Goal: Task Accomplishment & Management: Manage account settings

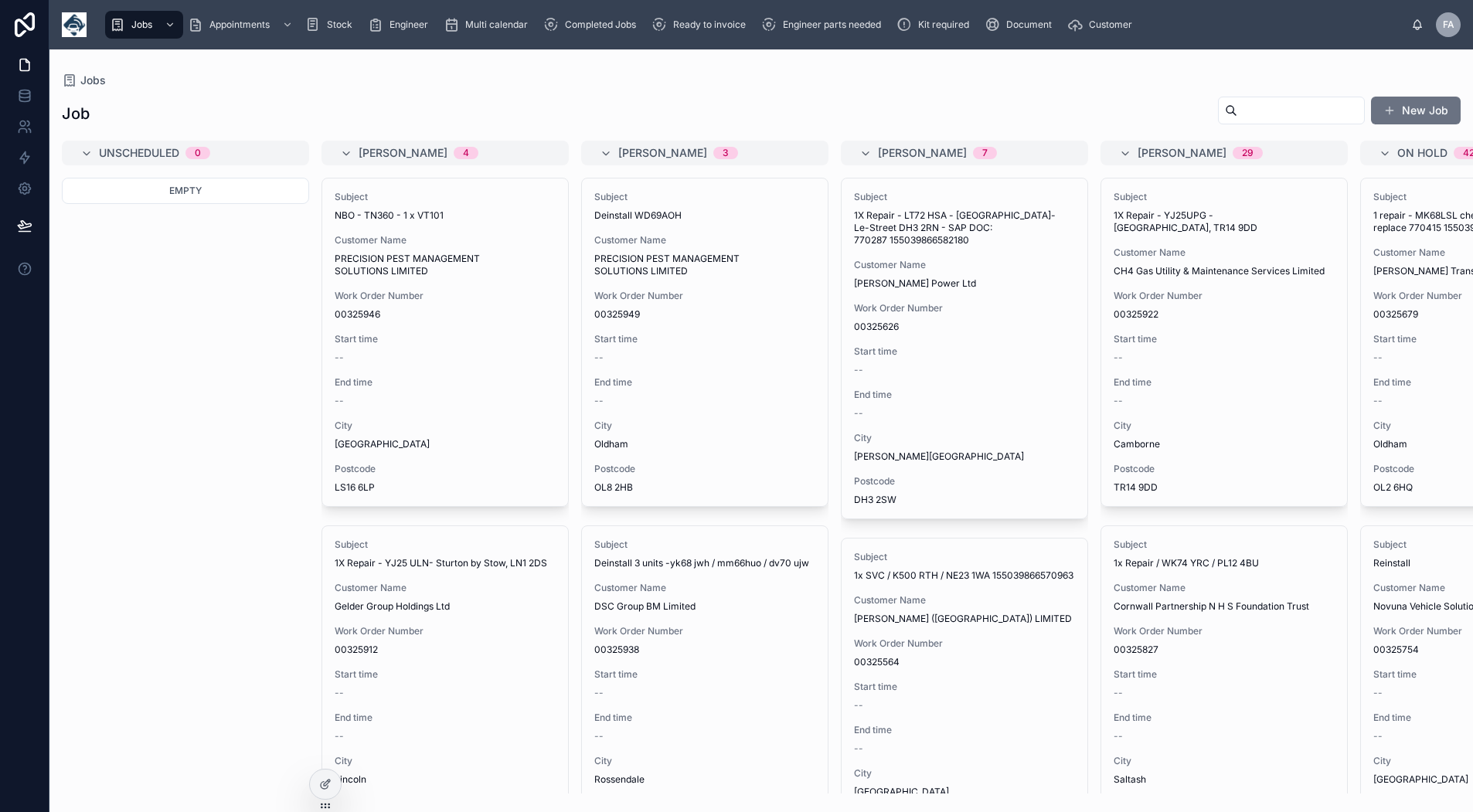
click at [503, 26] on span "Multi calendar" at bounding box center [496, 24] width 63 height 13
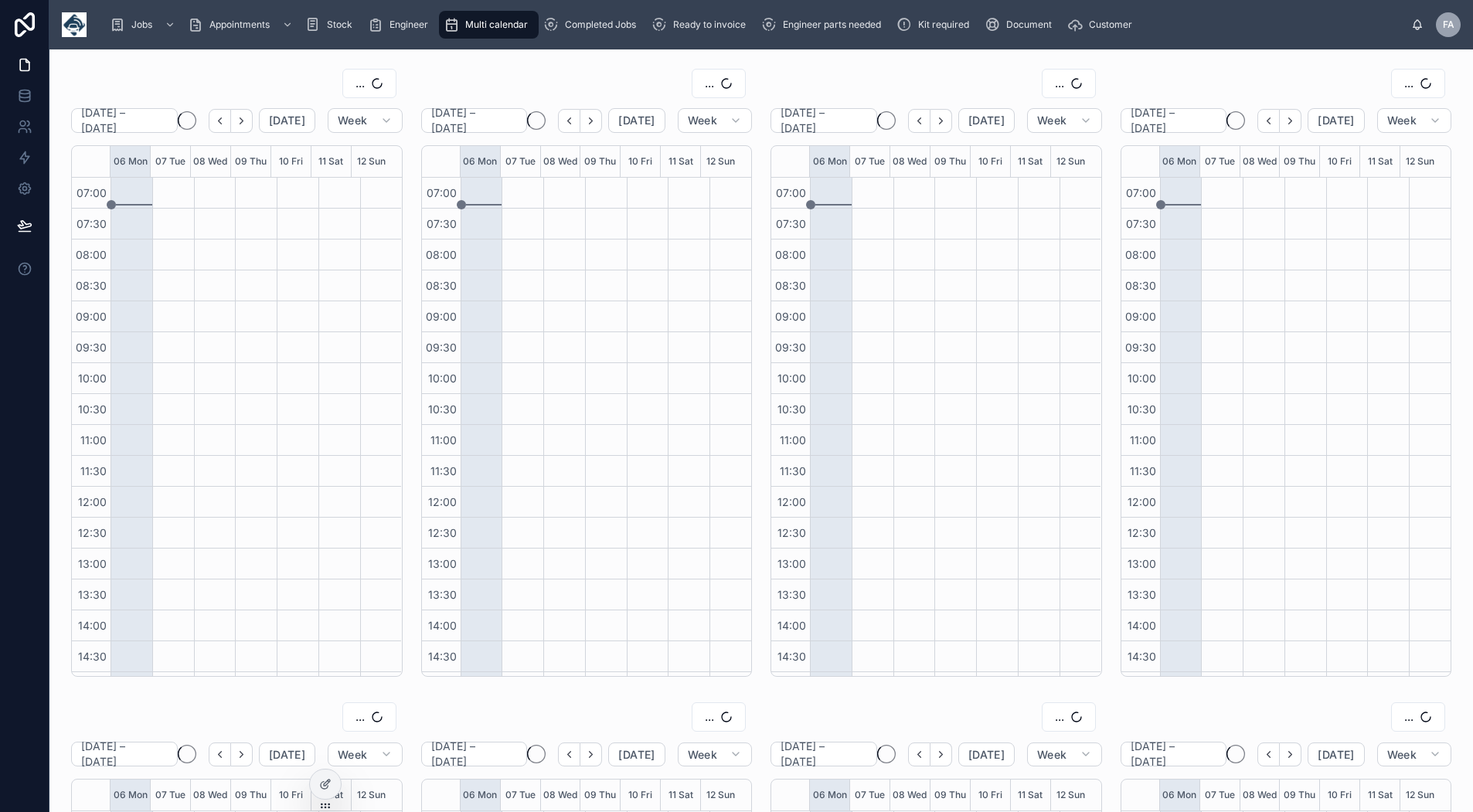
scroll to position [243, 0]
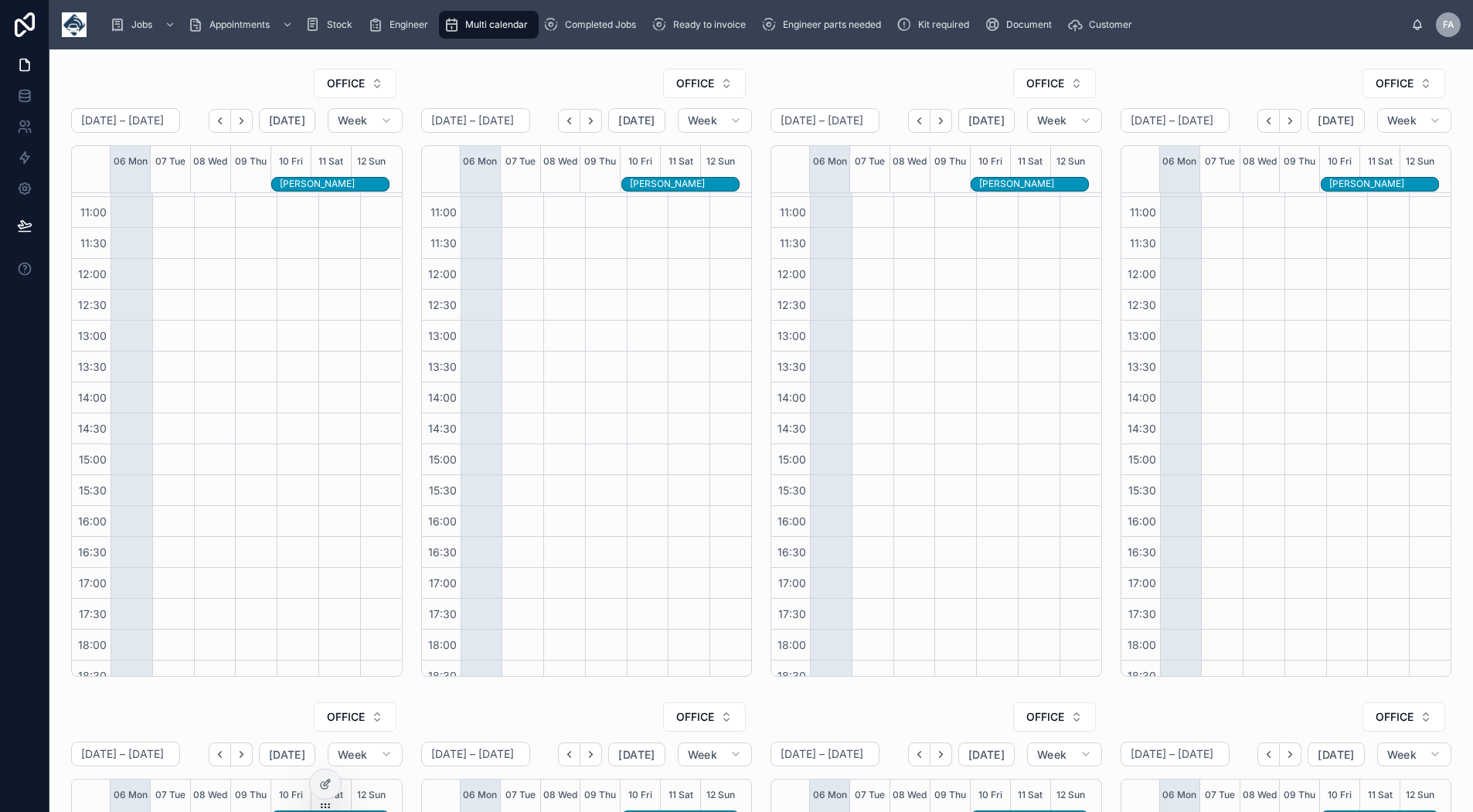
click at [339, 78] on span "OFFICE" at bounding box center [345, 83] width 38 height 16
type input "*****"
click at [314, 143] on span "JAMES LIVINGSTONE" at bounding box center [294, 146] width 89 height 16
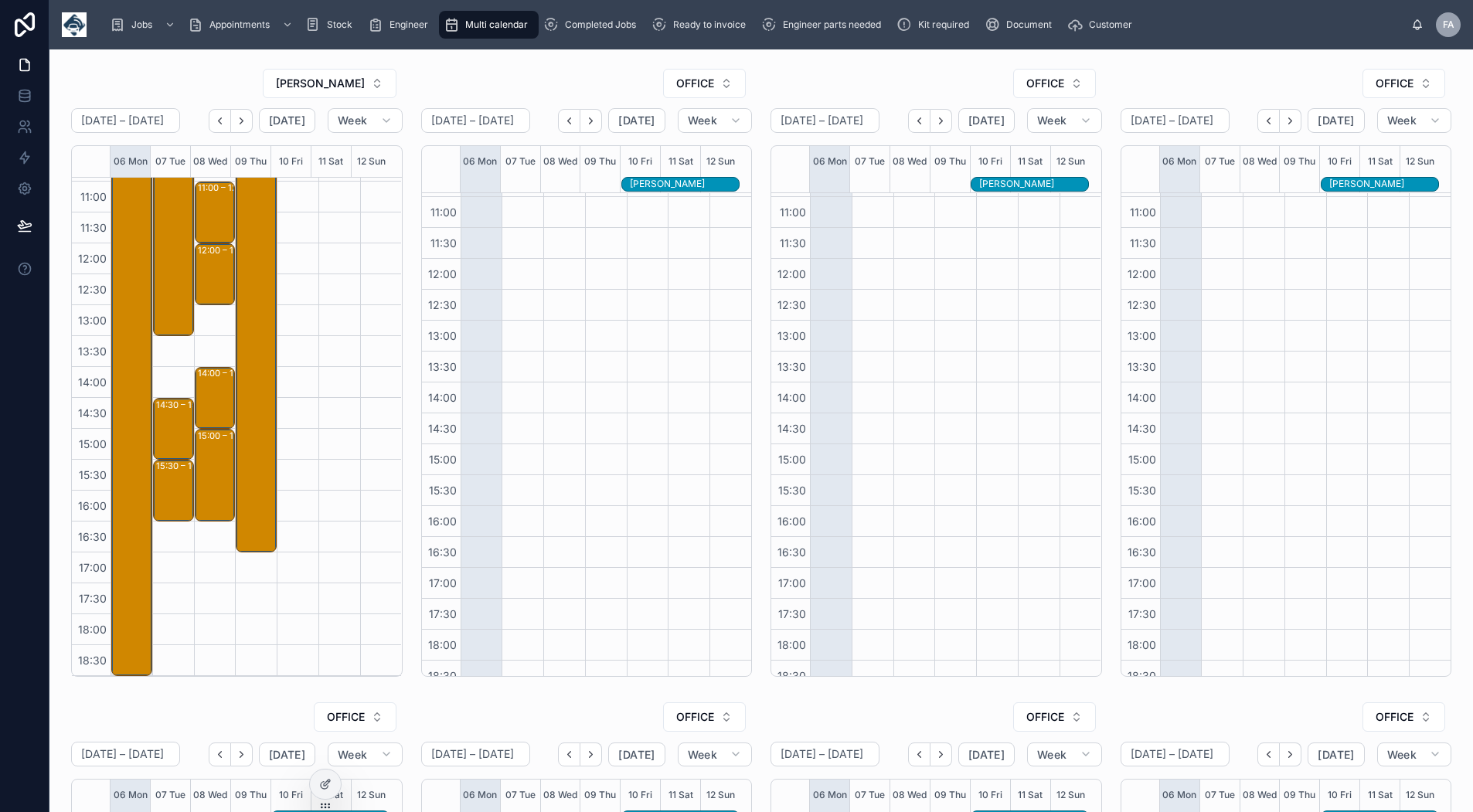
click at [682, 84] on span "OFFICE" at bounding box center [695, 83] width 38 height 16
type input "***"
click at [648, 148] on span "IMRAAN GABIER" at bounding box center [641, 146] width 89 height 16
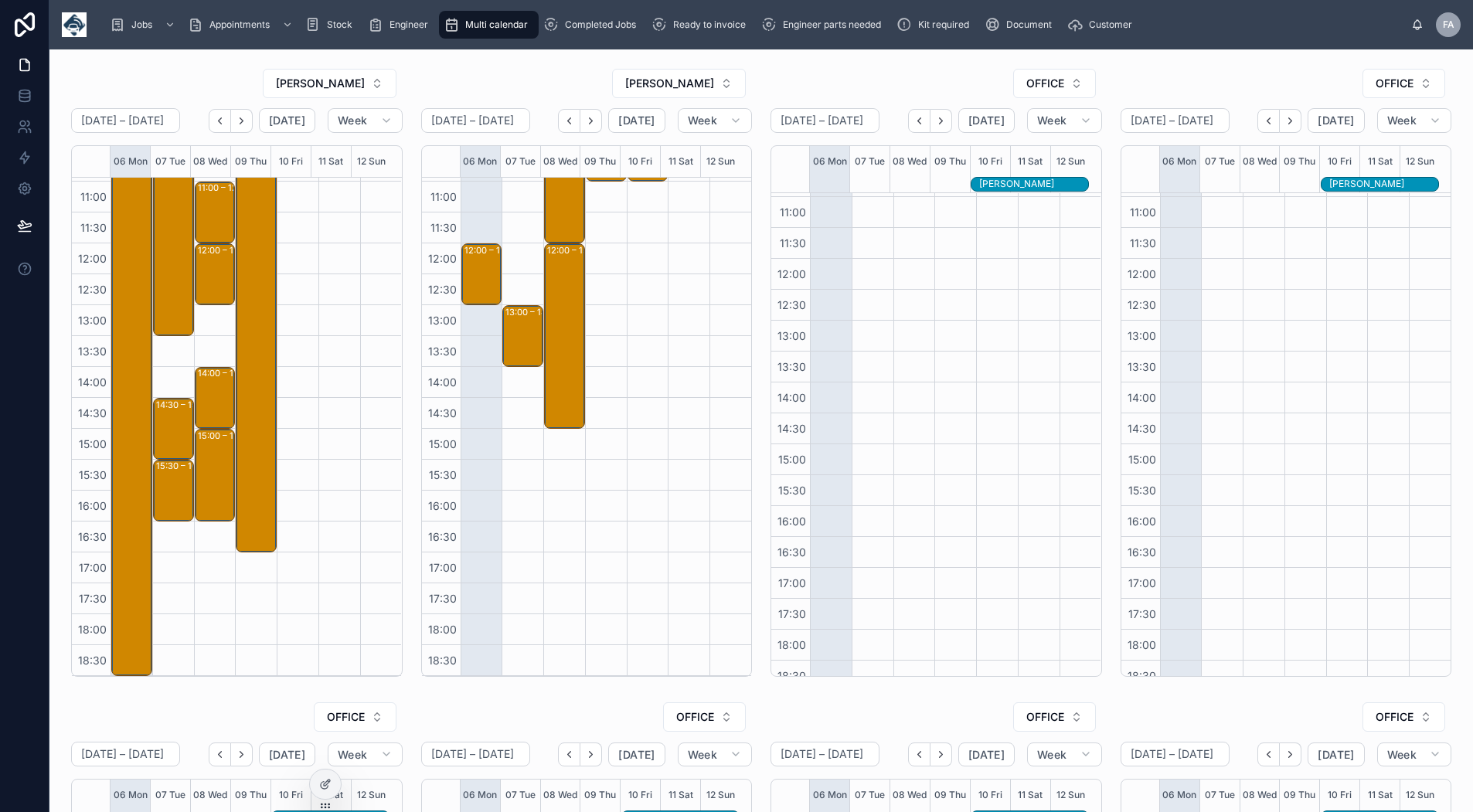
click at [1027, 88] on span "OFFICE" at bounding box center [1045, 83] width 38 height 16
type input "****"
click at [1056, 148] on div "RYAN DENTON" at bounding box center [1045, 146] width 215 height 25
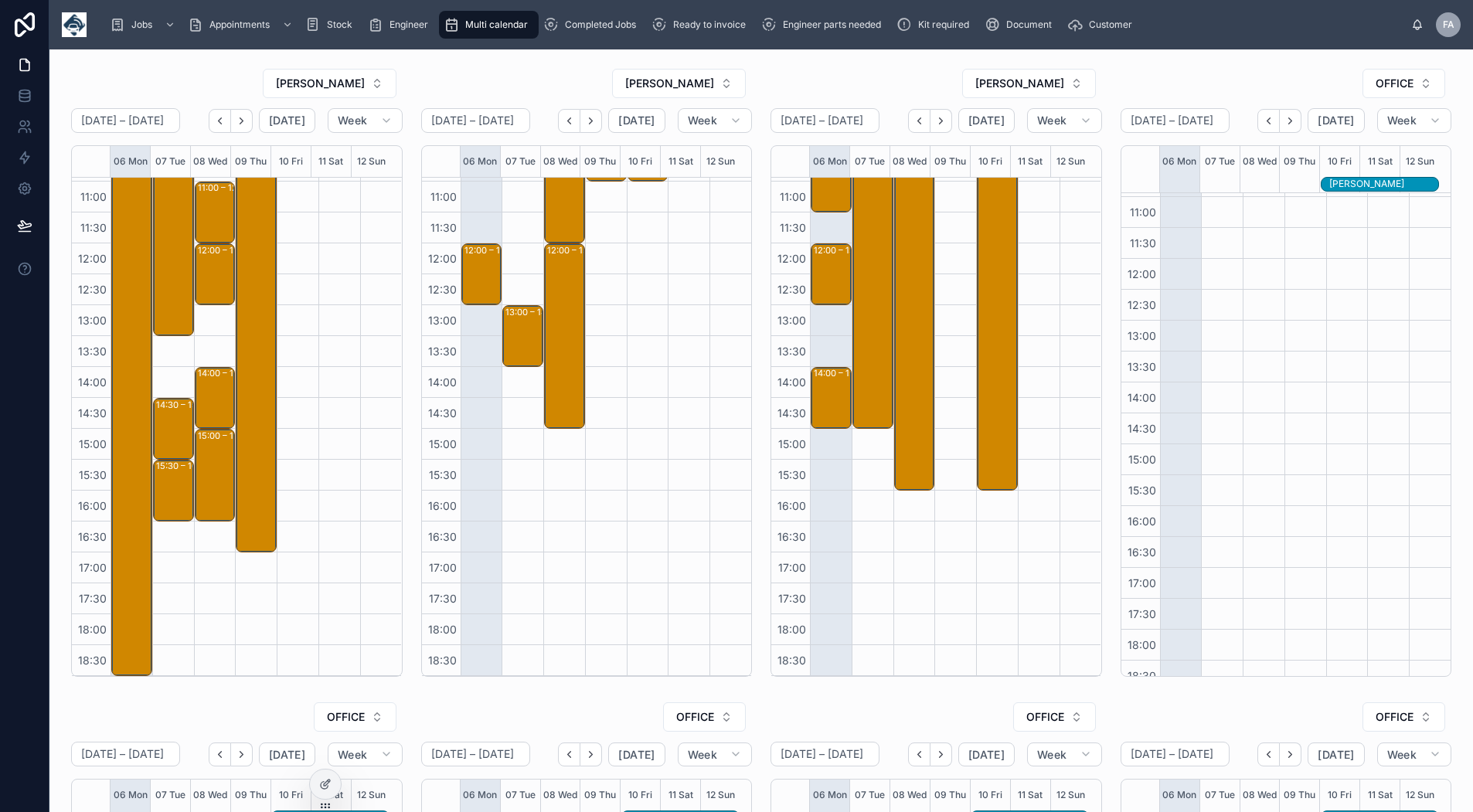
click at [1365, 91] on button "OFFICE" at bounding box center [1404, 83] width 83 height 29
type input "****"
click at [1330, 153] on div "[PERSON_NAME]" at bounding box center [1362, 146] width 215 height 25
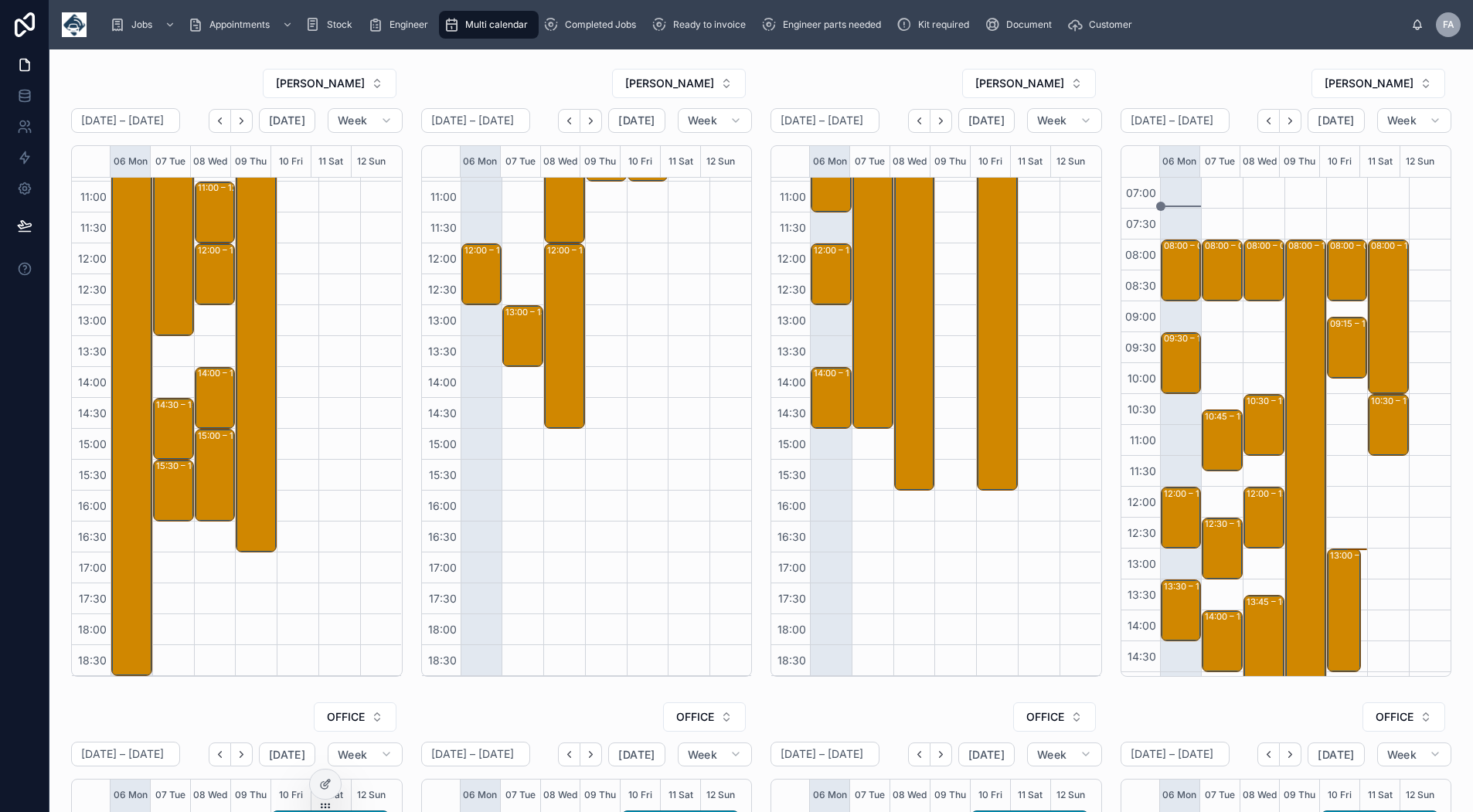
click at [1286, 119] on icon "Next" at bounding box center [1290, 121] width 12 height 12
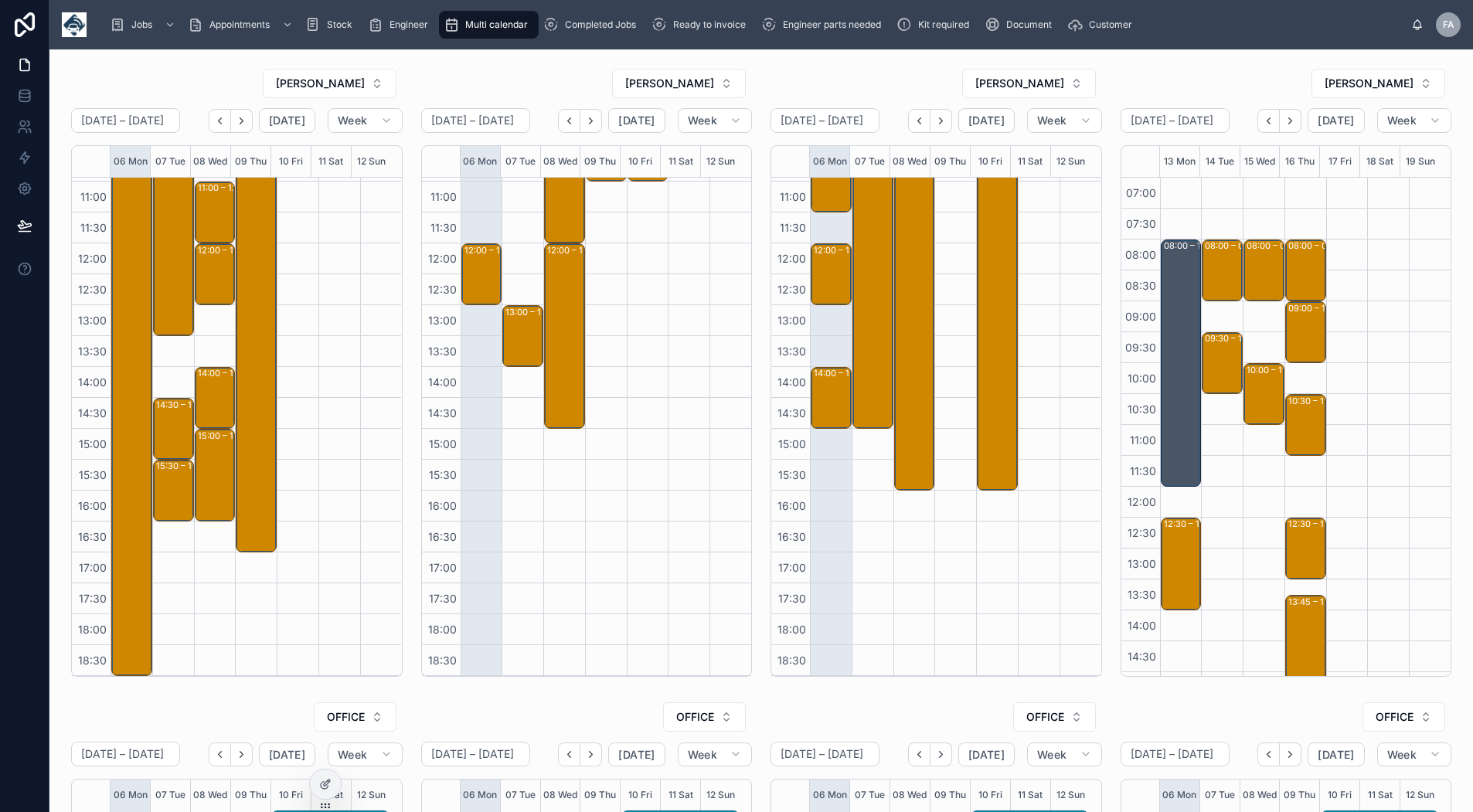
click at [1263, 125] on icon "Back" at bounding box center [1269, 121] width 12 height 12
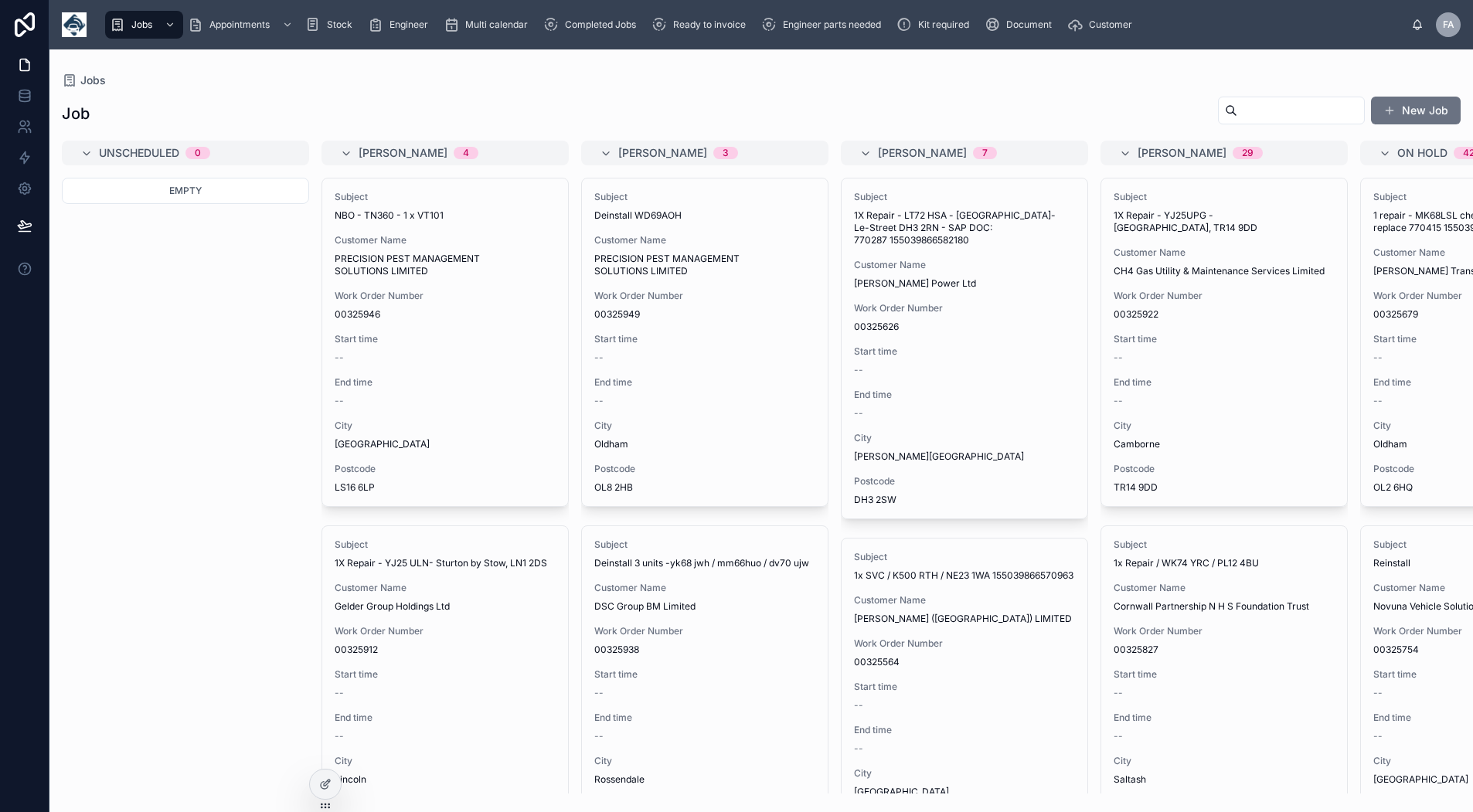
click at [501, 24] on span "Multi calendar" at bounding box center [496, 24] width 63 height 13
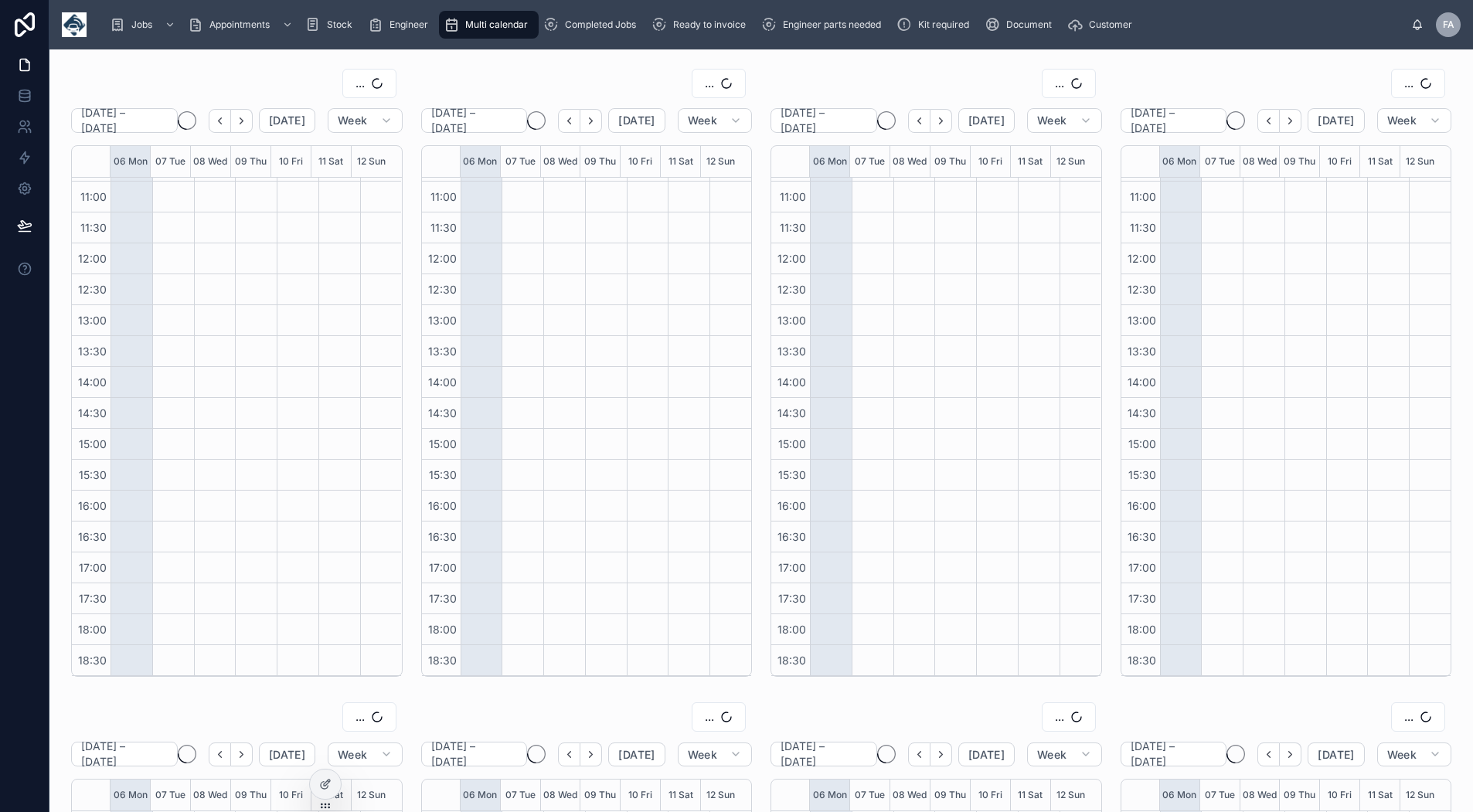
scroll to position [243, 0]
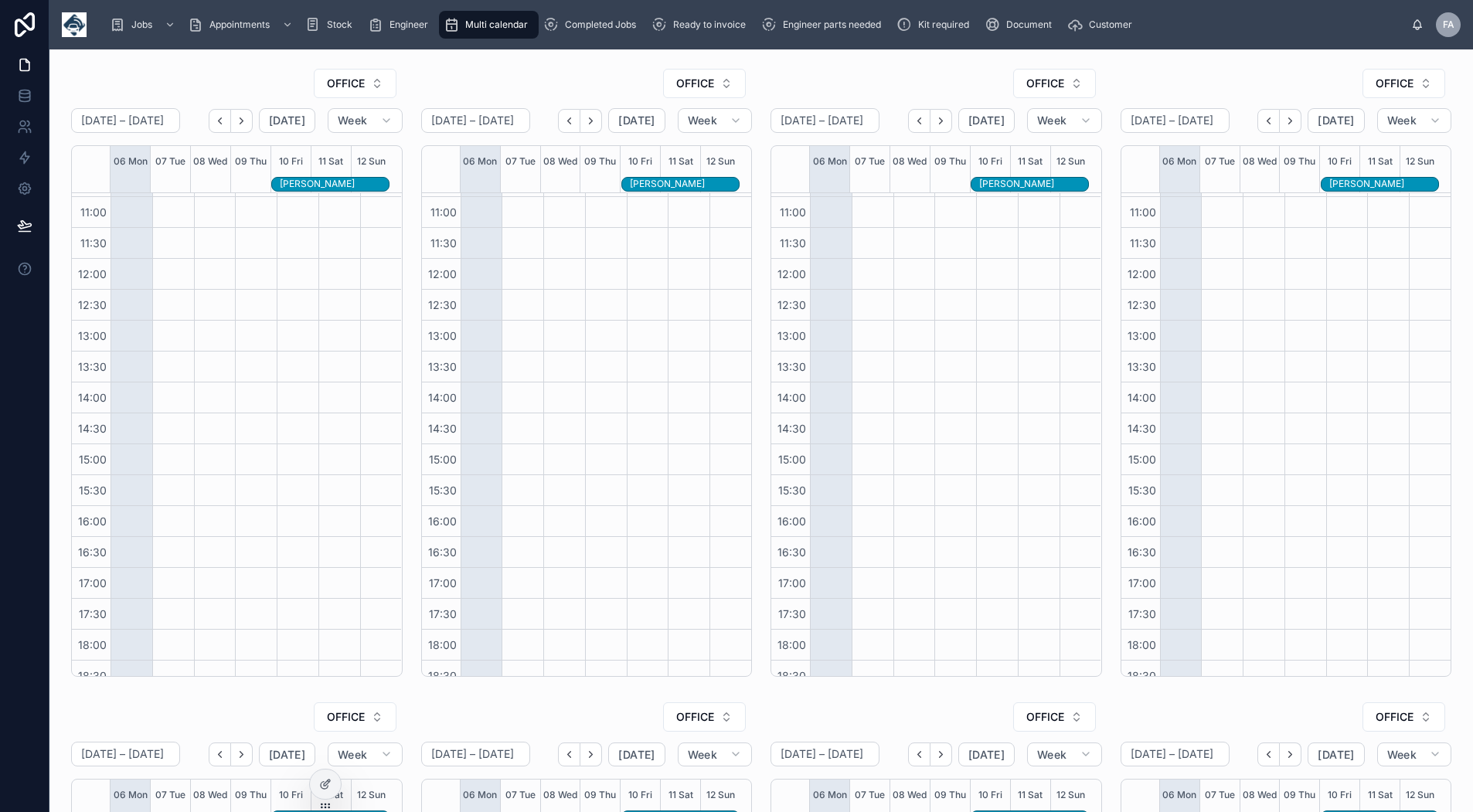
click at [314, 88] on button "OFFICE" at bounding box center [354, 83] width 83 height 29
type input "*****"
click at [339, 144] on div "[PERSON_NAME]" at bounding box center [352, 146] width 215 height 25
click at [688, 88] on span "OFFICE" at bounding box center [695, 83] width 38 height 16
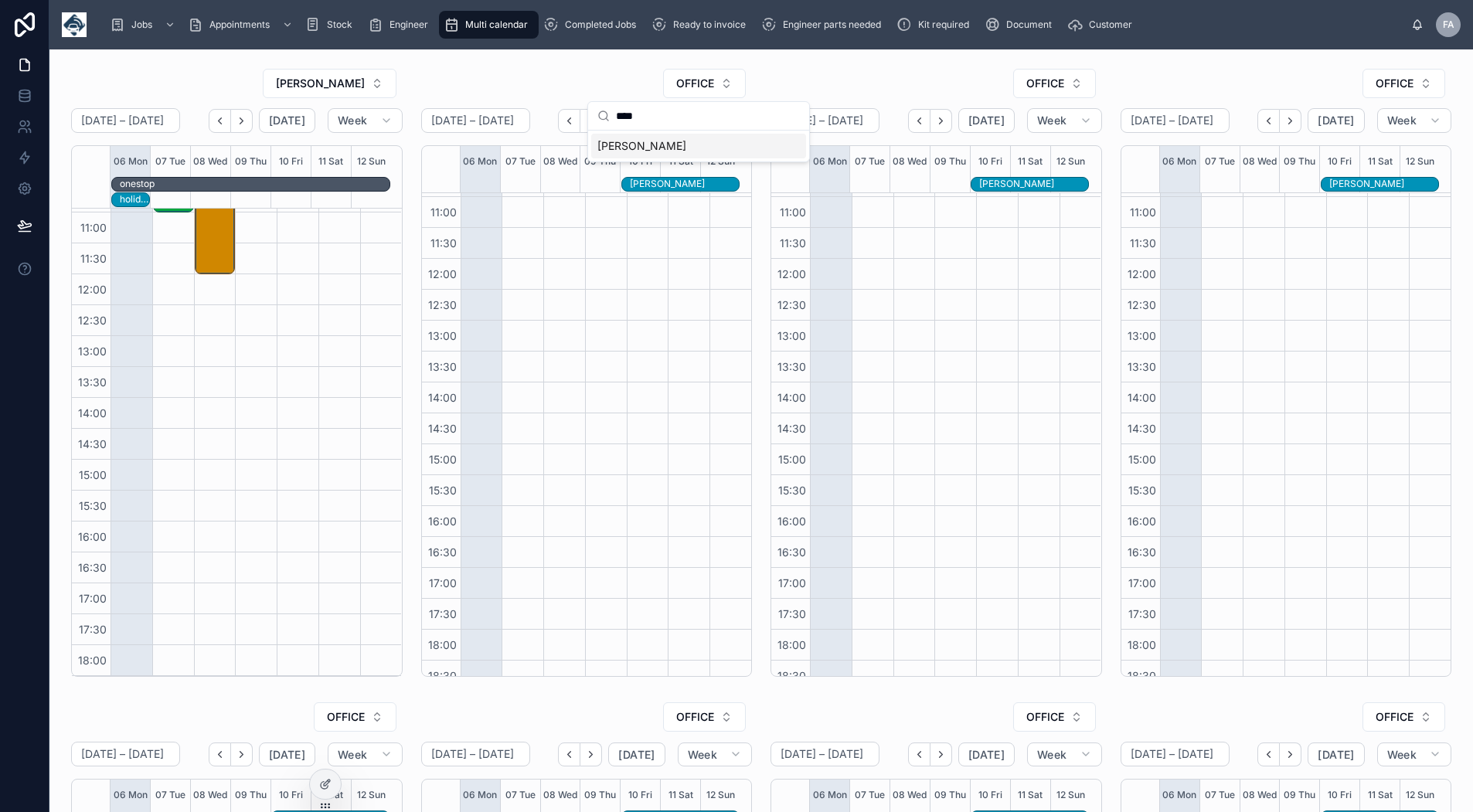
type input "****"
click at [661, 147] on span "DWAYNE ROMER" at bounding box center [641, 146] width 89 height 16
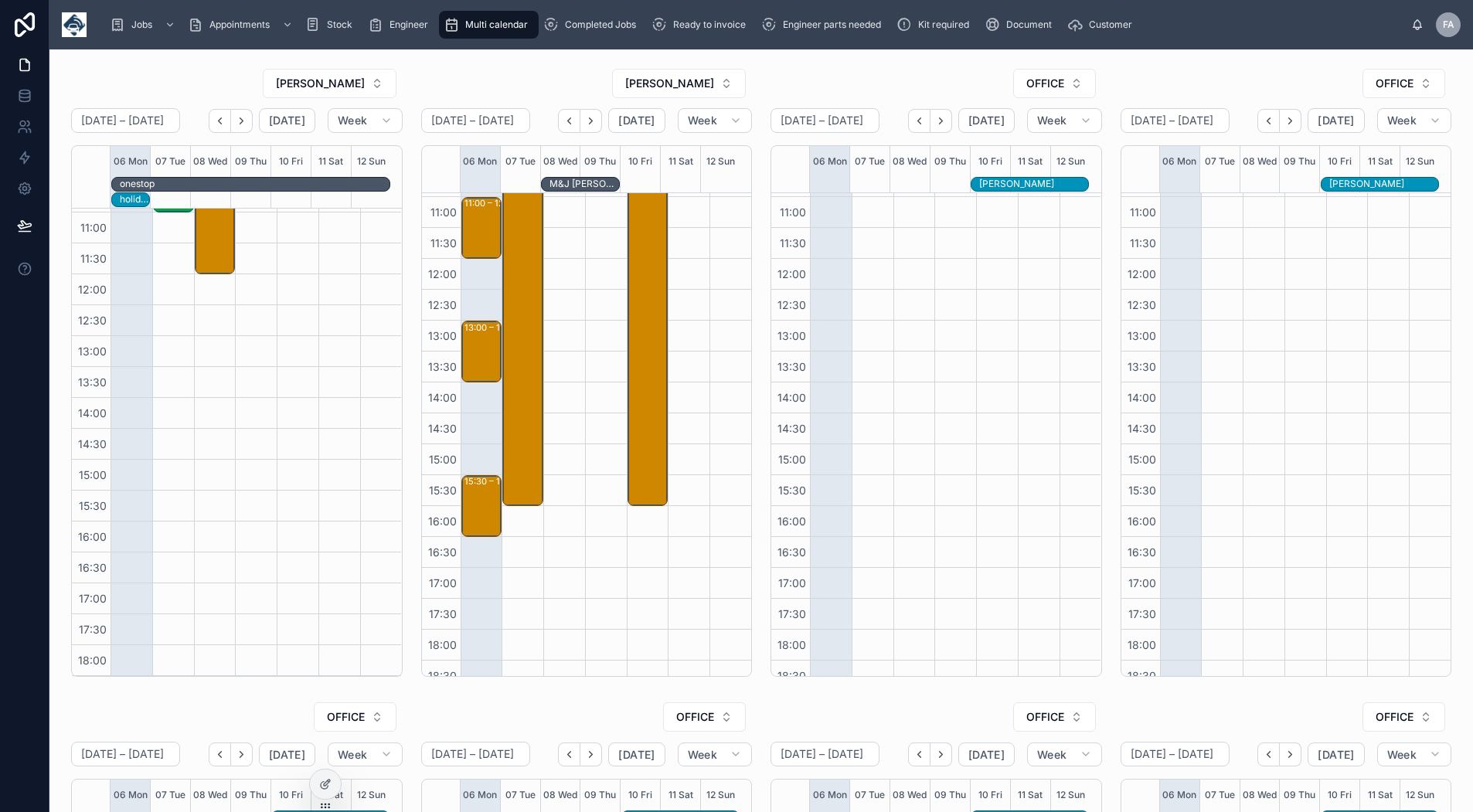
click at [1062, 68] on div "OFFICE" at bounding box center [1044, 83] width 116 height 31
click at [1047, 88] on span "OFFICE" at bounding box center [1045, 83] width 38 height 16
type input "****"
click at [1014, 149] on span "JOSH MAUCHAZA" at bounding box center [988, 146] width 89 height 16
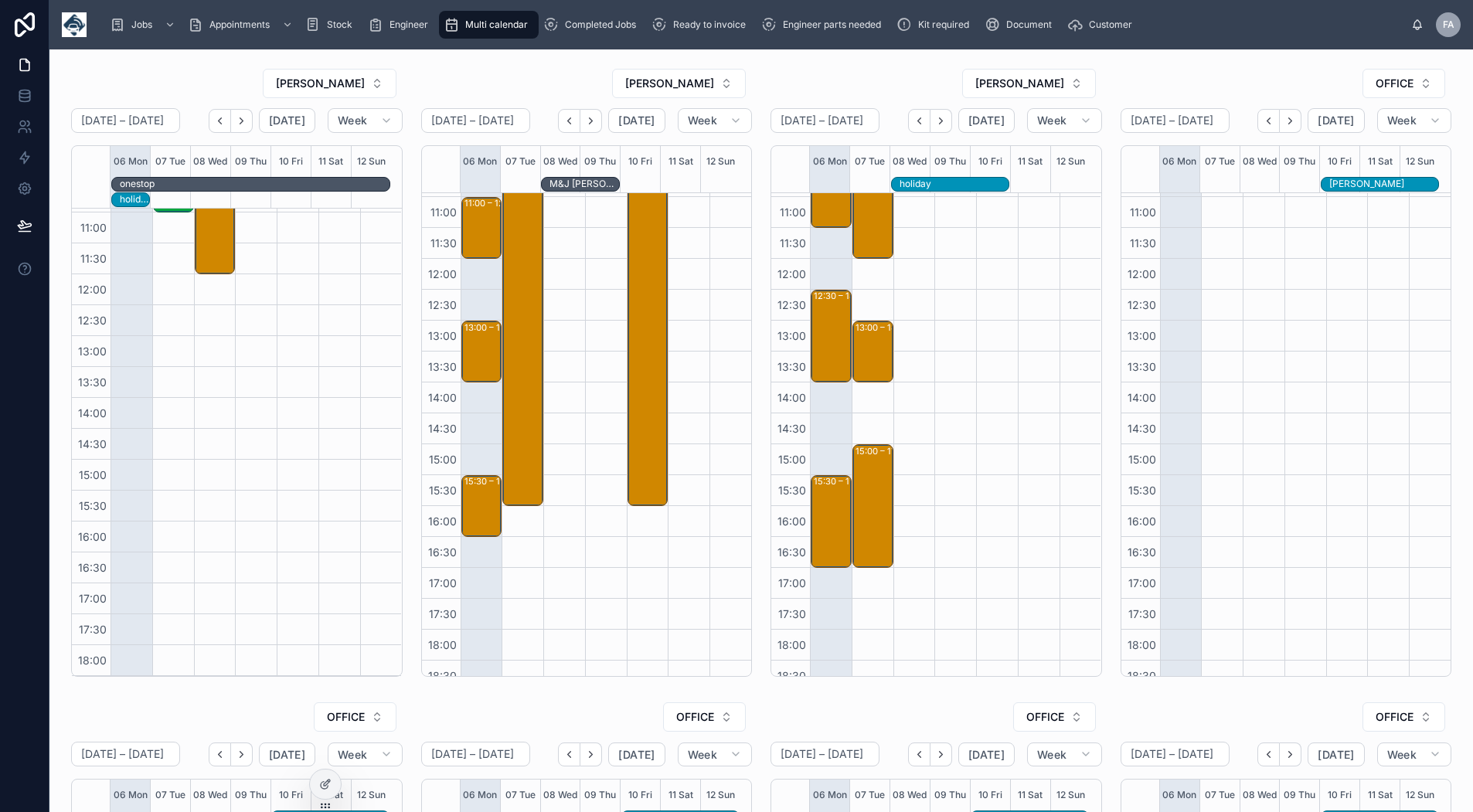
click at [1381, 87] on span "OFFICE" at bounding box center [1395, 83] width 38 height 16
type input "***"
click at [1330, 148] on div "KEITH DENT" at bounding box center [1362, 146] width 215 height 25
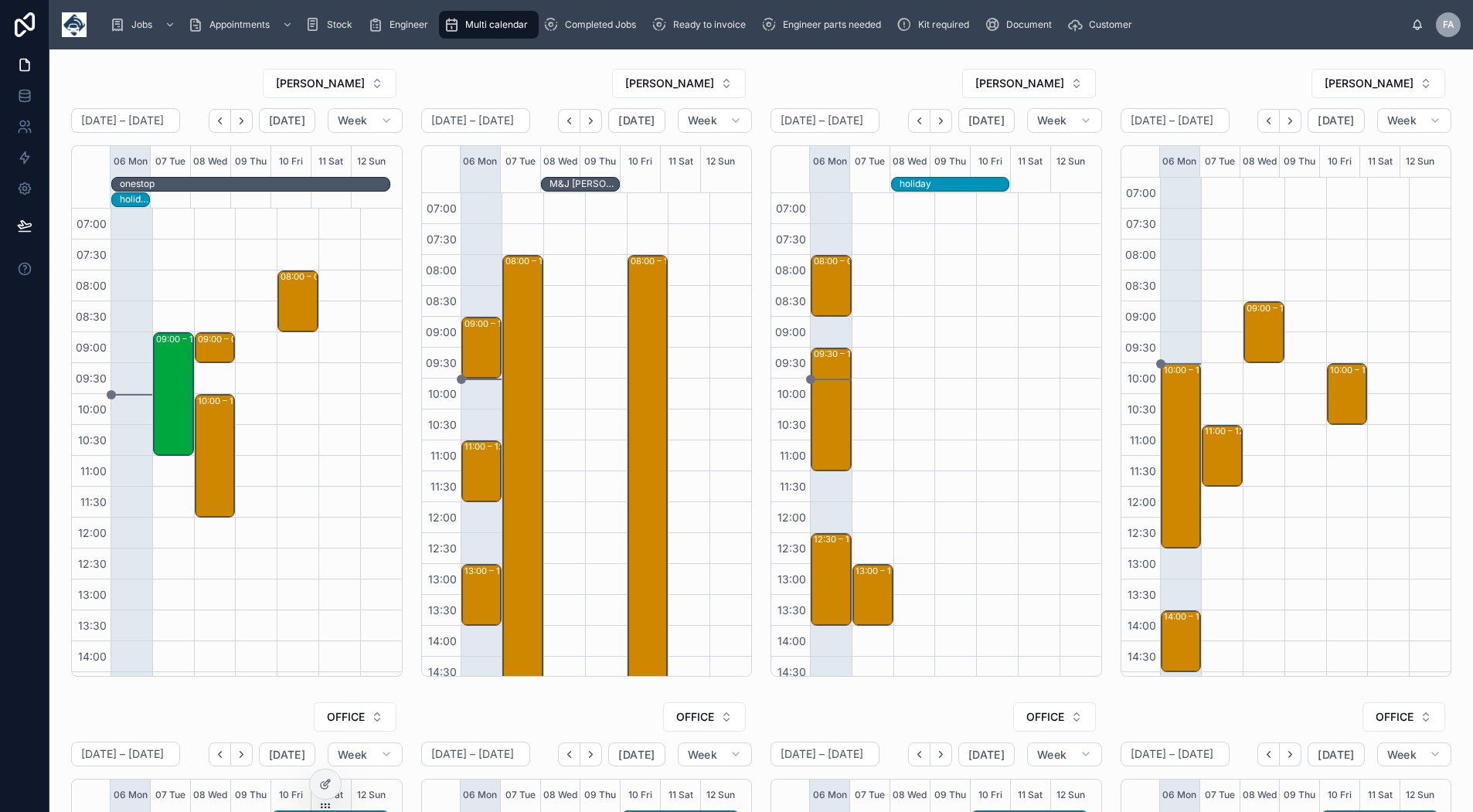
click at [937, 122] on icon "Next" at bounding box center [941, 121] width 12 height 12
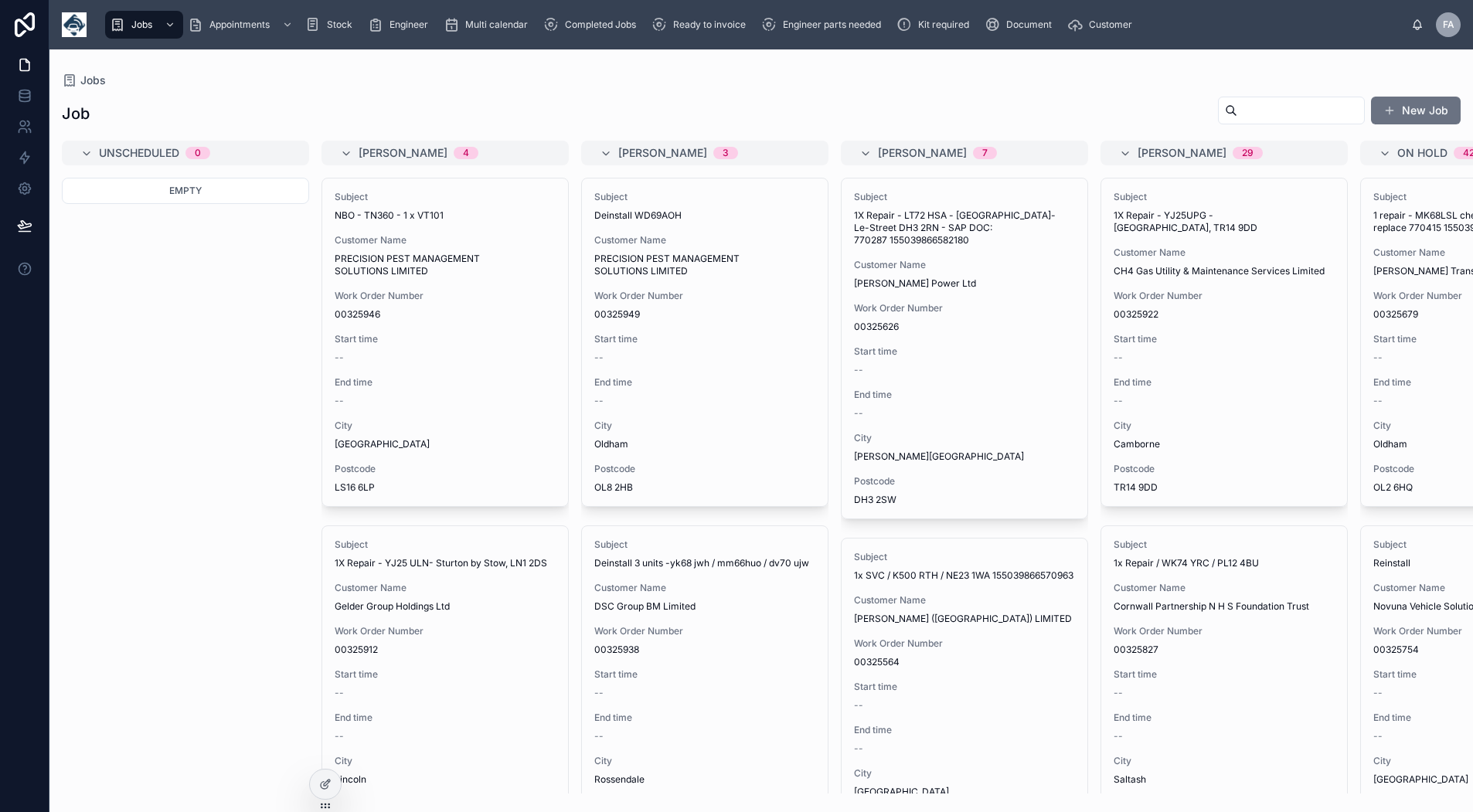
click at [473, 26] on span "Multi calendar" at bounding box center [496, 24] width 63 height 13
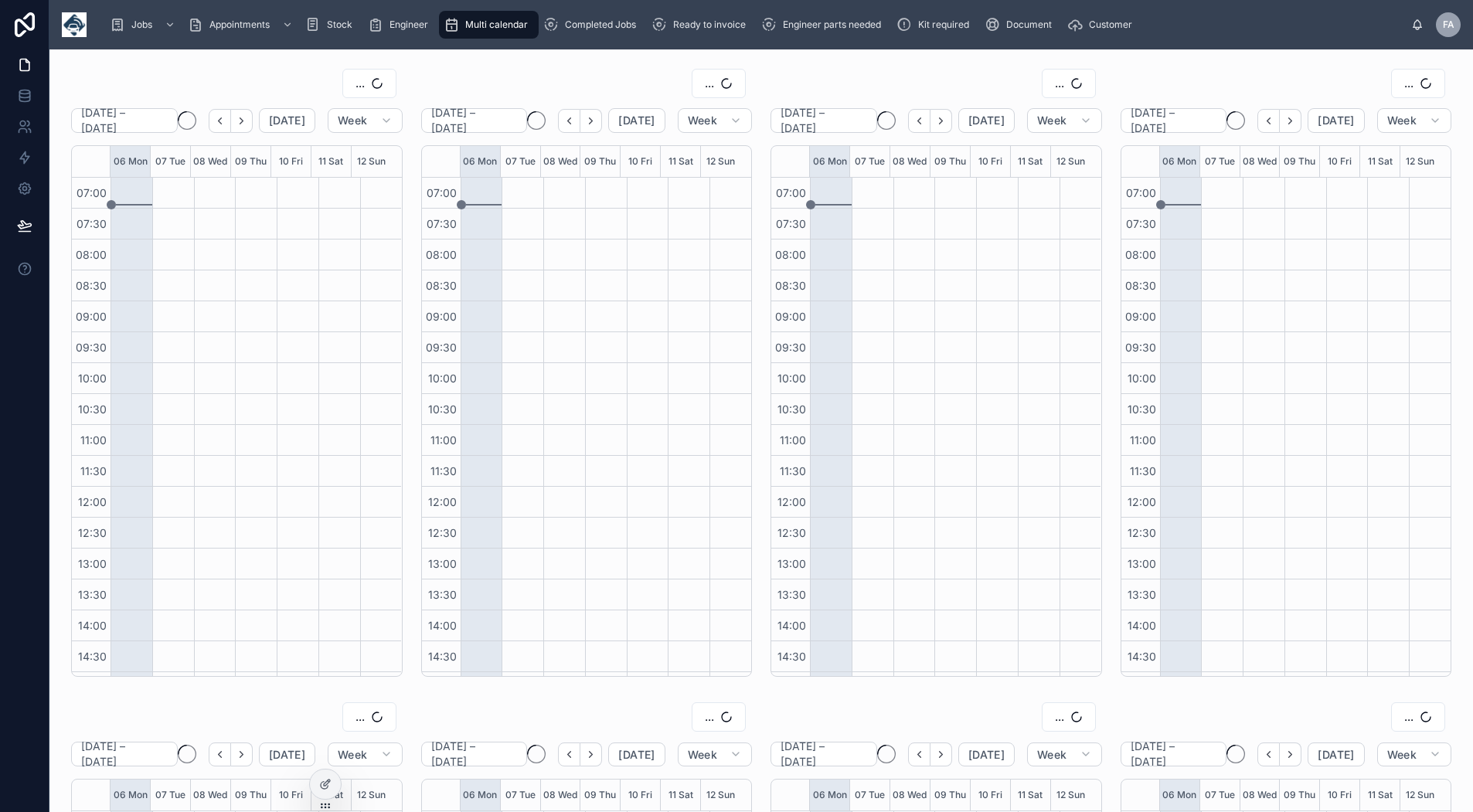
scroll to position [243, 0]
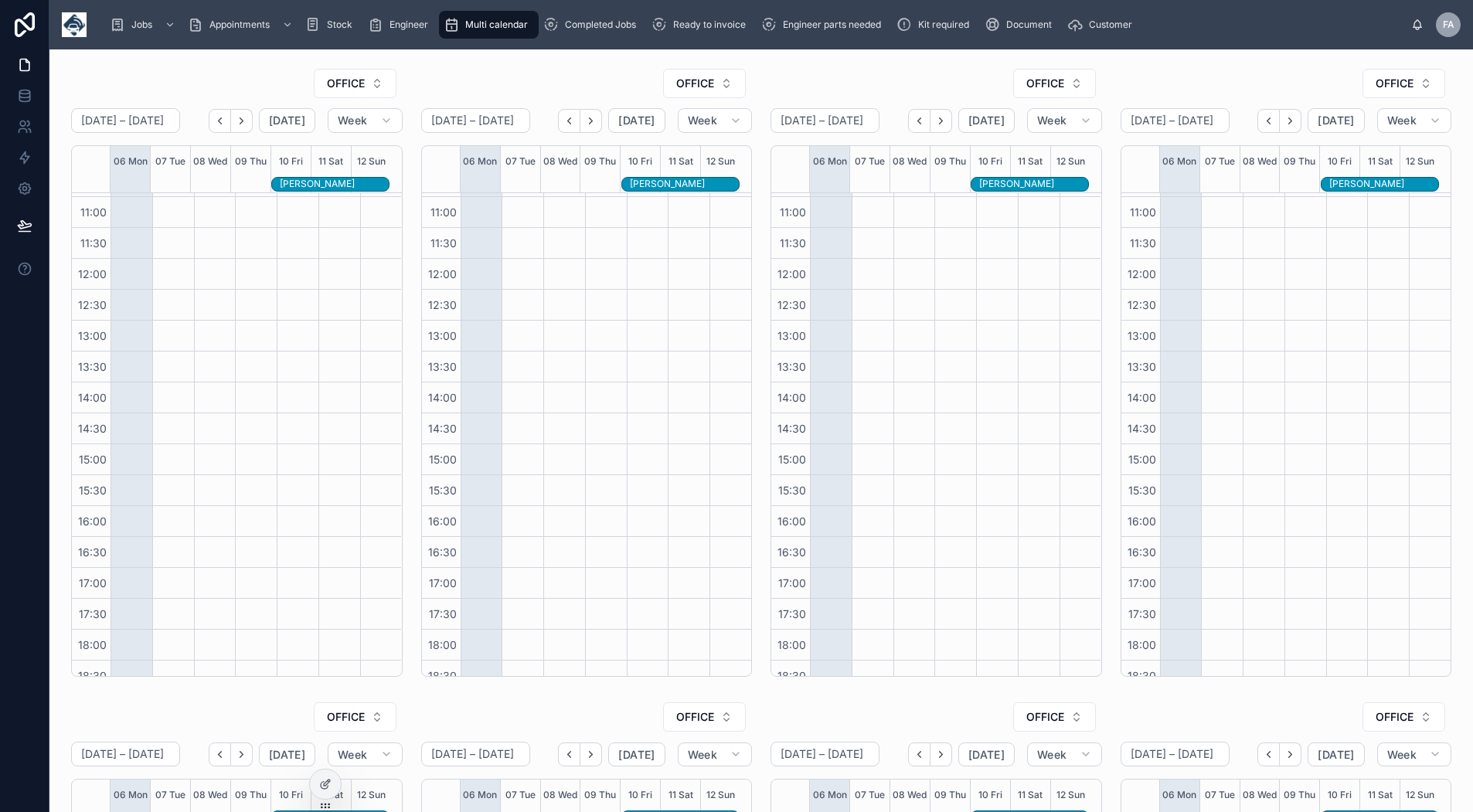
click at [380, 82] on button "OFFICE" at bounding box center [354, 83] width 83 height 29
type input "***"
click at [364, 164] on div "[PERSON_NAME]" at bounding box center [352, 171] width 215 height 25
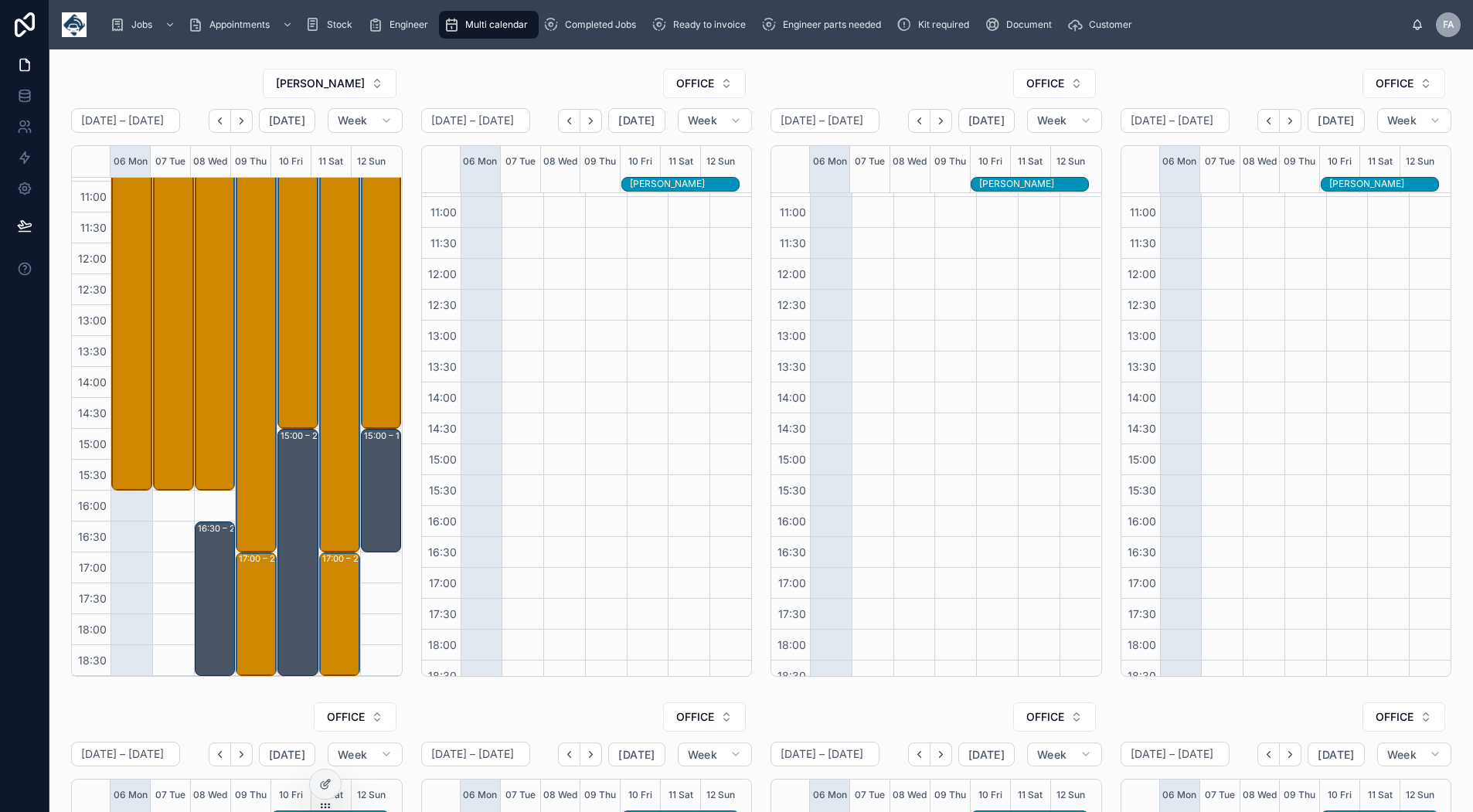
click at [699, 85] on span "OFFICE" at bounding box center [695, 83] width 38 height 16
type input "****"
click at [660, 147] on span "[PERSON_NAME]" at bounding box center [641, 146] width 89 height 16
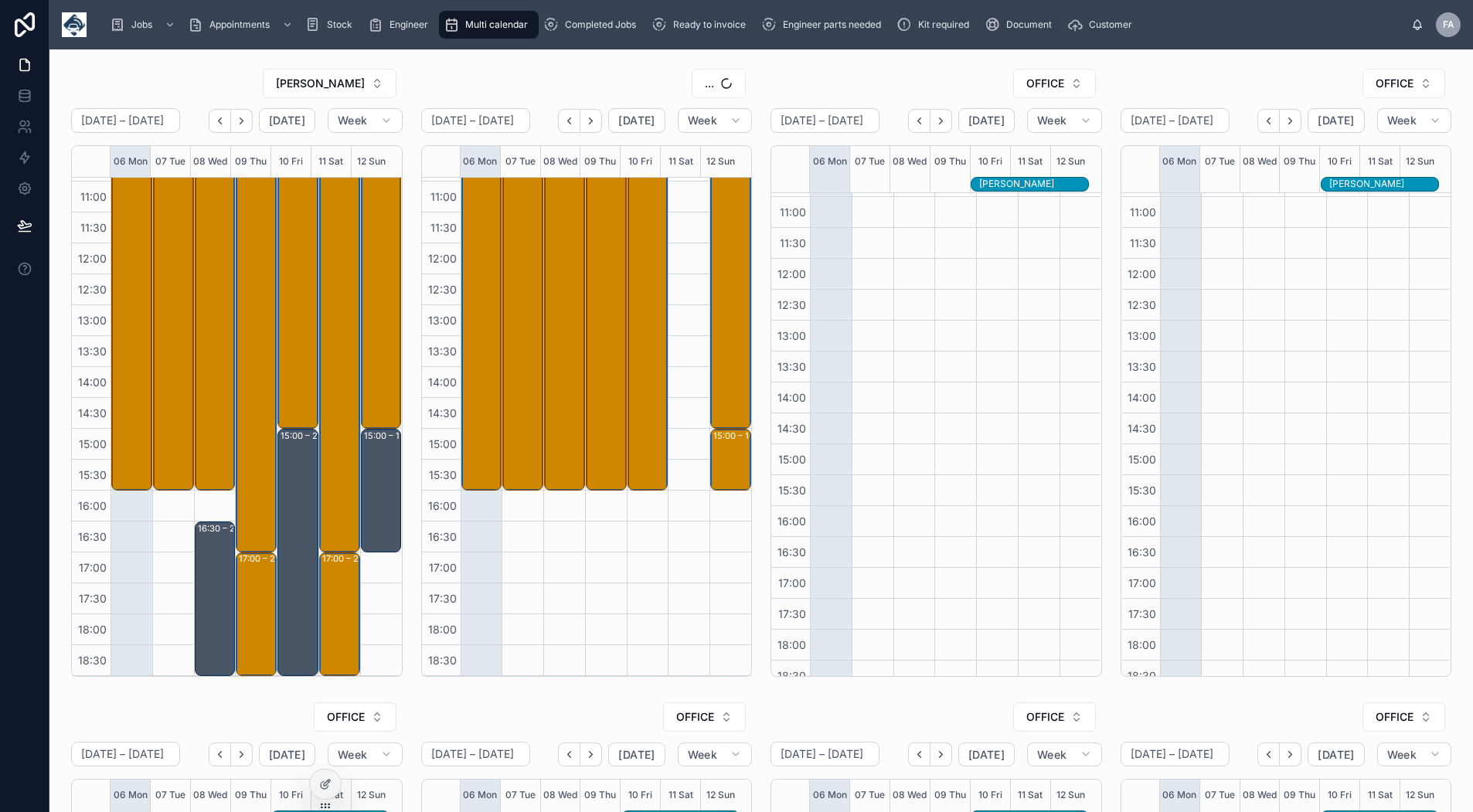
click at [1031, 83] on span "OFFICE" at bounding box center [1045, 83] width 38 height 16
type input "**"
click at [1009, 171] on span "[PERSON_NAME]" at bounding box center [988, 171] width 89 height 16
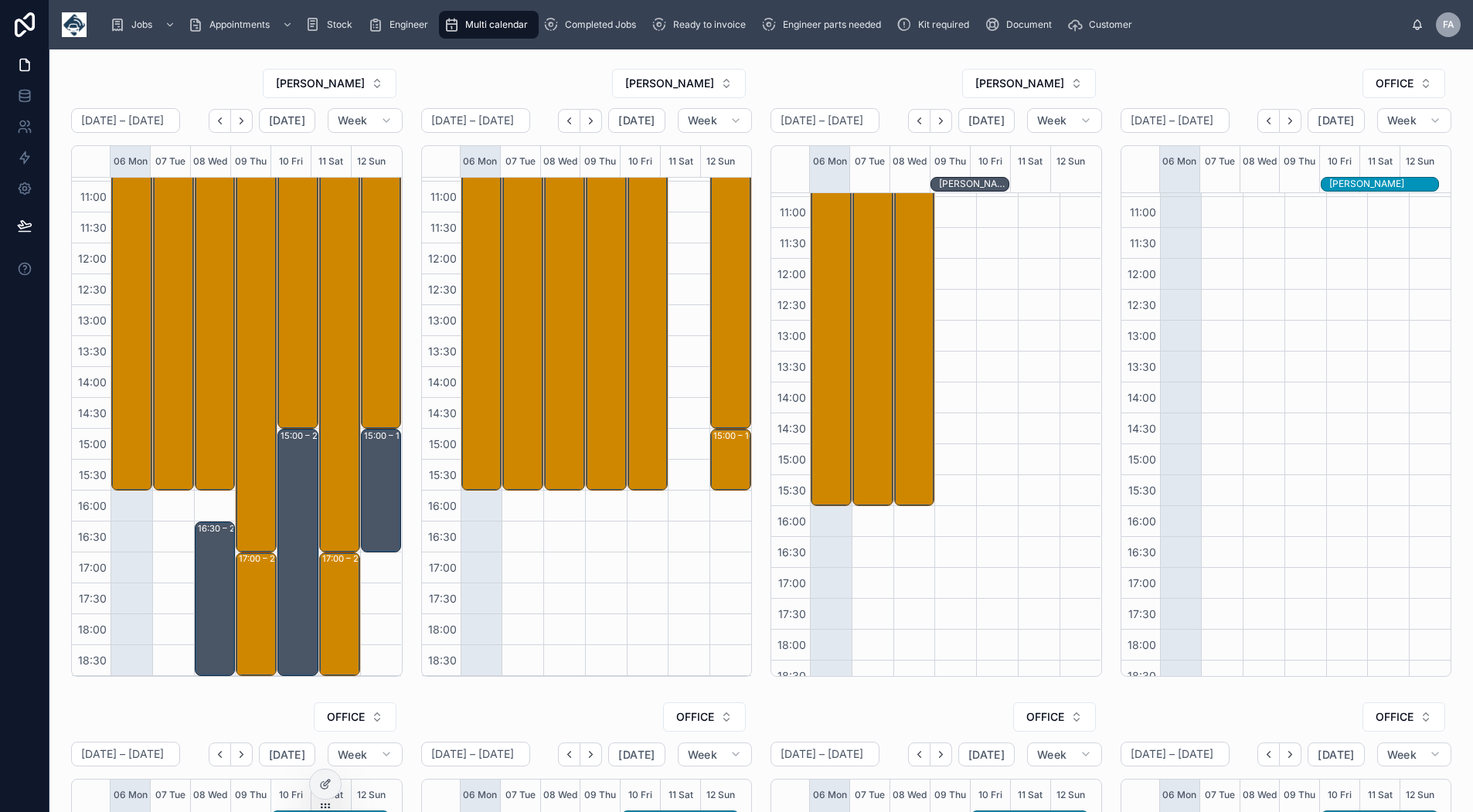
click at [1376, 78] on span "OFFICE" at bounding box center [1395, 83] width 38 height 16
type input "***"
click at [1304, 172] on span "[PERSON_NAME]" at bounding box center [1305, 171] width 89 height 16
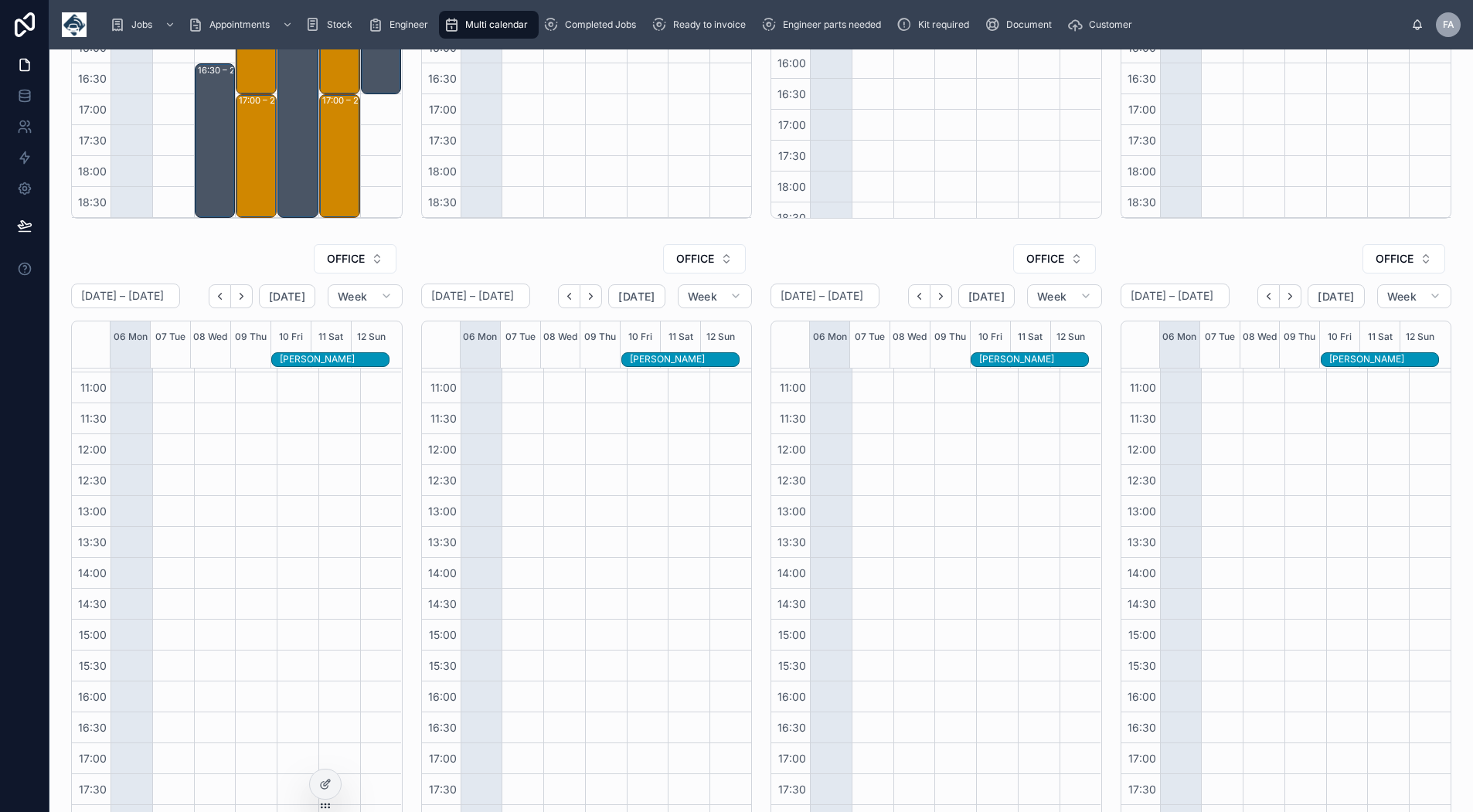
scroll to position [498, 0]
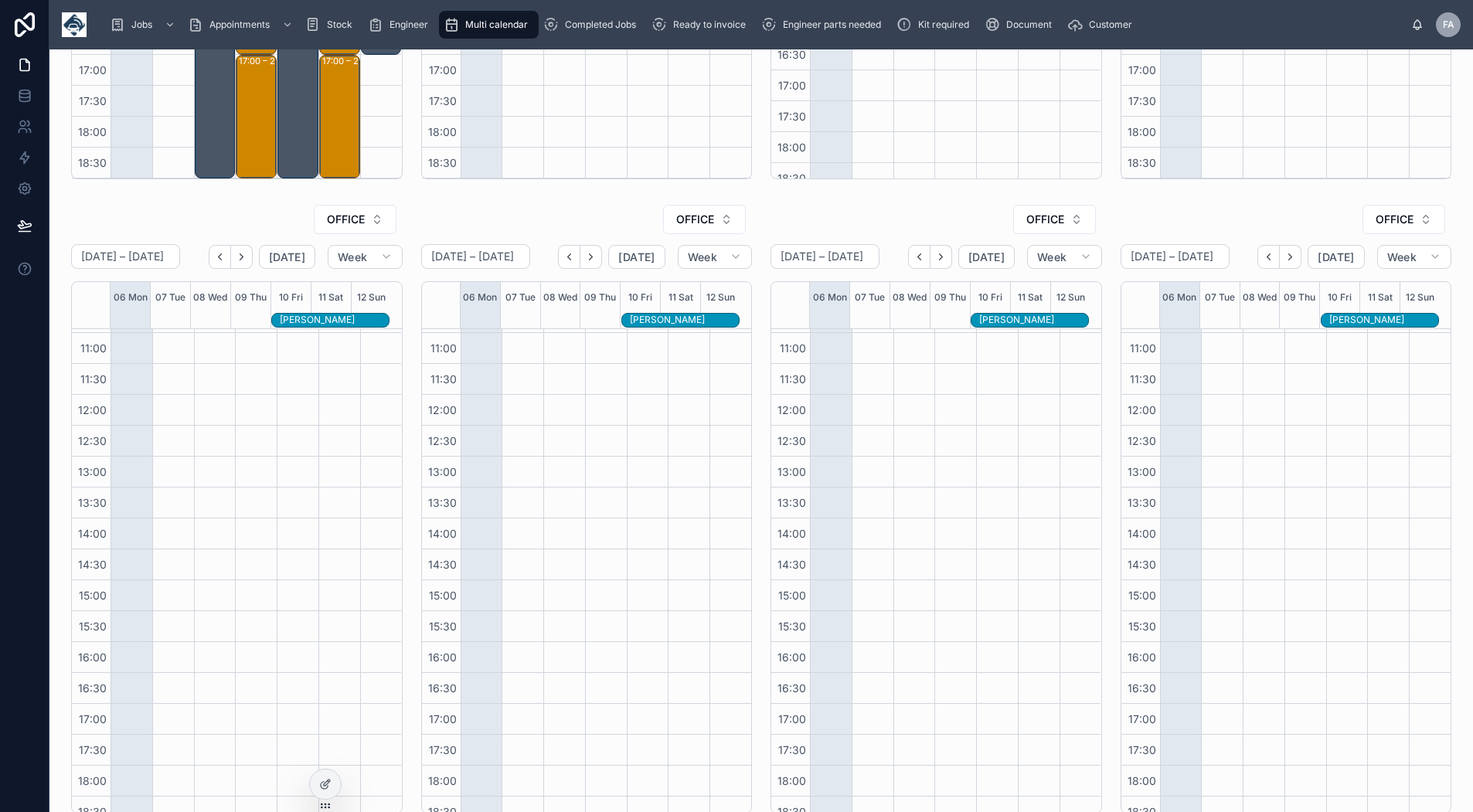
click at [377, 211] on button "OFFICE" at bounding box center [354, 219] width 83 height 29
type input "****"
click at [364, 290] on div "[PERSON_NAME]" at bounding box center [352, 282] width 215 height 25
click at [705, 218] on span "OFFICE" at bounding box center [695, 219] width 38 height 16
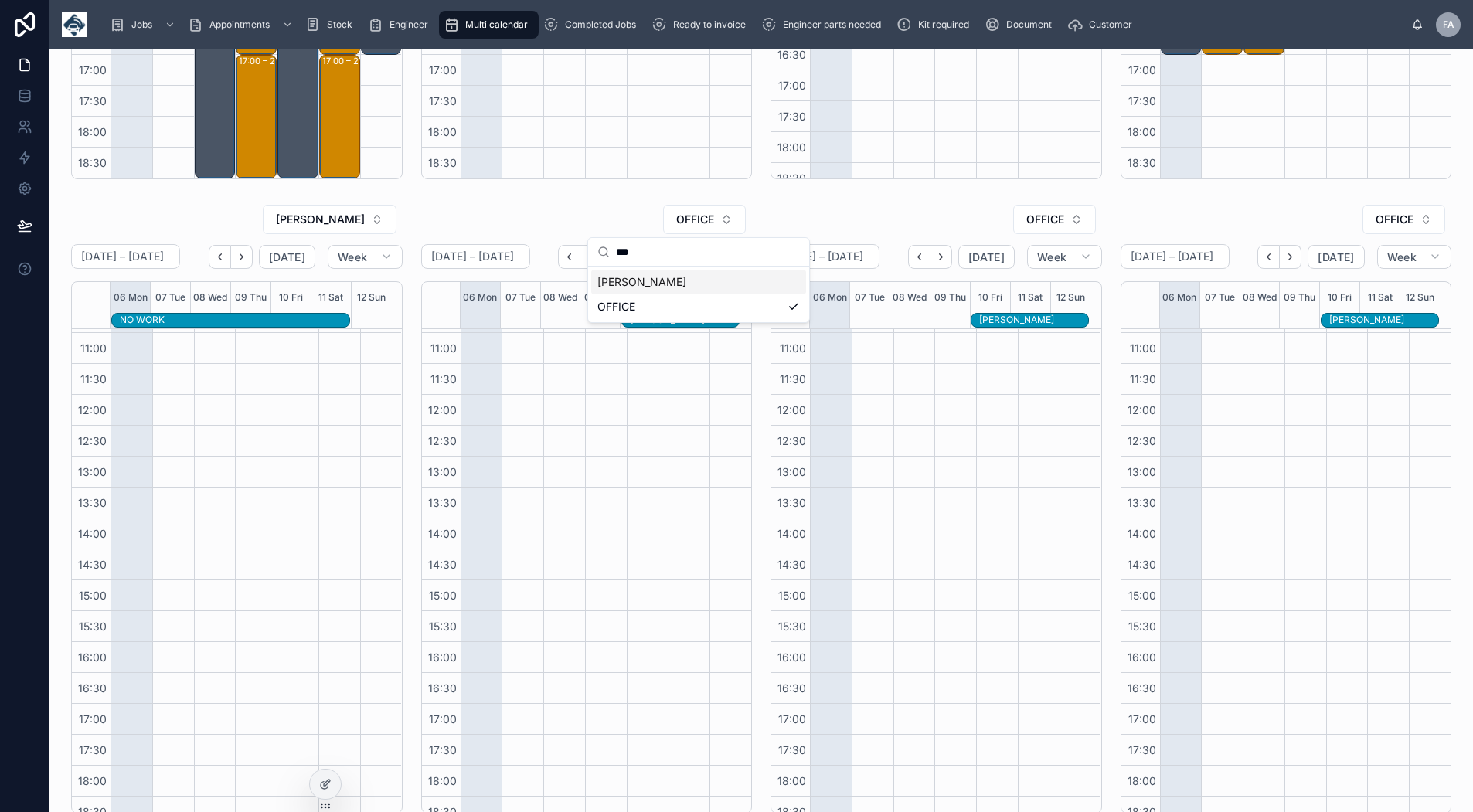
type input "***"
click at [681, 275] on span "[PERSON_NAME]" at bounding box center [641, 282] width 89 height 16
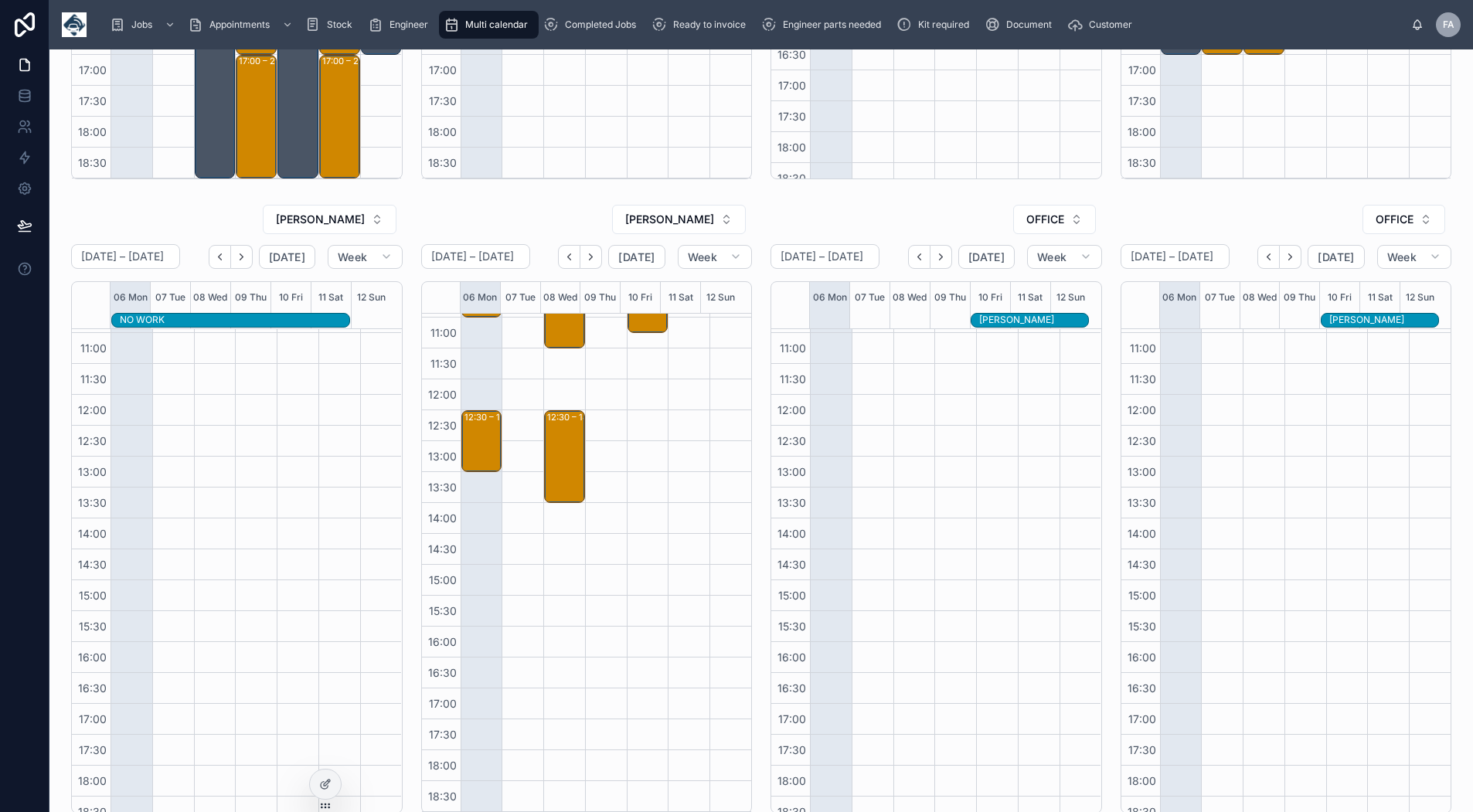
click at [1027, 225] on span "OFFICE" at bounding box center [1045, 219] width 38 height 16
type input "****"
click at [1017, 284] on span "[PERSON_NAME]" at bounding box center [988, 282] width 89 height 16
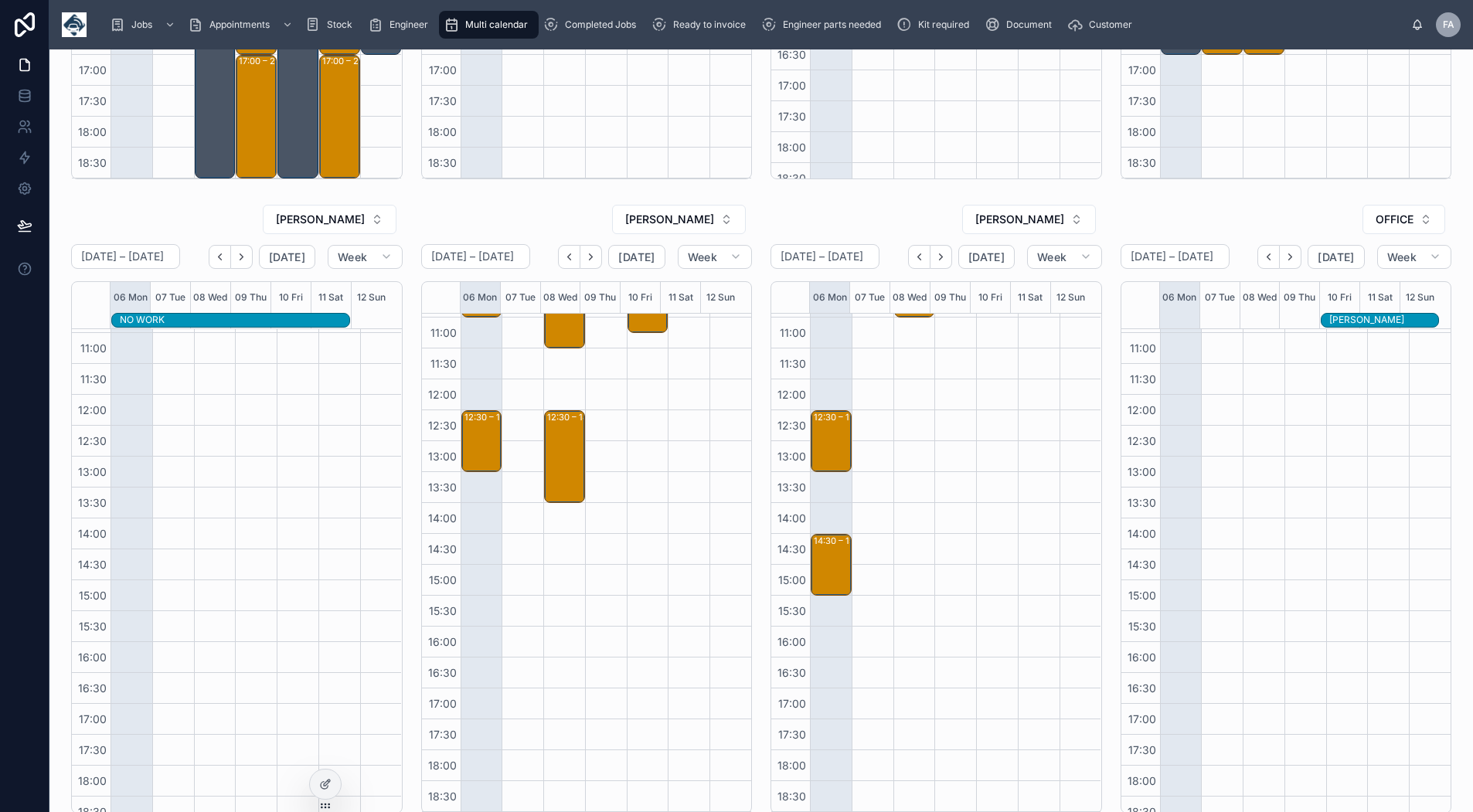
click at [1383, 217] on span "OFFICE" at bounding box center [1395, 219] width 38 height 16
type input "****"
click at [1350, 278] on span "[PERSON_NAME]" at bounding box center [1305, 282] width 89 height 16
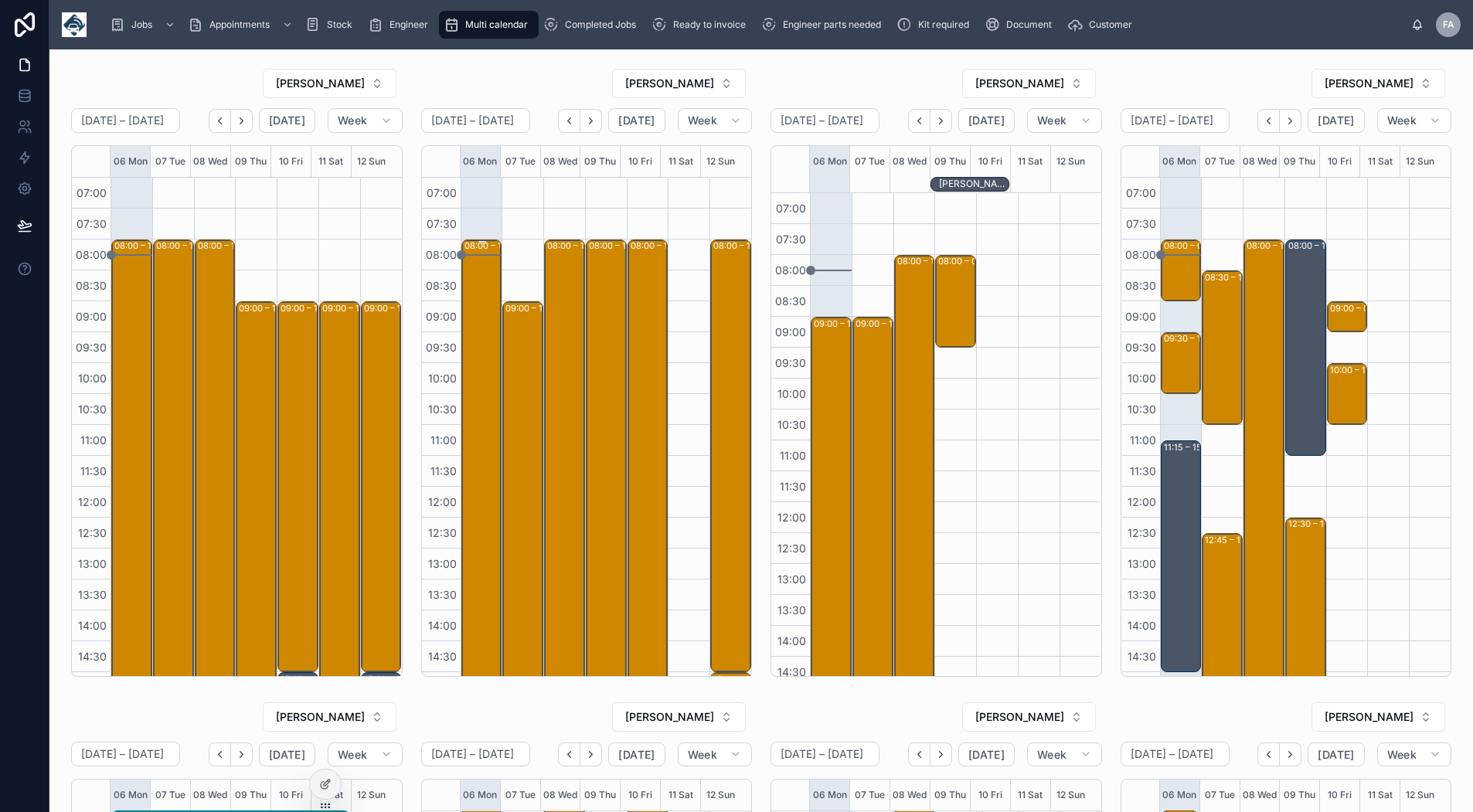
click at [476, 419] on div "08:00 – 16:00 Joseph Ash Limited - 00324860 - 18 x rear cam + 9 x full Suzi con…" at bounding box center [483, 486] width 37 height 491
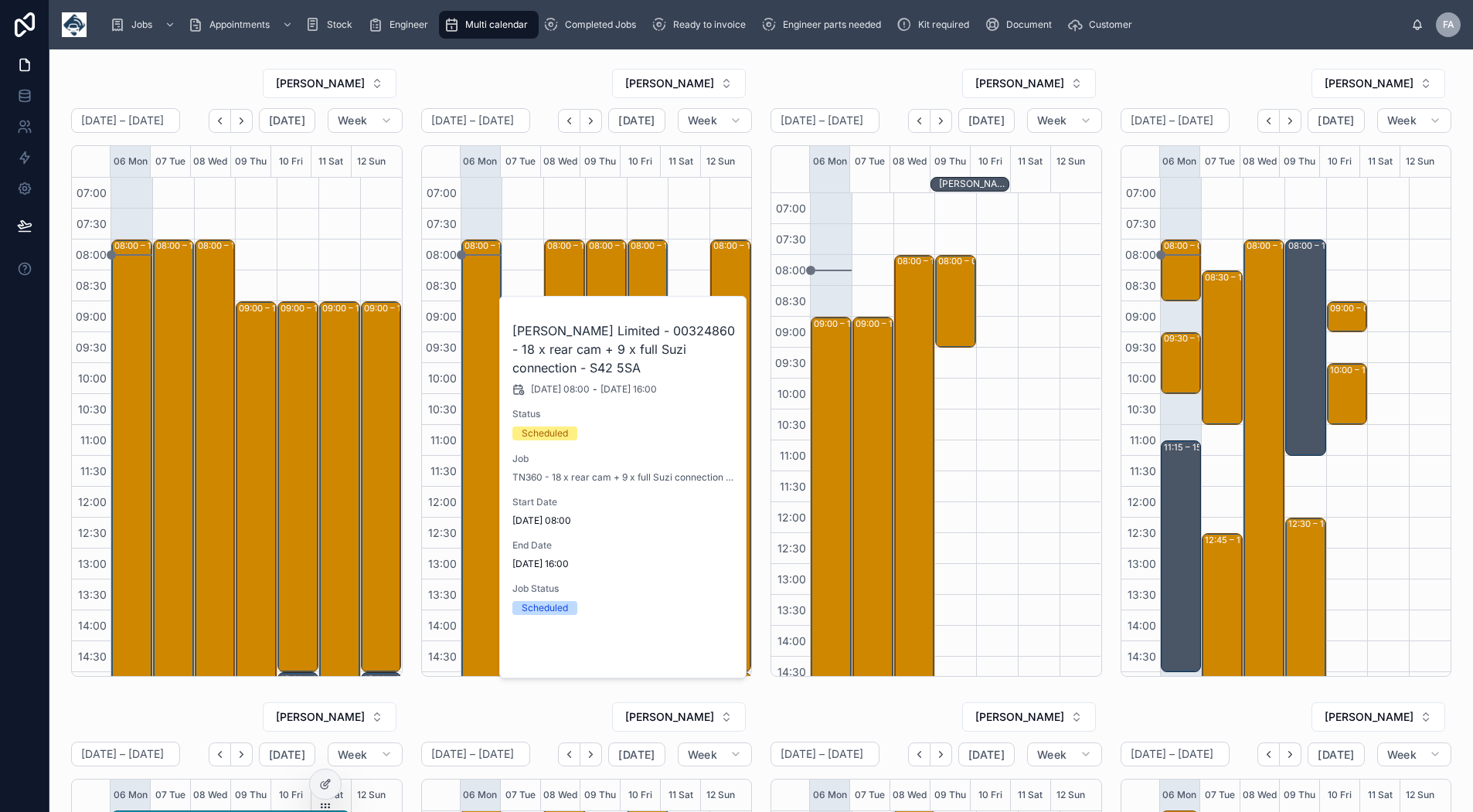
click at [685, 649] on span "Open" at bounding box center [694, 652] width 28 height 14
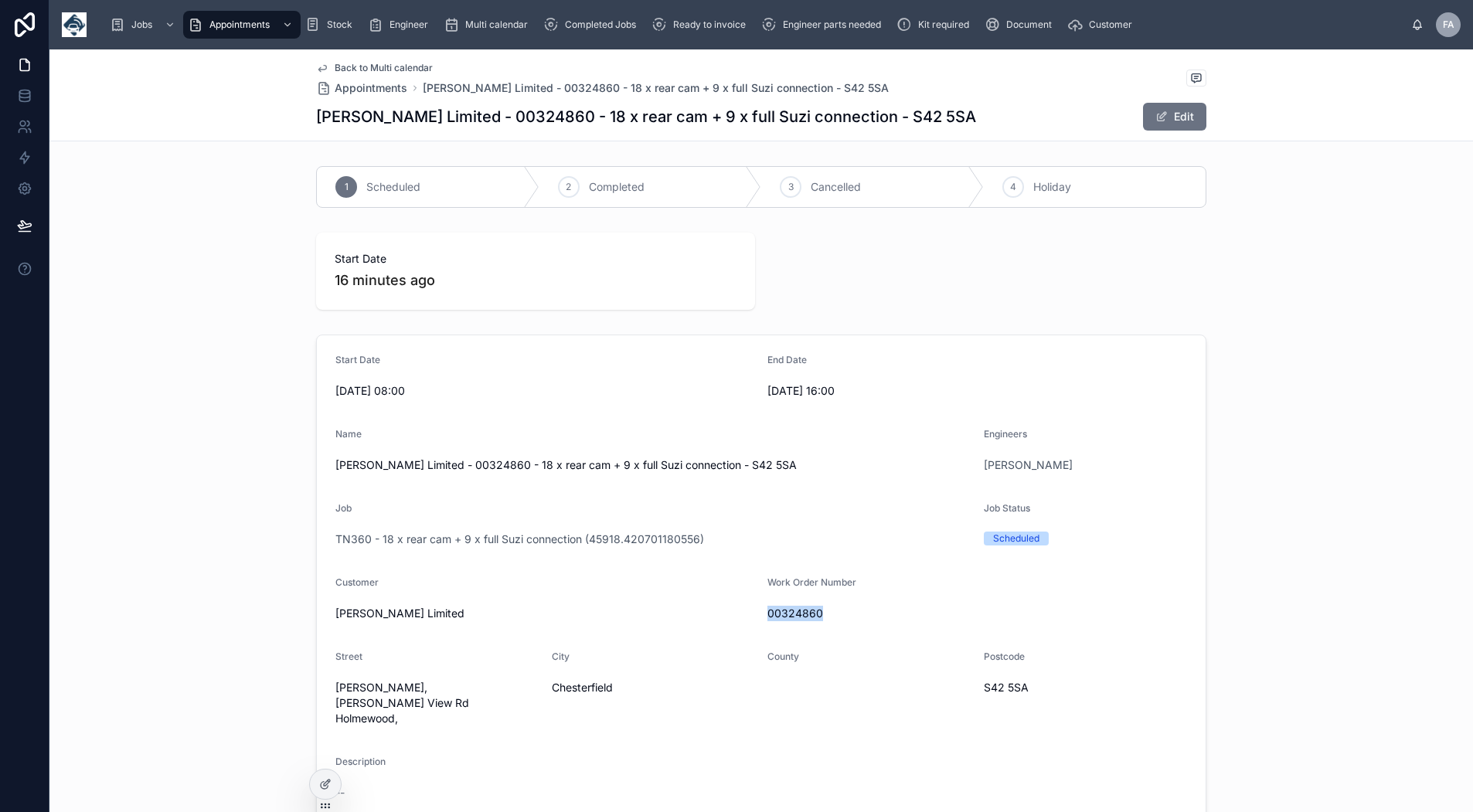
drag, startPoint x: 824, startPoint y: 619, endPoint x: 765, endPoint y: 626, distance: 59.4
click at [765, 626] on form "Start Date 06/10/2025 08:00 End Date 06/10/2025 16:00 Name Joseph Ash Limited -…" at bounding box center [762, 654] width 889 height 637
copy span "00324860"
click at [372, 65] on span "Back to Multi calendar" at bounding box center [384, 68] width 98 height 13
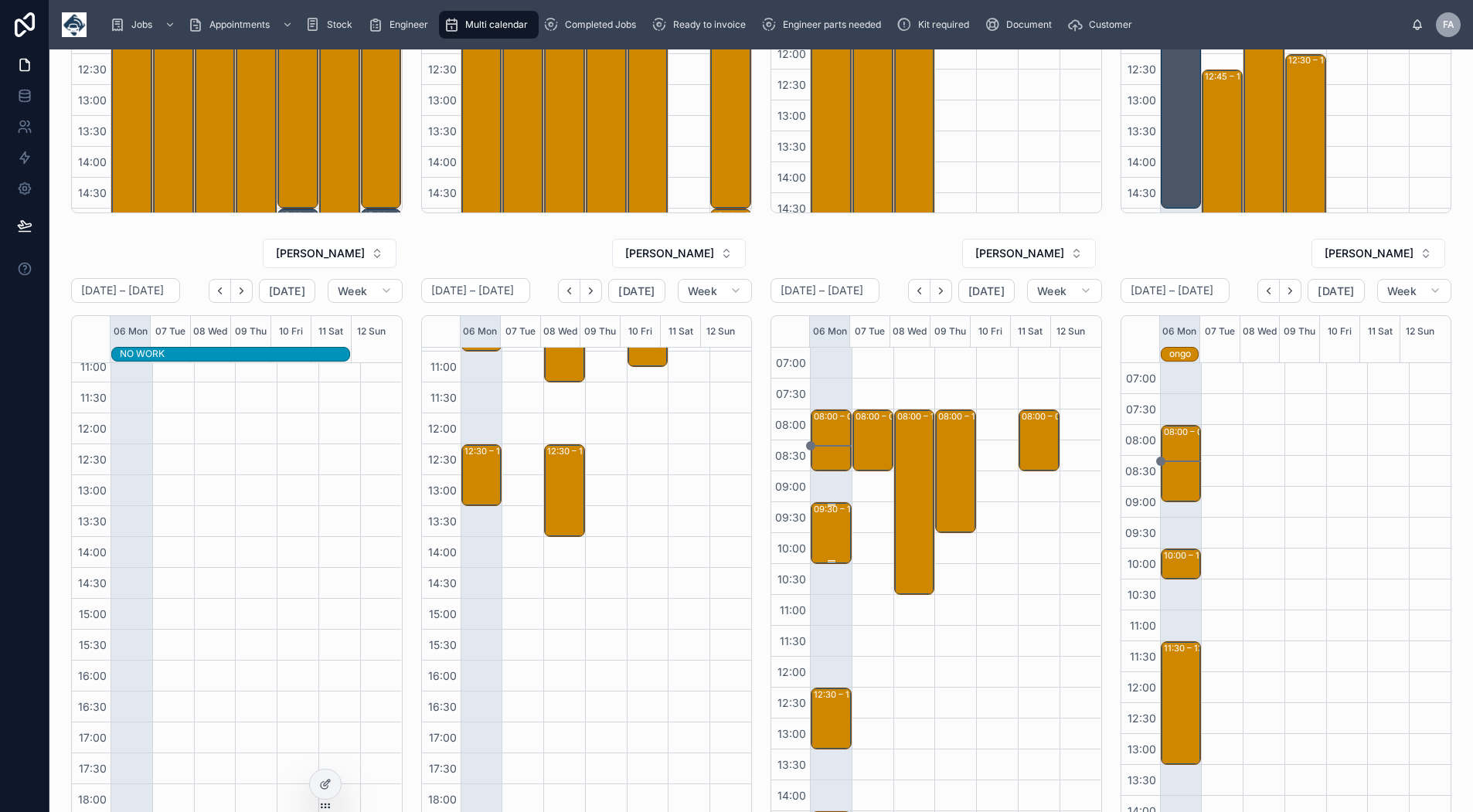
click at [818, 530] on div "09:30 – 10:30 The British Red Cross Society - 00325701 - AM - 2 X DEINSTALLS - …" at bounding box center [832, 533] width 37 height 58
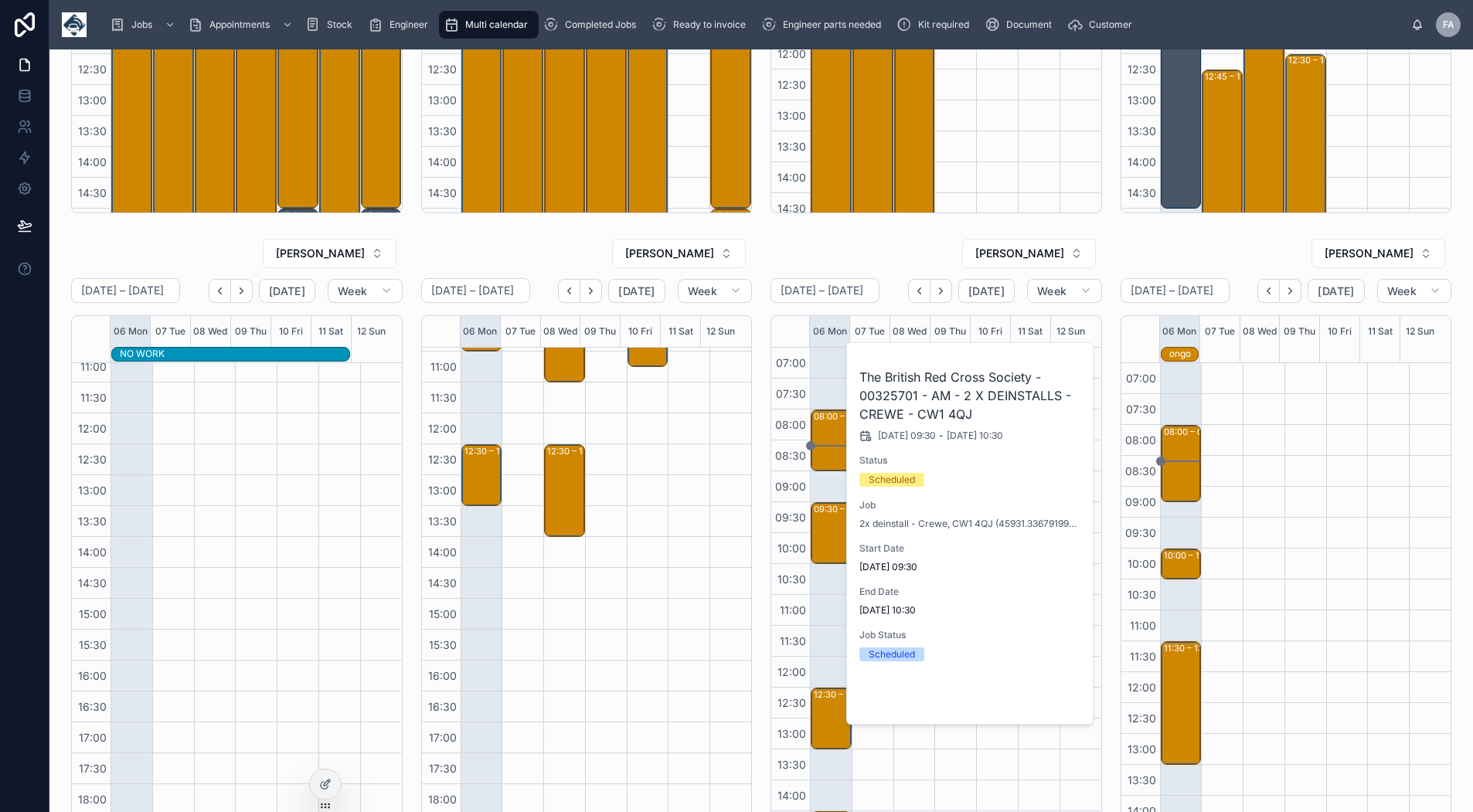
click at [1028, 691] on span "Open" at bounding box center [1041, 698] width 28 height 14
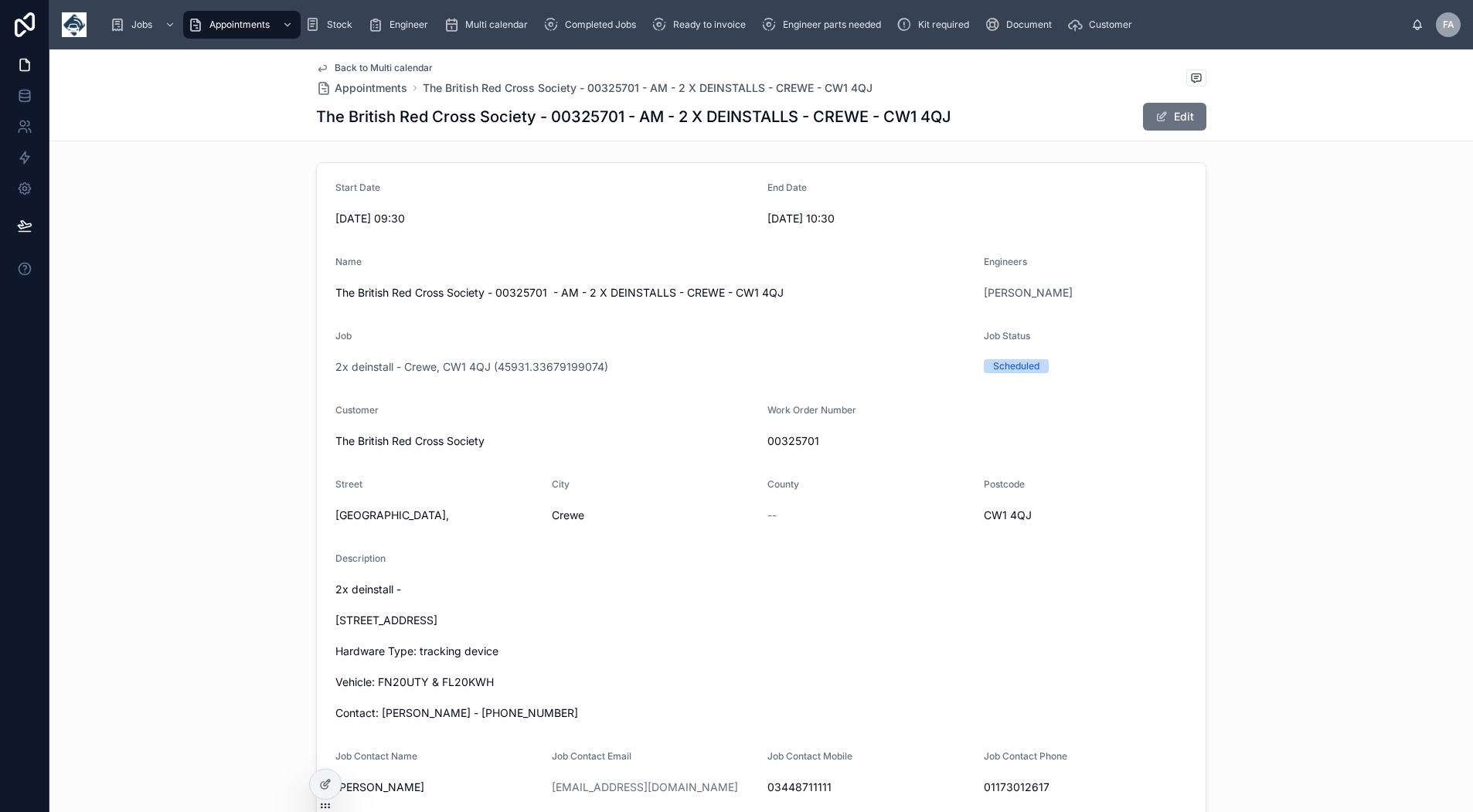
scroll to position [154, 0]
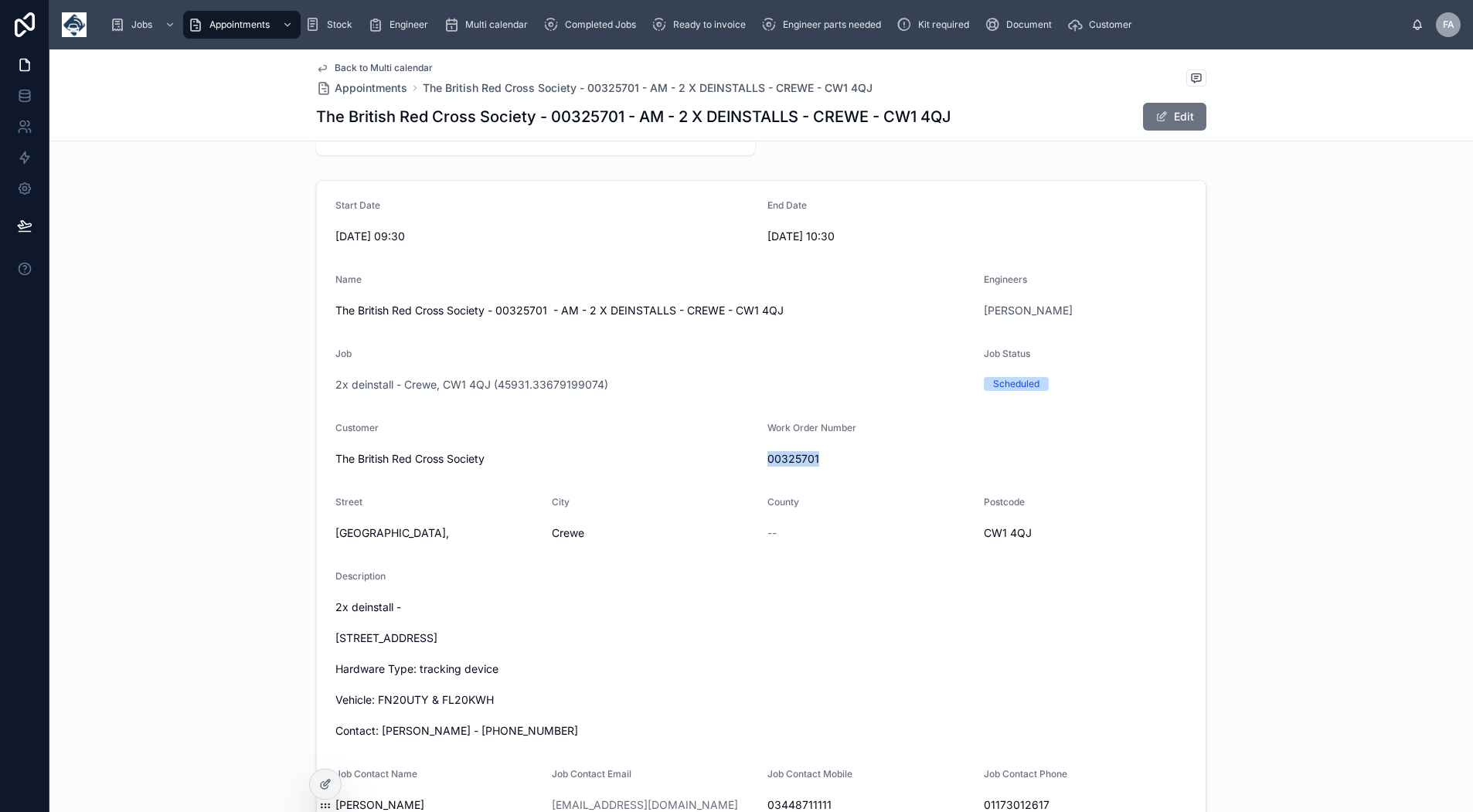
drag, startPoint x: 833, startPoint y: 459, endPoint x: 762, endPoint y: 459, distance: 71.0
click at [767, 459] on span "00325701" at bounding box center [977, 459] width 420 height 16
copy span "00325701"
click at [354, 68] on span "Back to Multi calendar" at bounding box center [384, 68] width 98 height 13
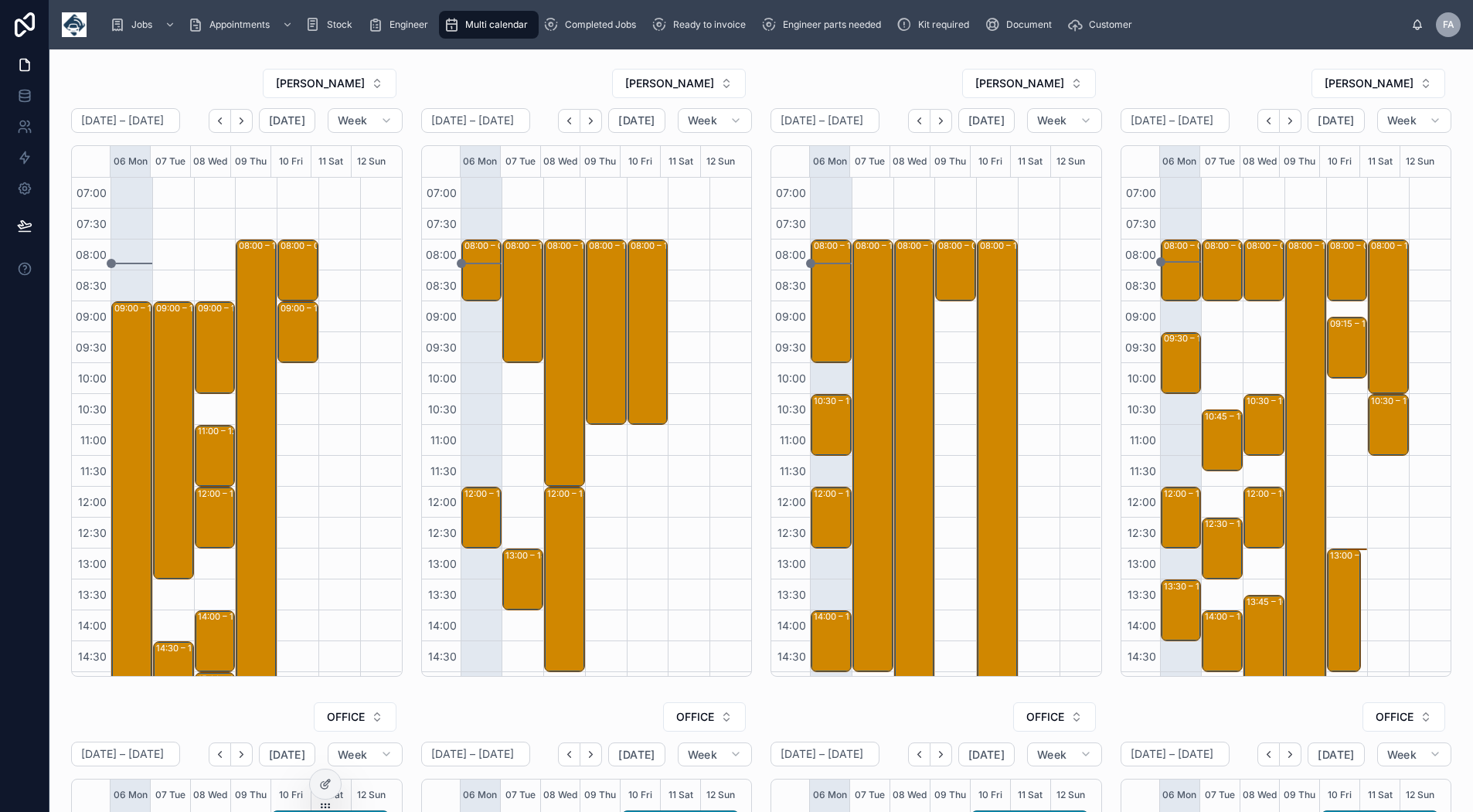
scroll to position [243, 0]
click at [828, 293] on div "08:00 – 10:00 Concept Environmental Solutions Ltd - 00324922 - 8AM - 1 X INSTAL…" at bounding box center [832, 301] width 37 height 121
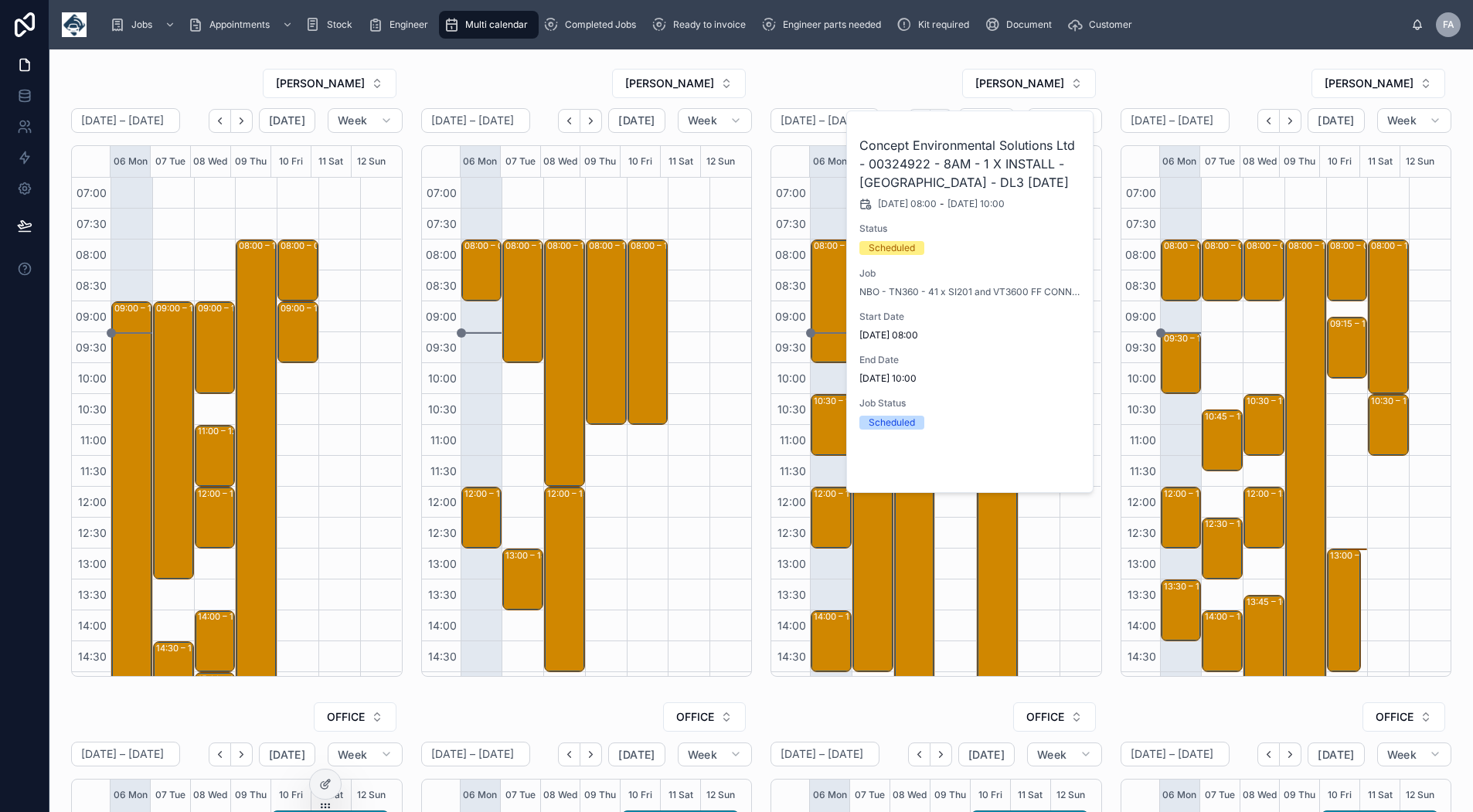
click at [1042, 467] on span "Open" at bounding box center [1041, 466] width 28 height 14
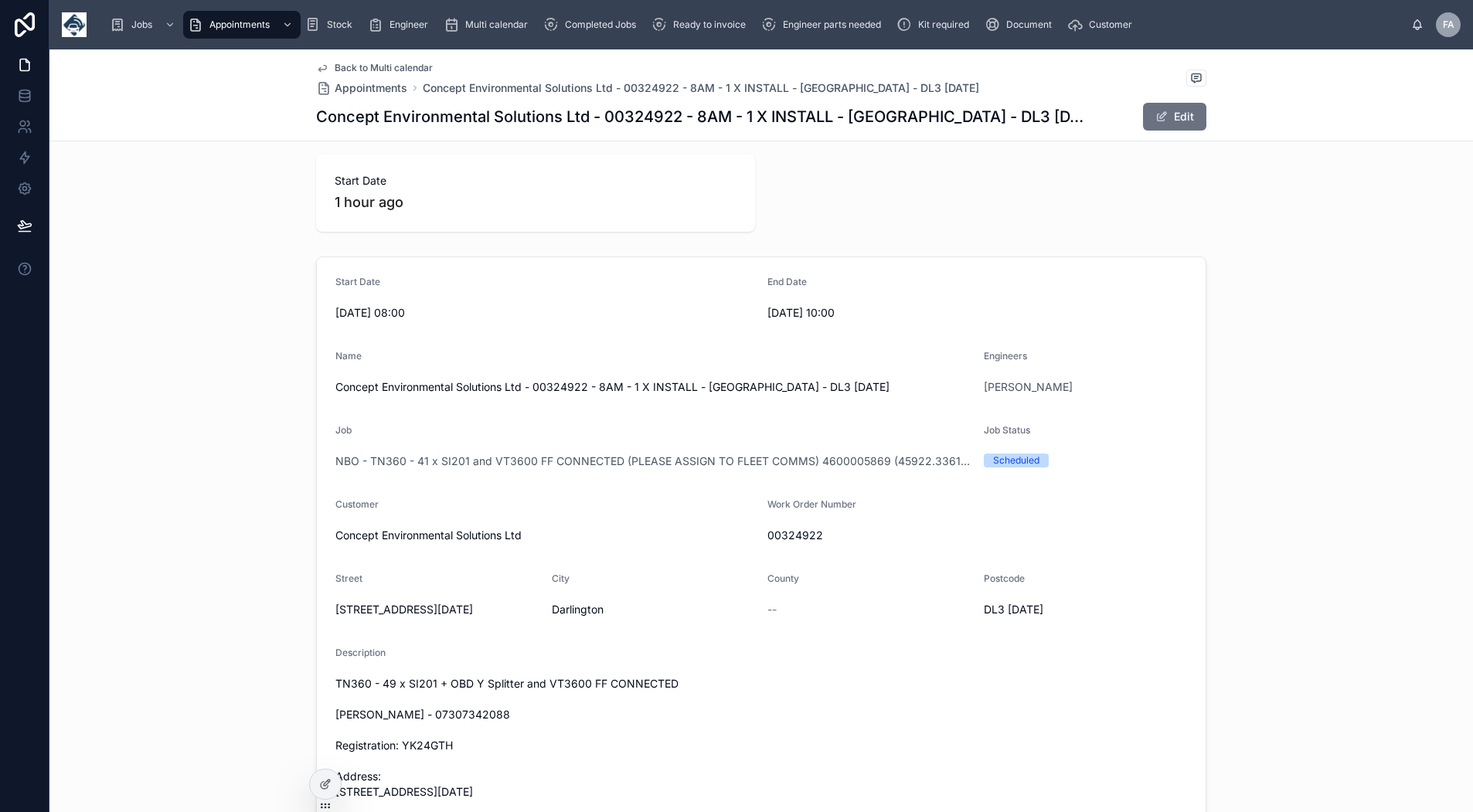
scroll to position [78, 0]
click at [370, 62] on span "Back to Multi calendar" at bounding box center [384, 68] width 98 height 13
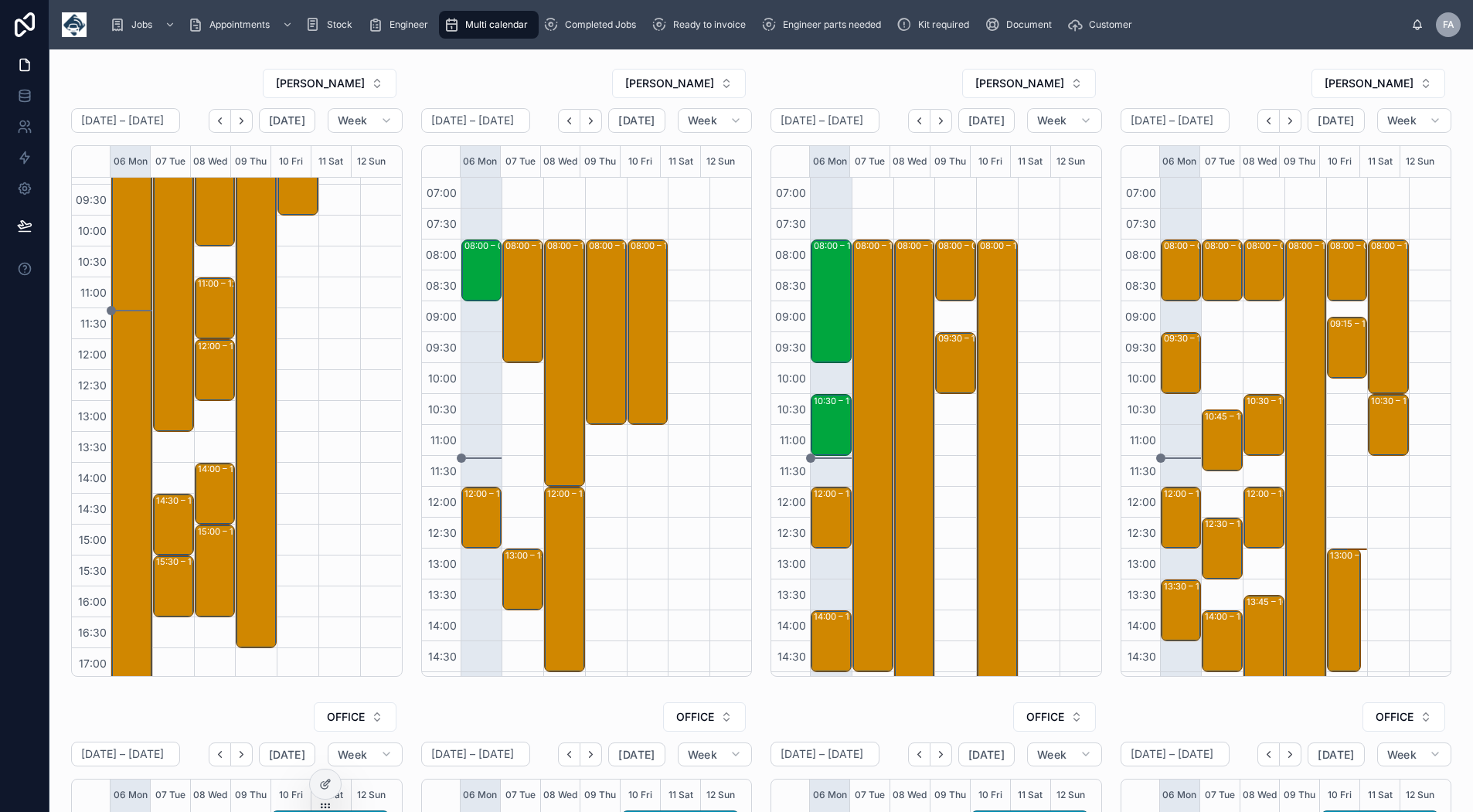
scroll to position [154, 0]
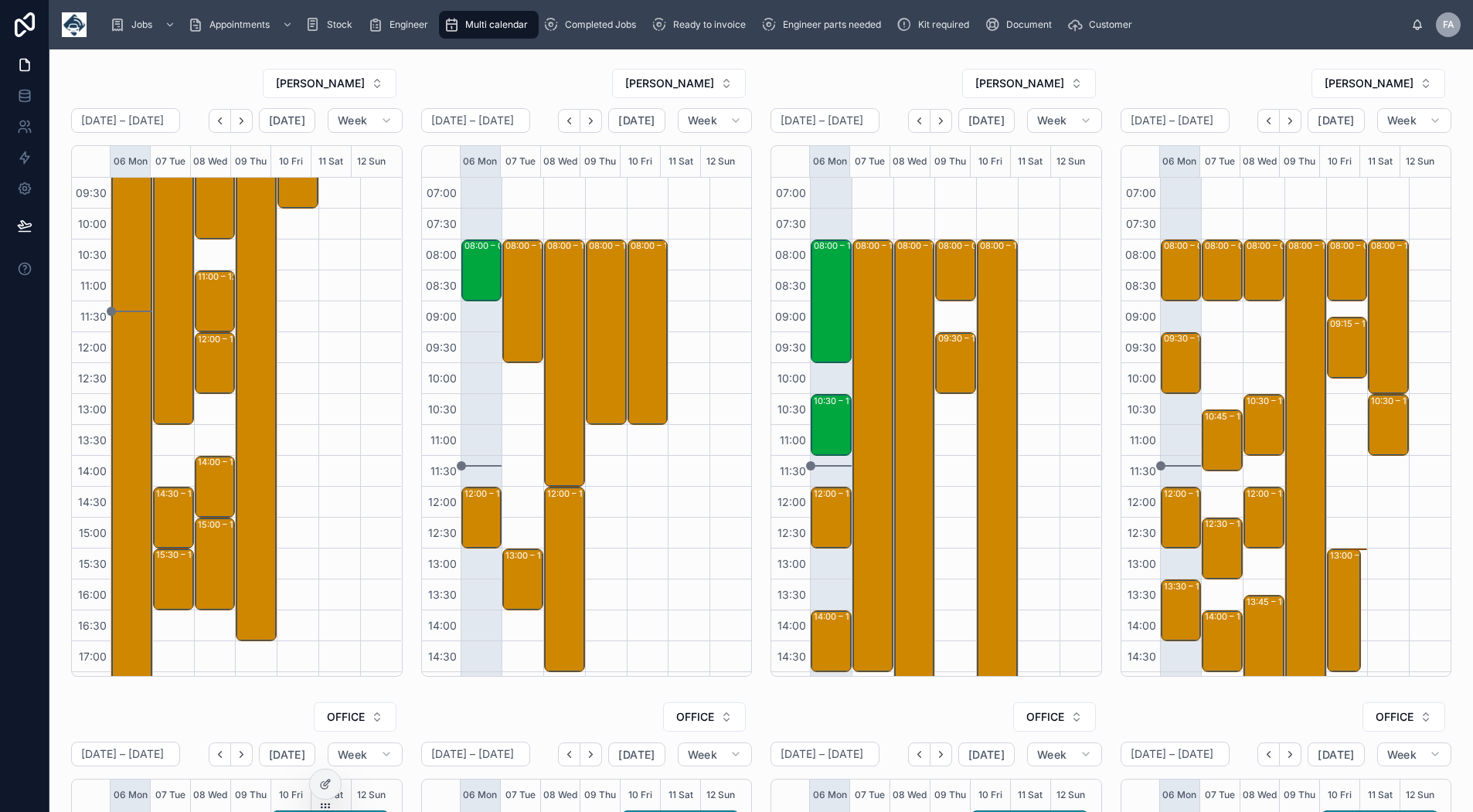
click at [129, 277] on div "09:00 – 19:00 Maritime And Coastguard Agency - 6 X UPGRADE (OVER 2 SITES) - TIM…" at bounding box center [133, 456] width 37 height 615
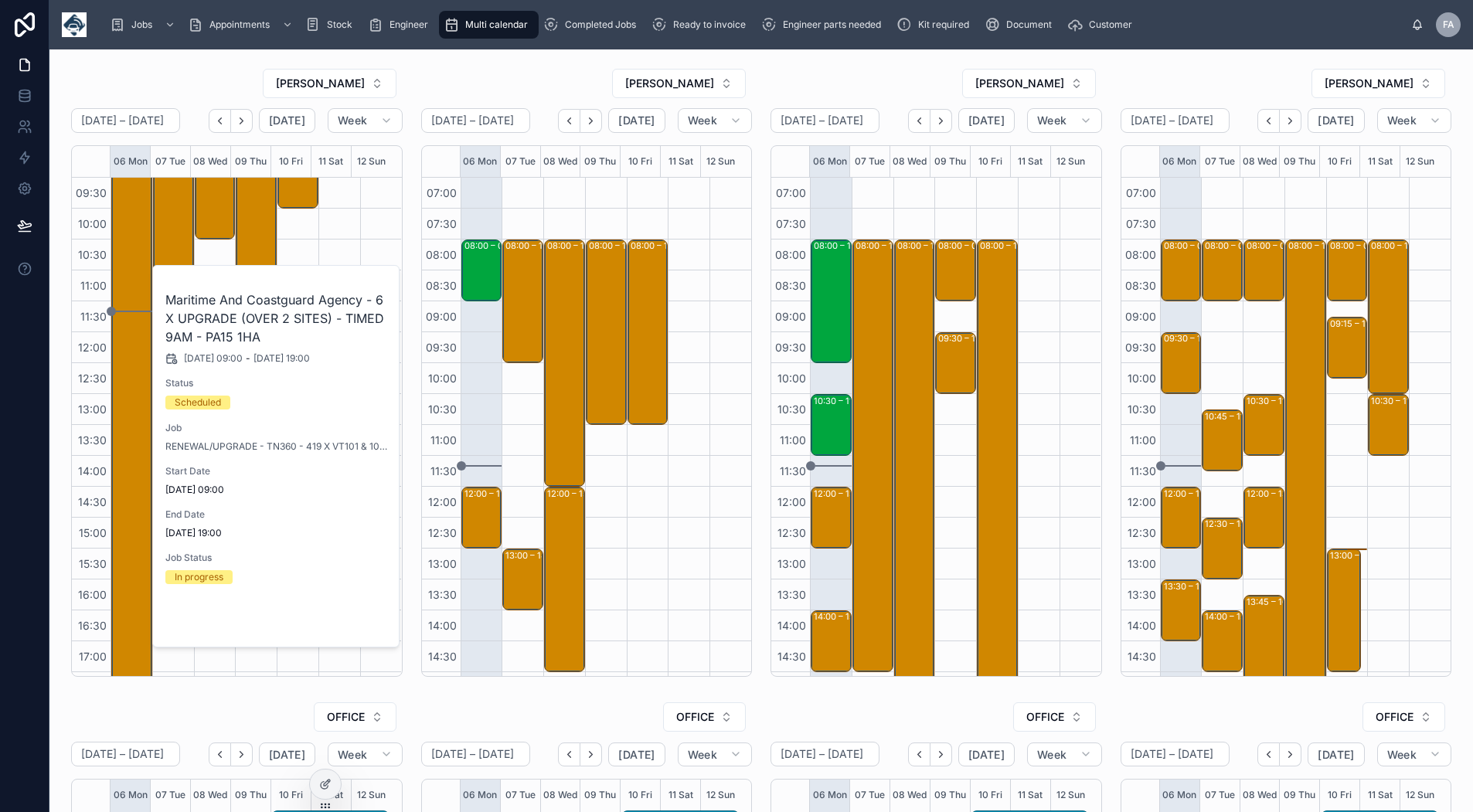
click at [355, 630] on button "Open" at bounding box center [355, 621] width 68 height 26
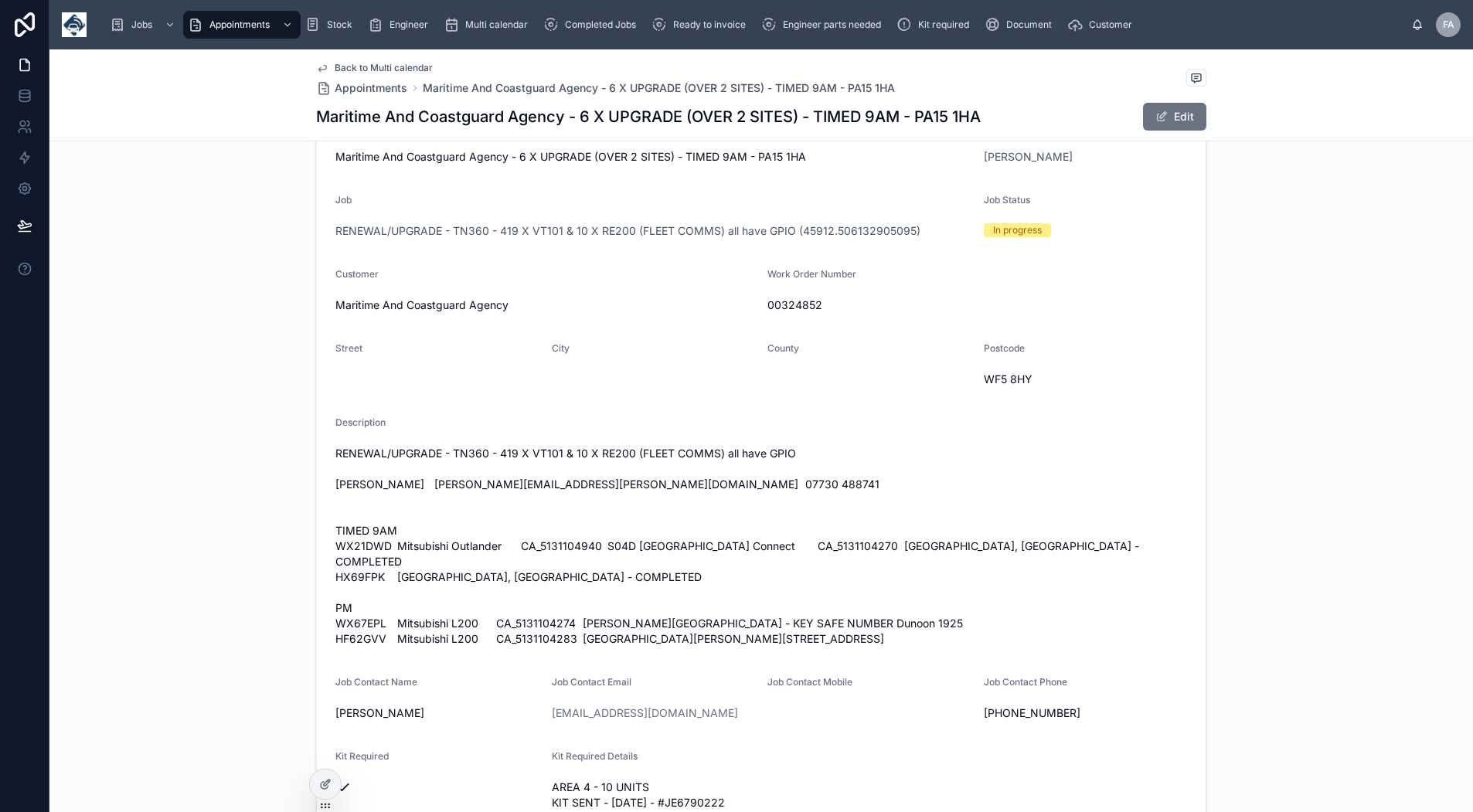
scroll to position [309, 0]
click at [395, 68] on span "Back to Multi calendar" at bounding box center [384, 68] width 98 height 13
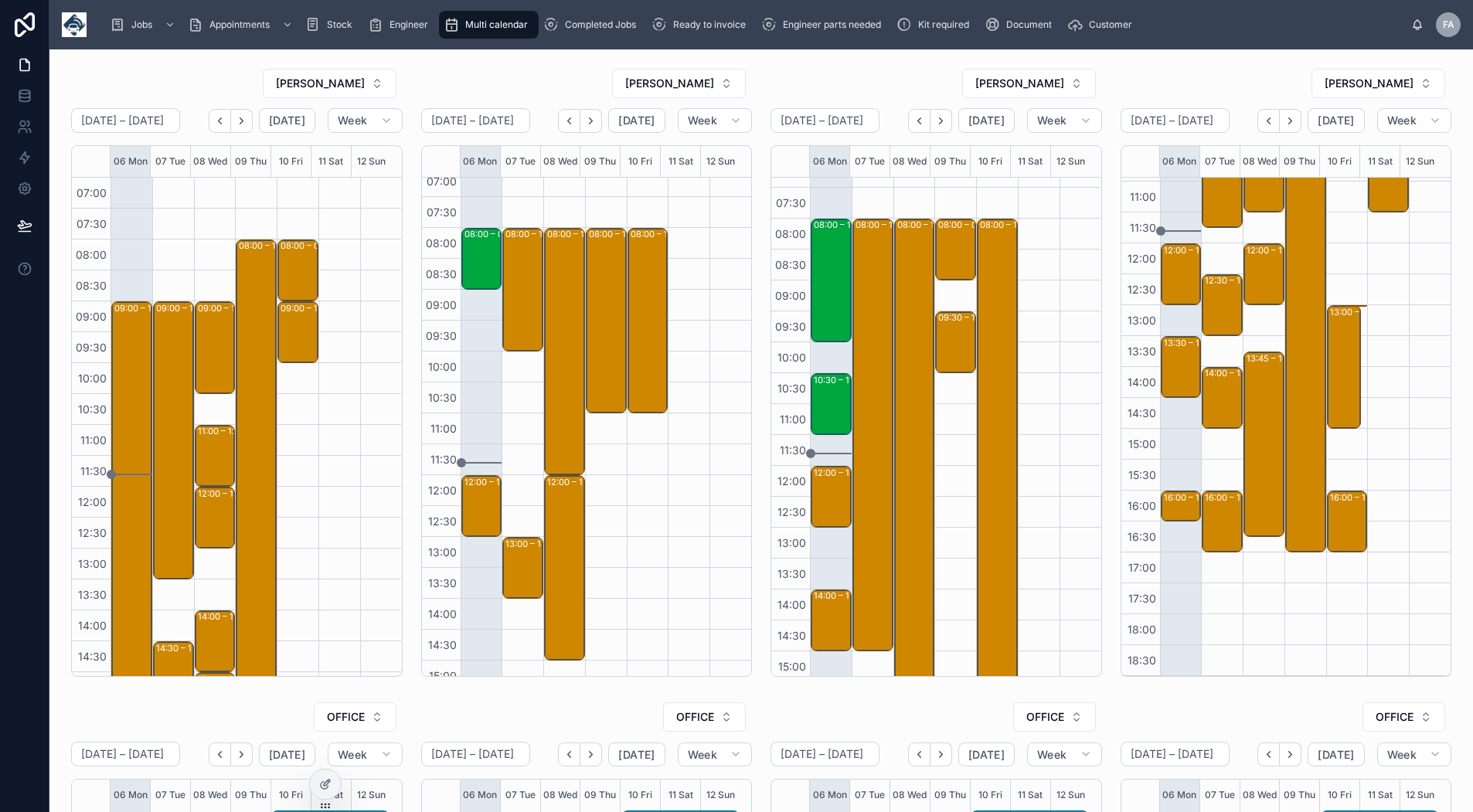
scroll to position [12, 0]
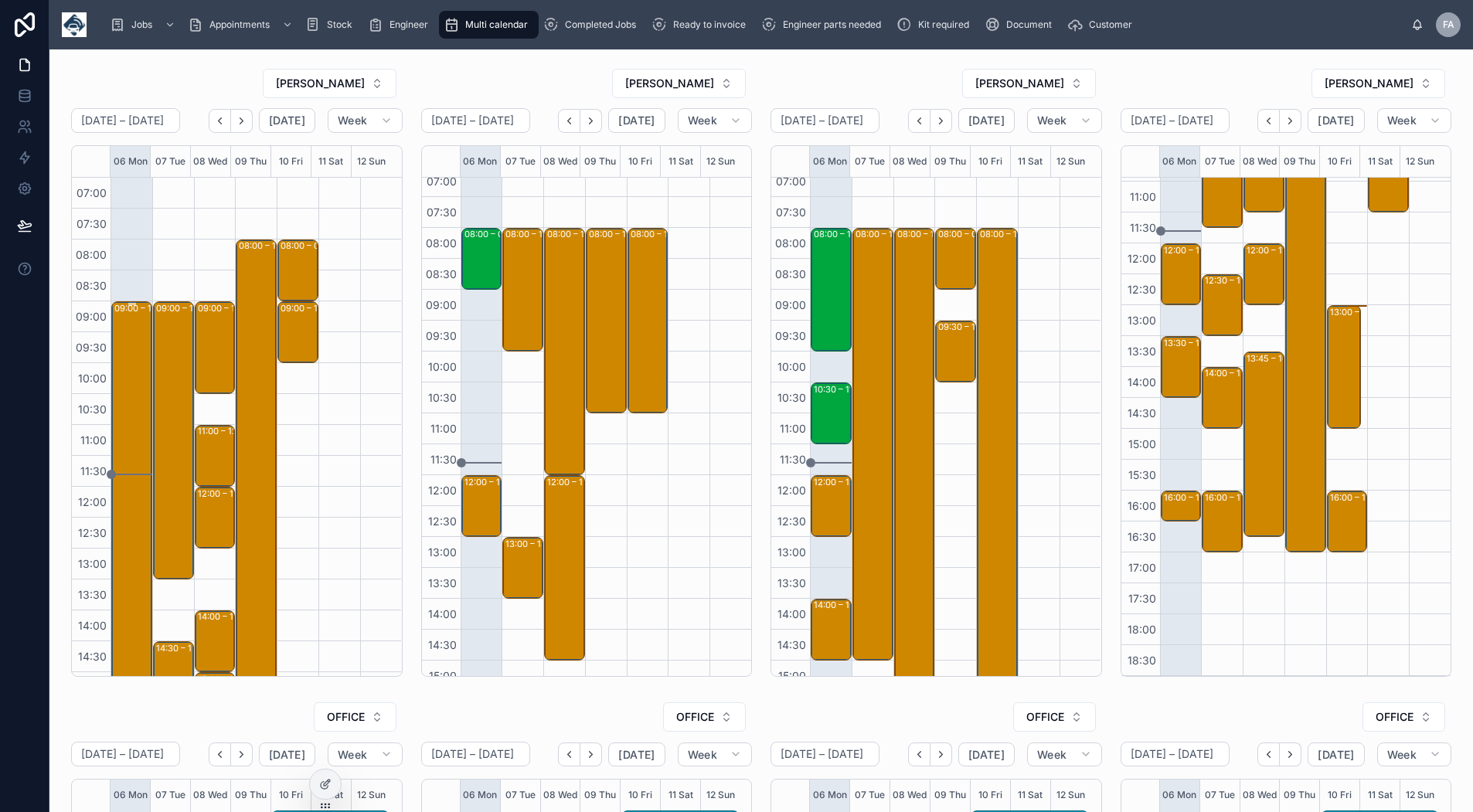
click at [131, 424] on div "09:00 – 19:00 Maritime And Coastguard Agency - 6 X UPGRADE (OVER 2 SITES) - TIM…" at bounding box center [133, 610] width 37 height 615
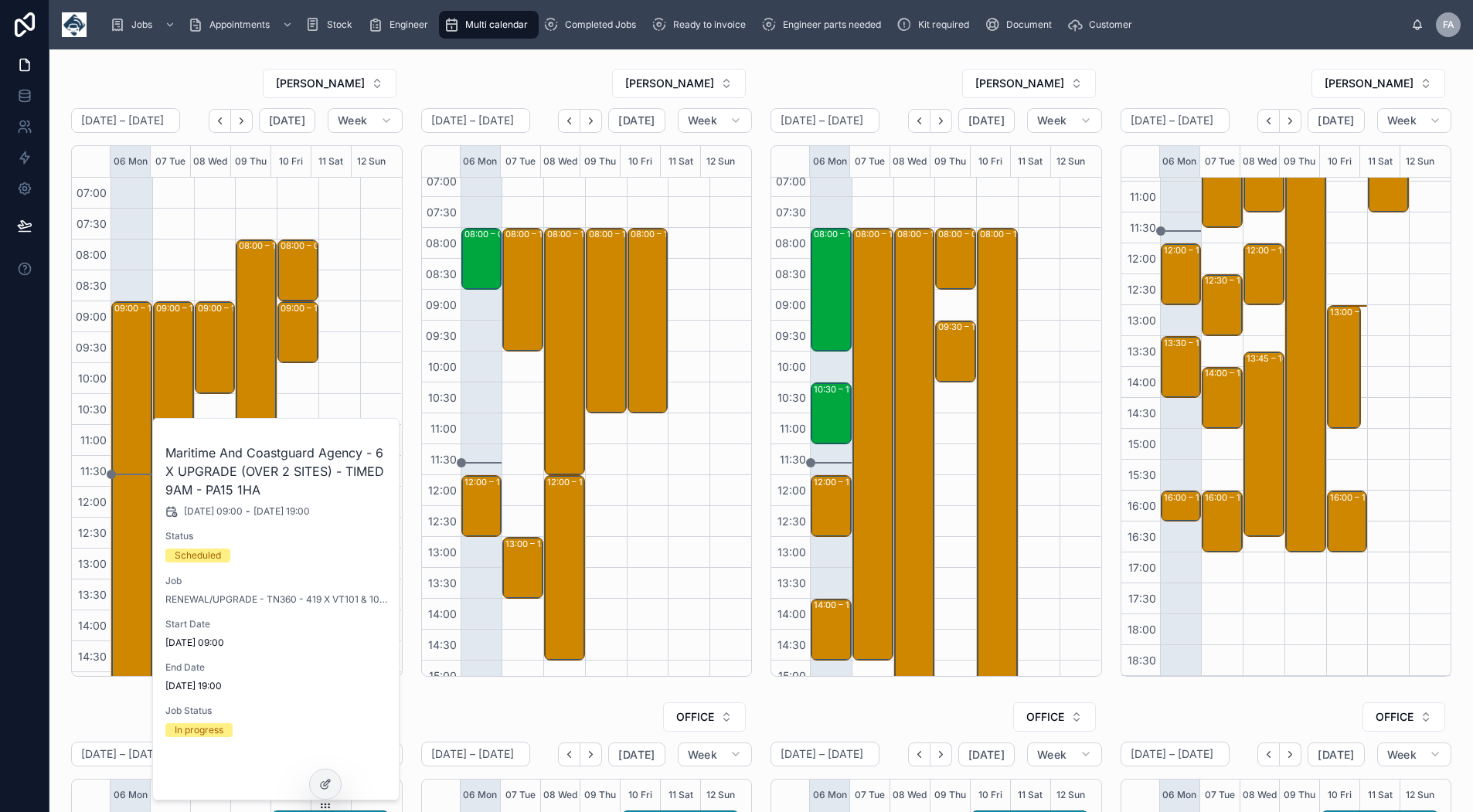
click at [354, 773] on span "Open" at bounding box center [347, 774] width 28 height 14
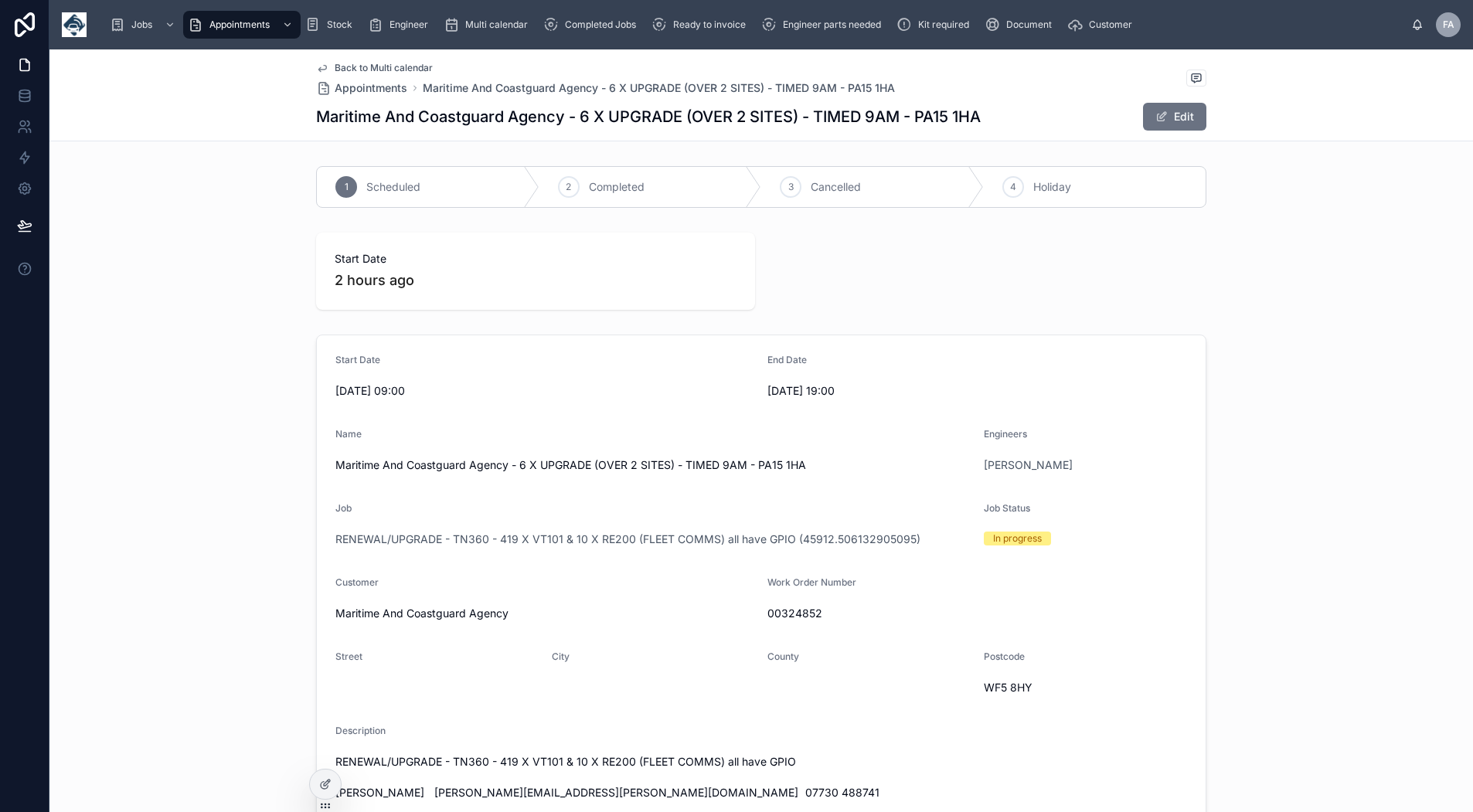
scroll to position [386, 0]
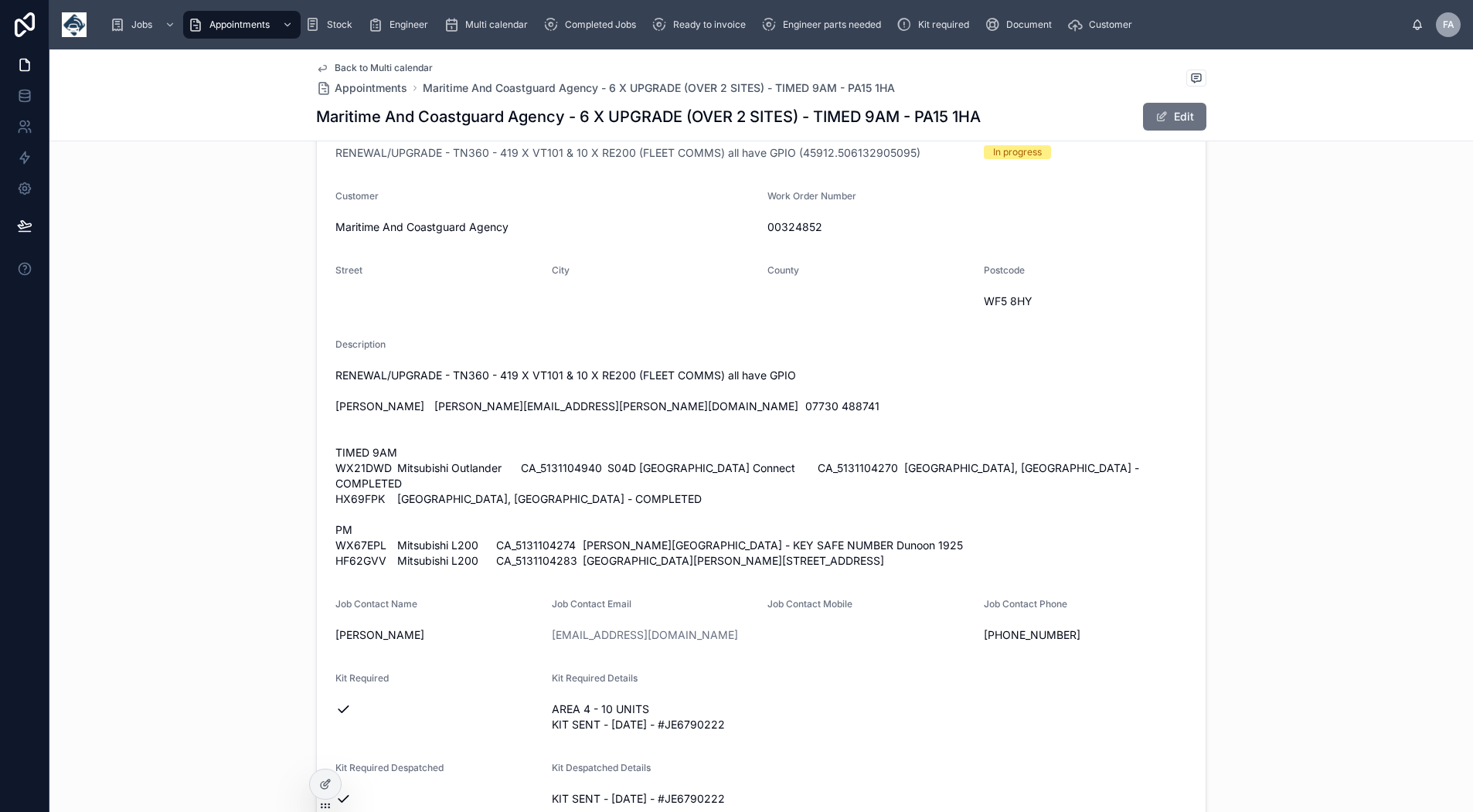
click at [354, 63] on span "Back to Multi calendar" at bounding box center [384, 68] width 98 height 13
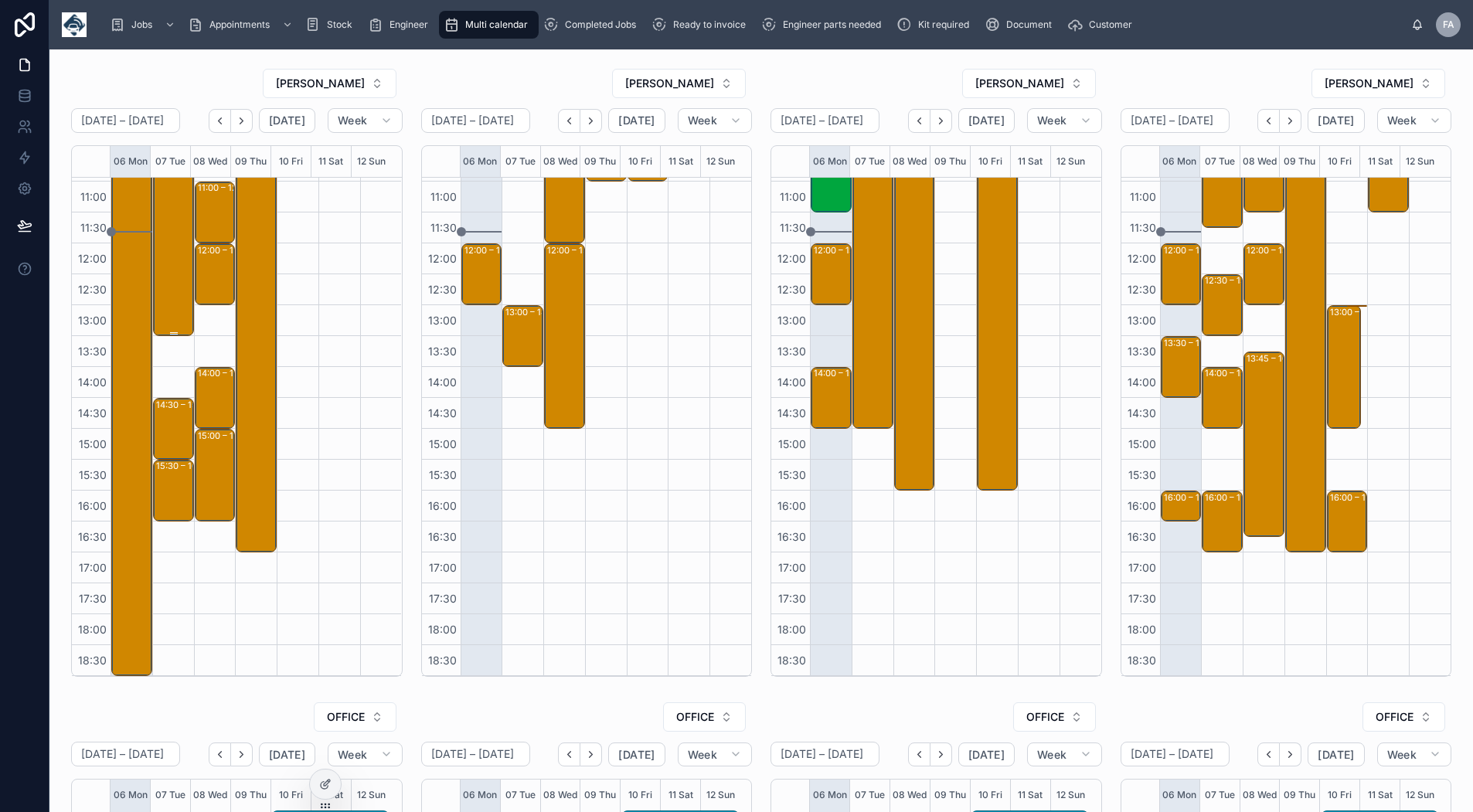
click at [173, 238] on div "09:00 – 13:30 Maritime And Coastguard Agency - 3 X UPGRADE - TIMED 9AM - KA22 8…" at bounding box center [174, 197] width 37 height 275
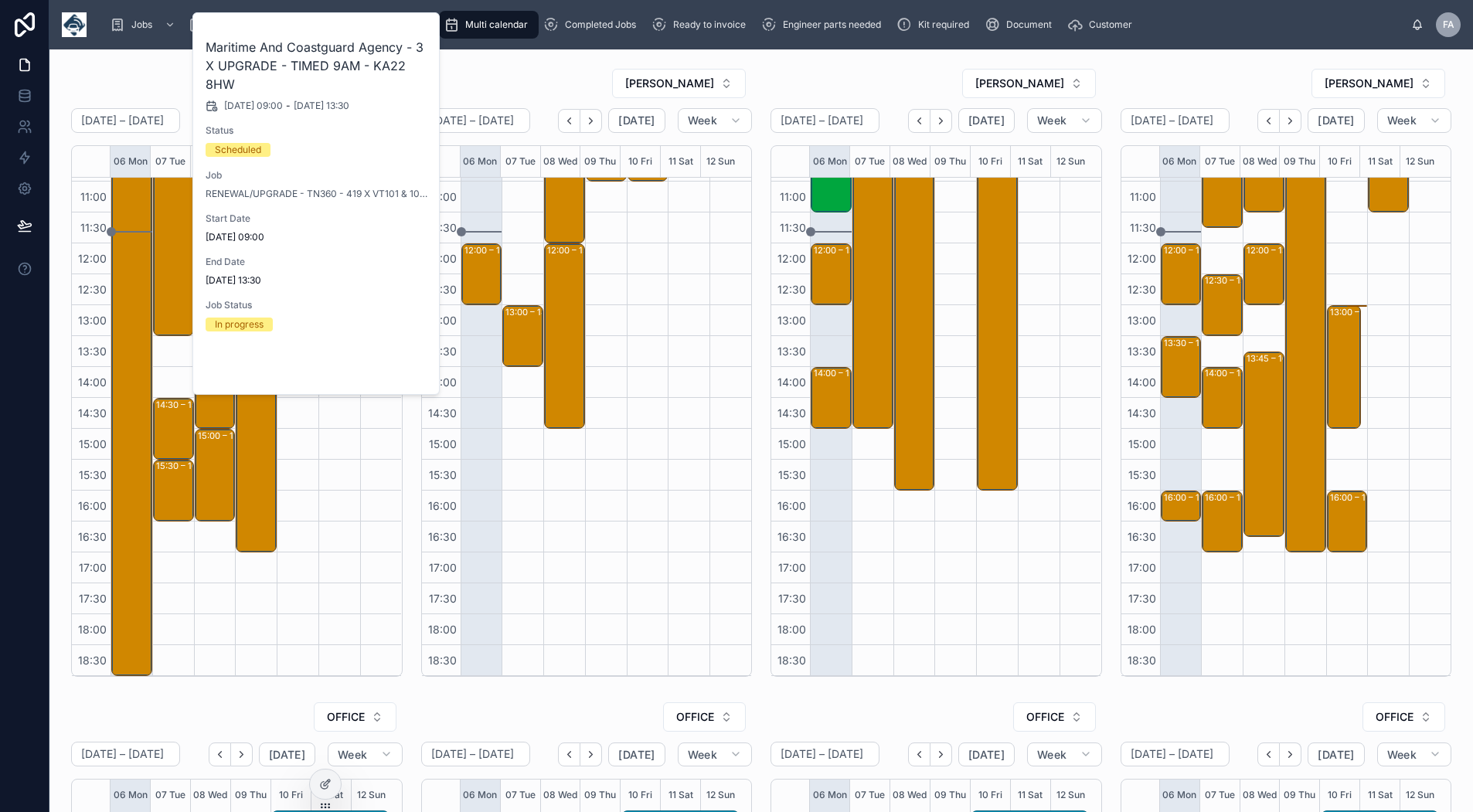
click at [396, 375] on button "Open" at bounding box center [396, 368] width 68 height 26
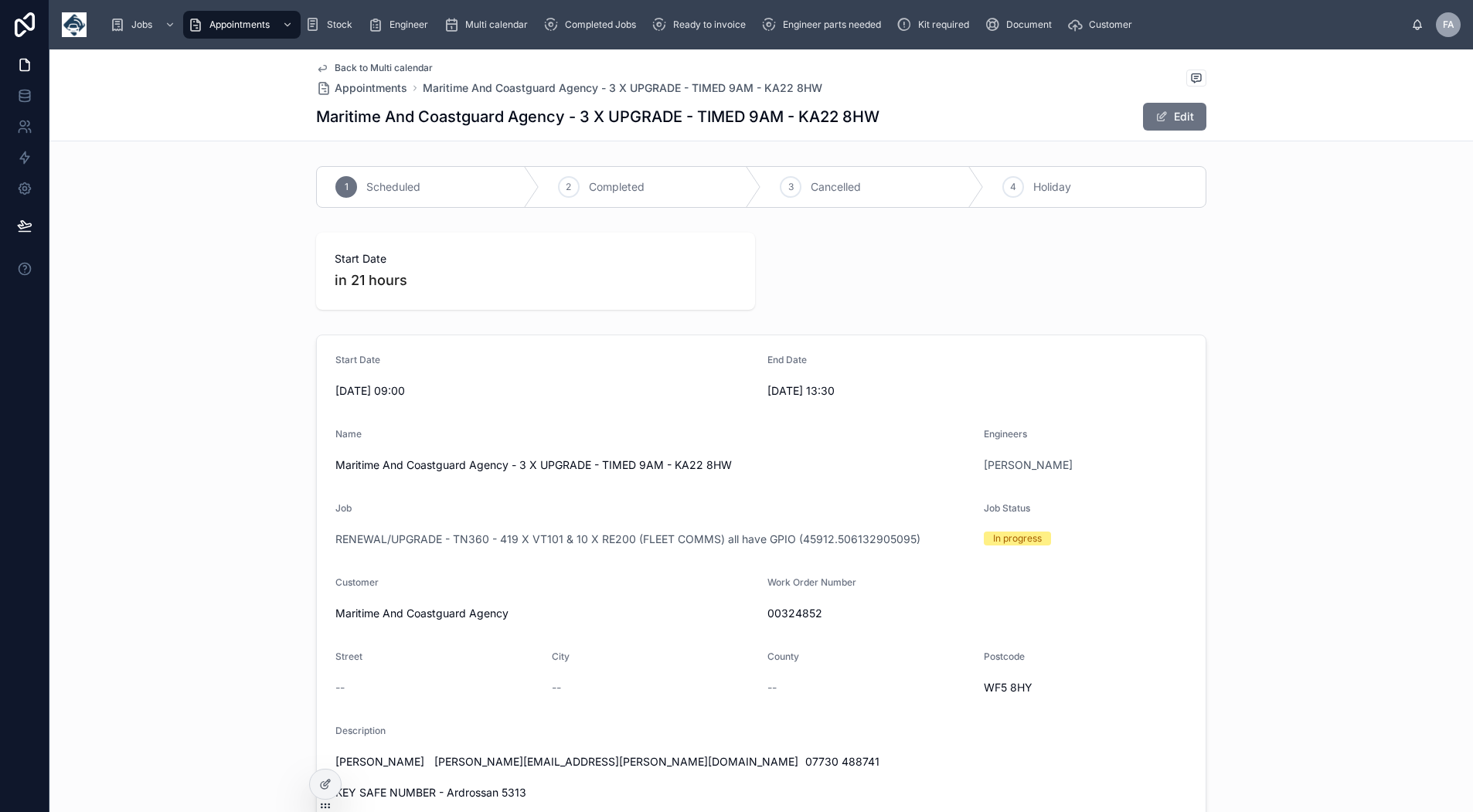
click at [364, 68] on span "Back to Multi calendar" at bounding box center [384, 68] width 98 height 13
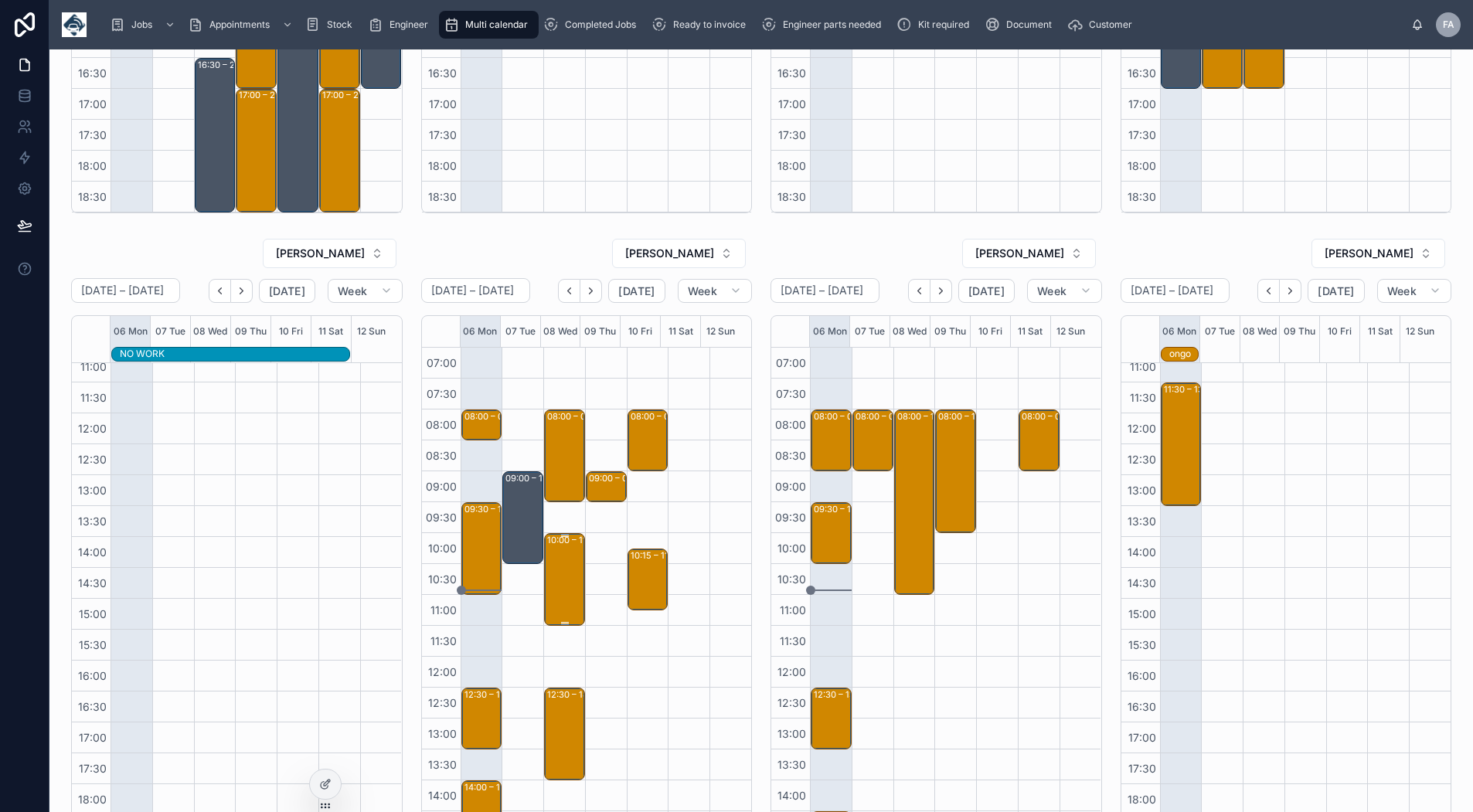
click at [557, 584] on div "10:00 – 11:30 TRACKSTAR UK - 00325759 - AM 1 HOURS NOTICE - S5 SERVICE CALL - M…" at bounding box center [566, 579] width 37 height 90
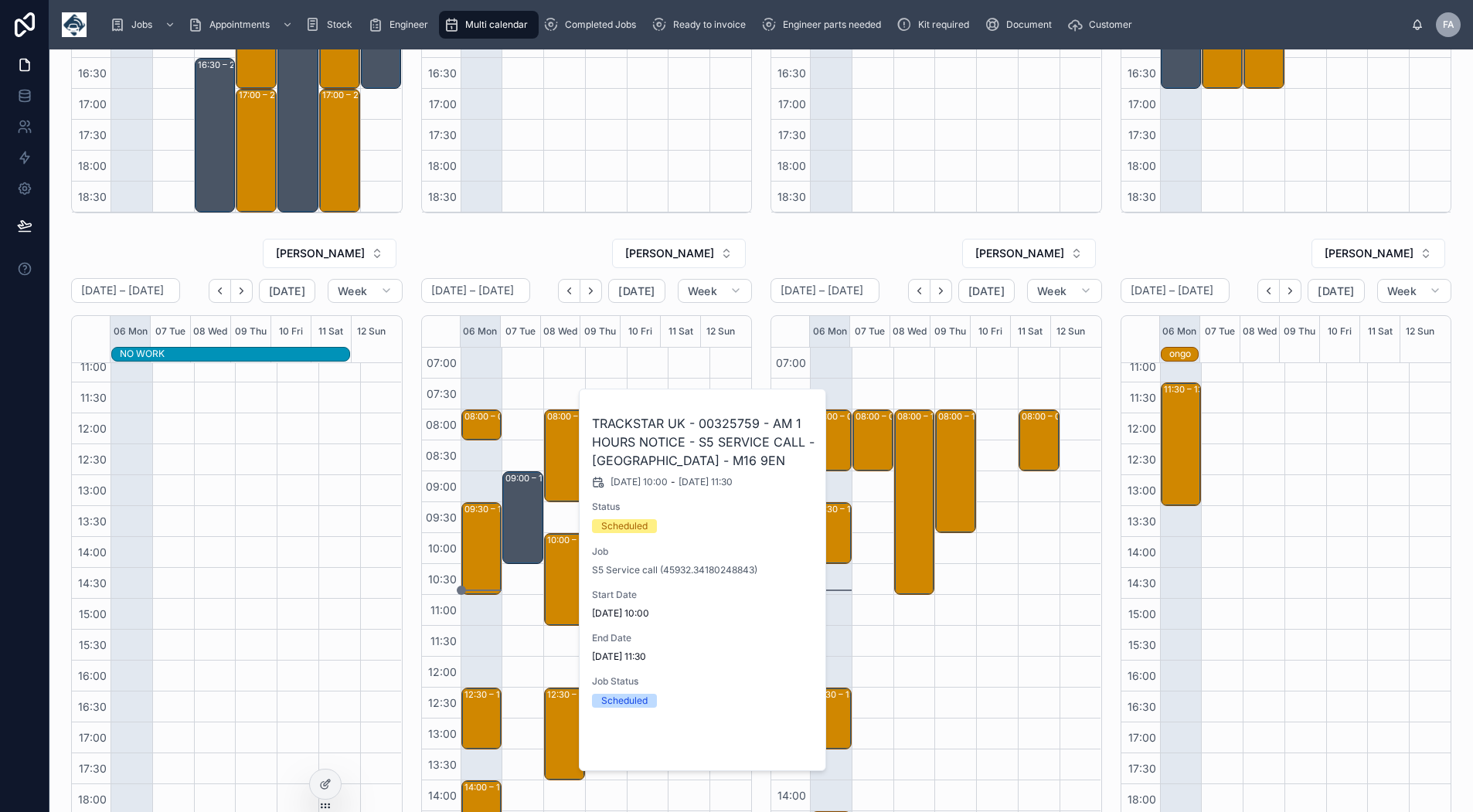
click at [770, 744] on span "Open" at bounding box center [773, 744] width 28 height 14
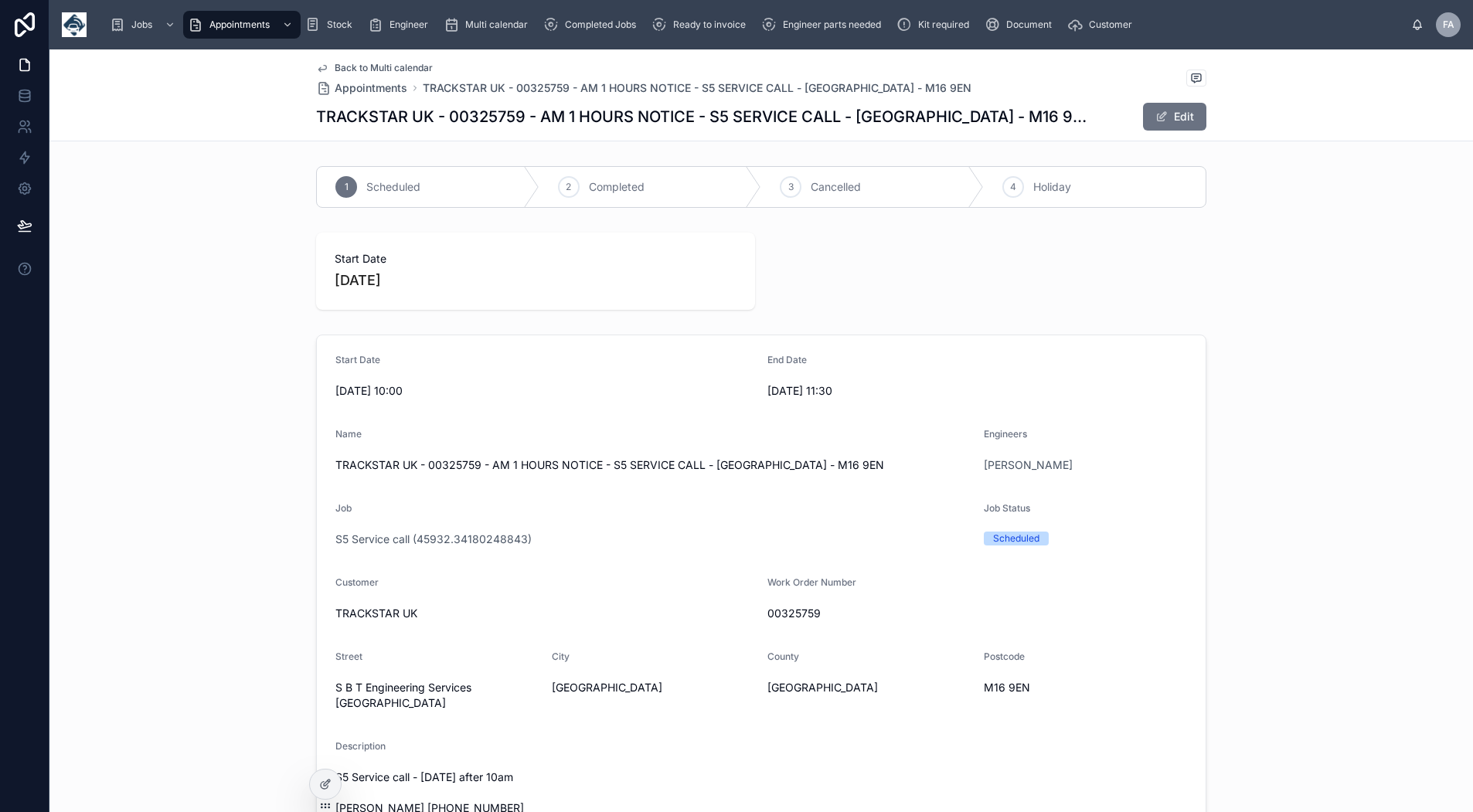
click at [385, 68] on span "Back to Multi calendar" at bounding box center [384, 68] width 98 height 13
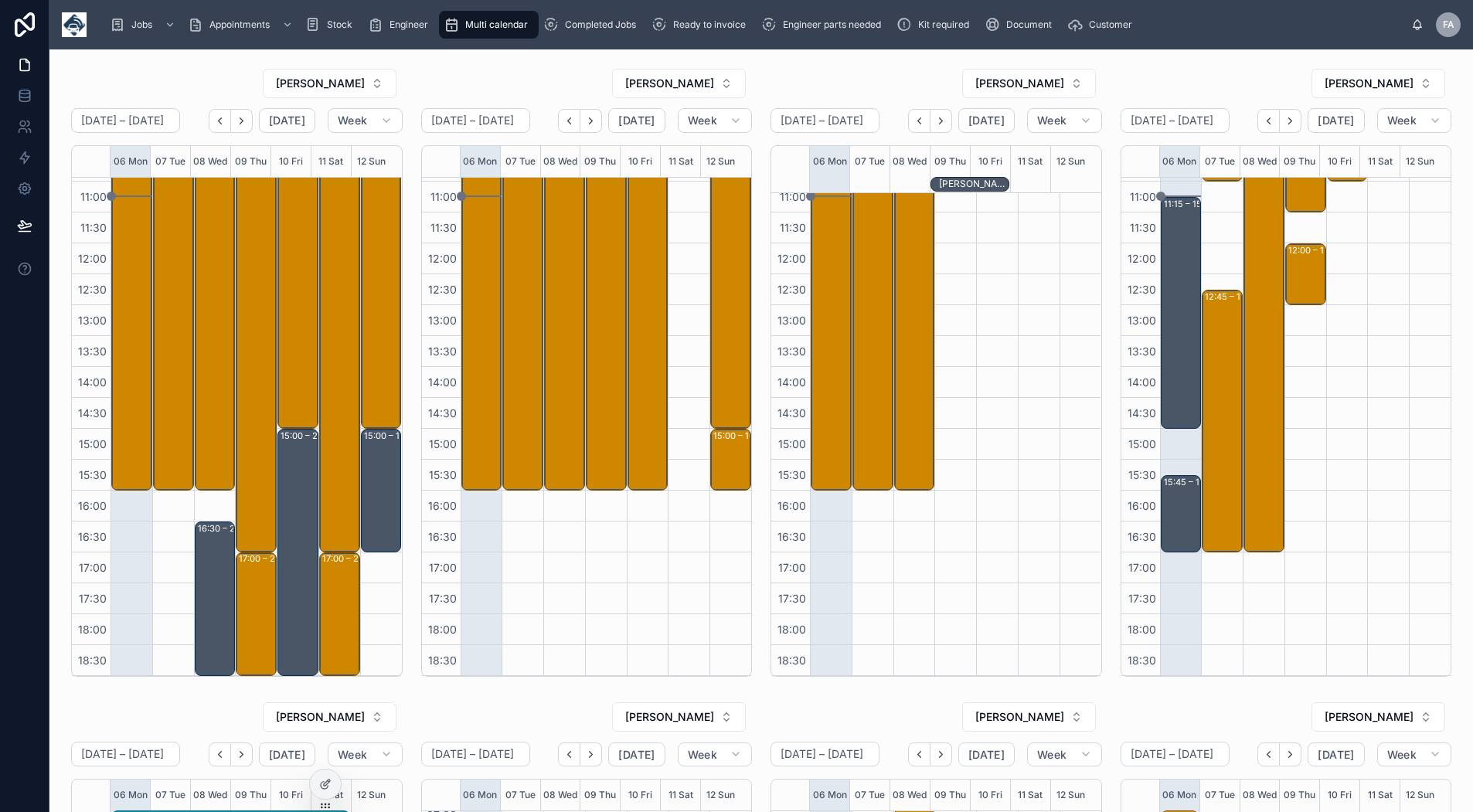
click at [218, 126] on icon "Back" at bounding box center [220, 121] width 12 height 12
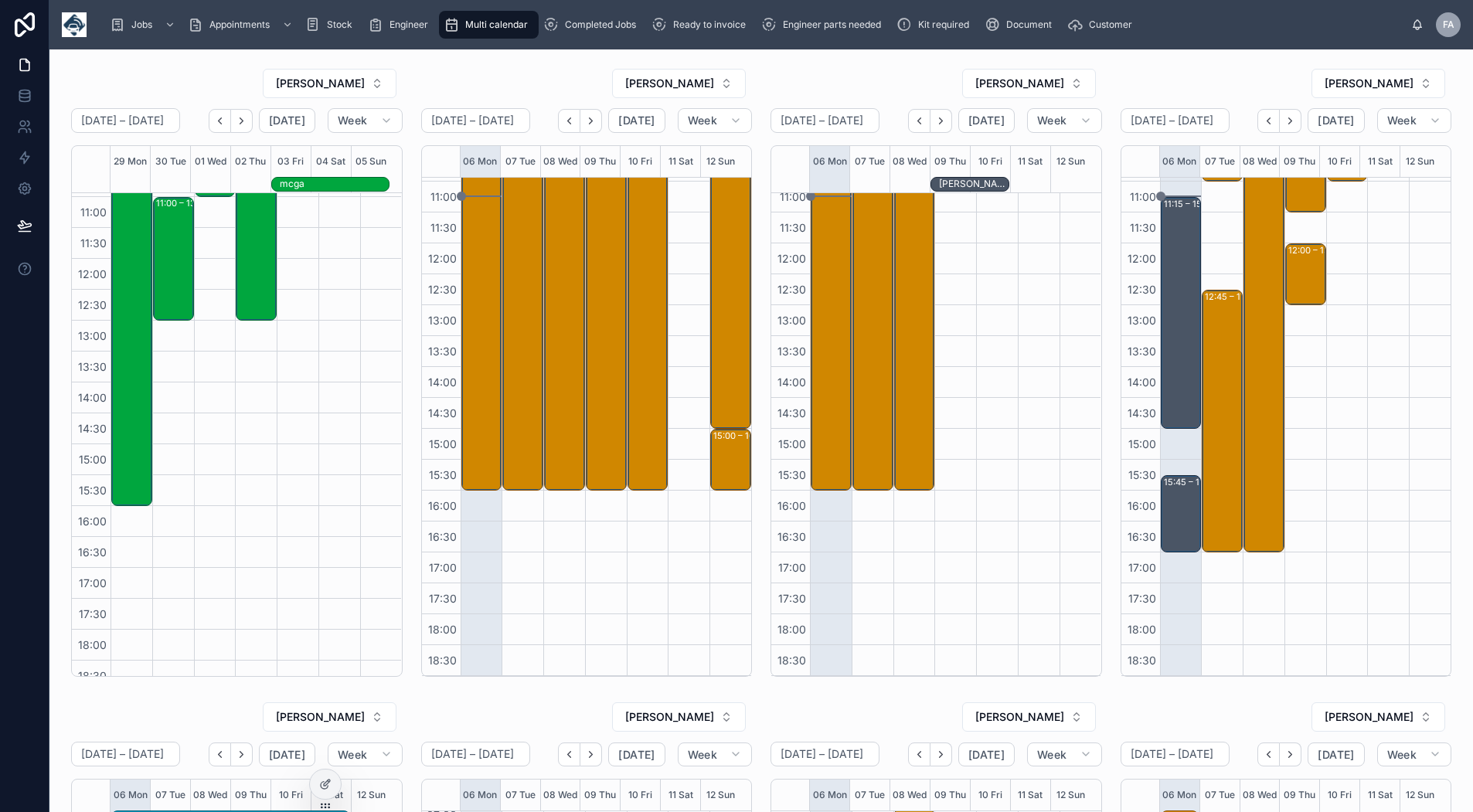
click at [218, 126] on icon "Back" at bounding box center [220, 121] width 12 height 12
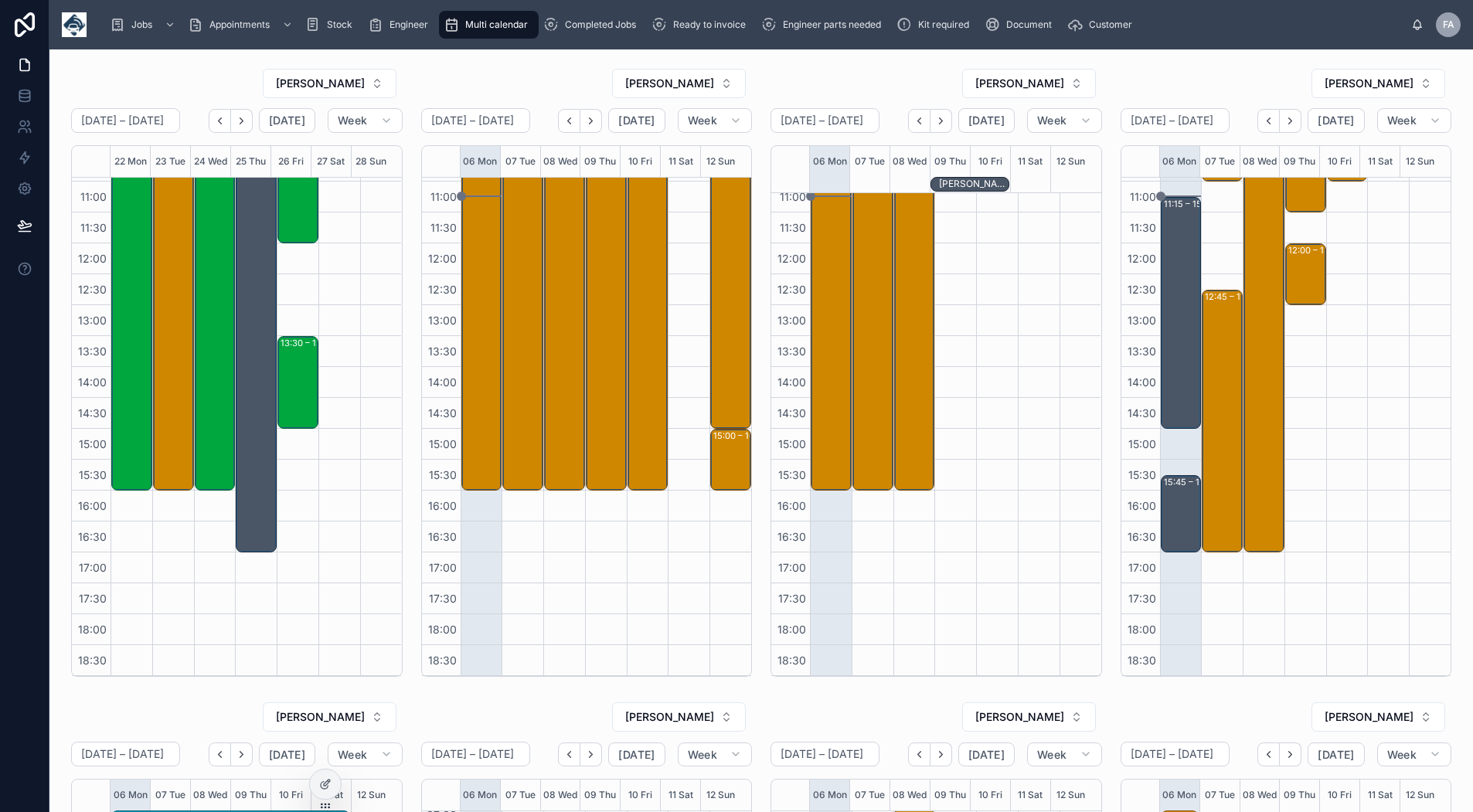
click at [241, 121] on icon "Next" at bounding box center [242, 121] width 12 height 12
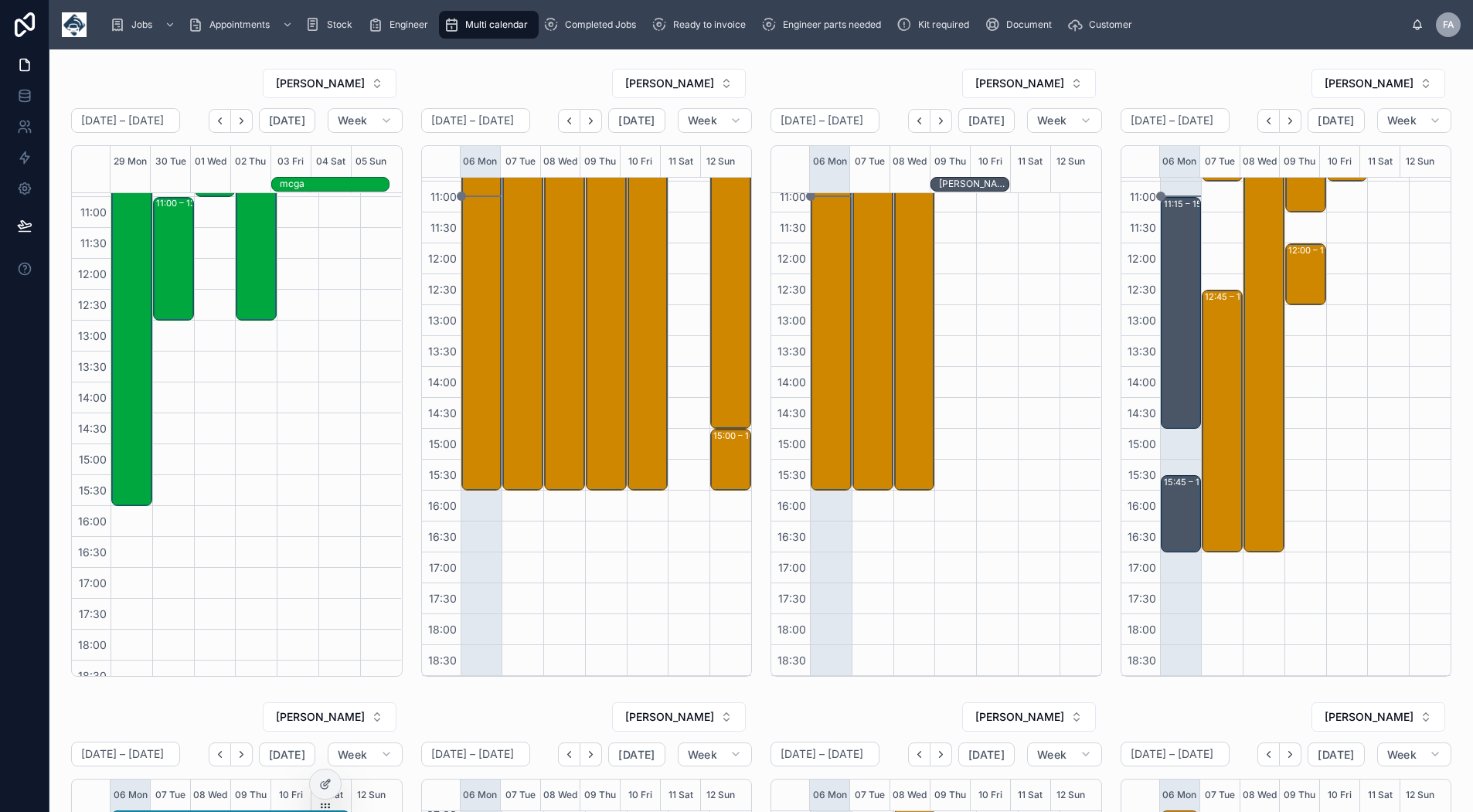
click at [241, 121] on icon "Next" at bounding box center [242, 121] width 12 height 12
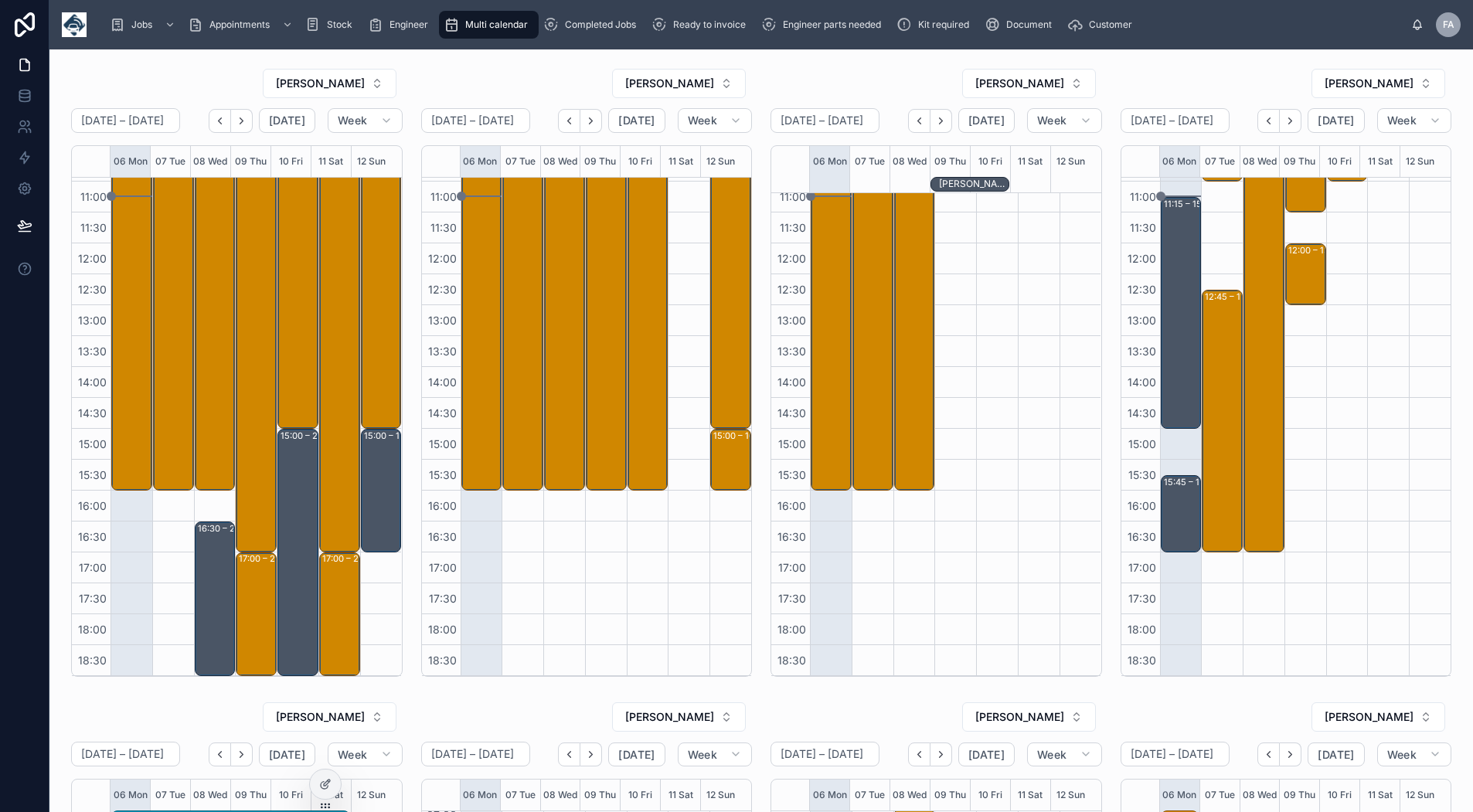
click at [213, 121] on button "Back" at bounding box center [219, 121] width 23 height 24
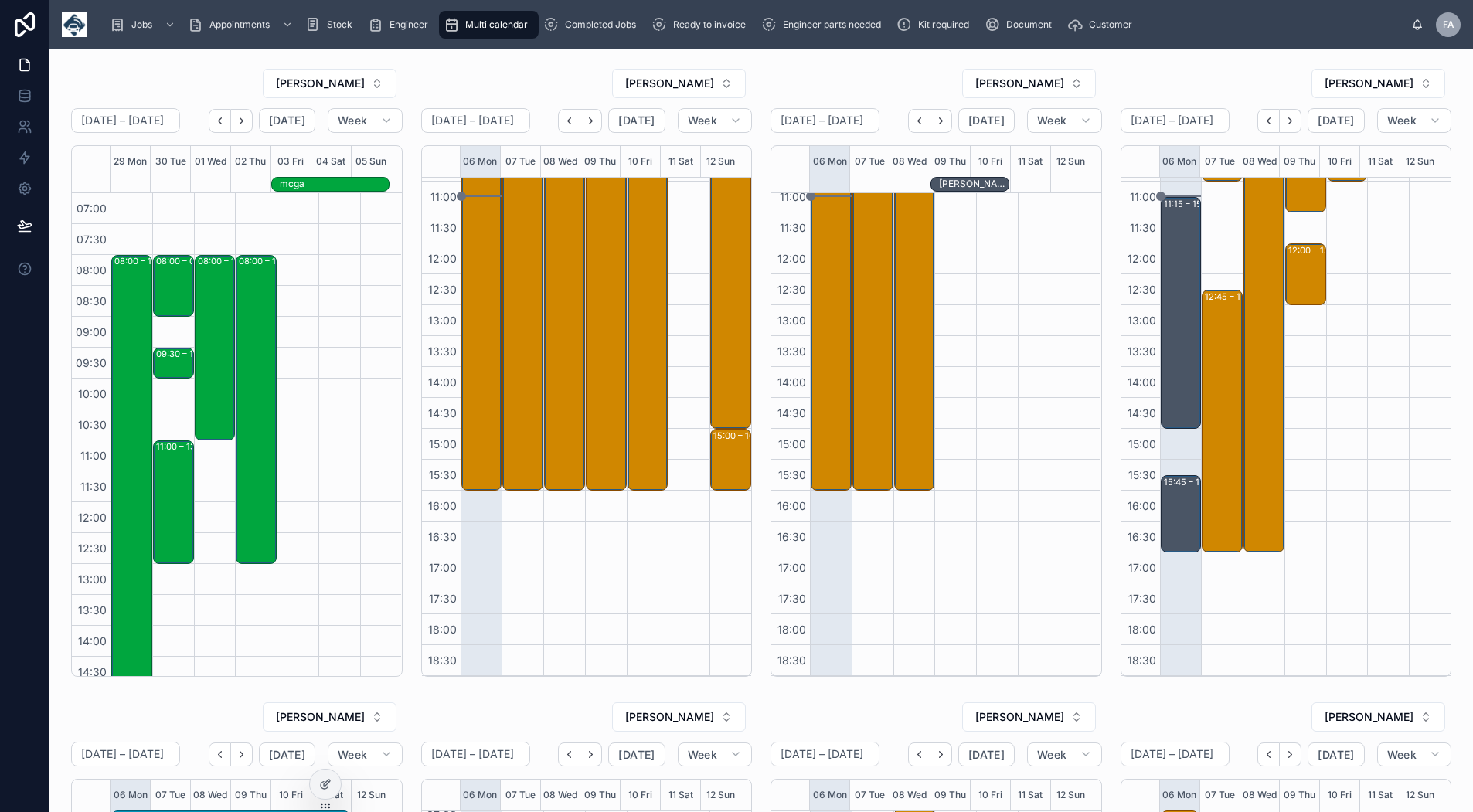
click at [226, 122] on icon "Back" at bounding box center [220, 121] width 12 height 12
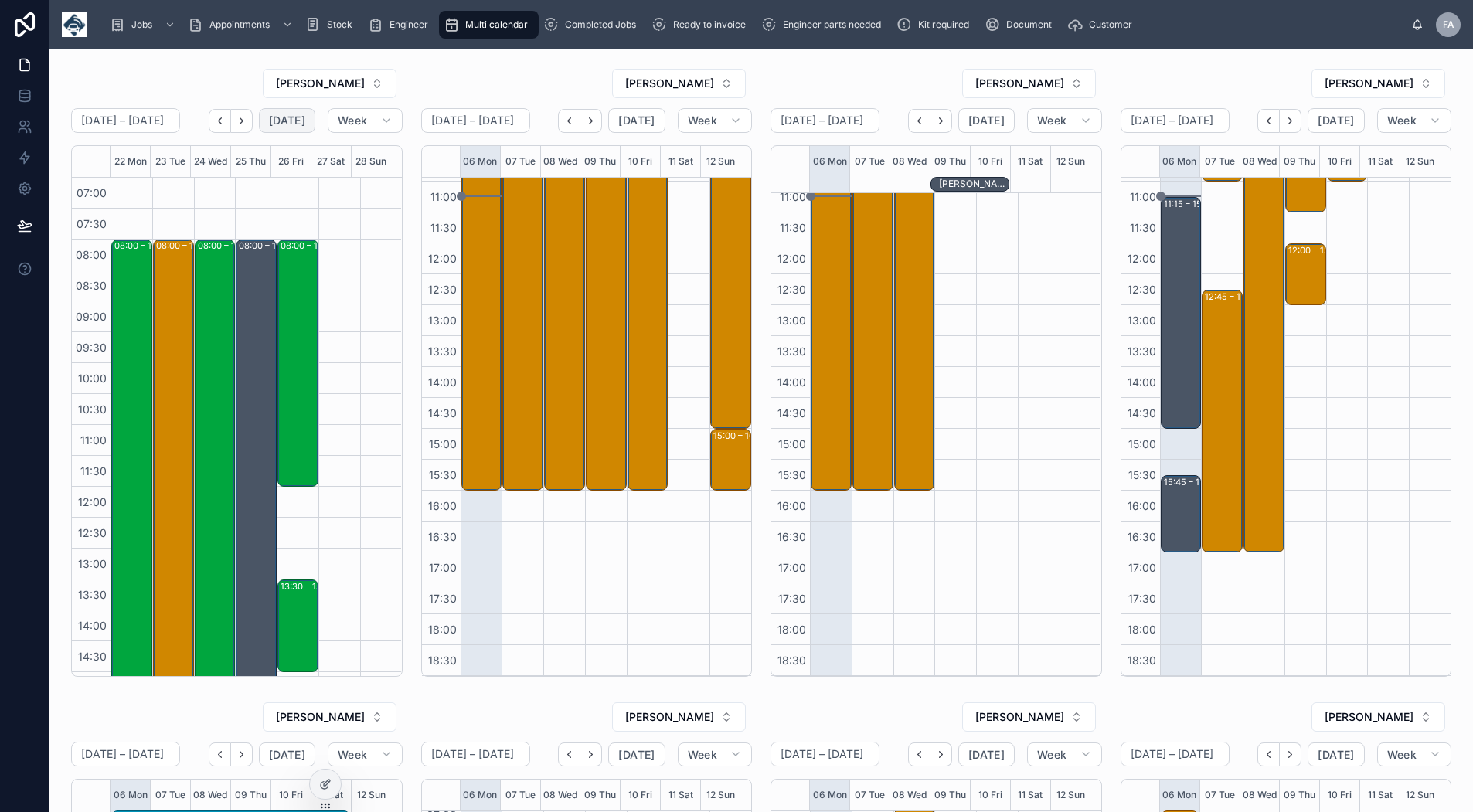
click at [279, 118] on span "Today" at bounding box center [288, 120] width 37 height 14
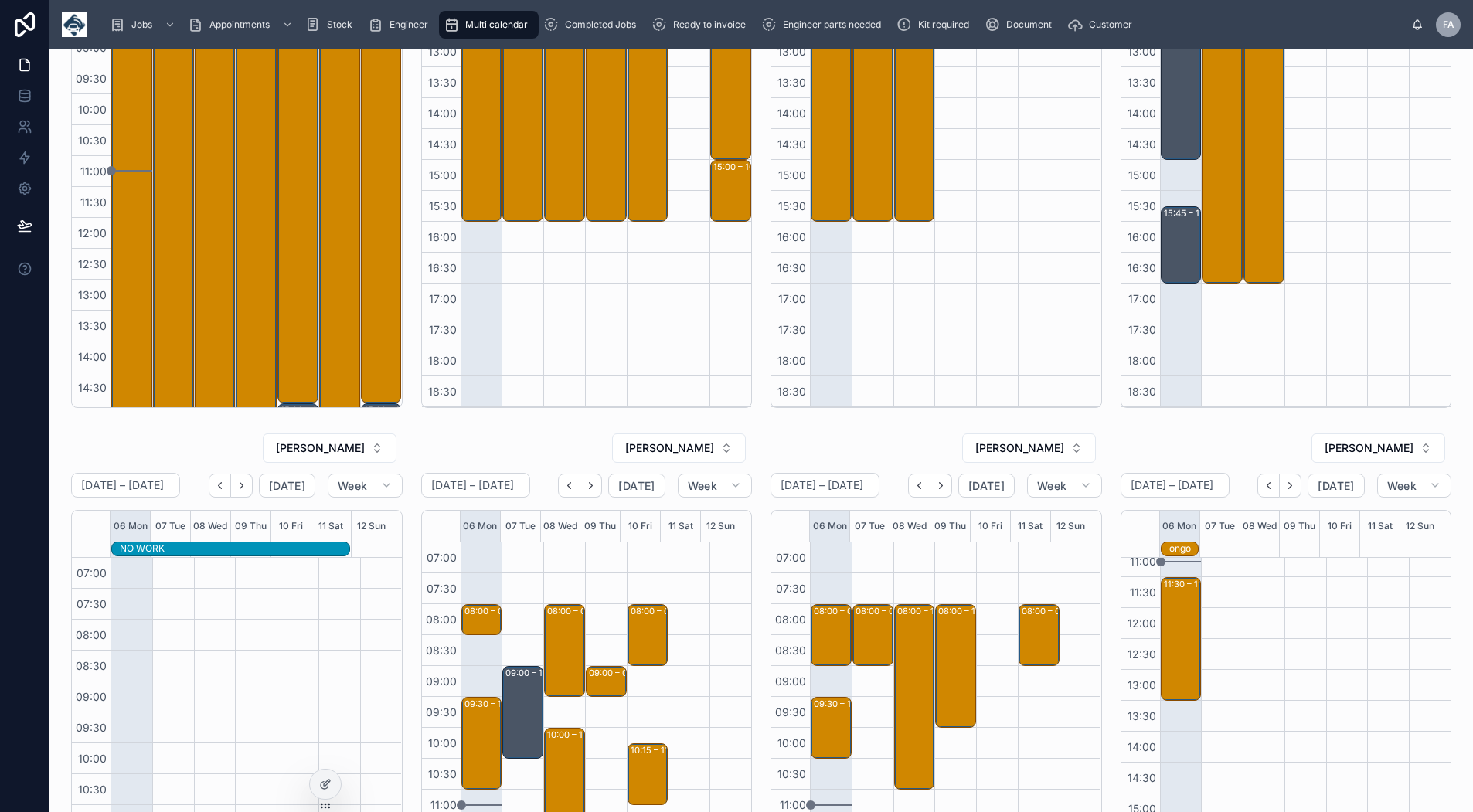
scroll to position [243, 0]
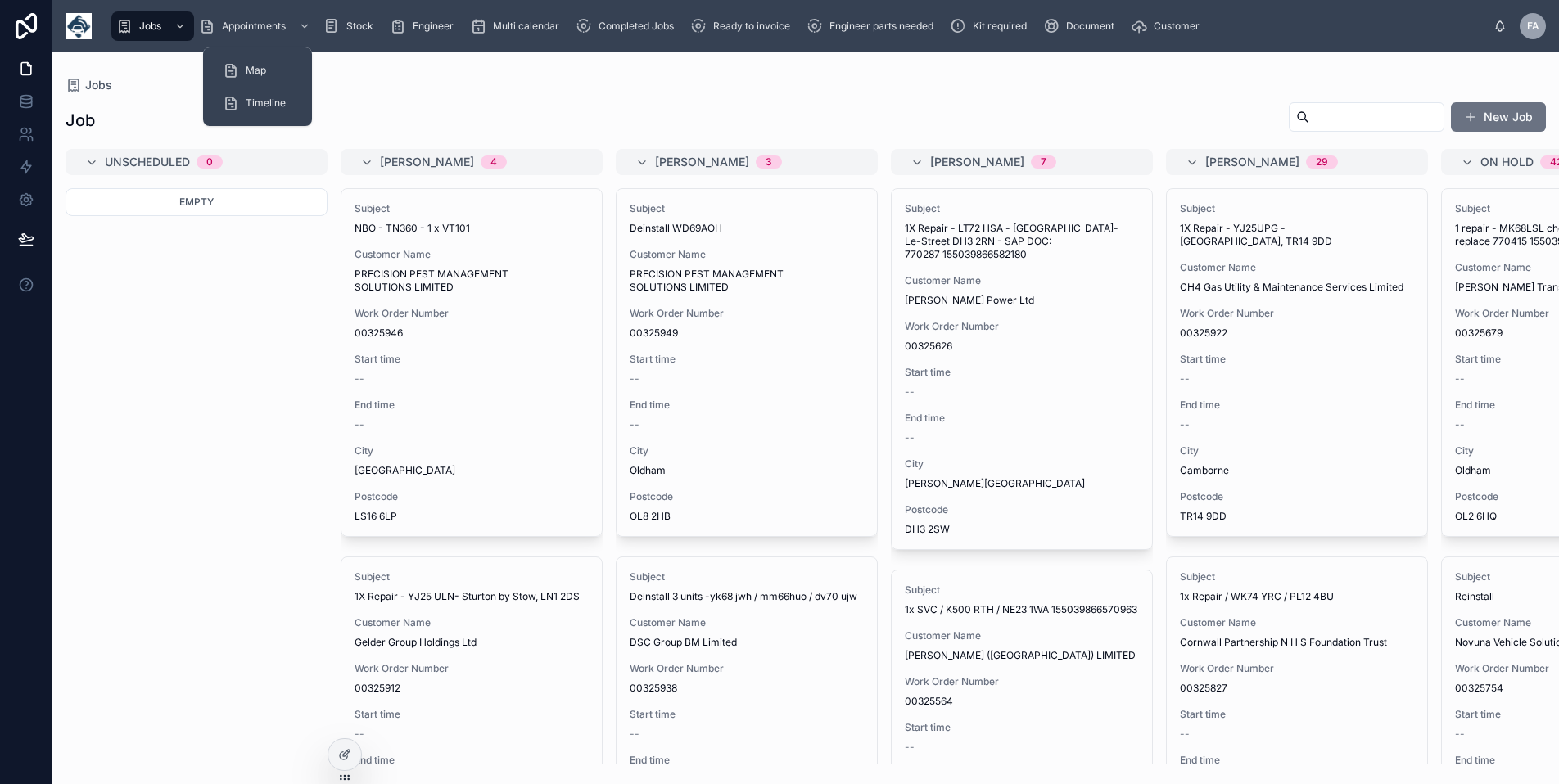
click at [252, 26] on span "Appointments" at bounding box center [254, 26] width 64 height 13
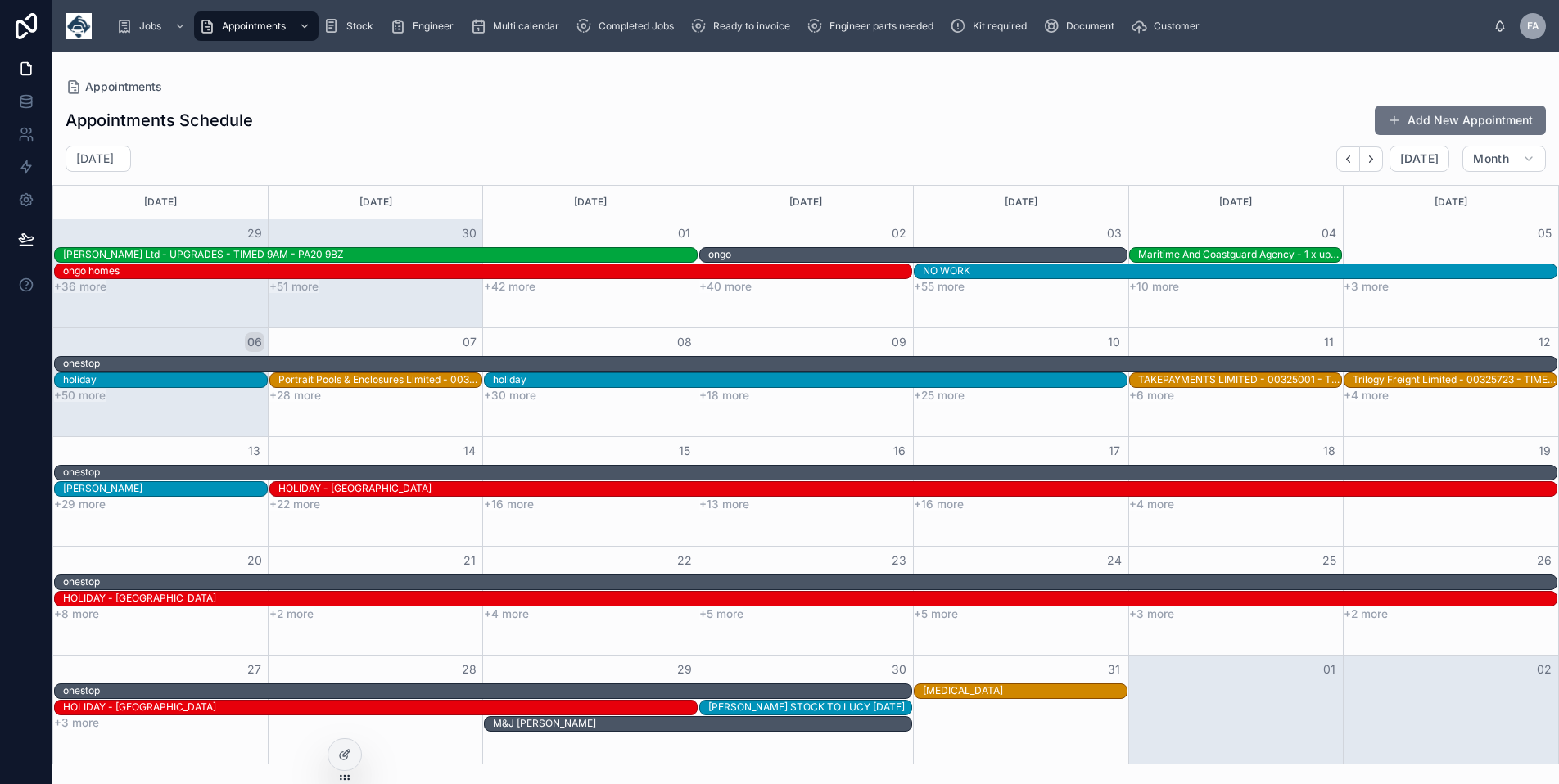
click at [1432, 106] on button "Add New Appointment" at bounding box center [1460, 120] width 171 height 29
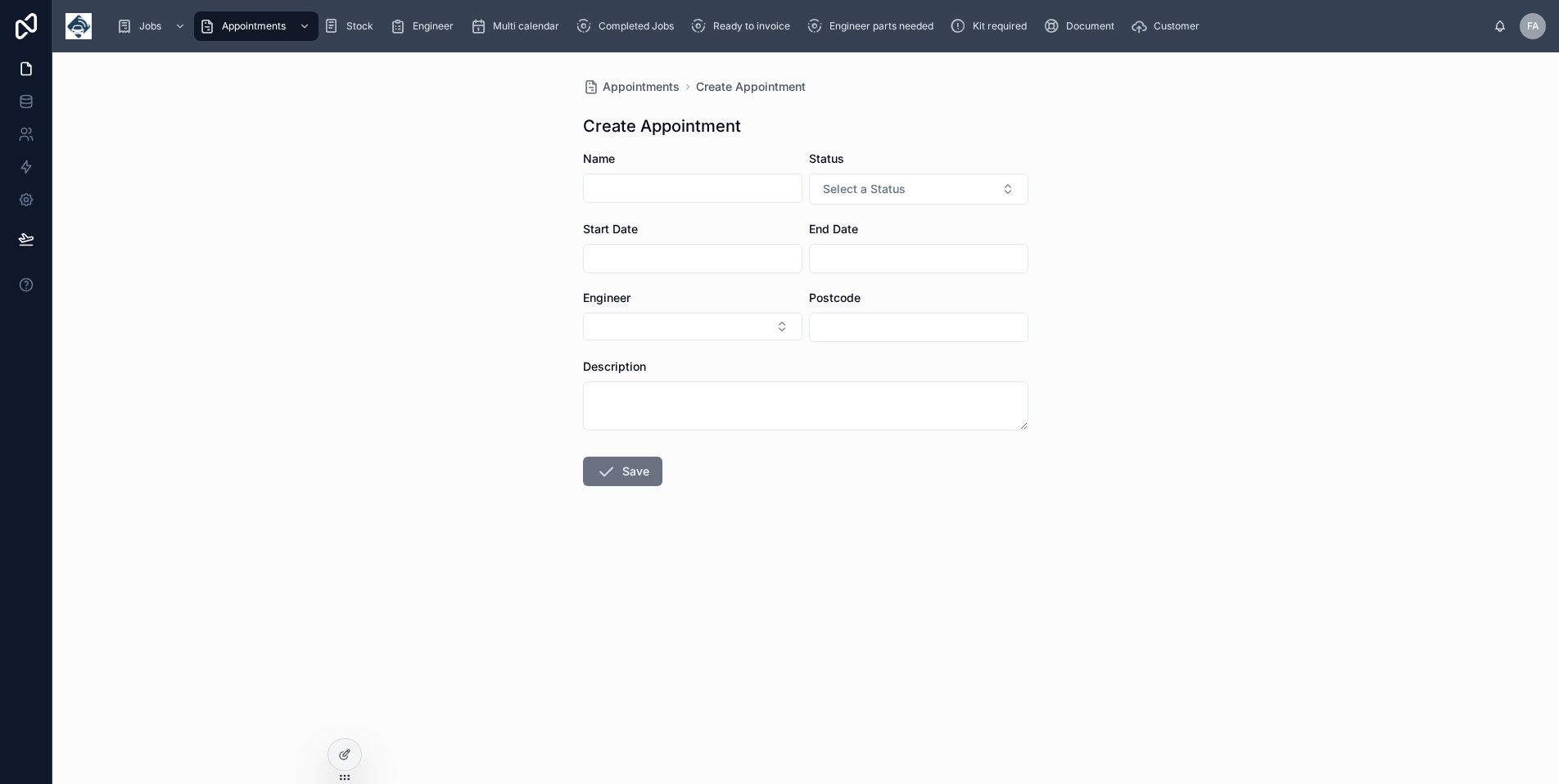
click at [720, 185] on input "text" at bounding box center [692, 188] width 218 height 23
type input "**********"
click at [729, 253] on input "text" at bounding box center [692, 259] width 218 height 23
click at [699, 425] on button "9" at bounding box center [692, 428] width 29 height 29
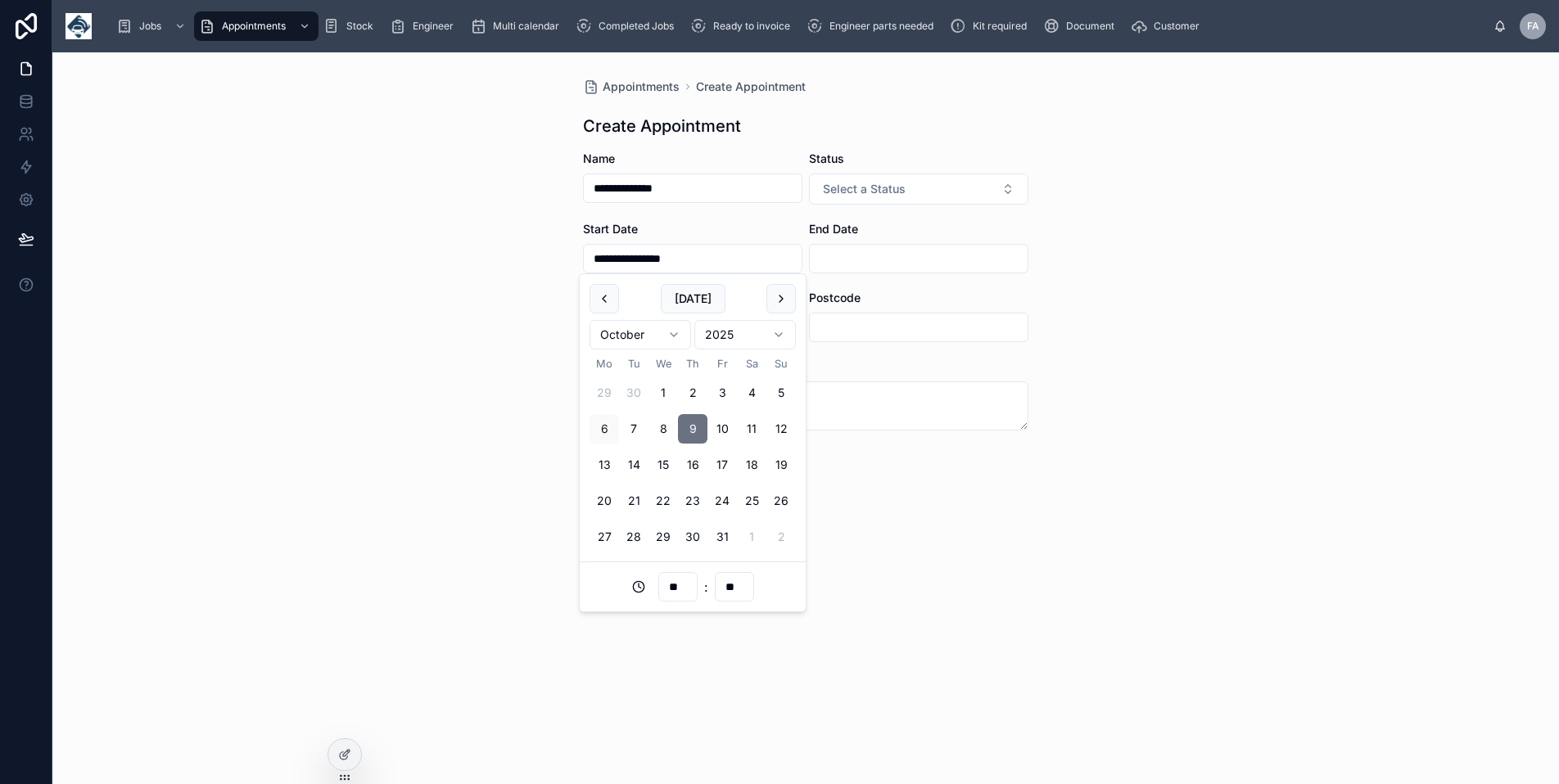
click at [673, 584] on input "**" at bounding box center [677, 587] width 38 height 23
click at [632, 379] on div "14" at bounding box center [678, 383] width 228 height 26
type input "**********"
type input "**"
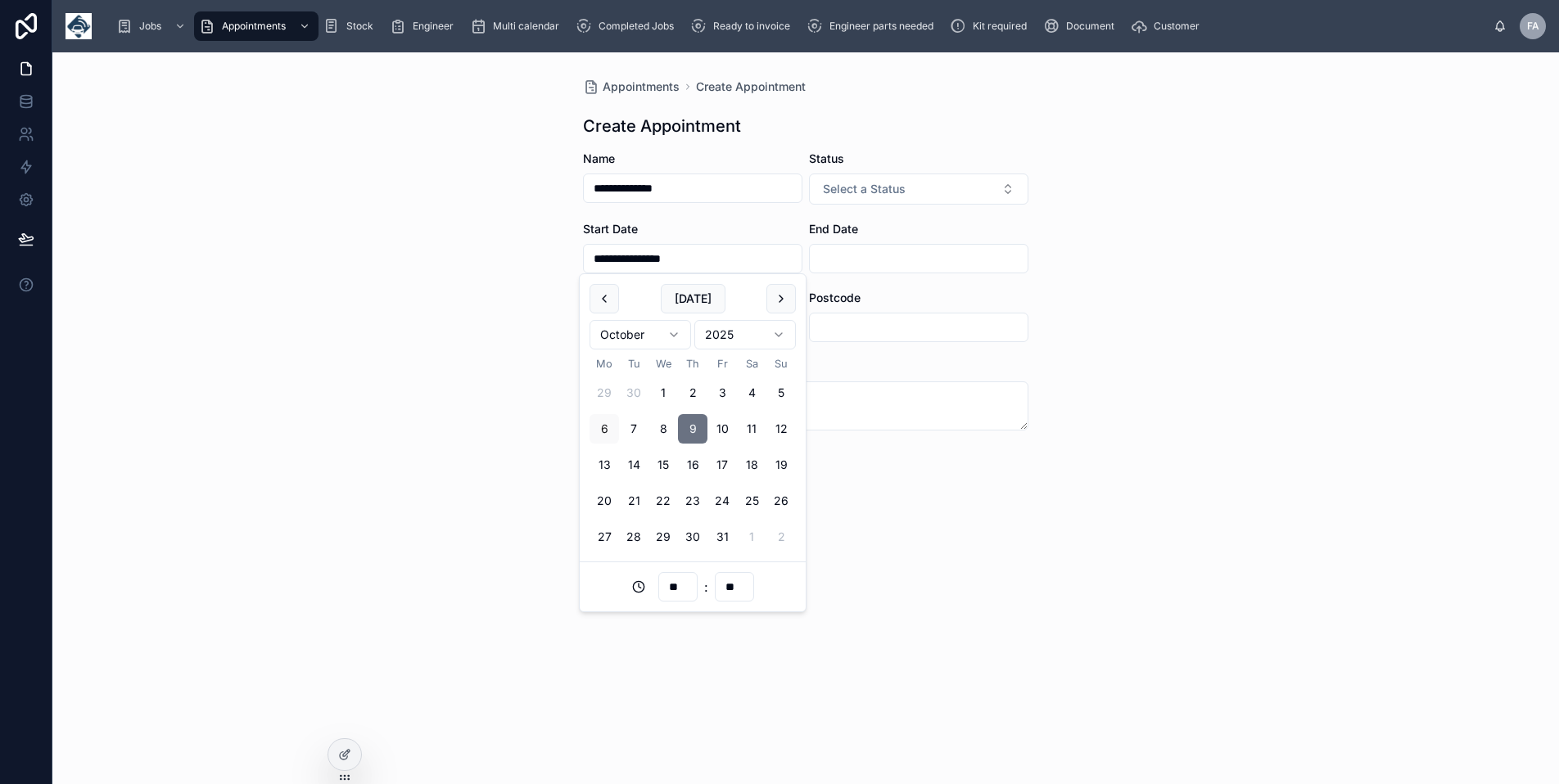
click at [860, 254] on input "text" at bounding box center [919, 259] width 218 height 23
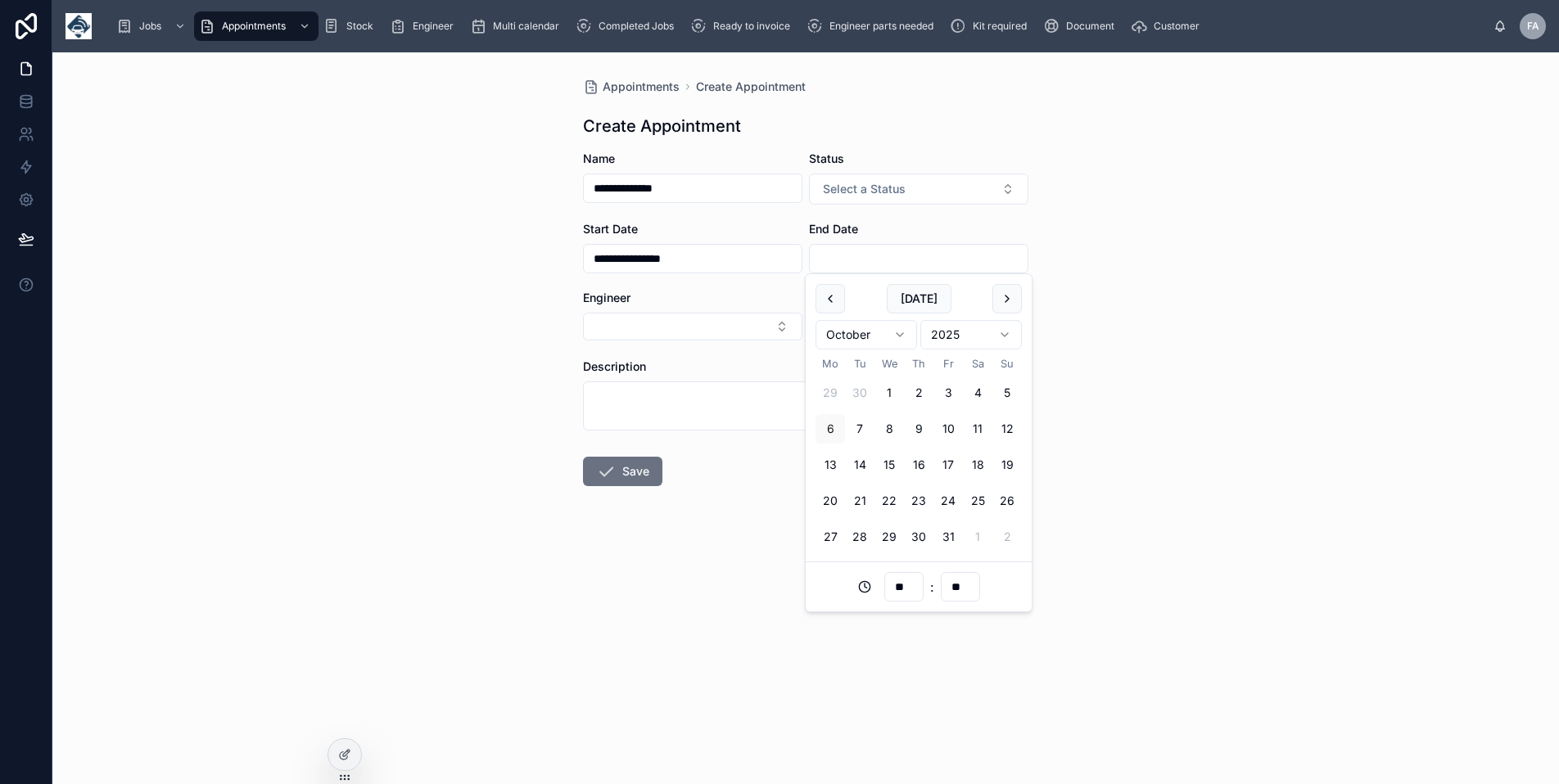
click at [916, 429] on button "9" at bounding box center [918, 428] width 29 height 29
click at [910, 585] on input "**" at bounding box center [904, 587] width 38 height 23
click at [838, 486] on div "15" at bounding box center [904, 491] width 228 height 26
type input "**********"
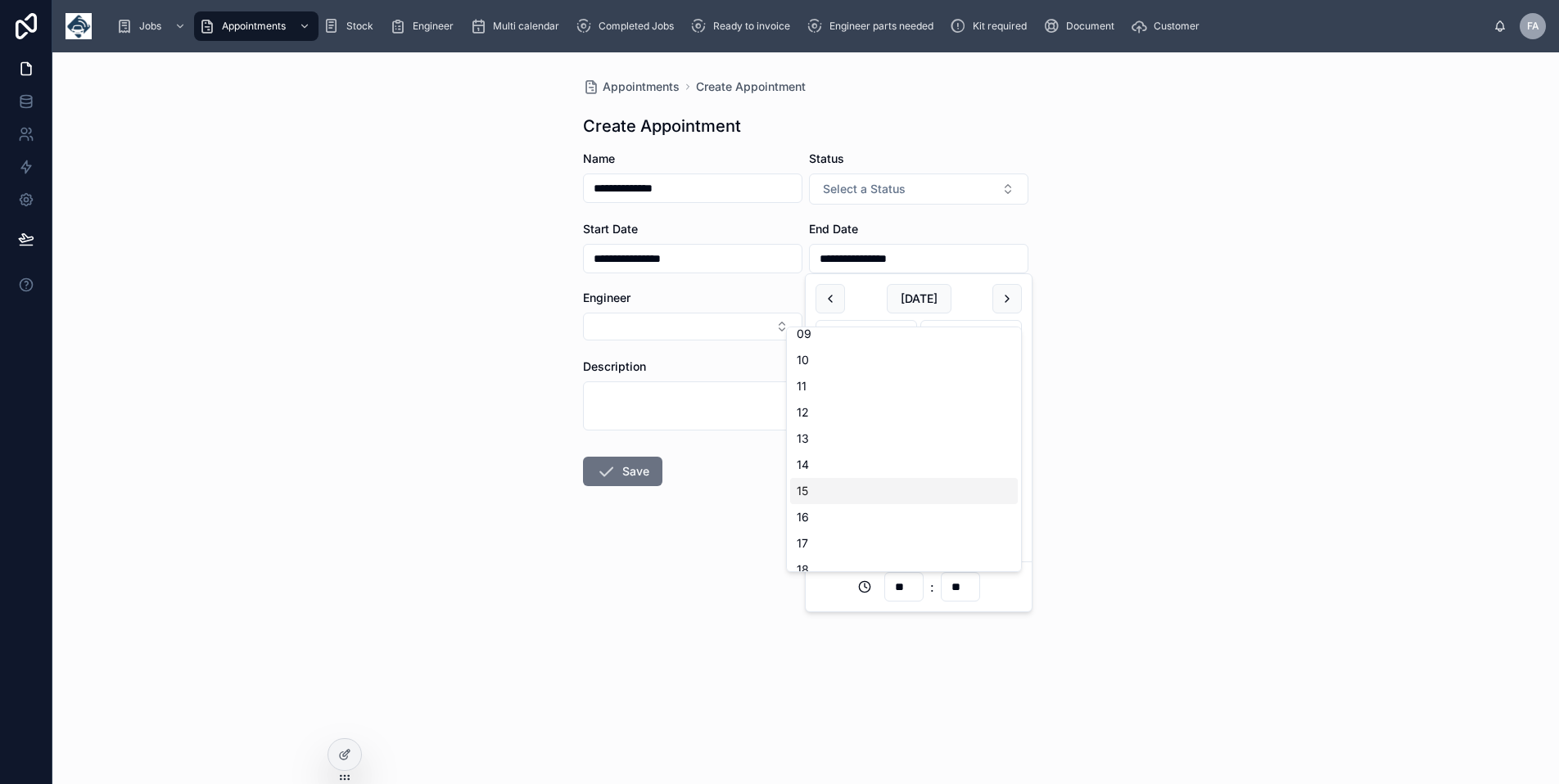
type input "**"
click at [671, 322] on button "Select Button" at bounding box center [692, 327] width 219 height 28
type input "***"
click at [655, 391] on span "[PERSON_NAME]" at bounding box center [632, 391] width 95 height 17
click at [620, 475] on button "Save" at bounding box center [623, 472] width 79 height 29
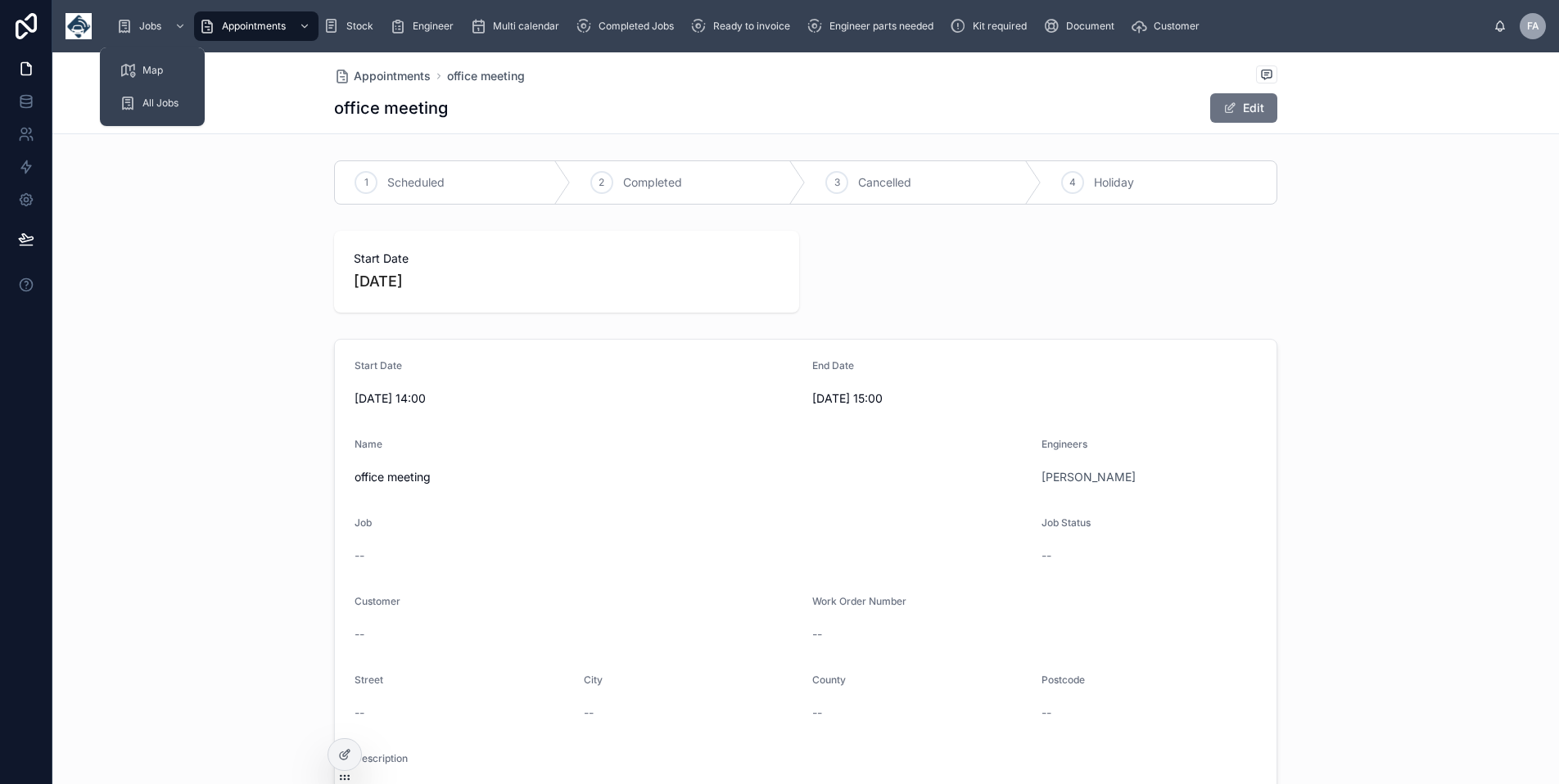
drag, startPoint x: 140, startPoint y: 20, endPoint x: 222, endPoint y: 49, distance: 87.0
click at [140, 20] on span "Jobs" at bounding box center [150, 26] width 22 height 13
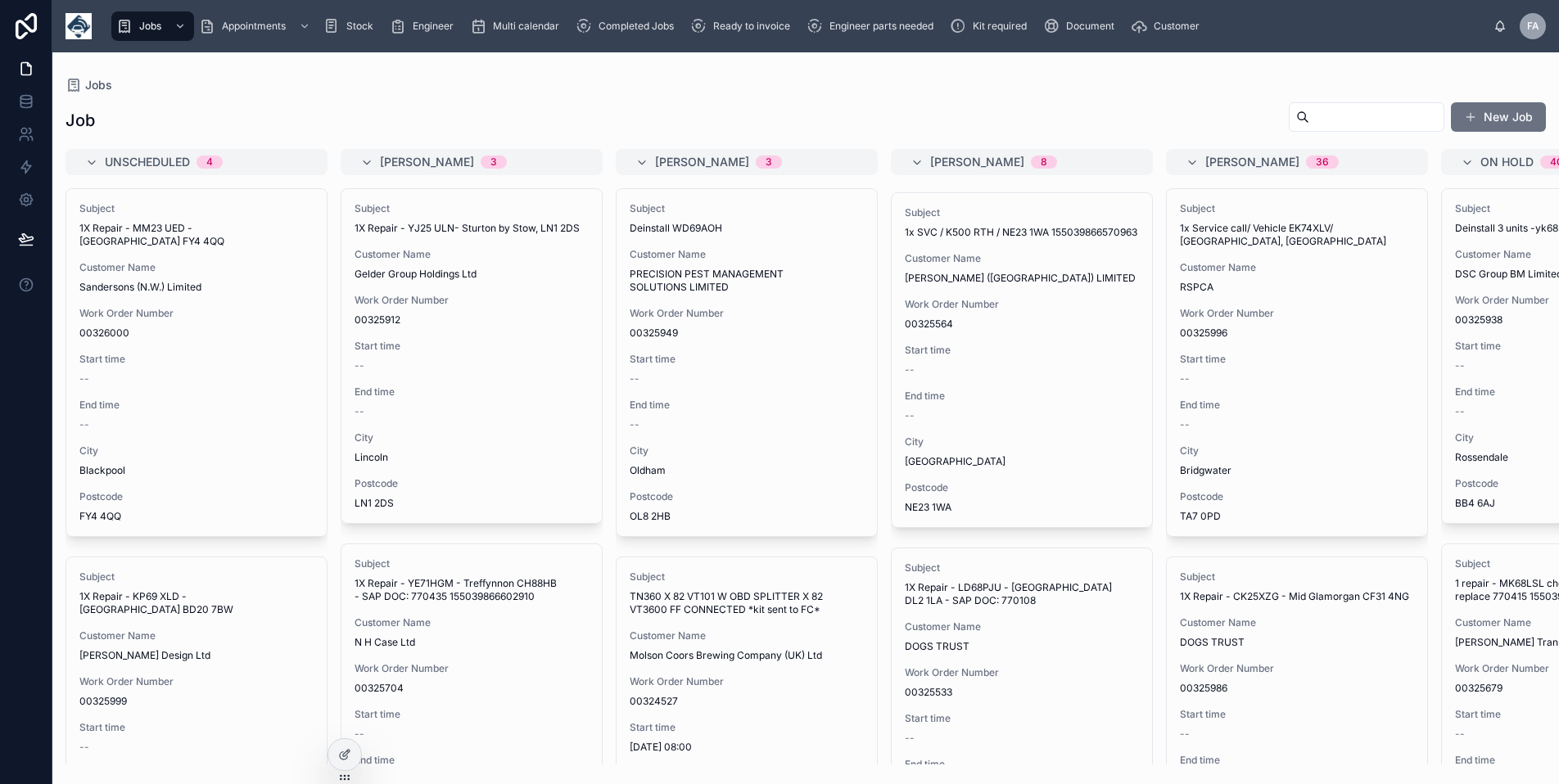
scroll to position [328, 0]
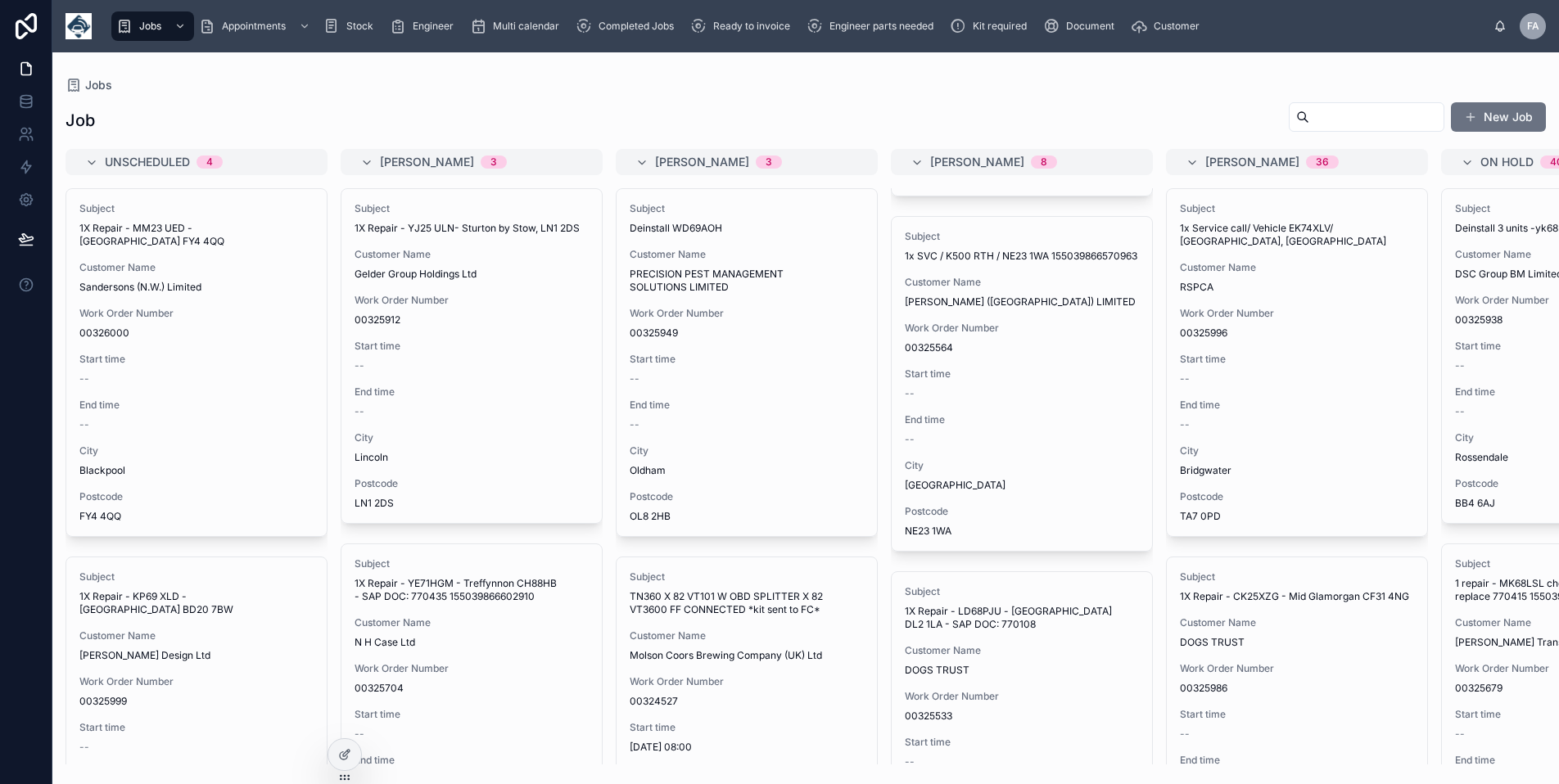
click at [956, 353] on div "Work Order Number 00325564" at bounding box center [1021, 337] width 234 height 33
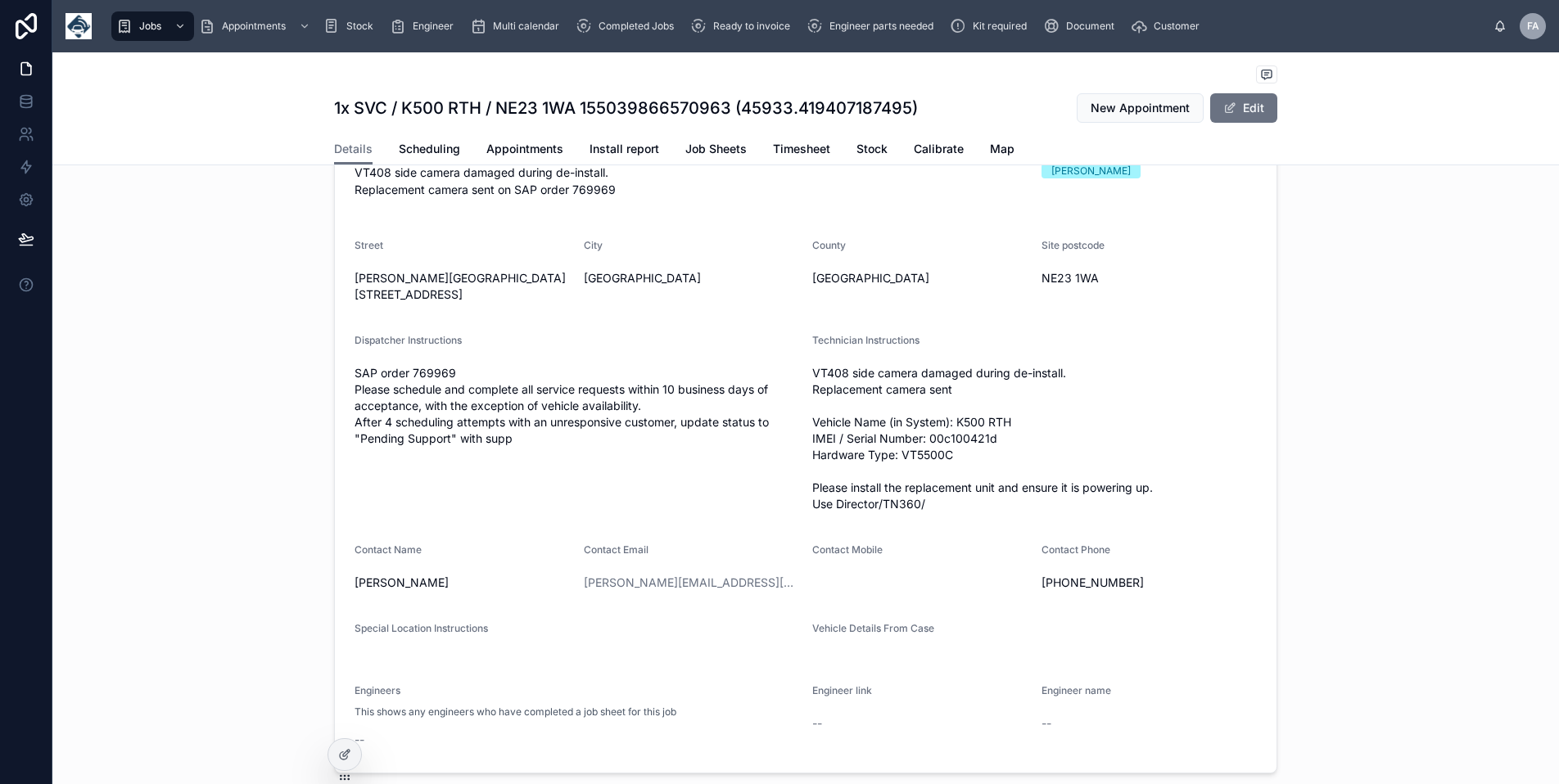
scroll to position [245, 0]
click at [146, 19] on div "Jobs" at bounding box center [153, 26] width 72 height 26
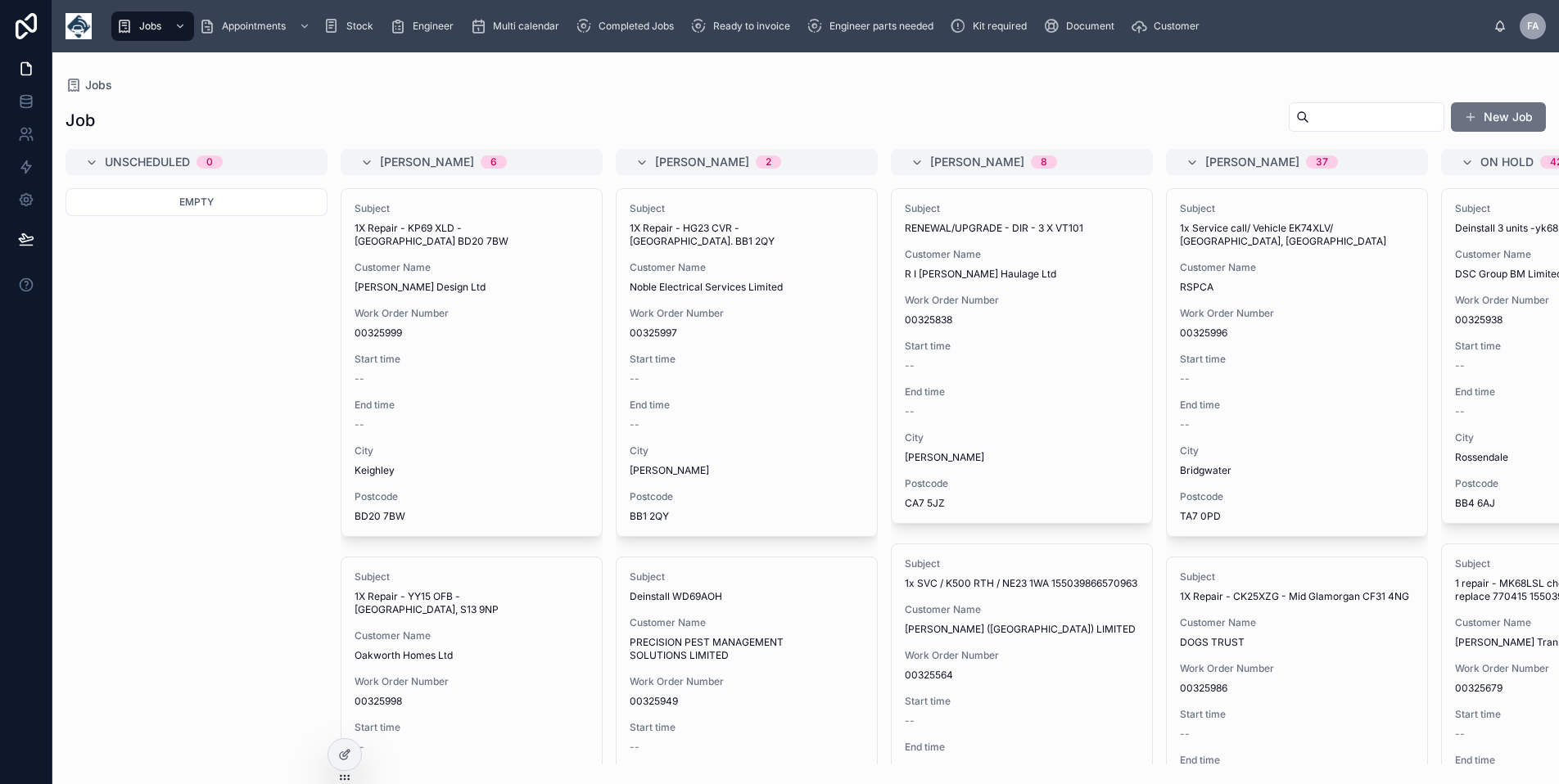
click at [753, 19] on span "Ready to invoice" at bounding box center [751, 26] width 77 height 13
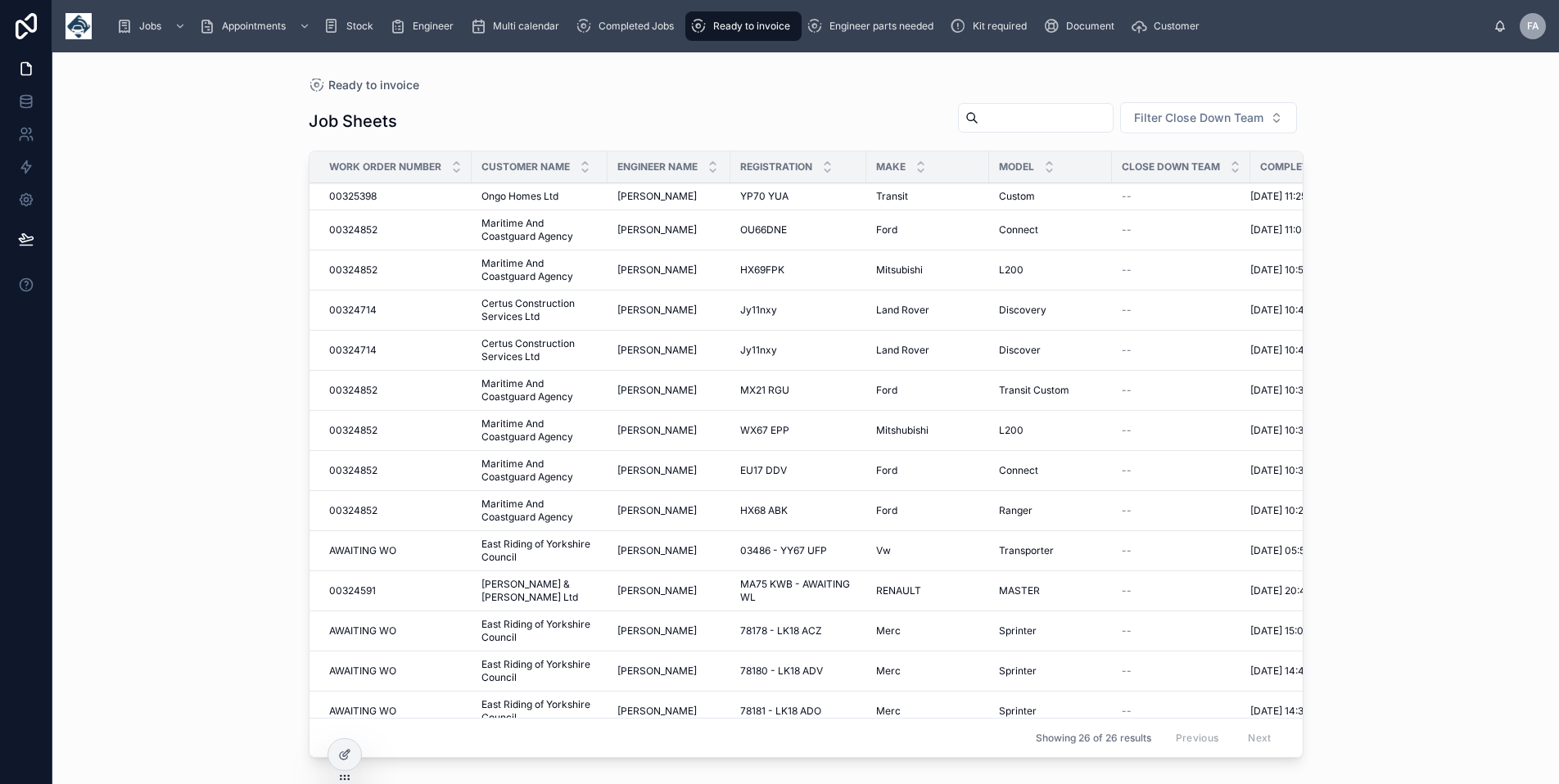
click at [655, 25] on span "Completed Jobs" at bounding box center [635, 26] width 75 height 13
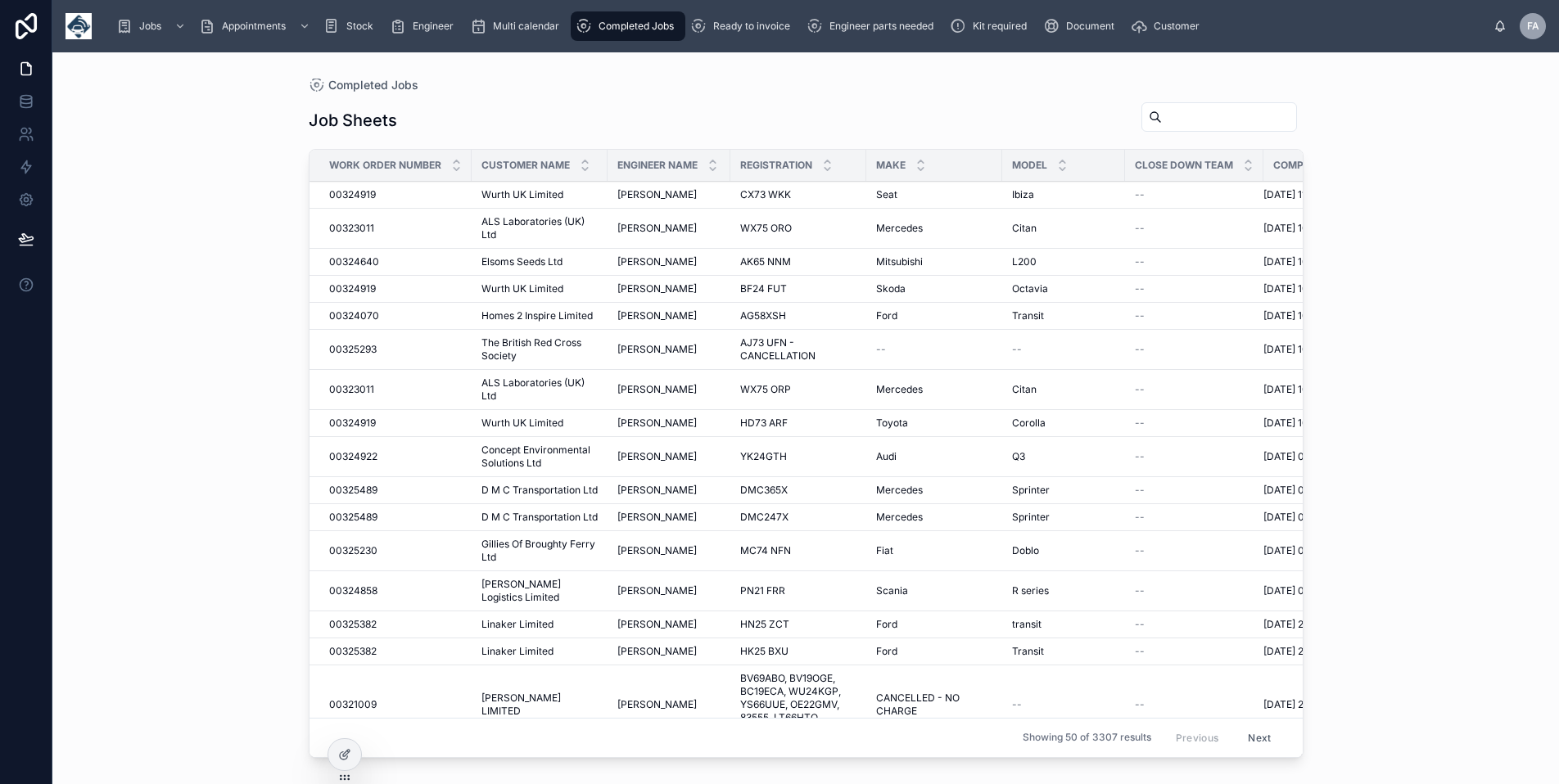
click at [1162, 117] on input "text" at bounding box center [1229, 117] width 134 height 23
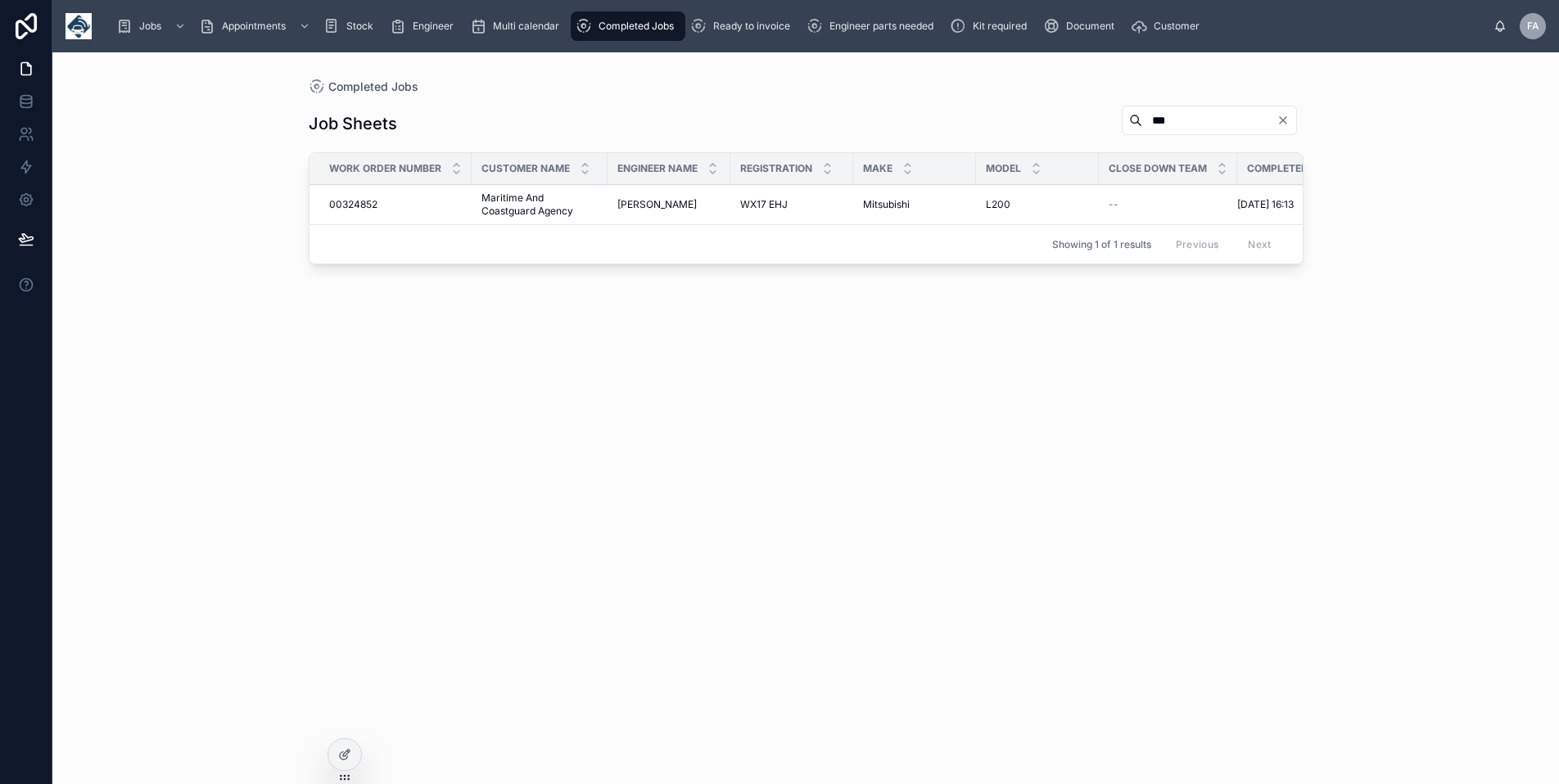
click at [1180, 110] on input "***" at bounding box center [1209, 120] width 134 height 23
drag, startPoint x: 1170, startPoint y: 117, endPoint x: 1023, endPoint y: 117, distance: 147.0
click at [1023, 117] on div "Job Sheets ***" at bounding box center [806, 124] width 995 height 38
type input "********"
click at [545, 206] on span "Maritime And Coastguard Agency" at bounding box center [540, 205] width 117 height 26
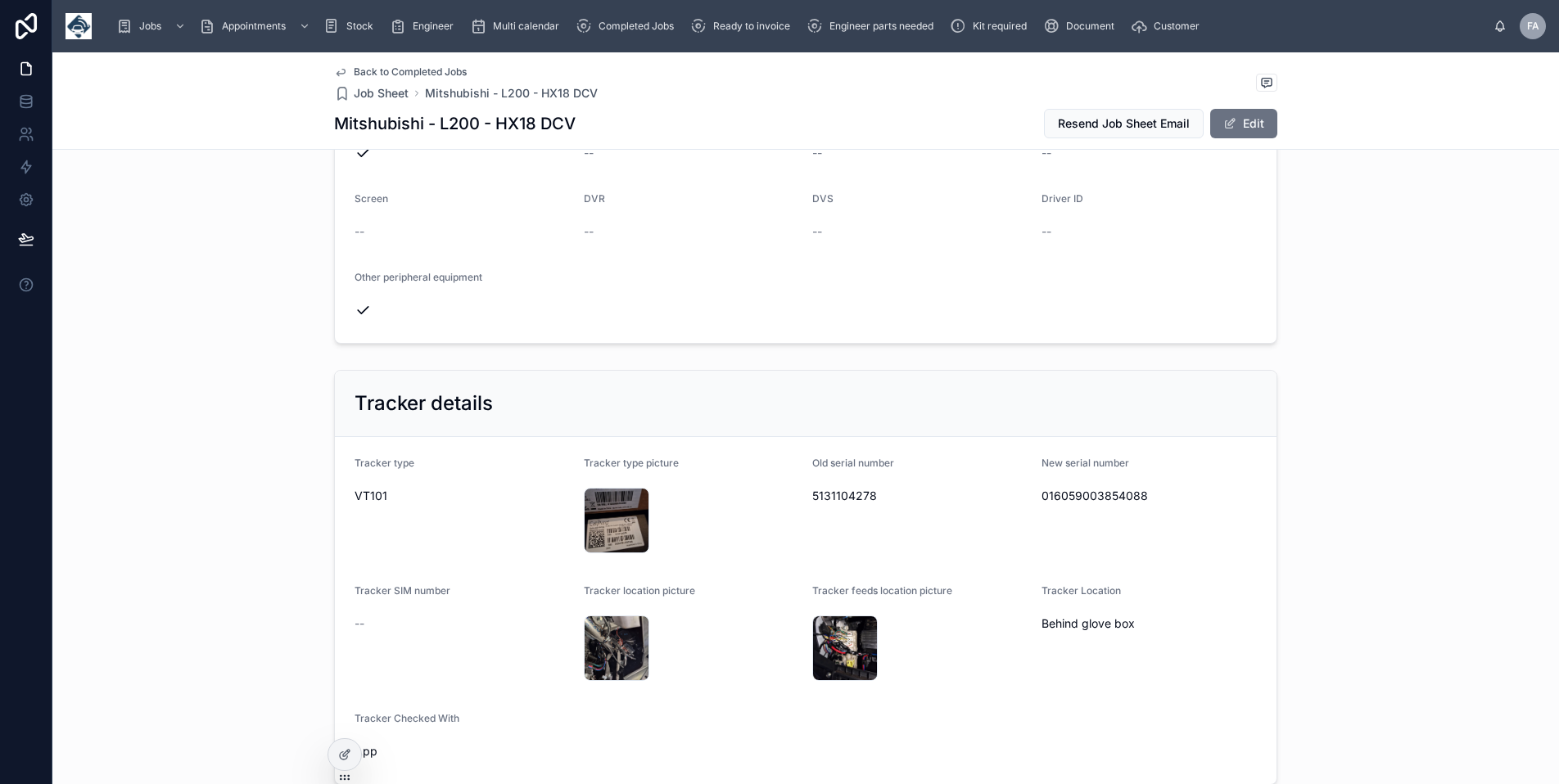
scroll to position [1064, 0]
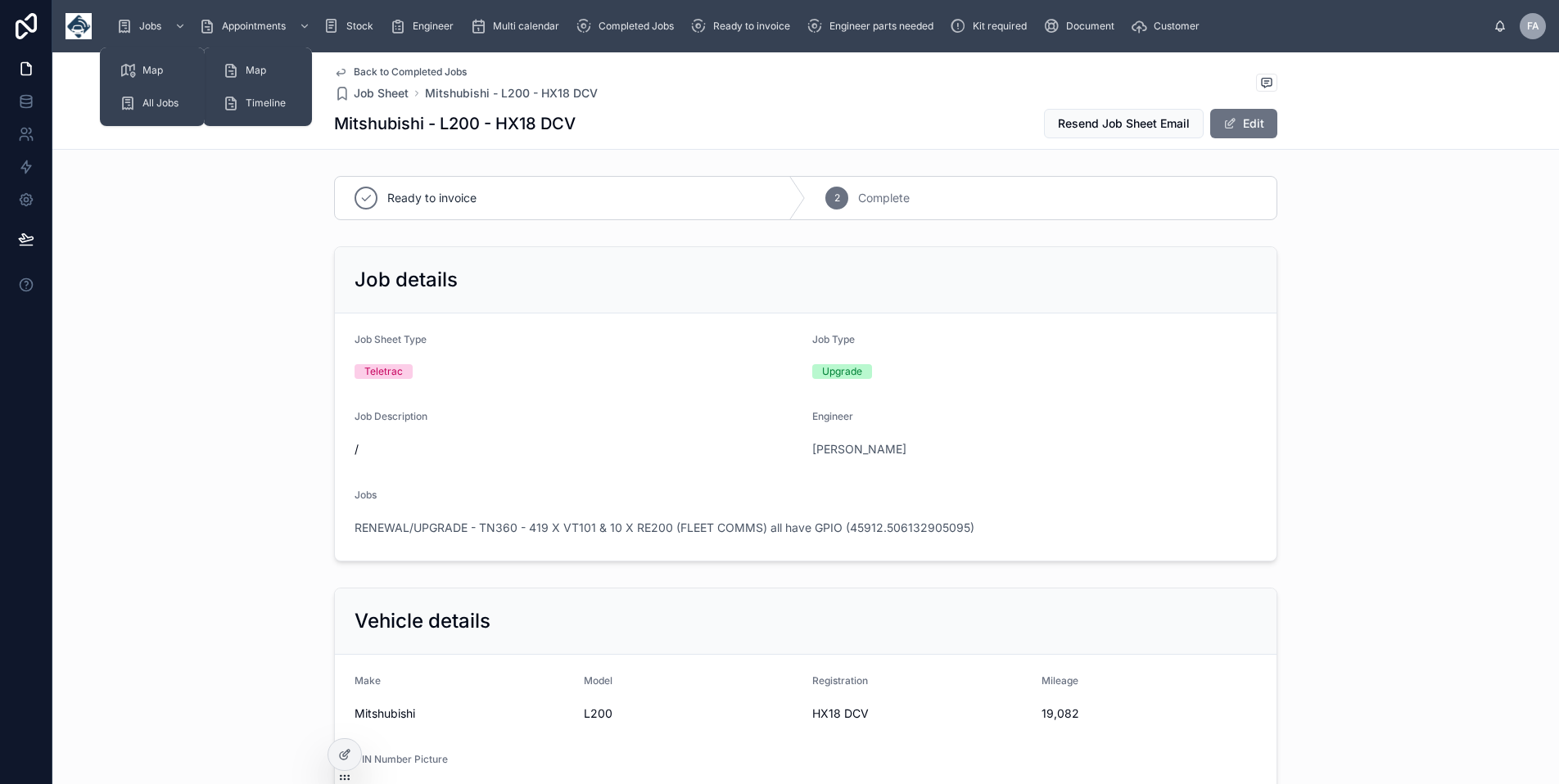
scroll to position [1064, 0]
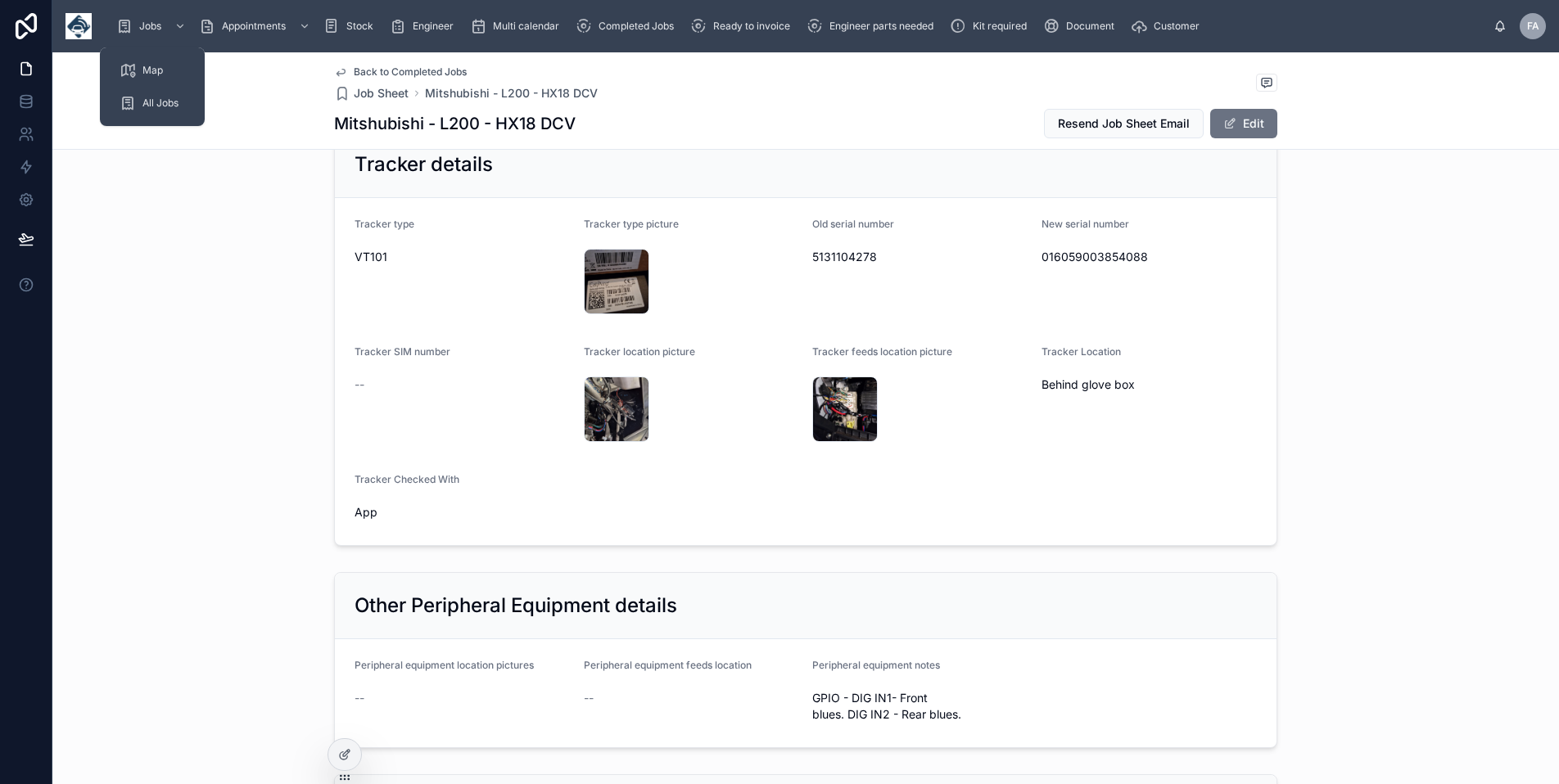
drag, startPoint x: 151, startPoint y: 23, endPoint x: 791, endPoint y: 26, distance: 640.0
click at [151, 23] on span "Jobs" at bounding box center [150, 26] width 22 height 13
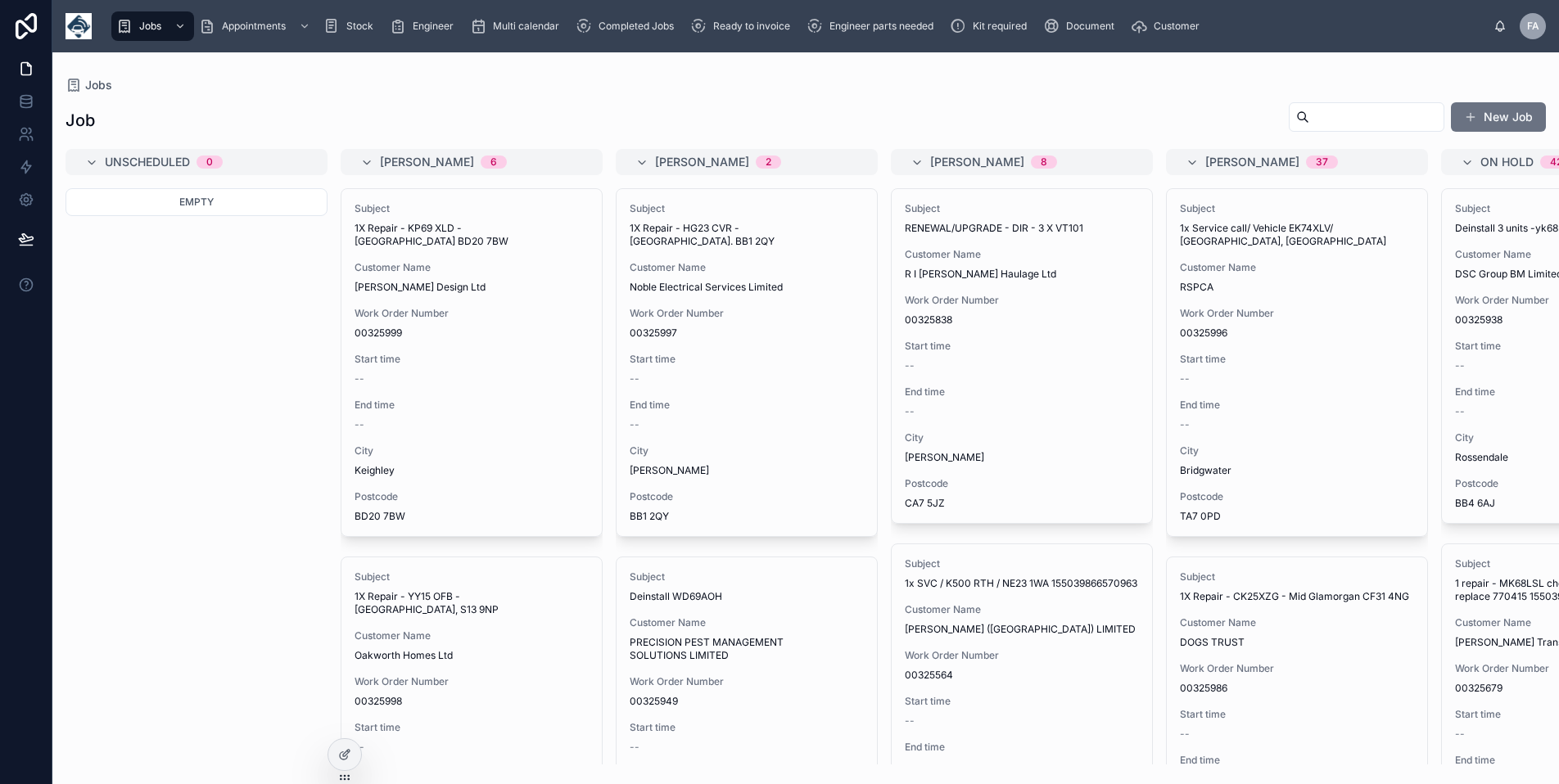
click at [758, 25] on span "Ready to invoice" at bounding box center [751, 26] width 77 height 13
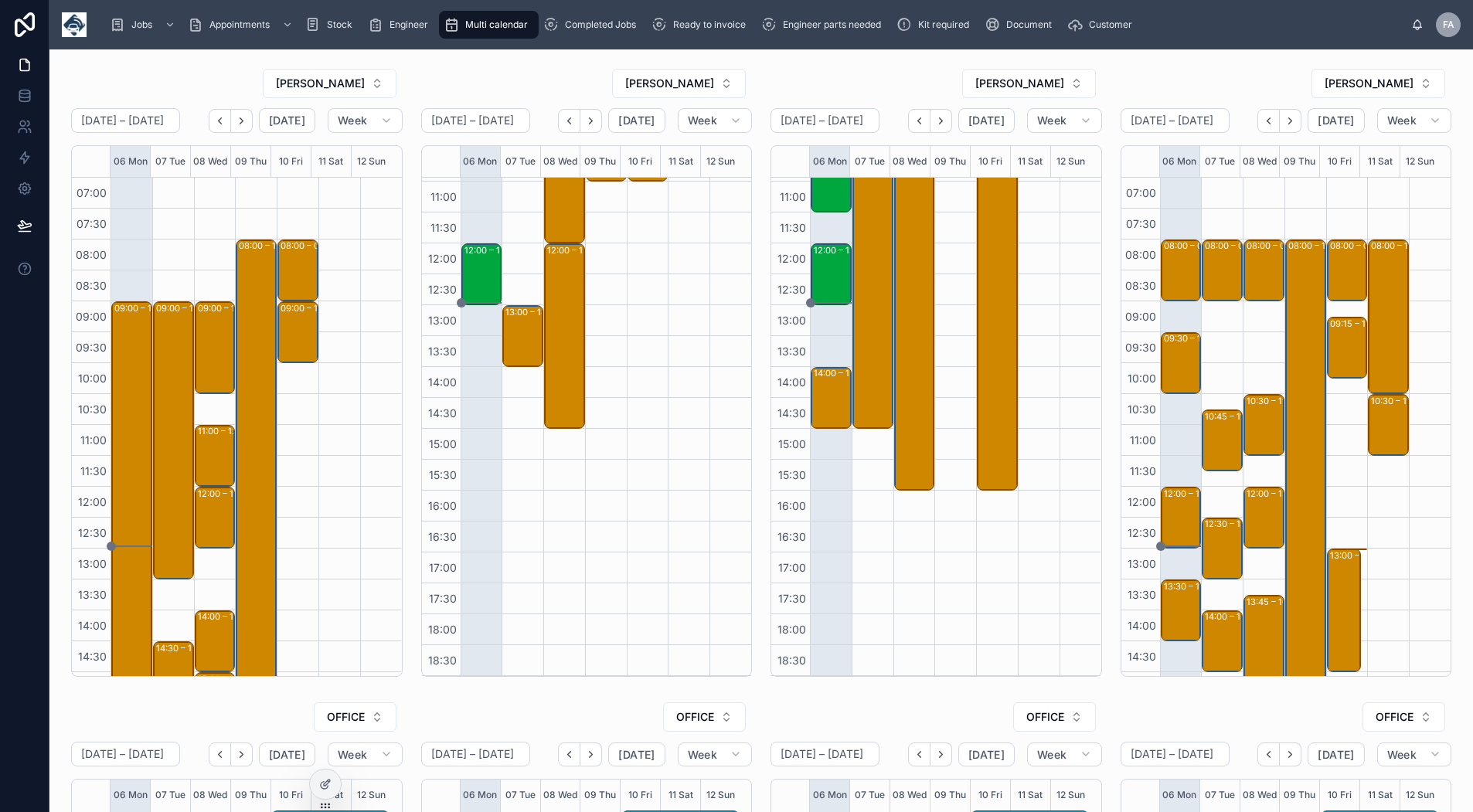
scroll to position [258, 0]
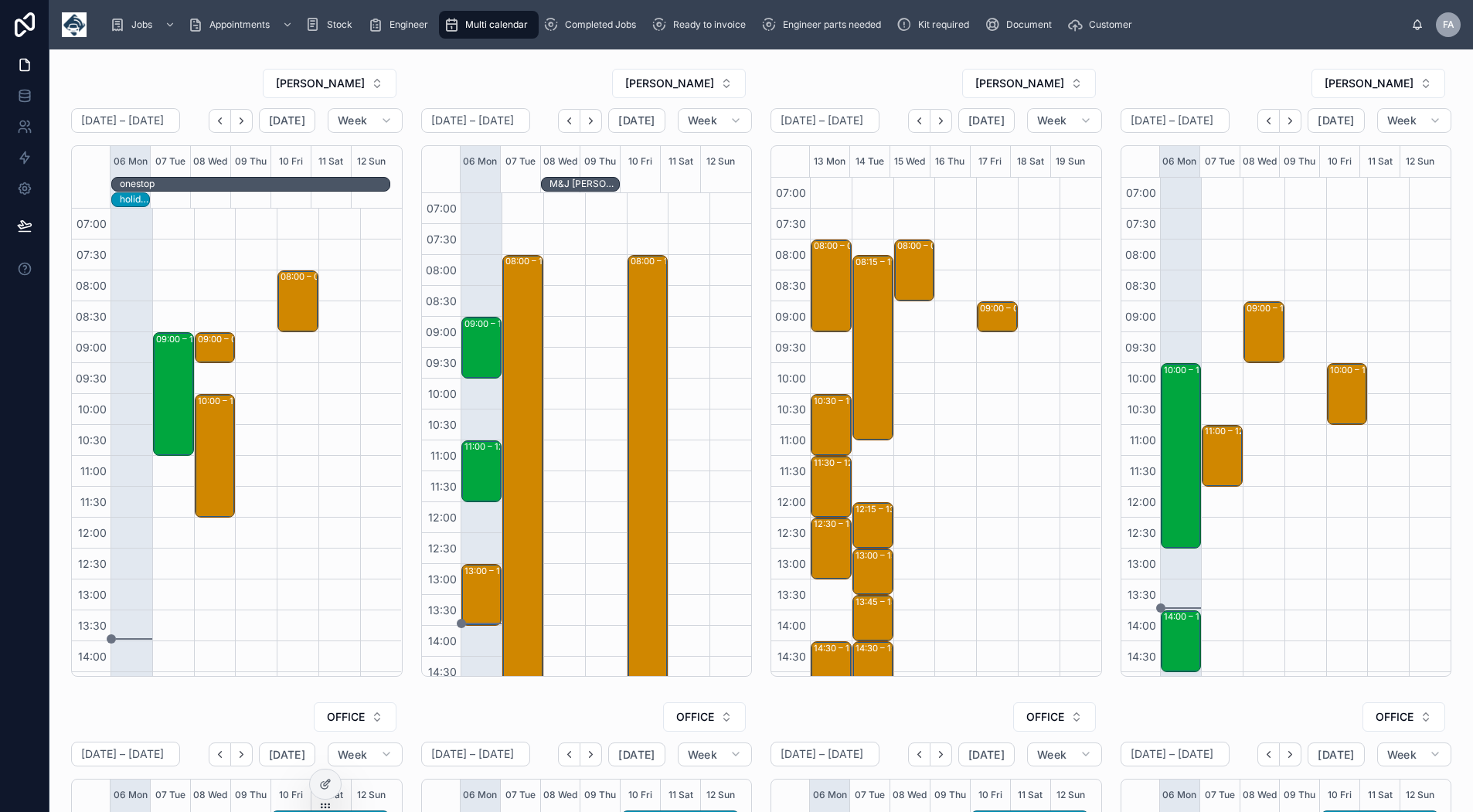
scroll to position [243, 0]
click at [975, 119] on span "[DATE]" at bounding box center [987, 120] width 37 height 14
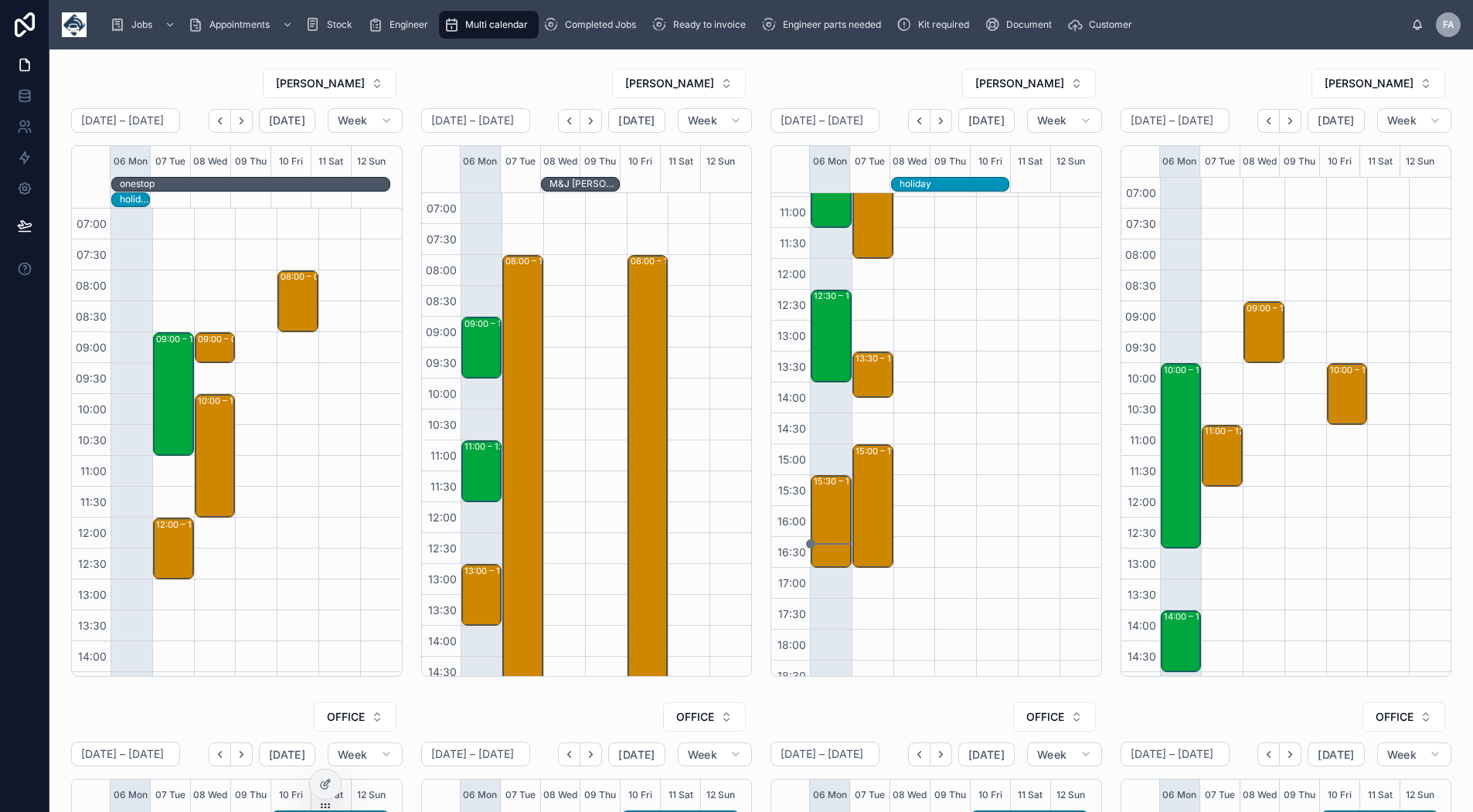
scroll to position [258, 0]
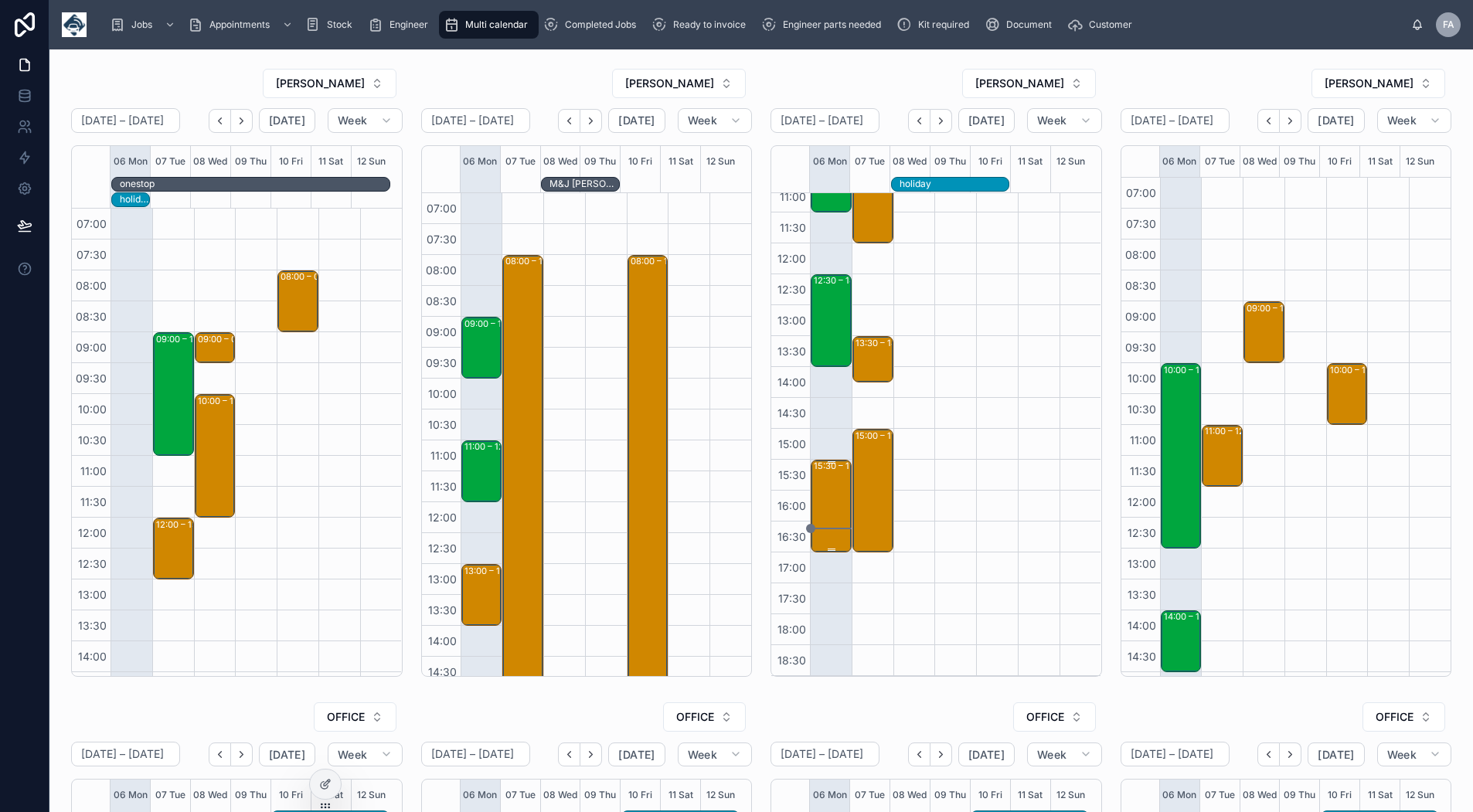
click at [819, 501] on div "15:30 – 17:00 Aggregate Industries UK Ltd (Bardon) - 00325495 - TIMED 3PM - 1 X…" at bounding box center [832, 506] width 37 height 90
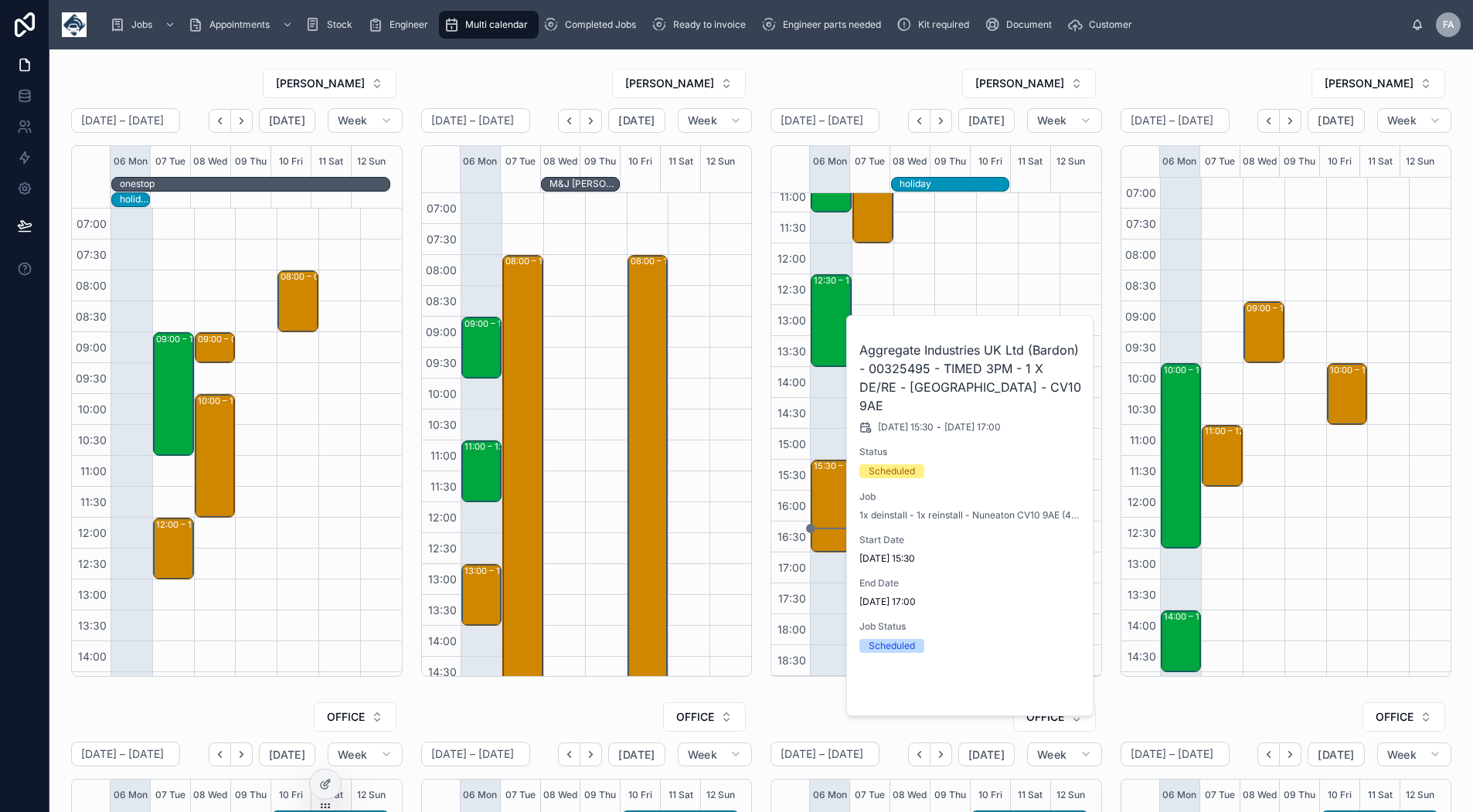
click at [1043, 683] on span "Open" at bounding box center [1041, 689] width 28 height 14
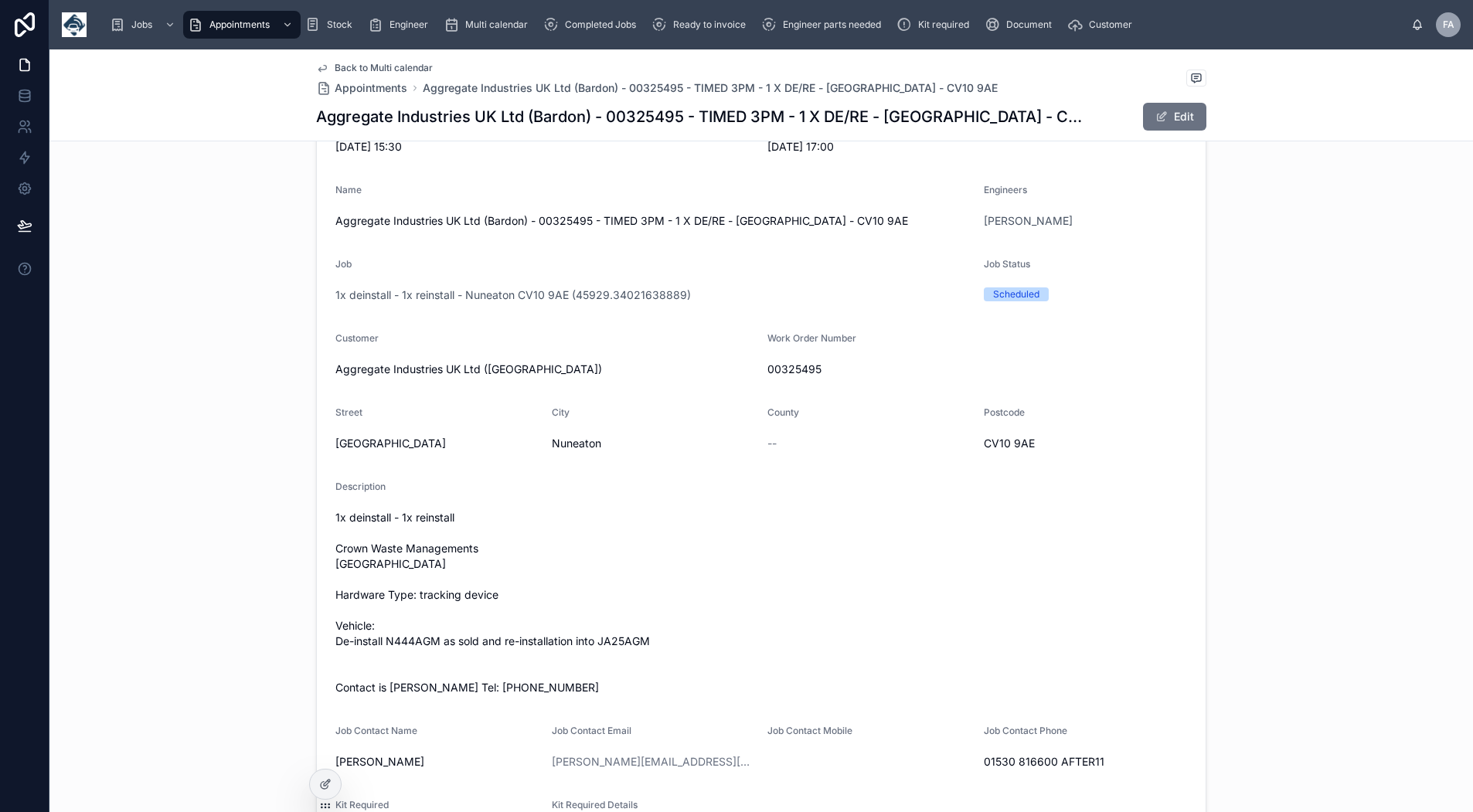
scroll to position [232, 0]
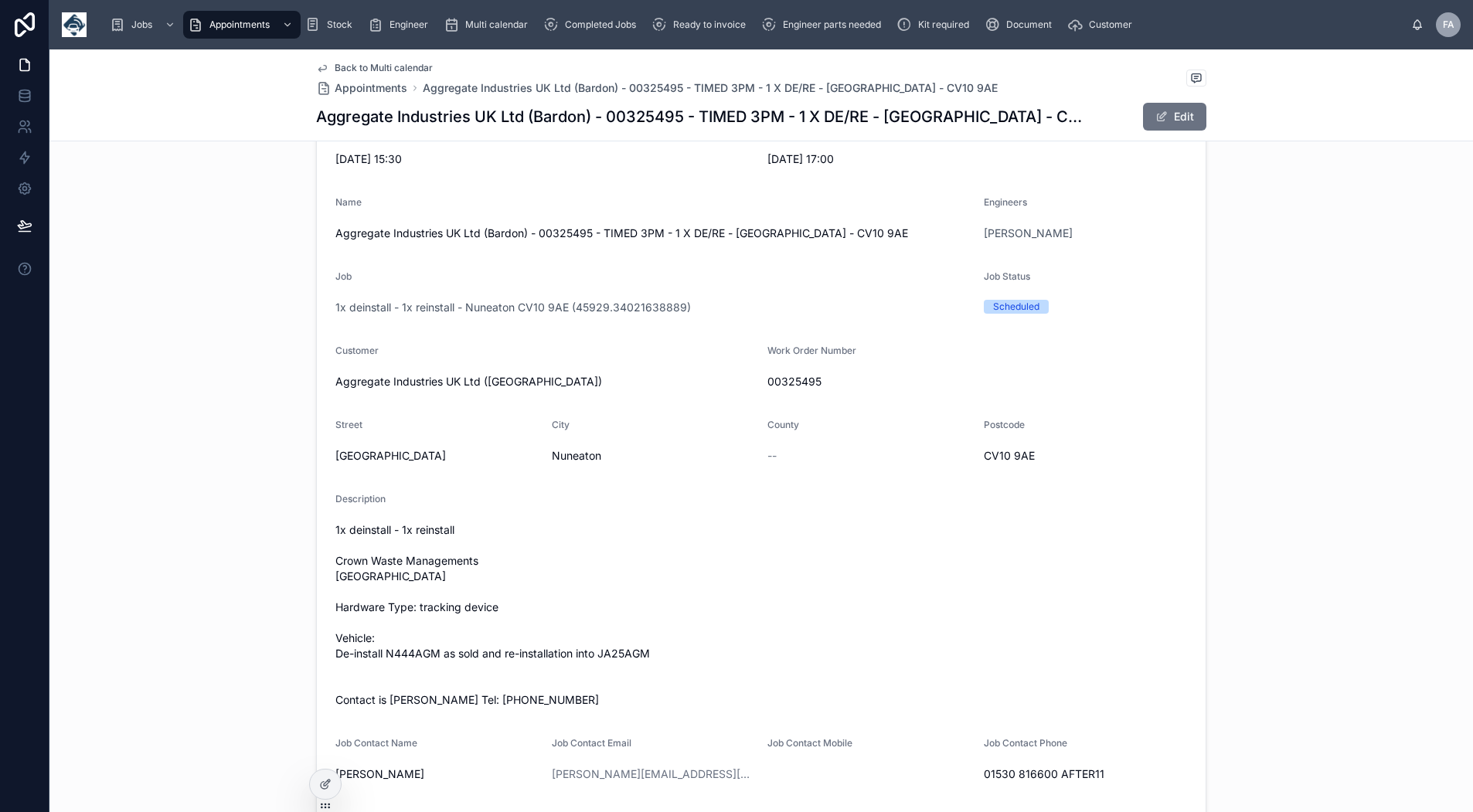
click at [347, 65] on span "Back to Multi calendar" at bounding box center [384, 68] width 98 height 13
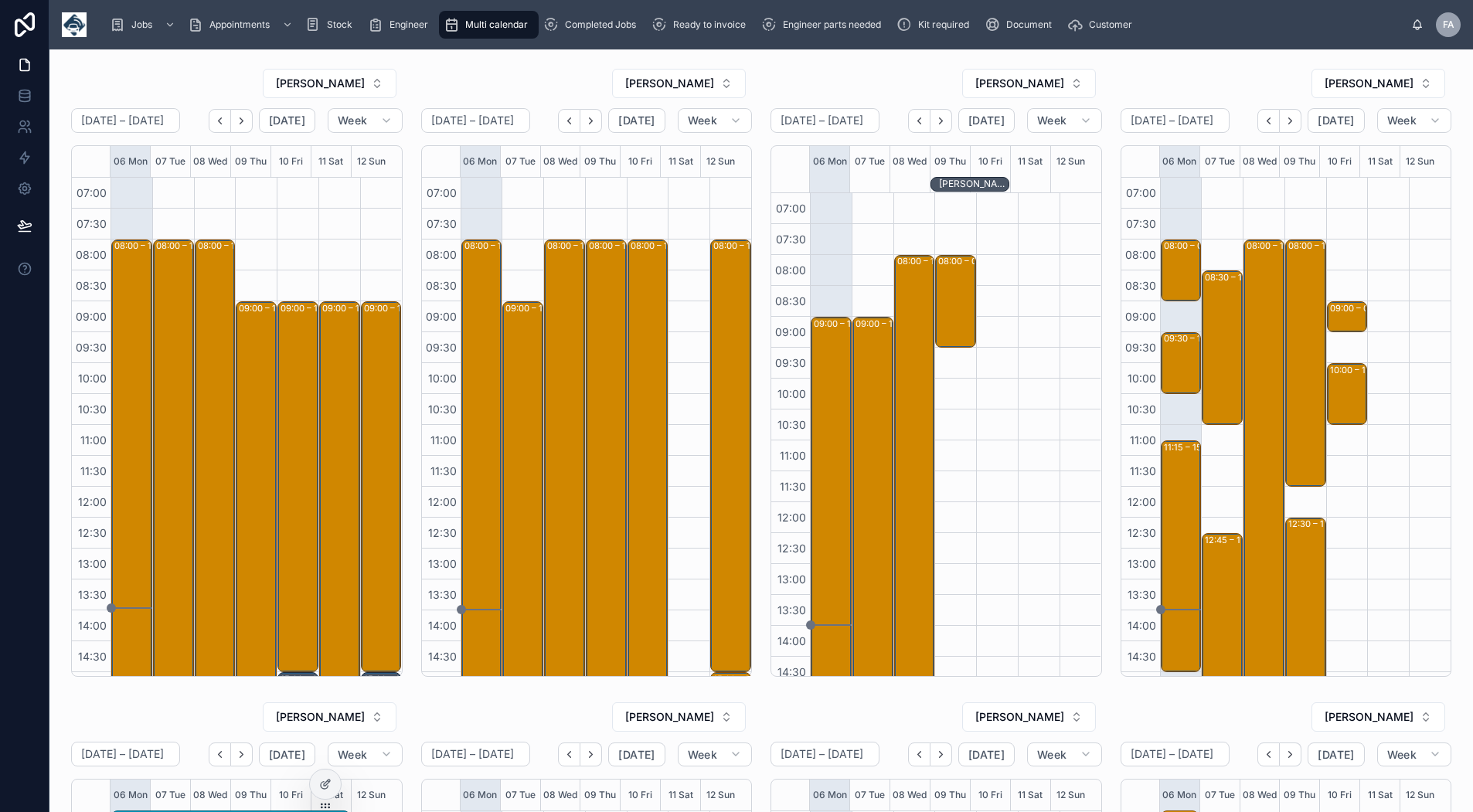
scroll to position [258, 0]
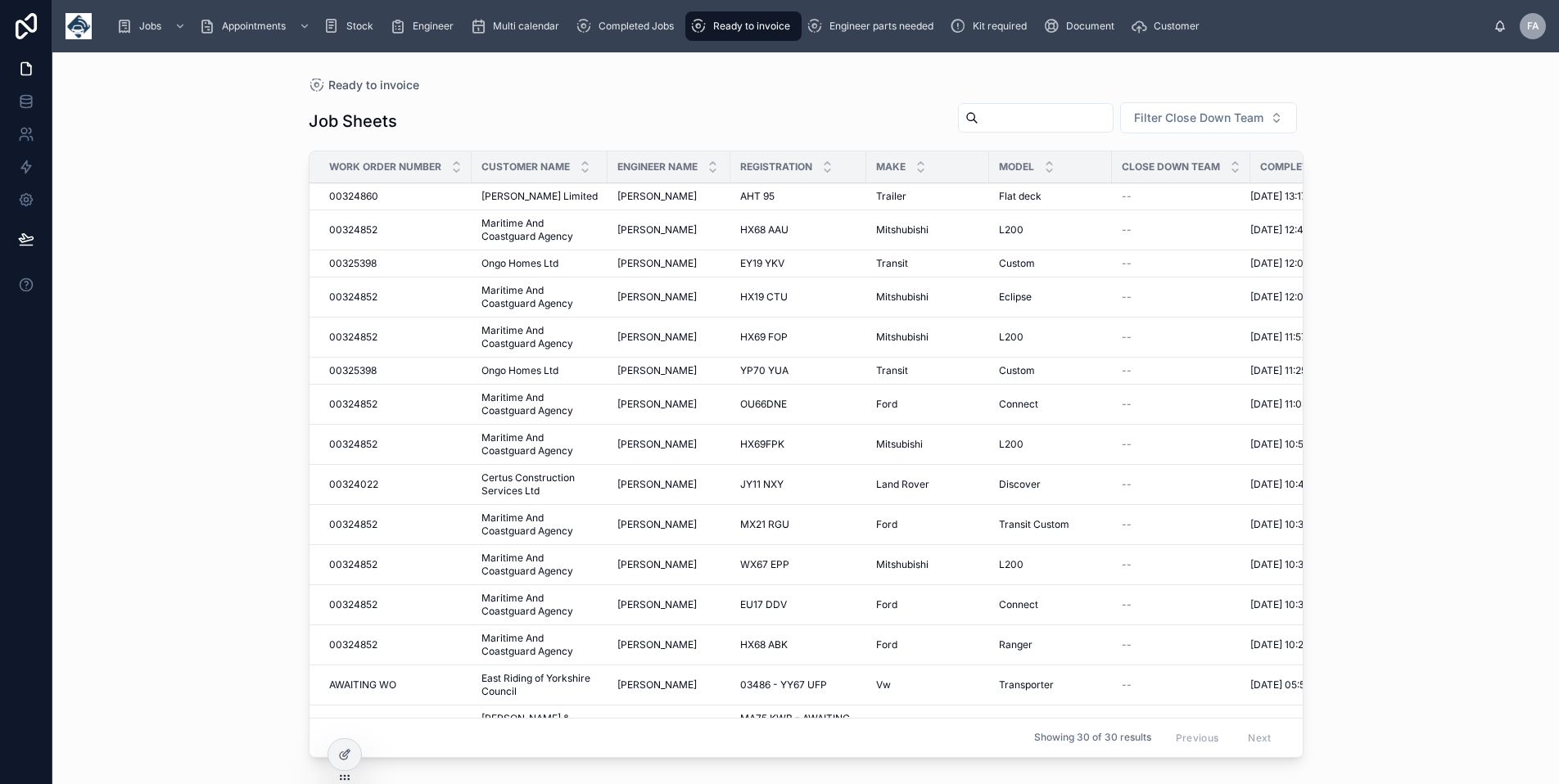
click at [985, 29] on span "Kit required" at bounding box center [999, 26] width 54 height 13
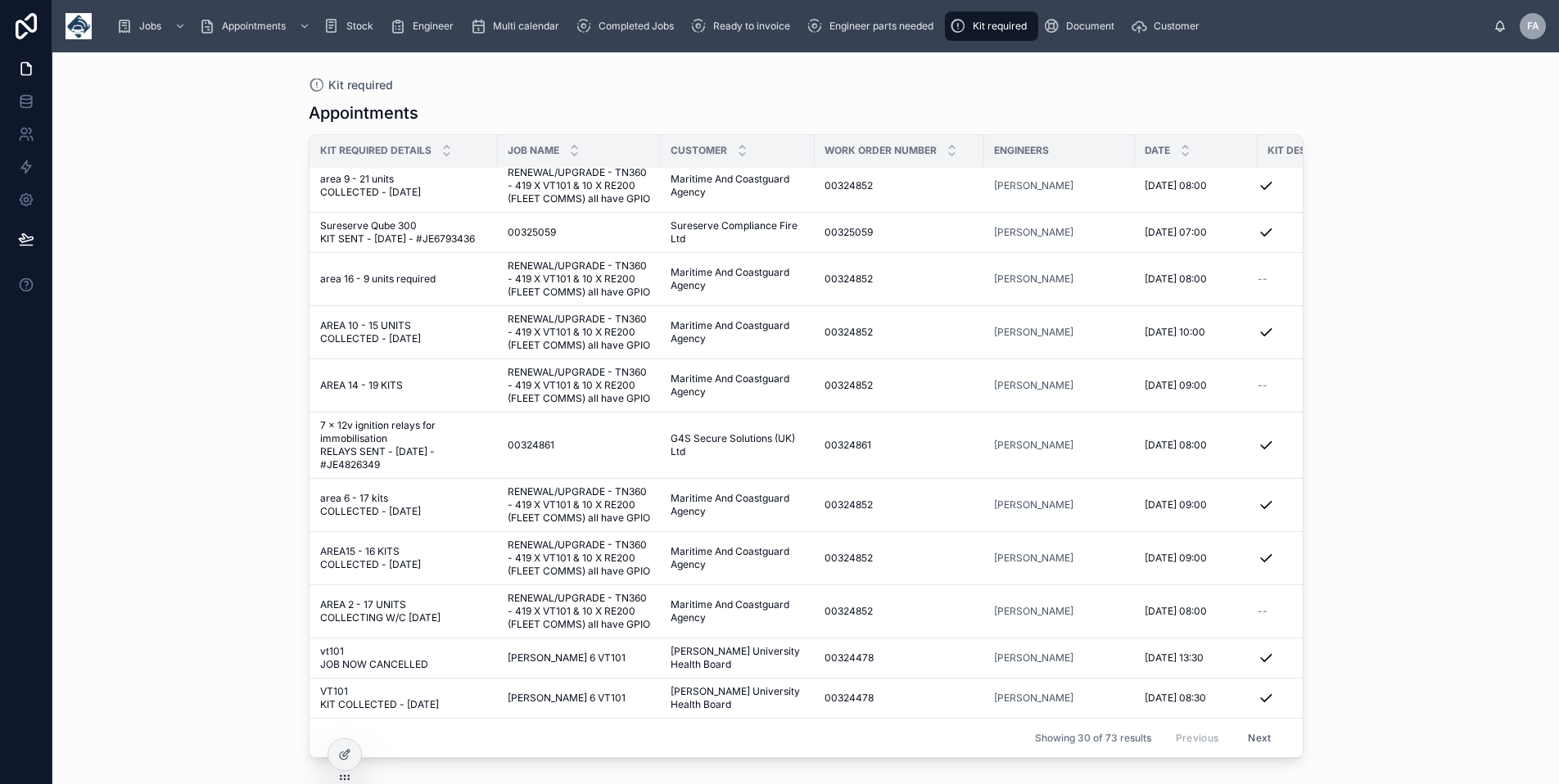
scroll to position [925, 0]
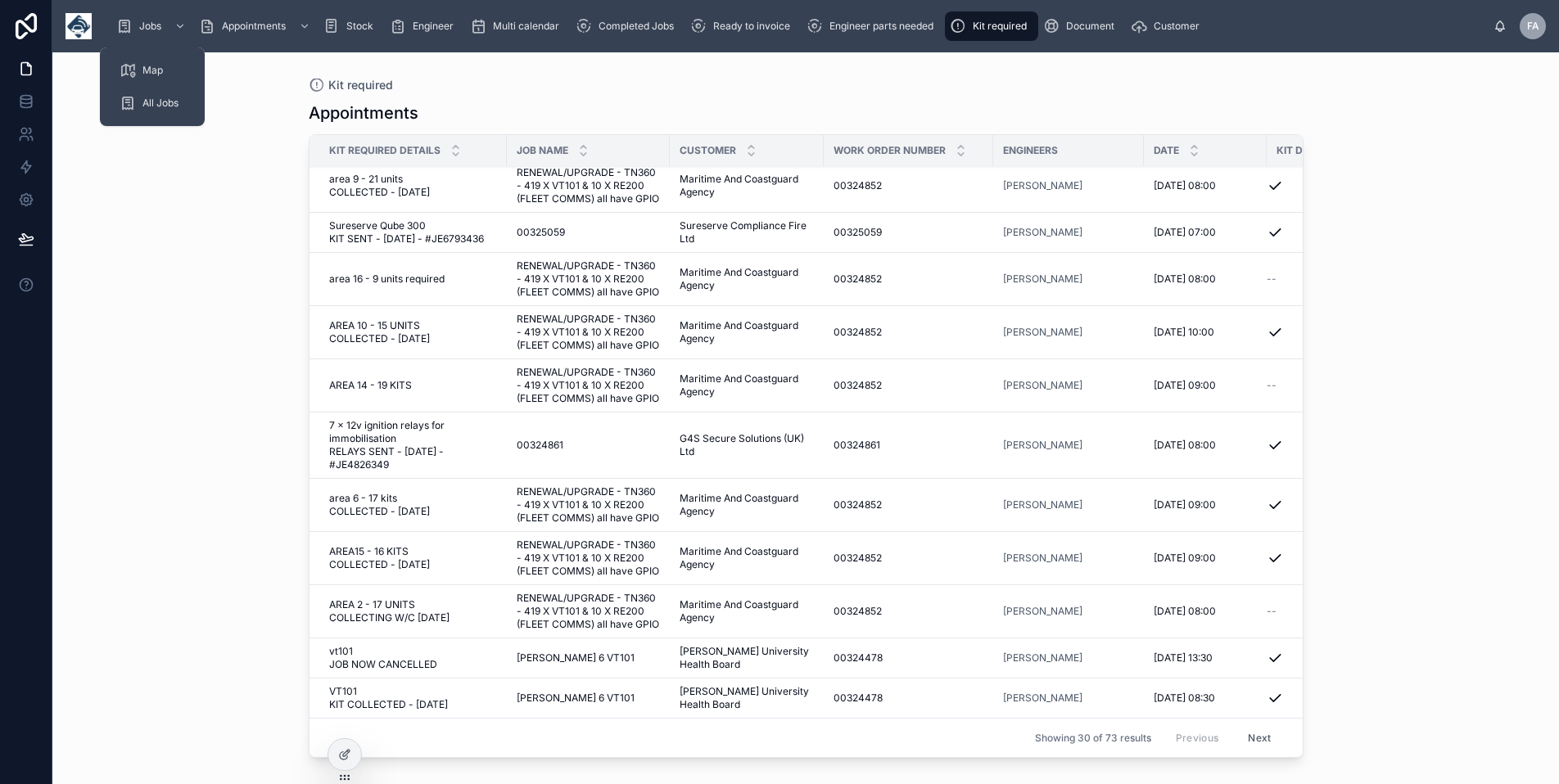
click at [136, 21] on div "Jobs" at bounding box center [153, 26] width 72 height 26
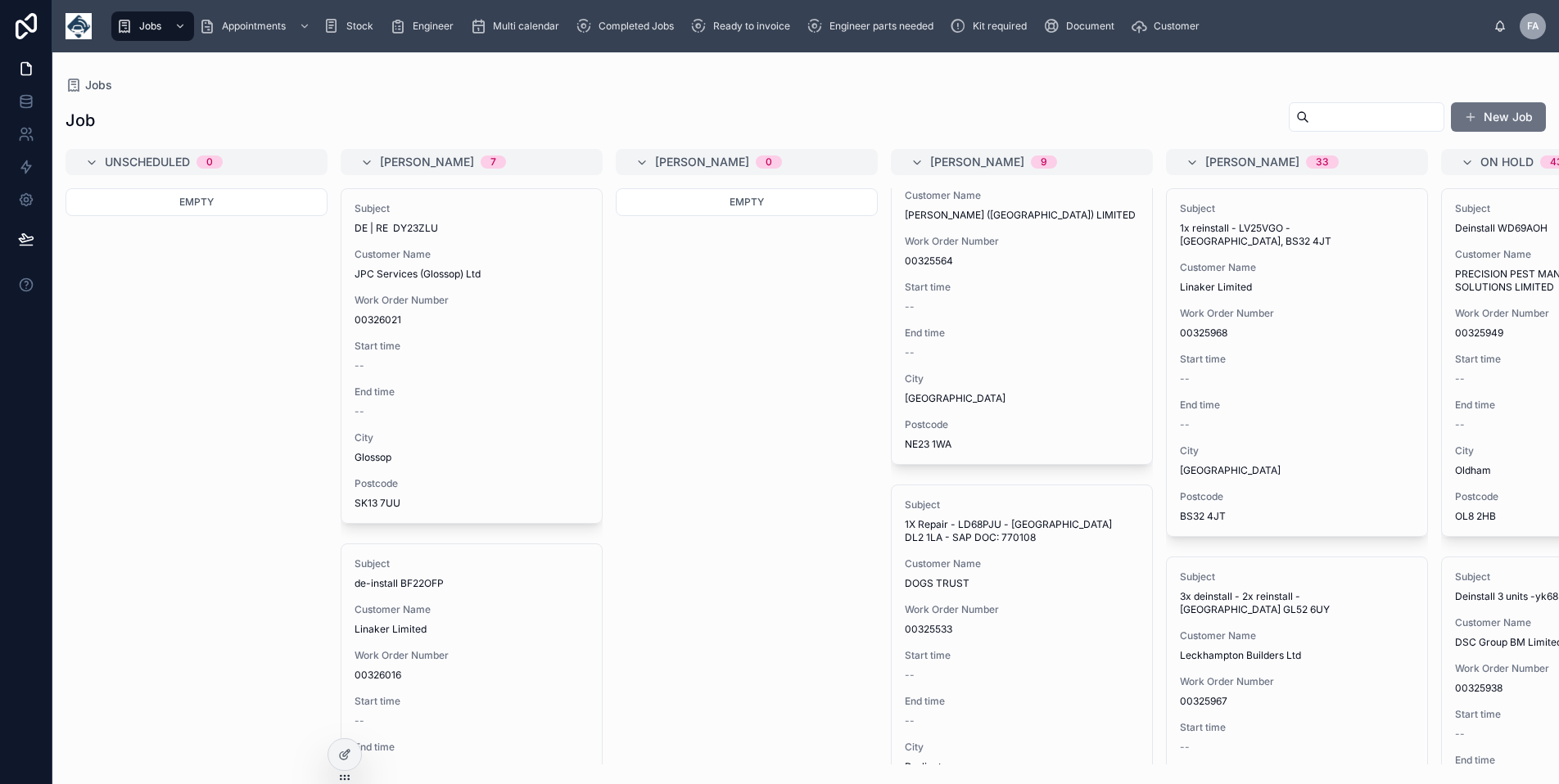
scroll to position [736, 0]
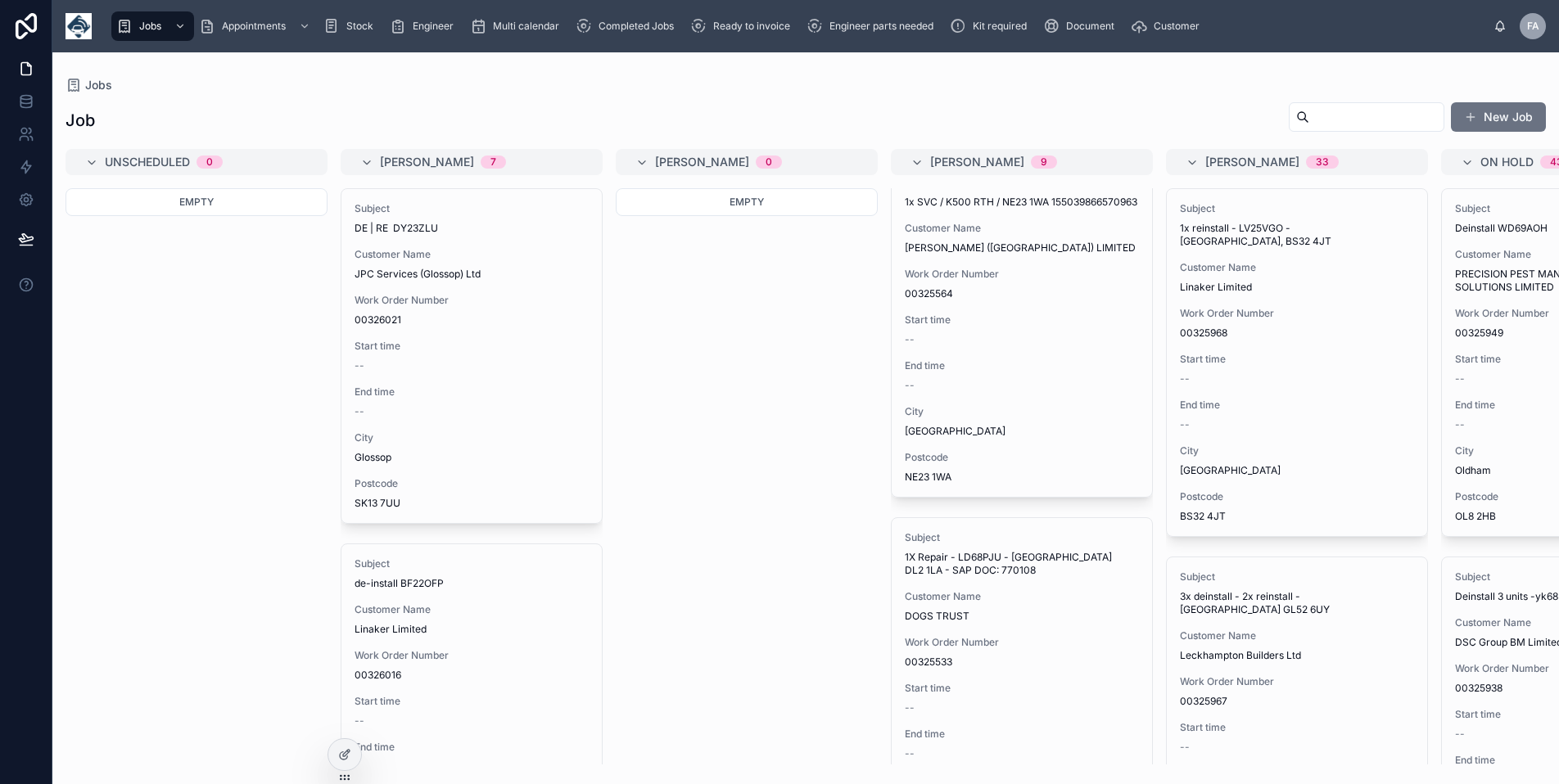
click at [511, 653] on span "Work Order Number" at bounding box center [471, 655] width 234 height 13
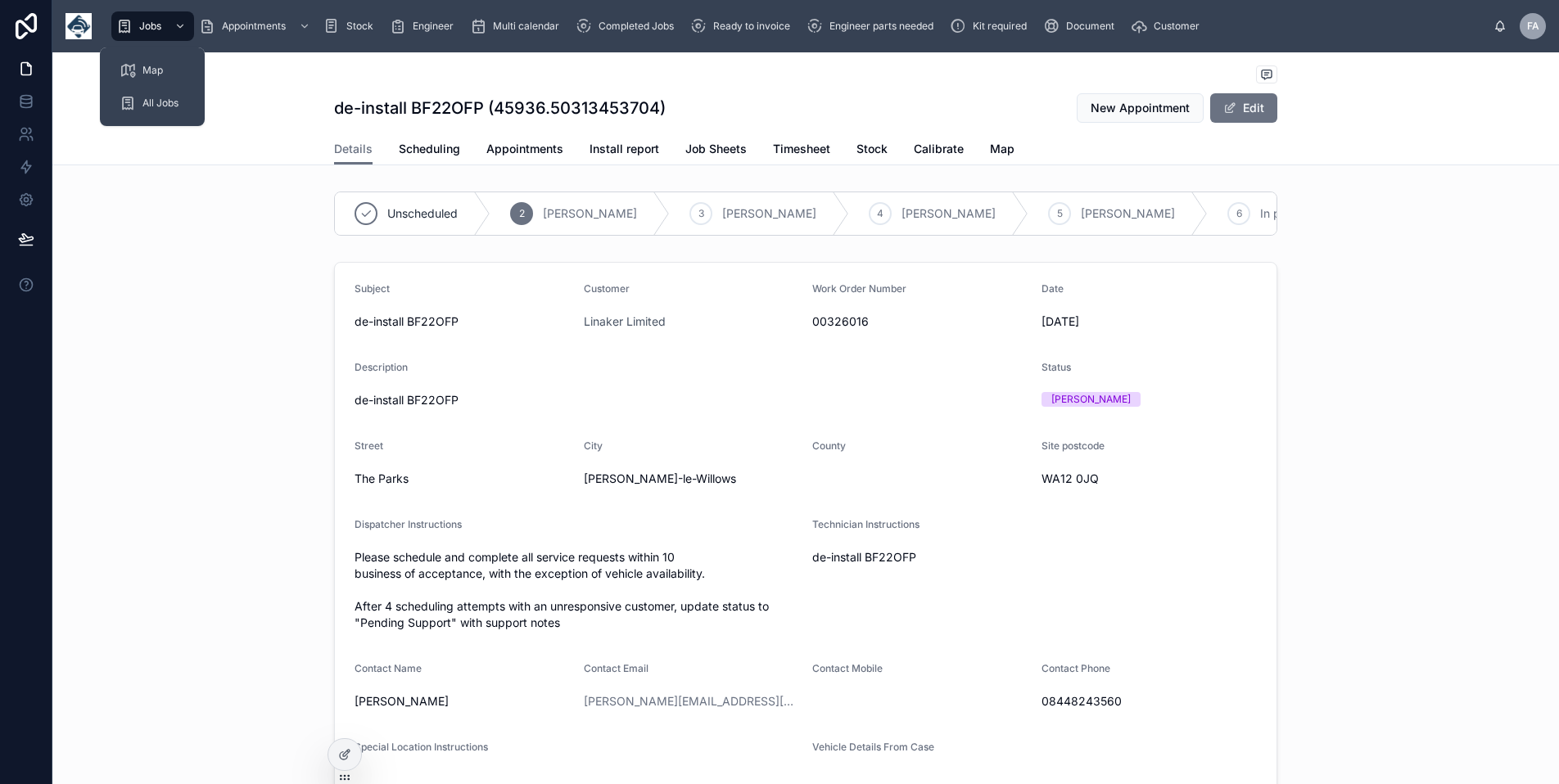
click at [132, 17] on div "Jobs" at bounding box center [153, 26] width 72 height 26
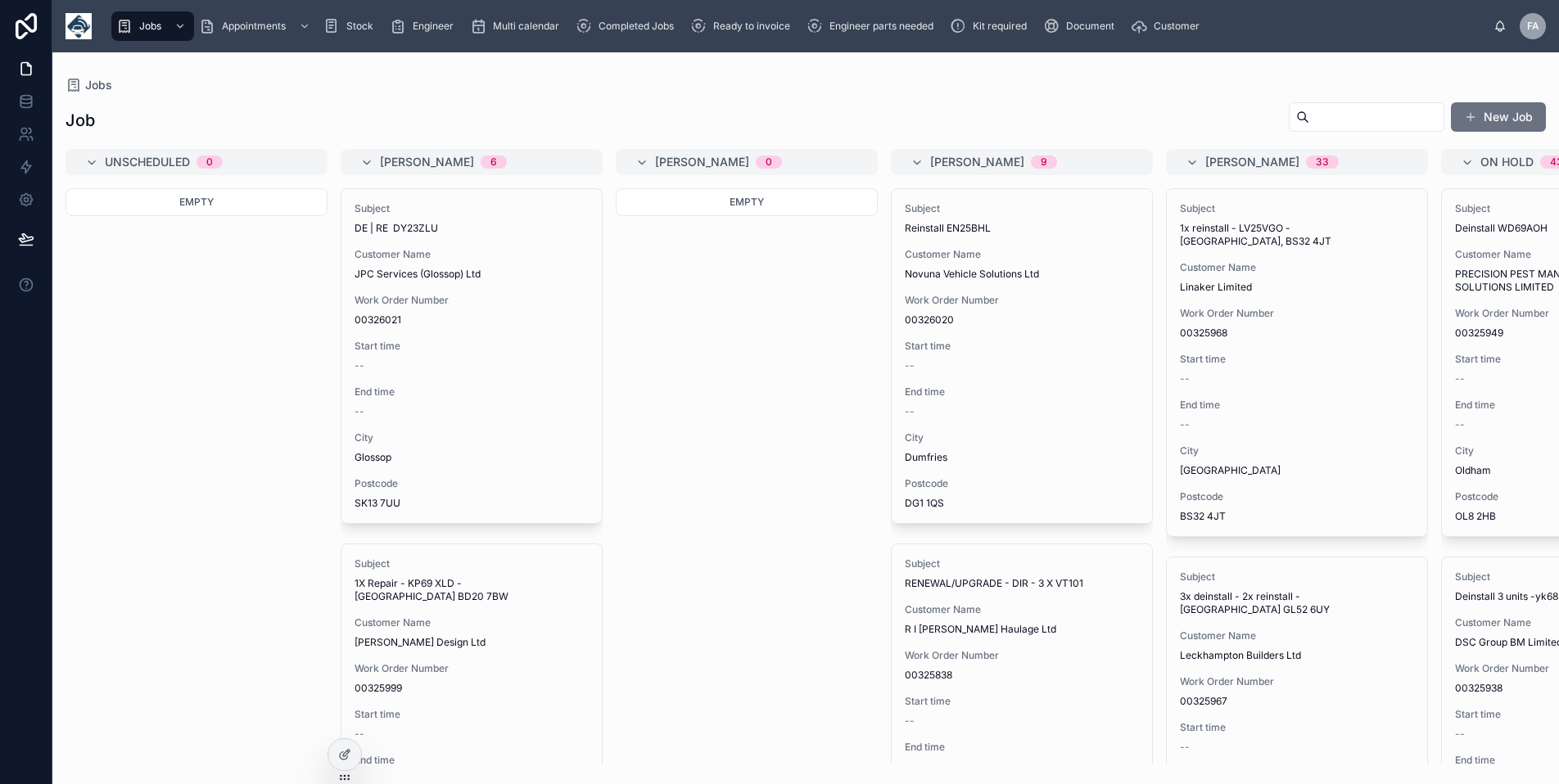
click at [744, 21] on span "Ready to invoice" at bounding box center [751, 26] width 77 height 13
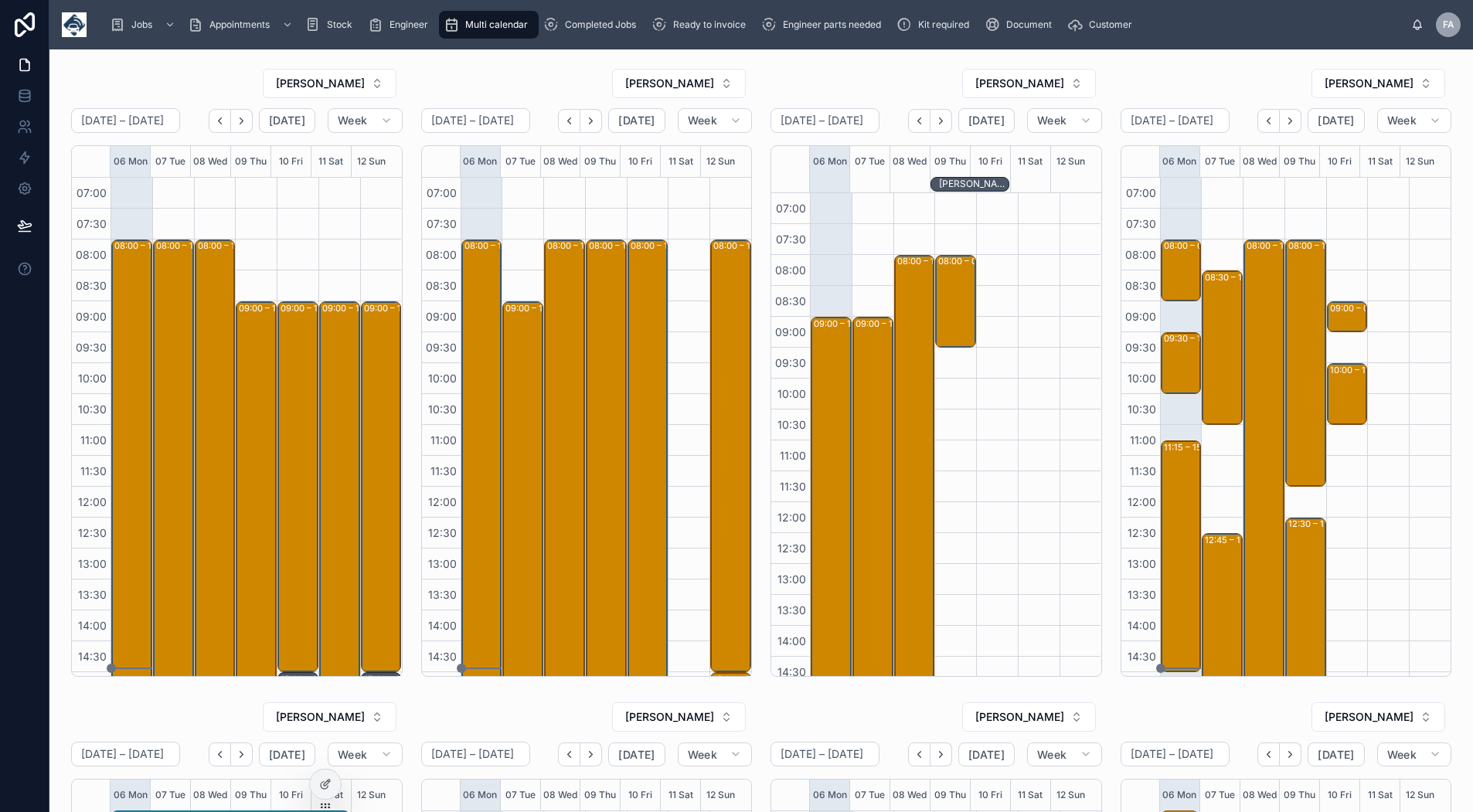
scroll to position [258, 0]
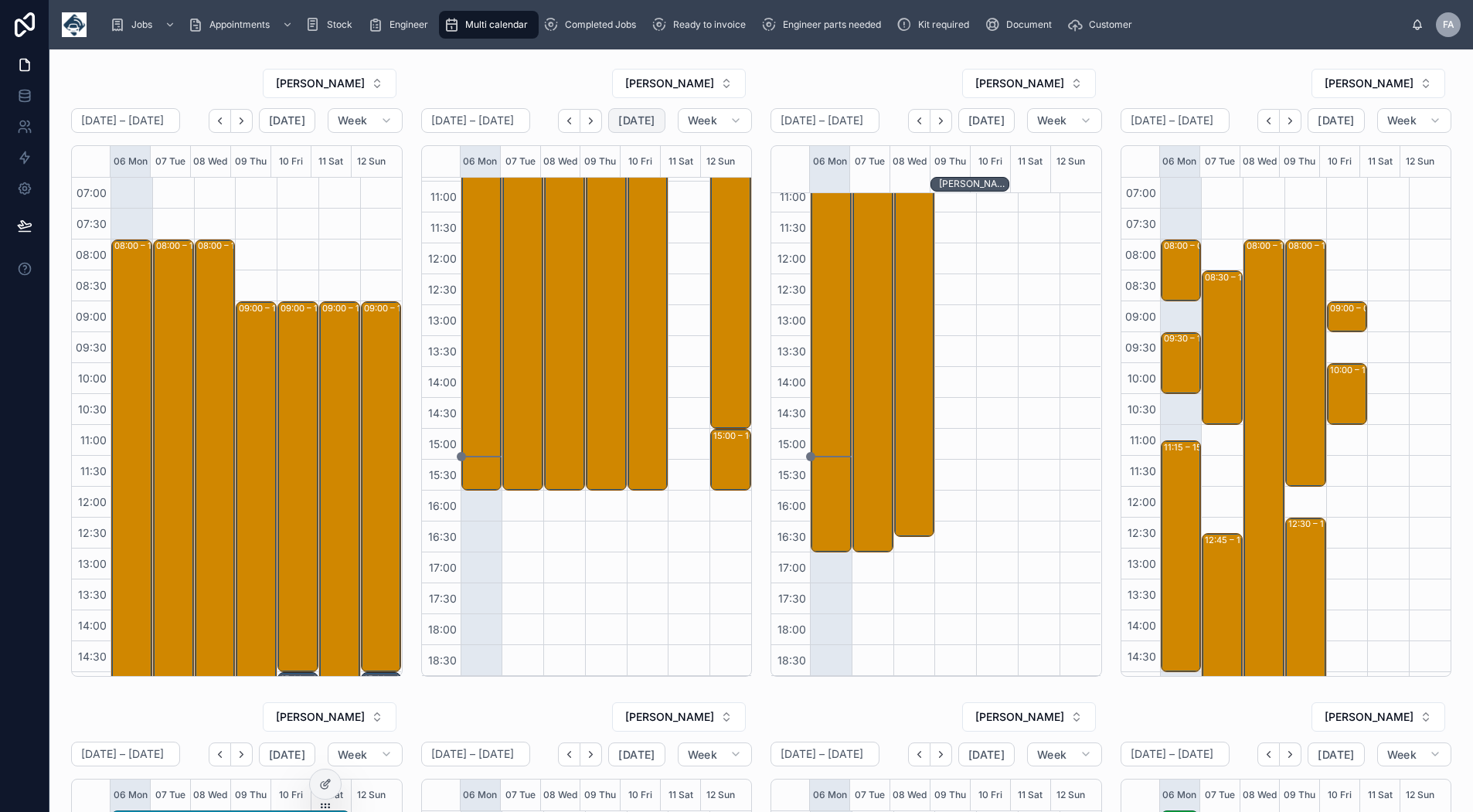
click at [632, 122] on span "[DATE]" at bounding box center [636, 120] width 37 height 14
click at [637, 122] on span "[DATE]" at bounding box center [636, 120] width 37 height 14
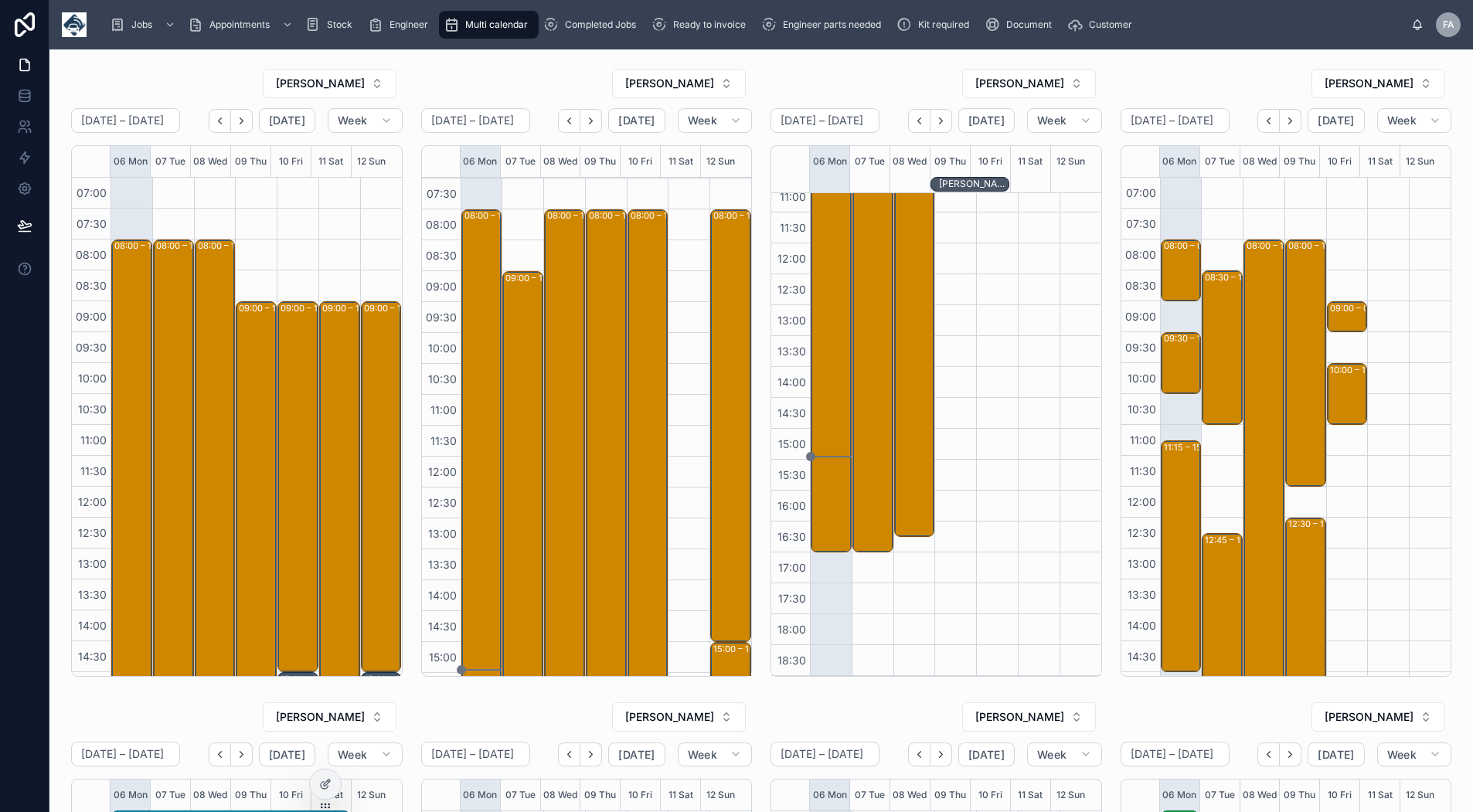
scroll to position [12, 0]
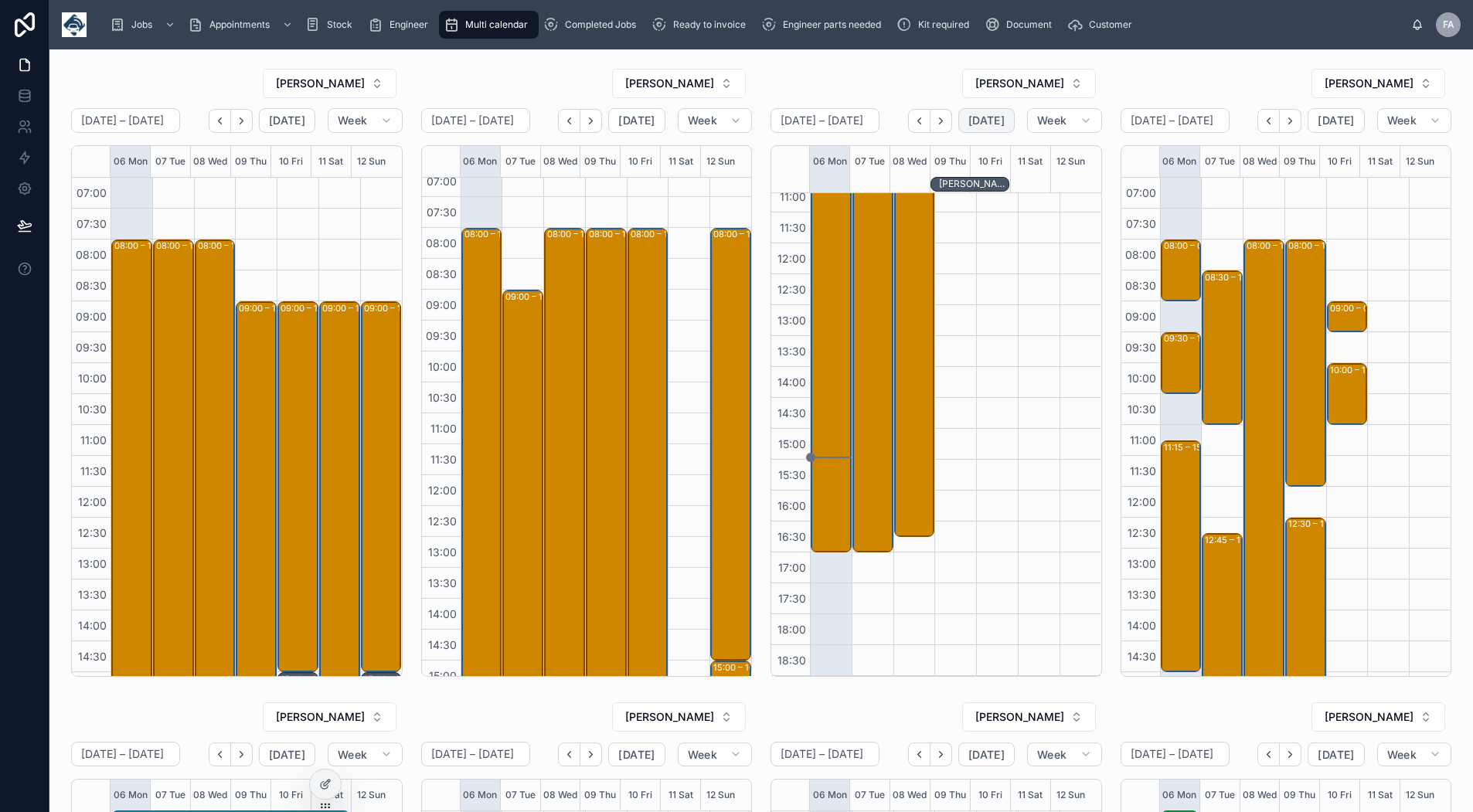
click at [976, 121] on span "[DATE]" at bounding box center [987, 120] width 37 height 14
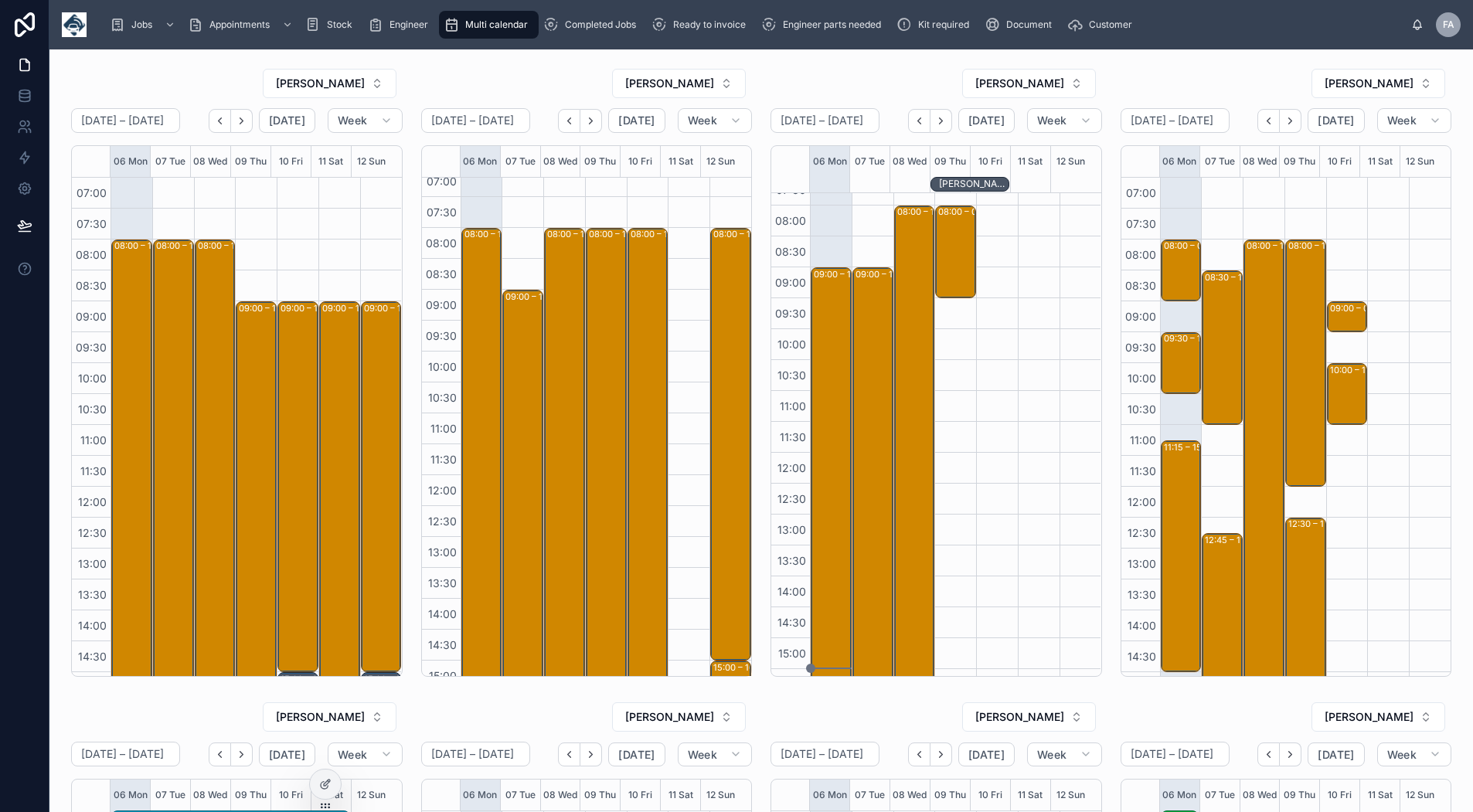
scroll to position [27, 0]
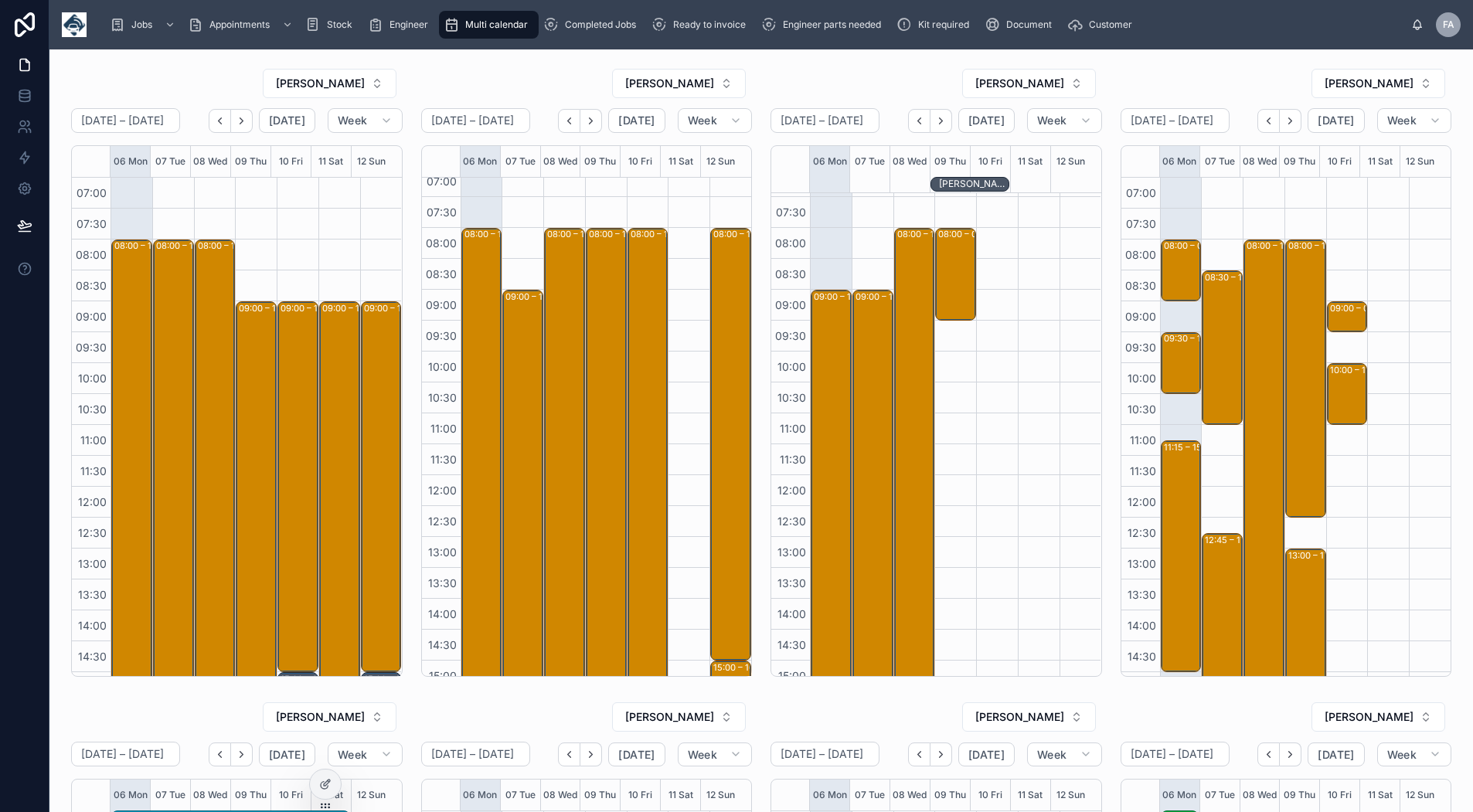
click at [1284, 126] on icon "Next" at bounding box center [1290, 121] width 12 height 12
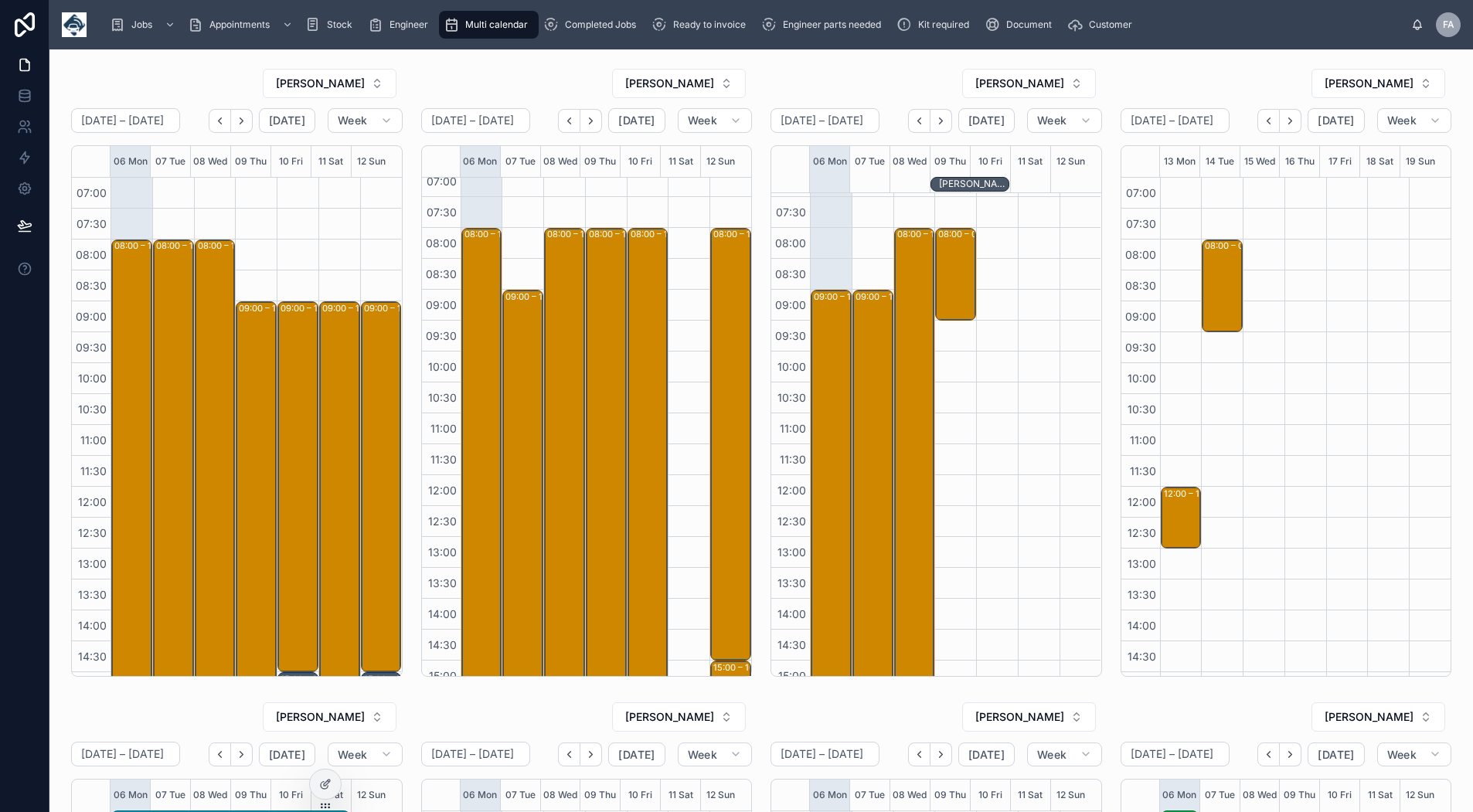
click at [1284, 126] on icon "Next" at bounding box center [1290, 121] width 12 height 12
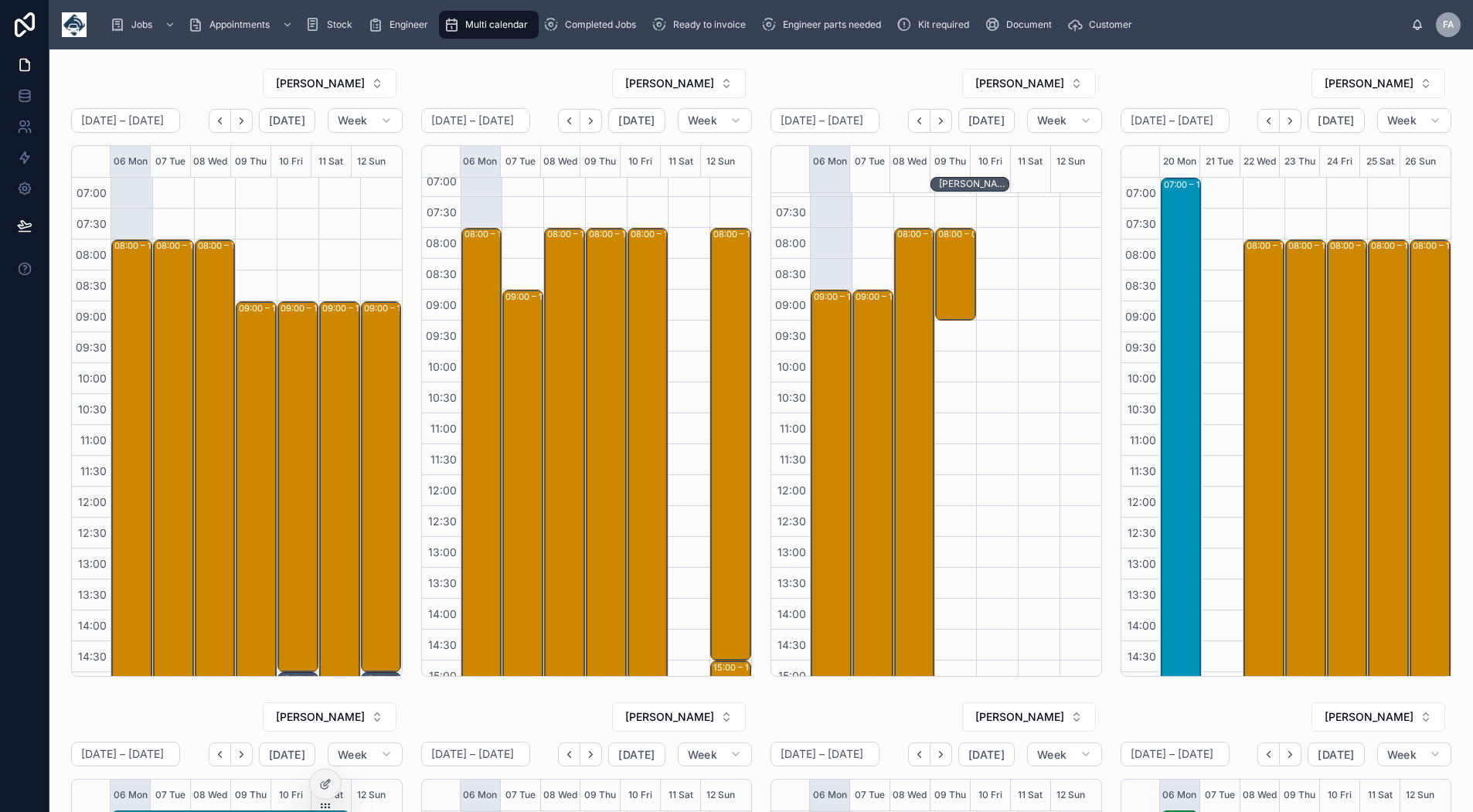
click at [1290, 120] on icon "Next" at bounding box center [1291, 120] width 3 height 6
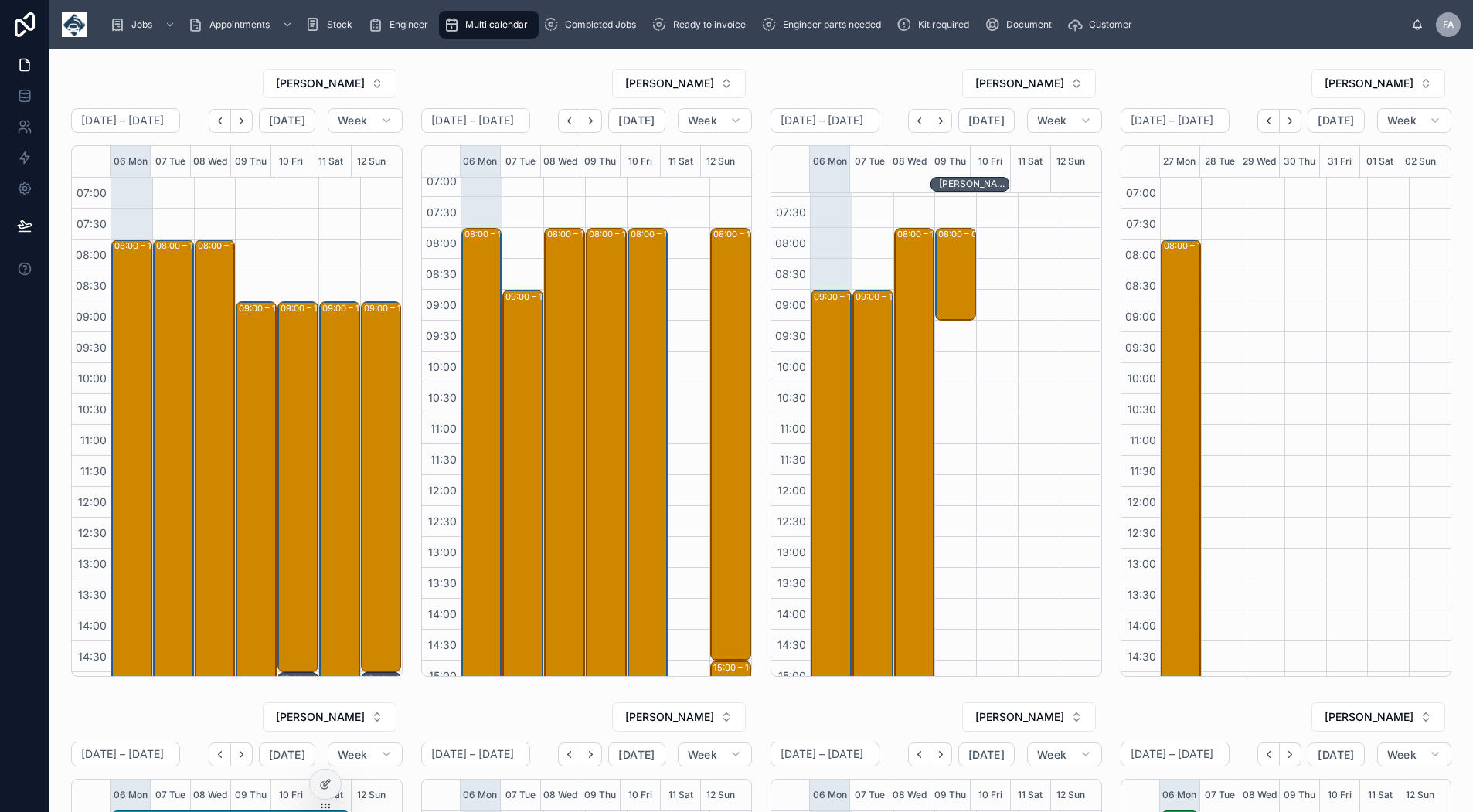
click at [1259, 127] on button "Back" at bounding box center [1269, 121] width 23 height 24
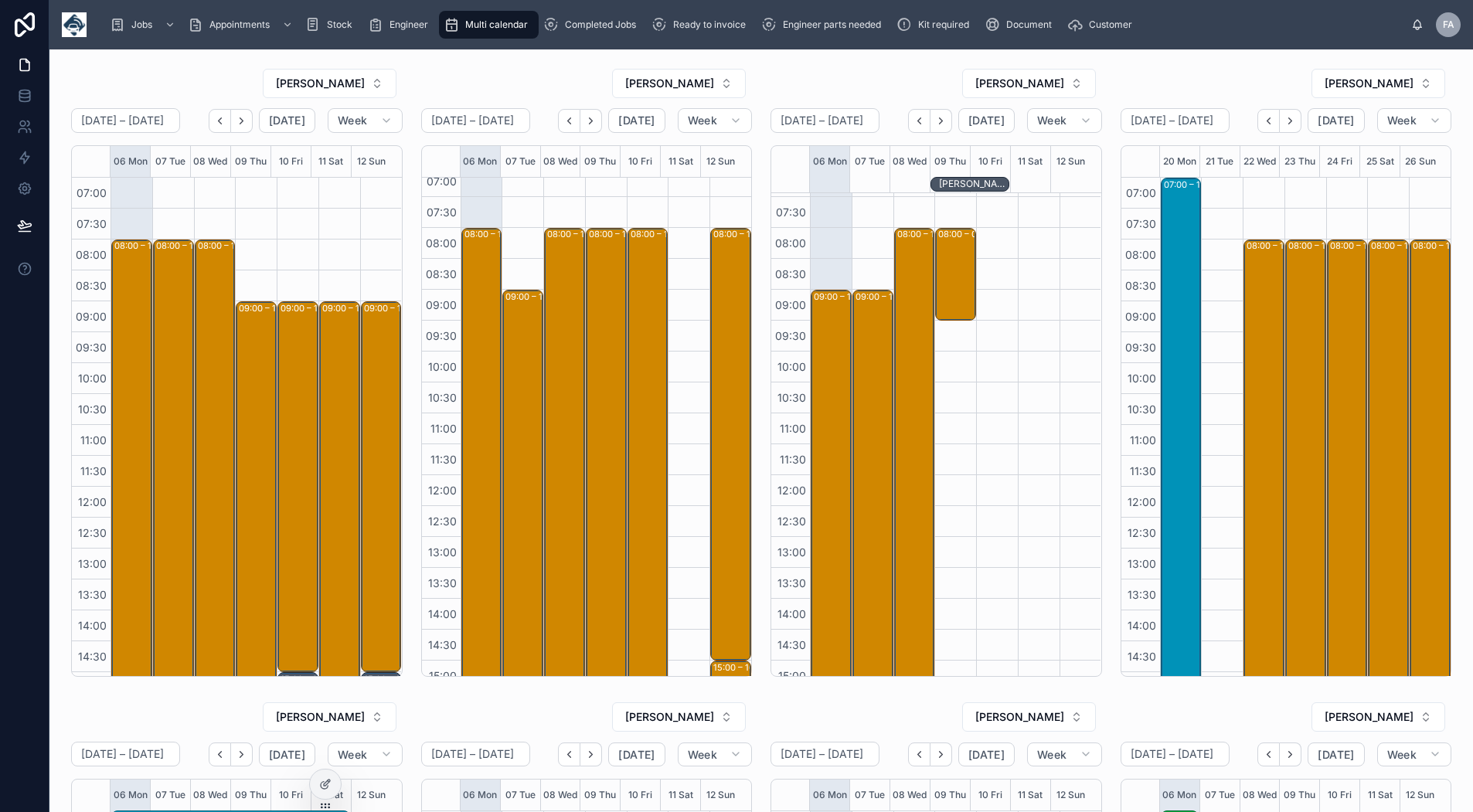
click at [1289, 122] on button "Next" at bounding box center [1291, 121] width 22 height 24
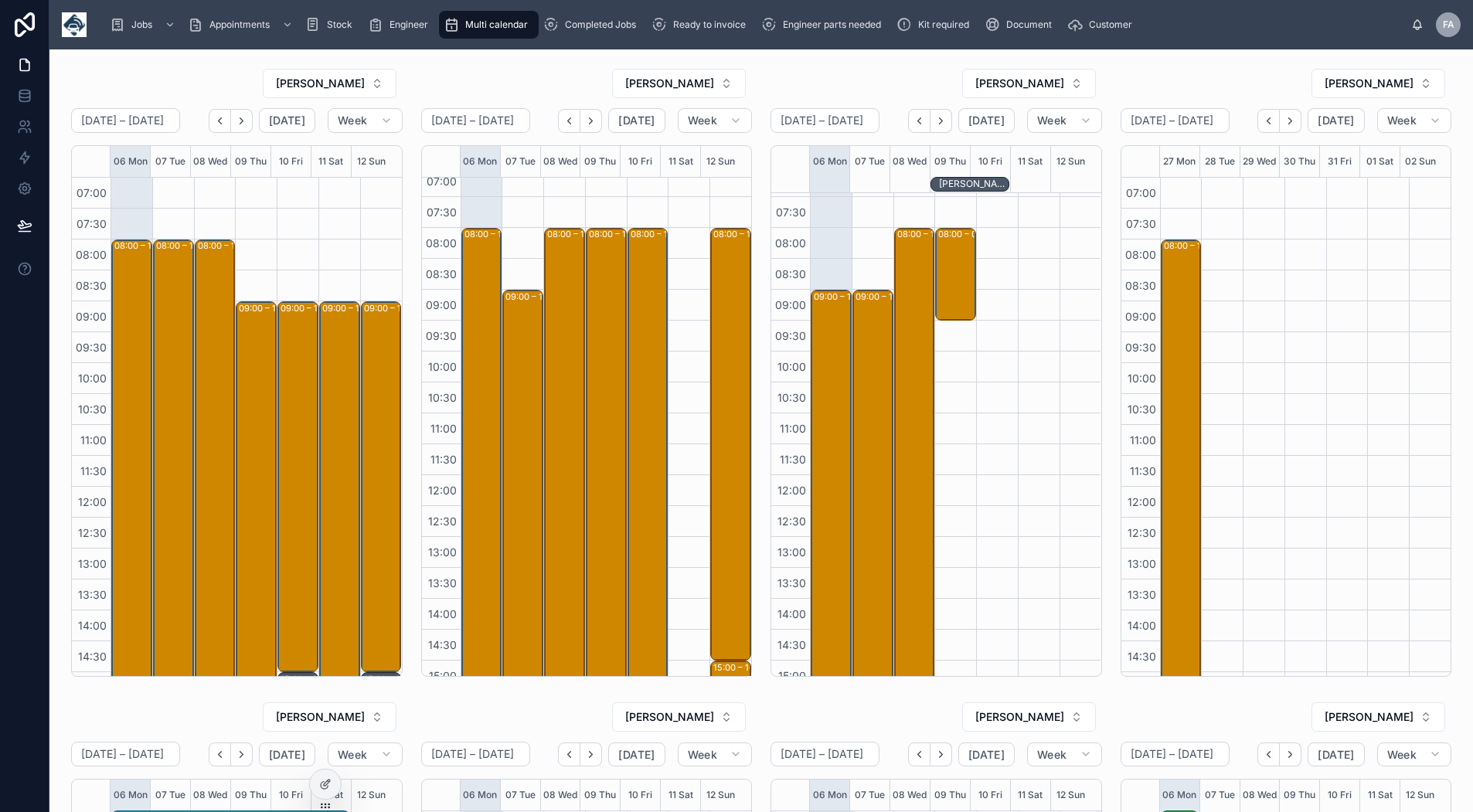
drag, startPoint x: 1287, startPoint y: 333, endPoint x: 1295, endPoint y: 248, distance: 85.4
click at [1295, 248] on div at bounding box center [1305, 549] width 42 height 742
drag, startPoint x: 1257, startPoint y: 120, endPoint x: 1254, endPoint y: 157, distance: 37.1
click at [1263, 120] on icon "Back" at bounding box center [1269, 121] width 12 height 12
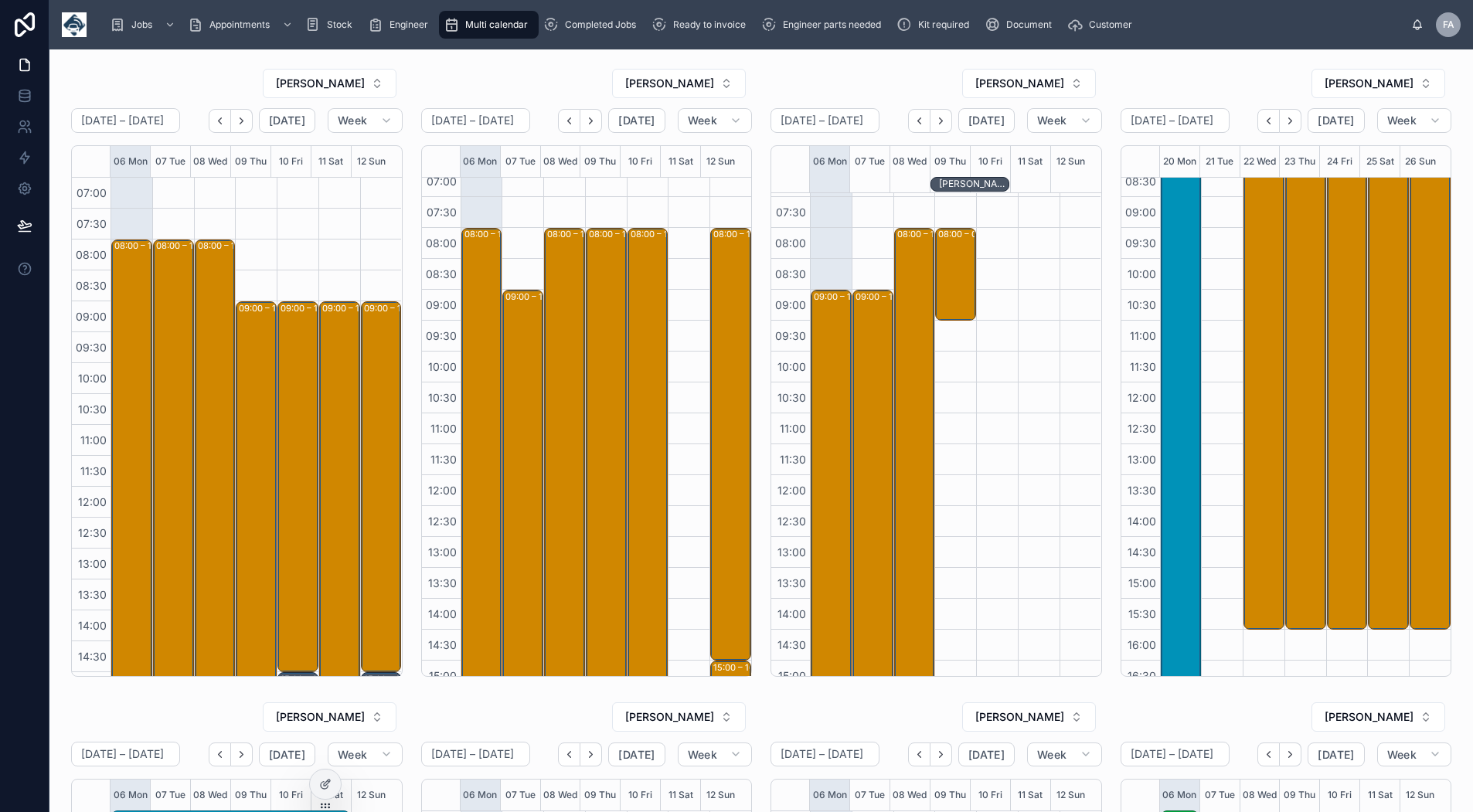
scroll to position [78, 0]
click at [1323, 114] on span "[DATE]" at bounding box center [1336, 120] width 37 height 14
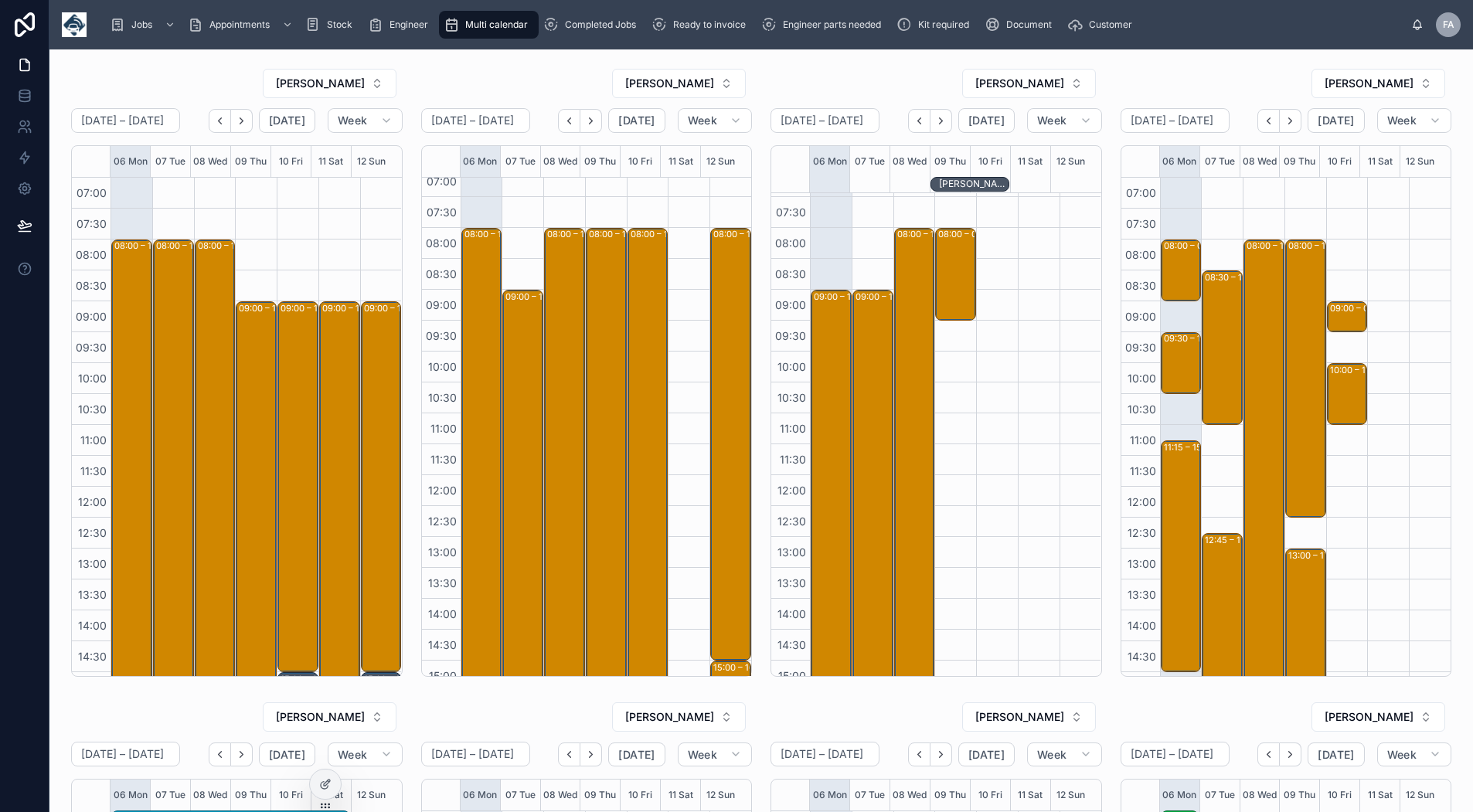
click at [1286, 125] on icon "Next" at bounding box center [1290, 121] width 12 height 12
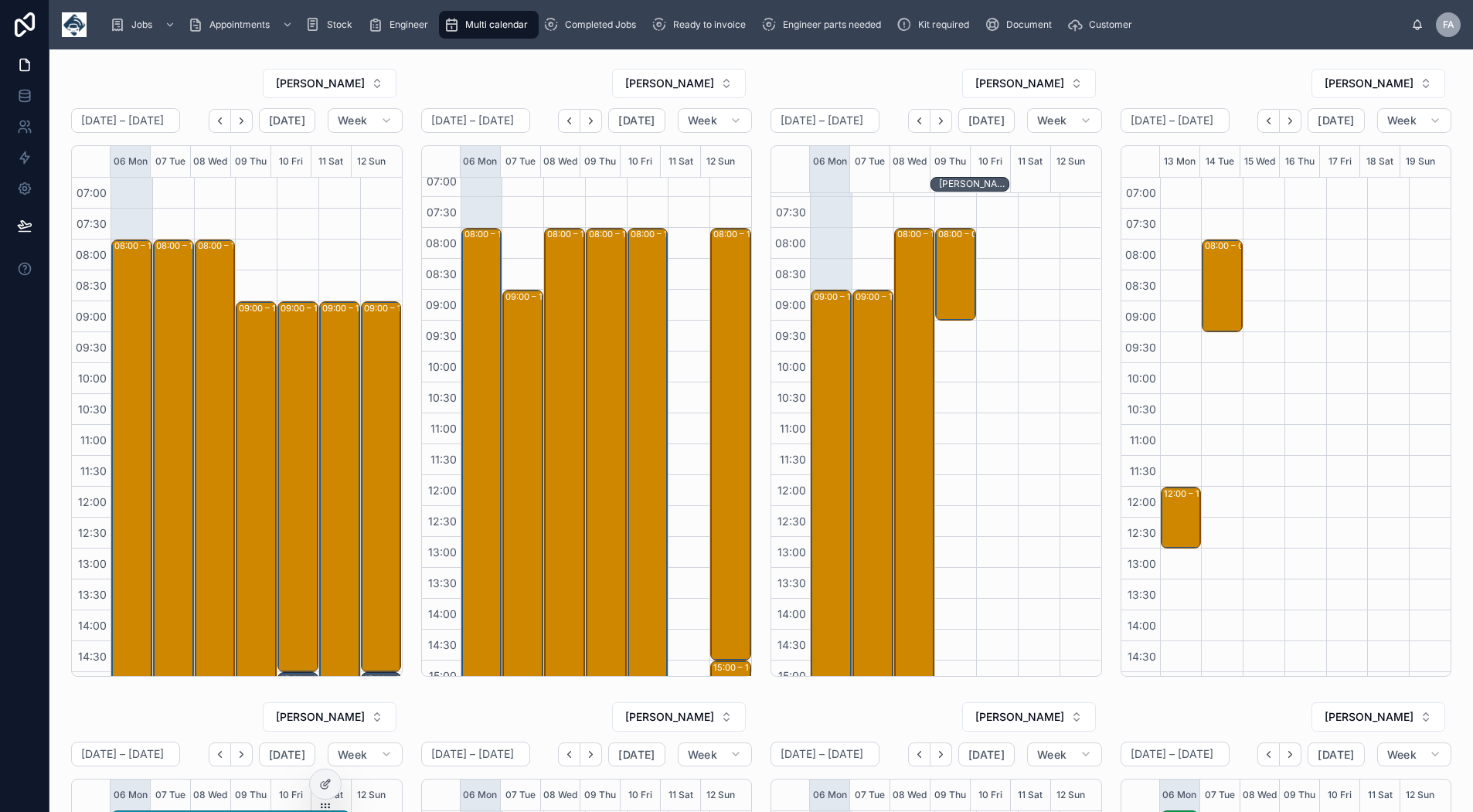
click at [1294, 123] on div "[DATE]" at bounding box center [1311, 121] width 107 height 25
click at [1286, 123] on icon "Next" at bounding box center [1290, 121] width 12 height 12
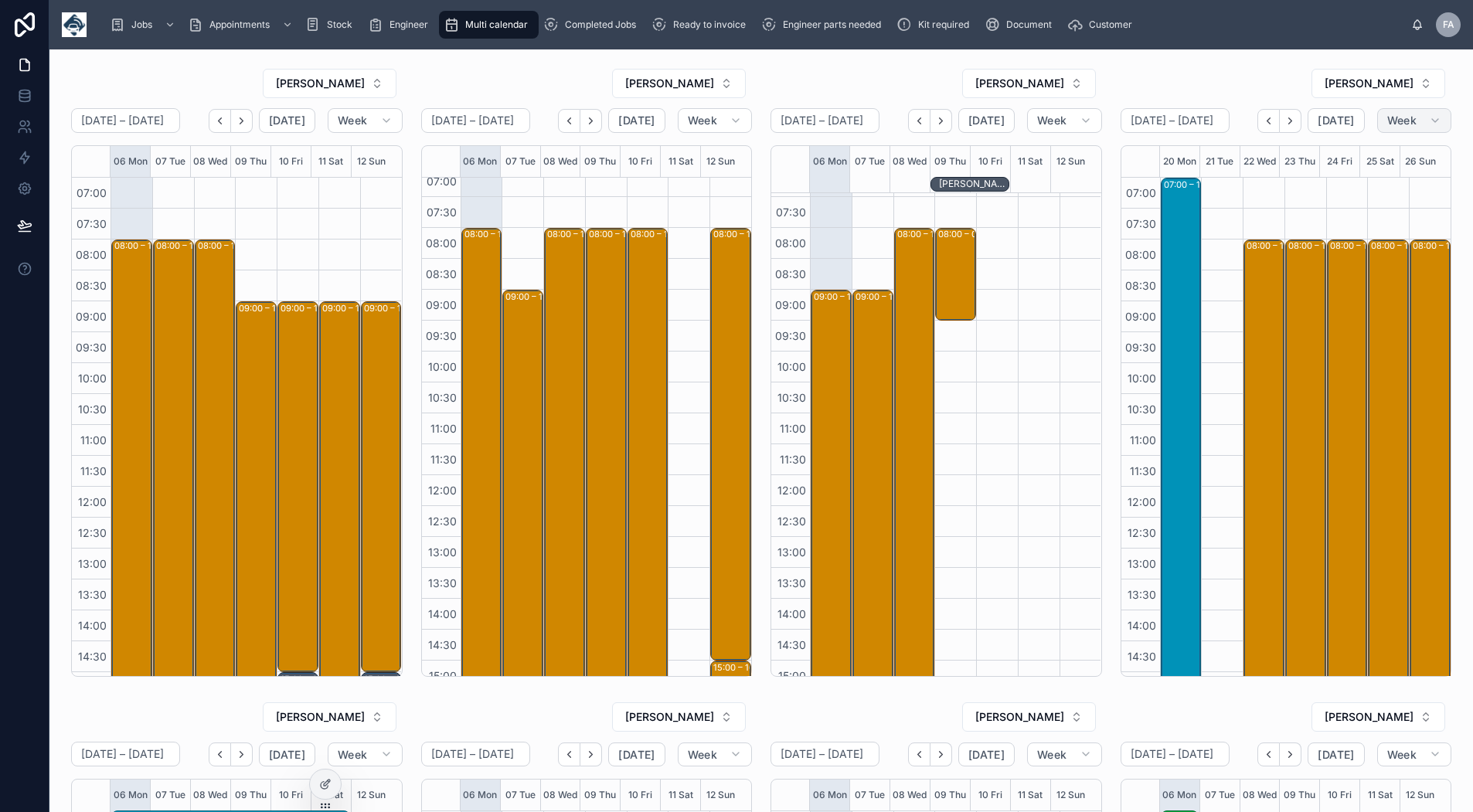
click at [1388, 118] on span "Week" at bounding box center [1402, 120] width 29 height 14
click at [1378, 156] on button "Month" at bounding box center [1370, 158] width 111 height 28
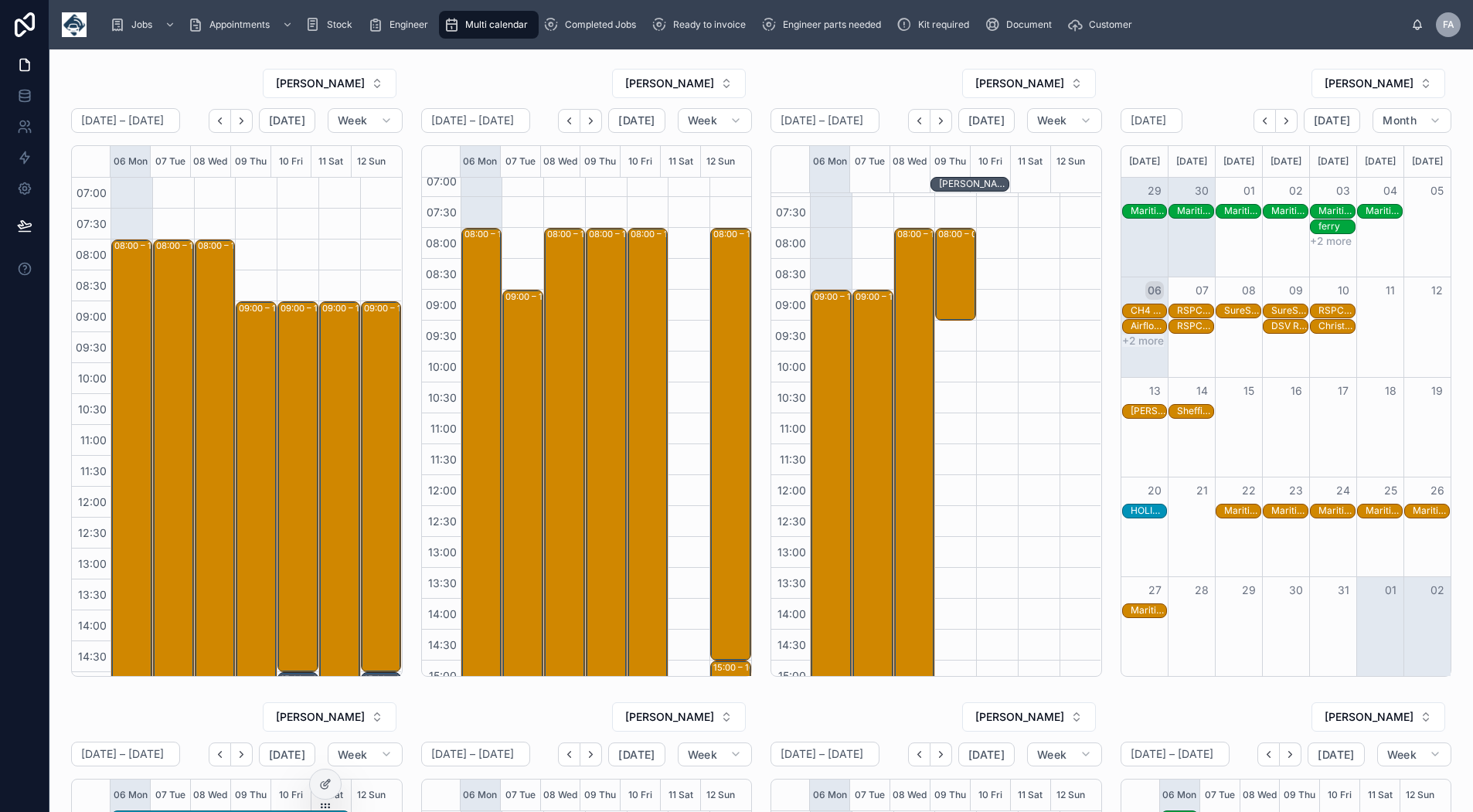
click at [1283, 121] on icon "Next" at bounding box center [1287, 121] width 12 height 12
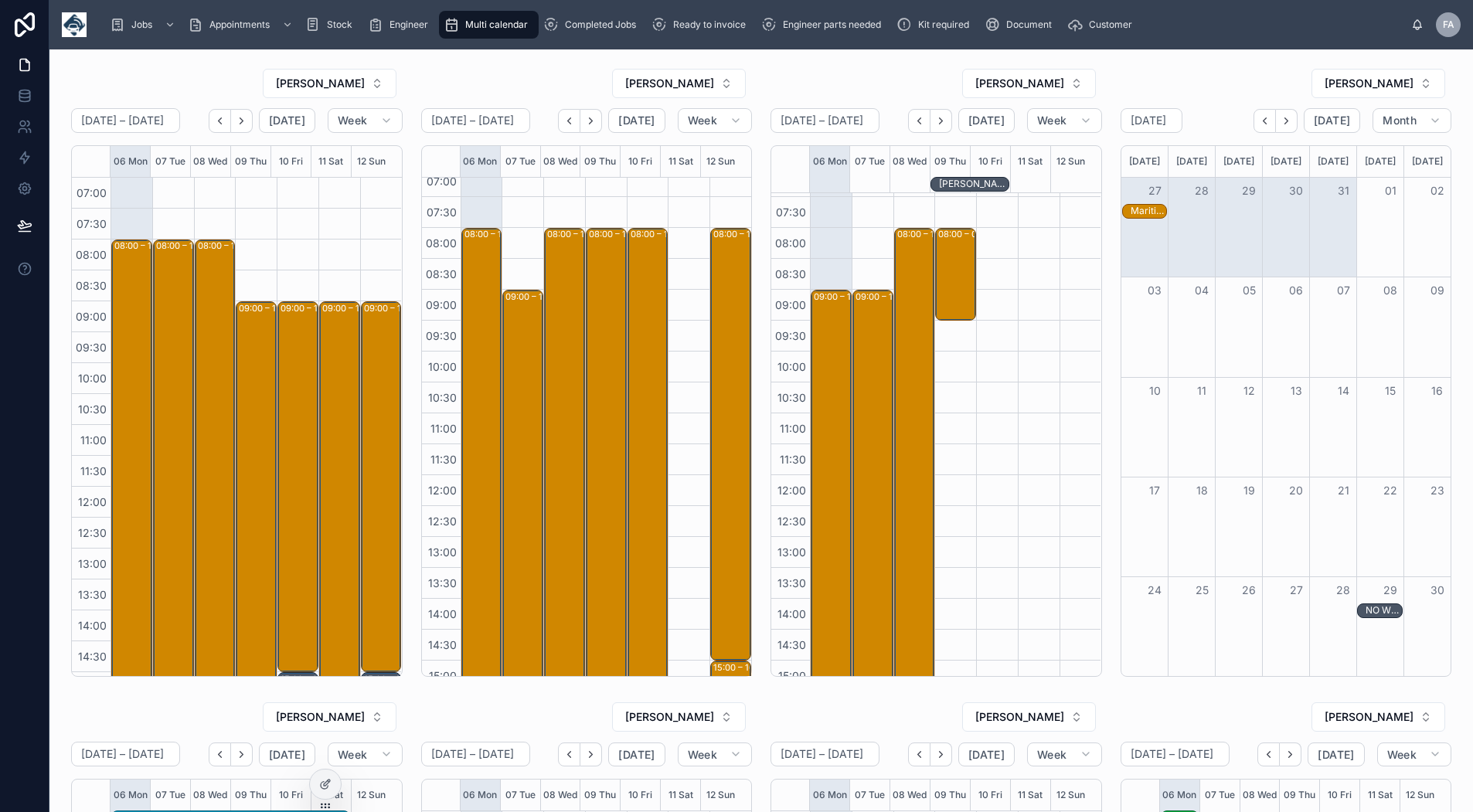
click at [1283, 121] on icon "Next" at bounding box center [1287, 121] width 12 height 12
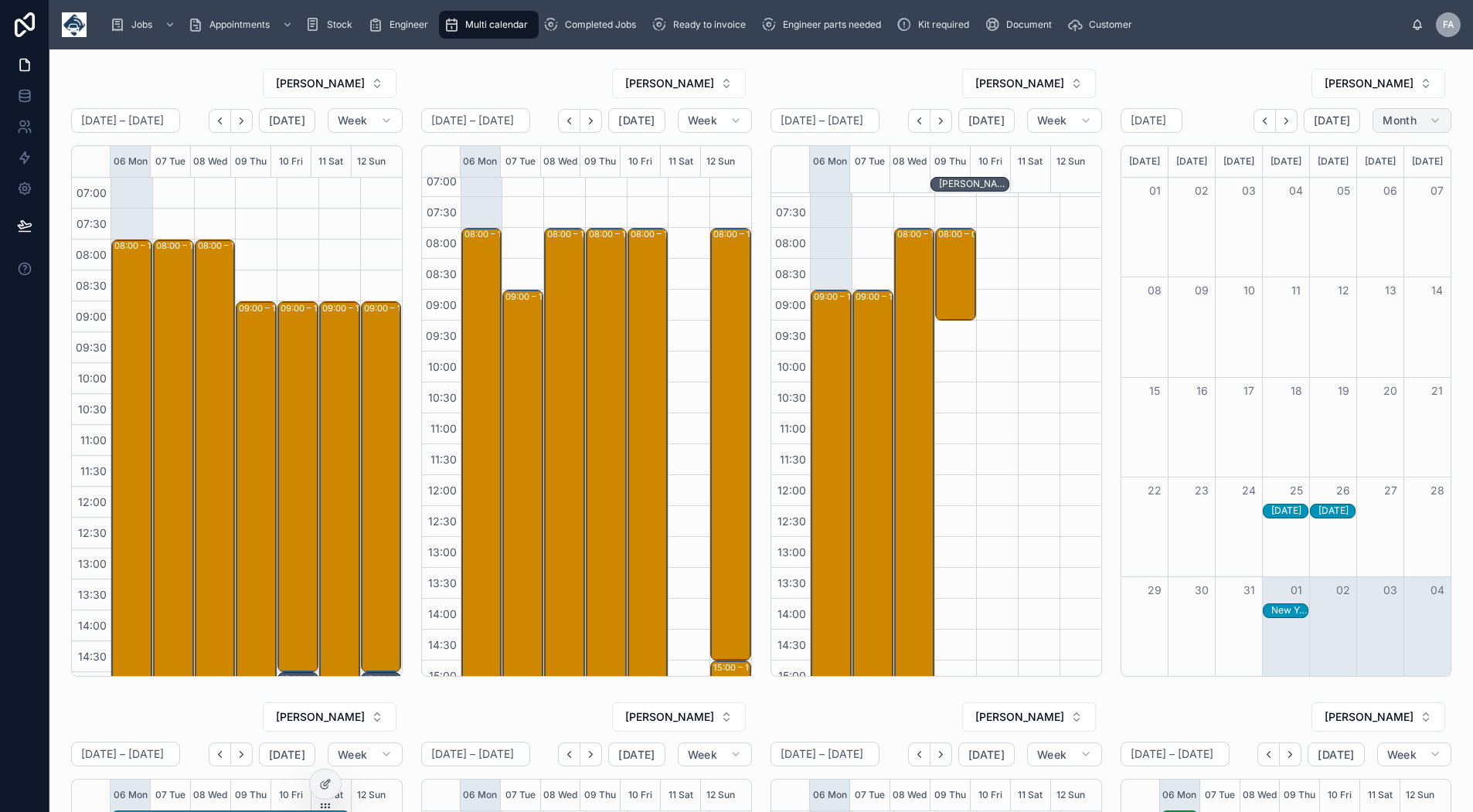
click at [1383, 124] on span "Month" at bounding box center [1400, 120] width 34 height 14
click at [1360, 189] on button "Week" at bounding box center [1370, 187] width 111 height 28
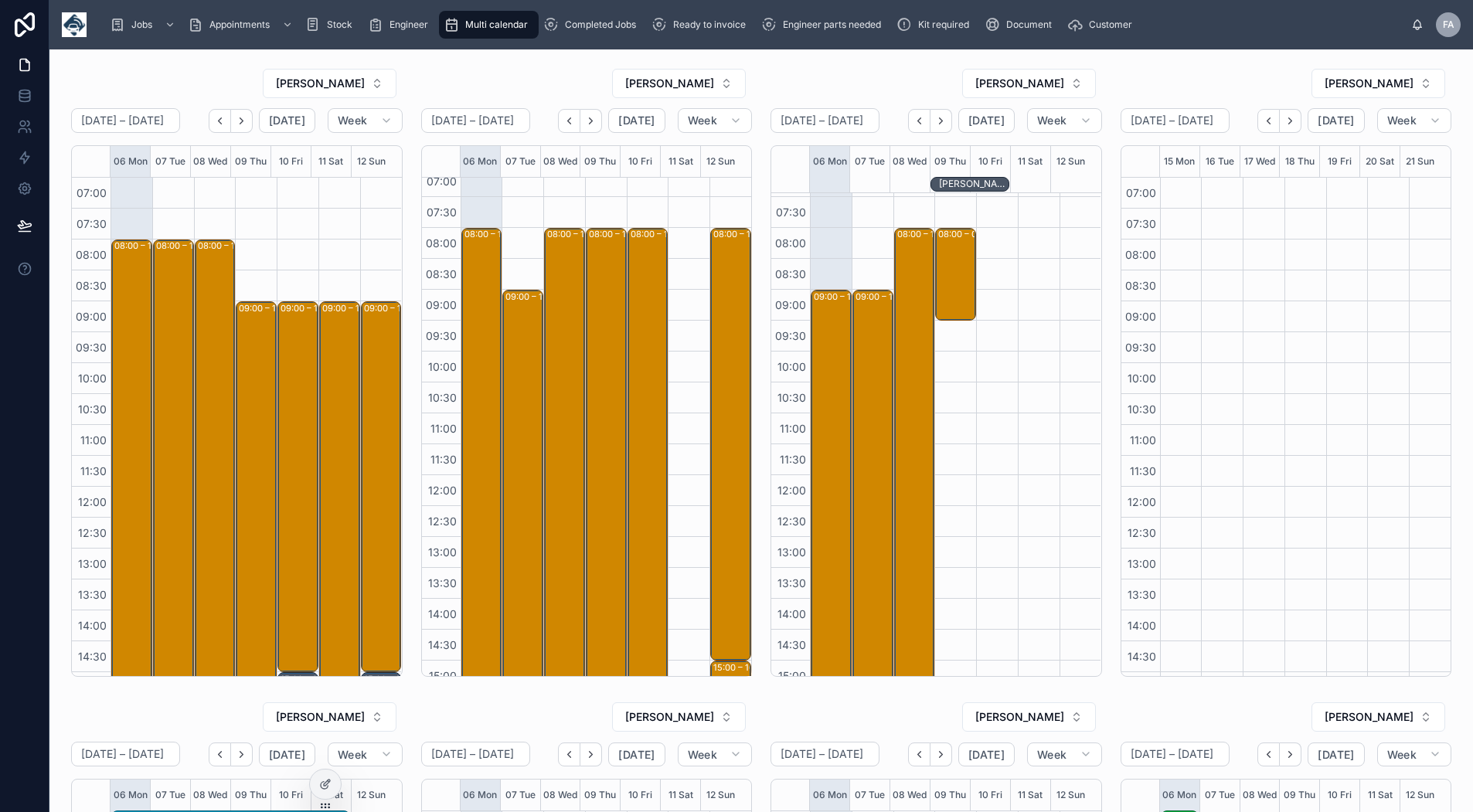
scroll to position [243, 0]
click at [1263, 122] on icon "Back" at bounding box center [1269, 121] width 12 height 12
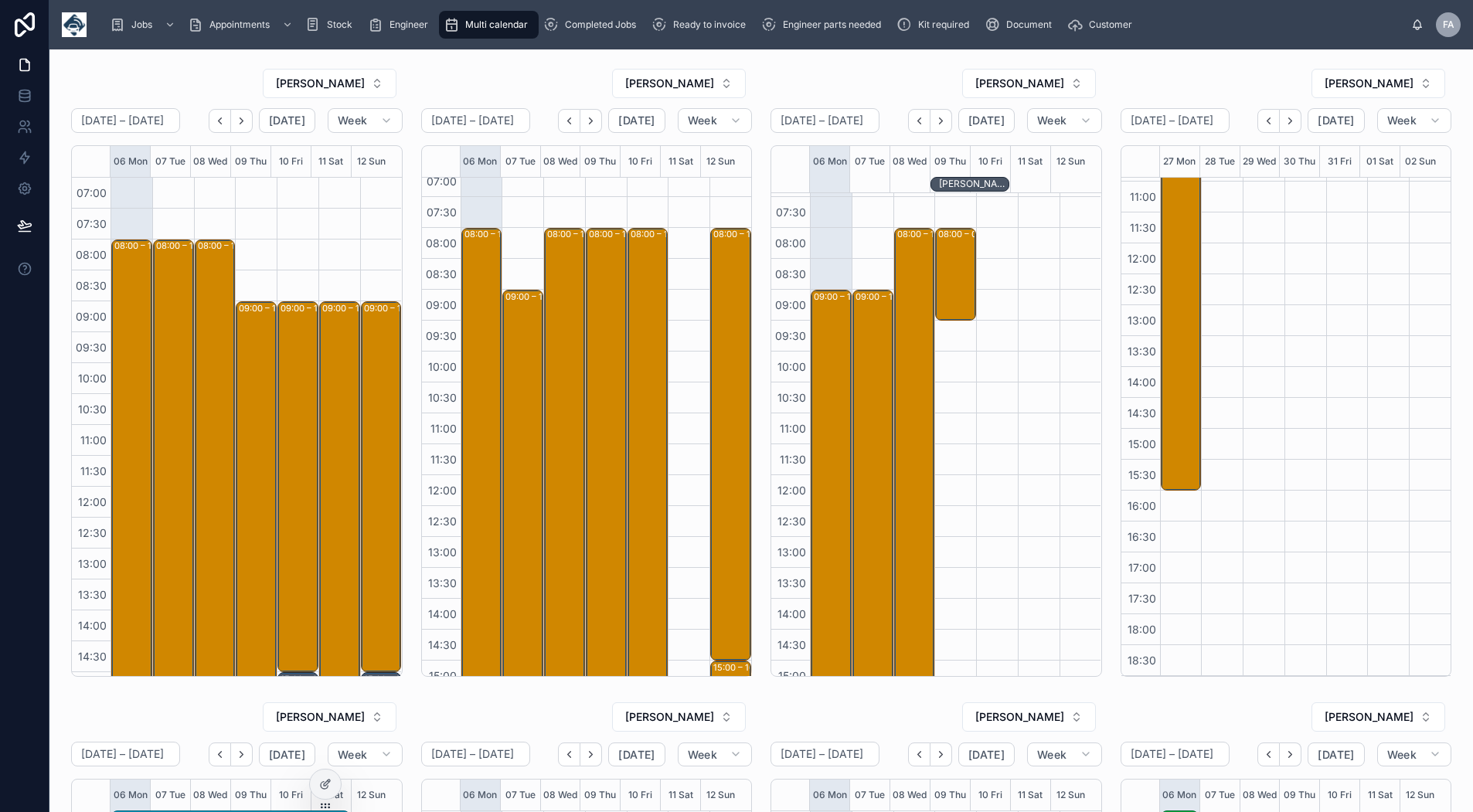
click at [1263, 122] on icon "Back" at bounding box center [1269, 121] width 12 height 12
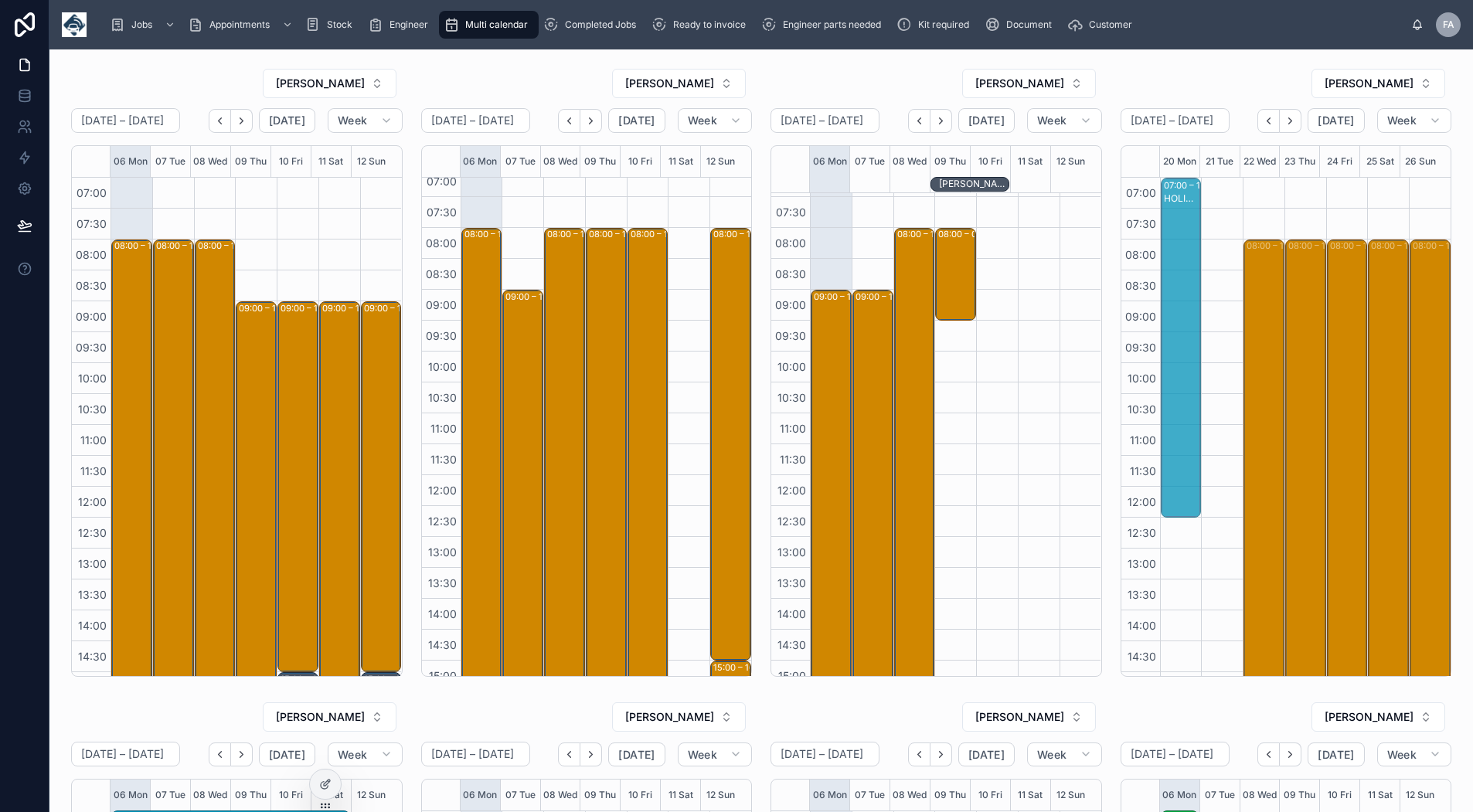
drag, startPoint x: 1169, startPoint y: 639, endPoint x: 1166, endPoint y: 524, distance: 115.0
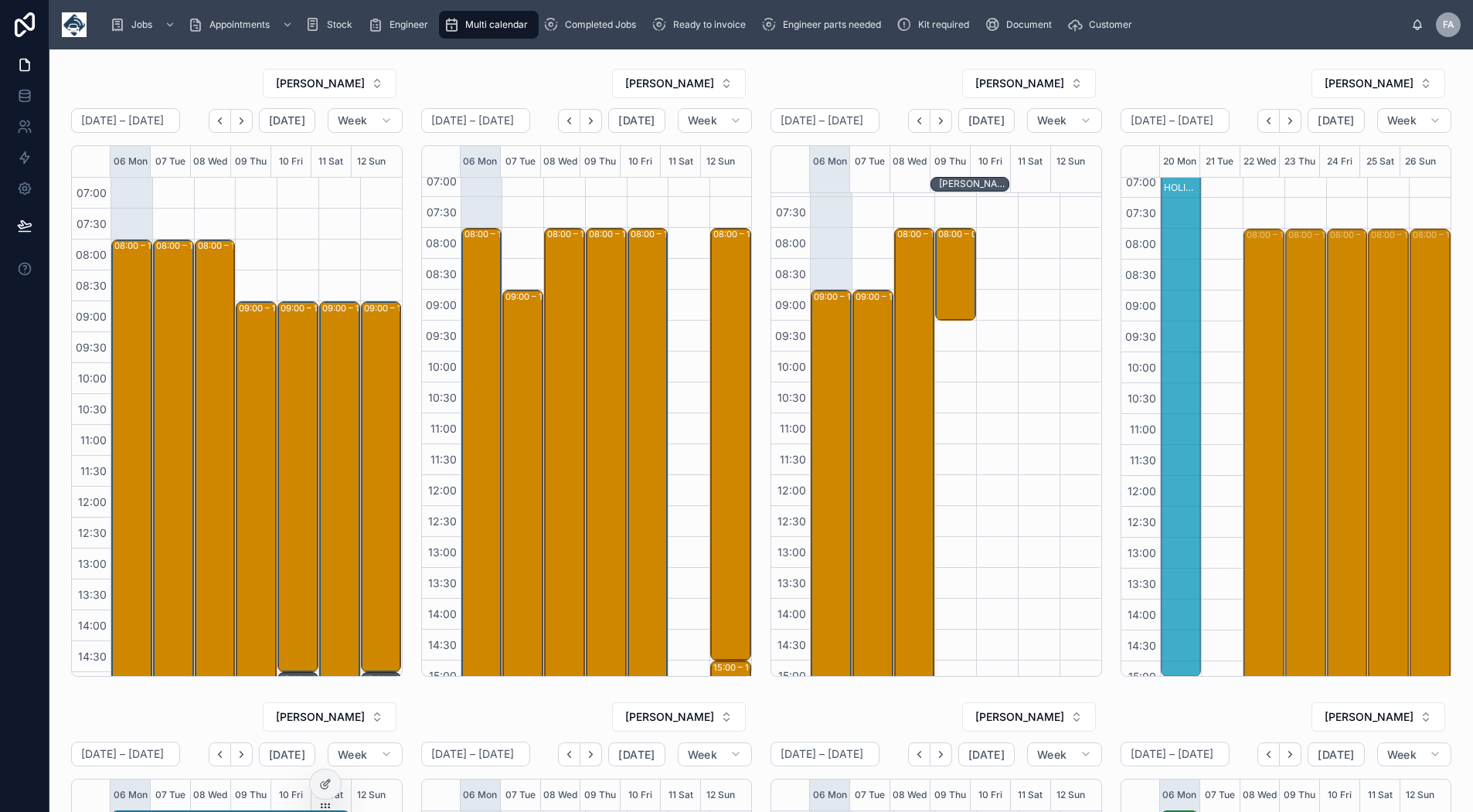
drag, startPoint x: 1171, startPoint y: 438, endPoint x: 1162, endPoint y: 688, distance: 250.2
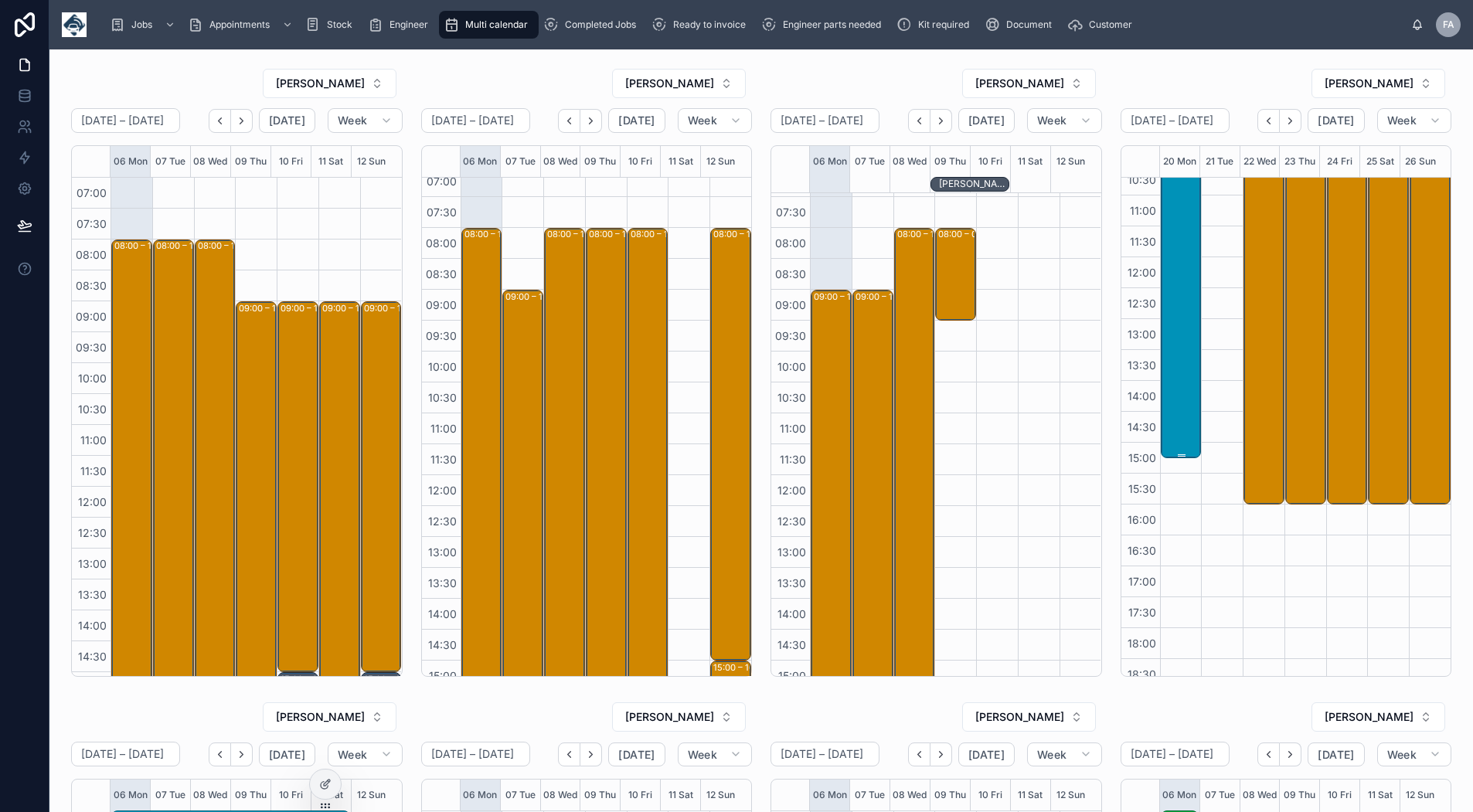
scroll to position [243, 0]
click at [1284, 123] on icon "Next" at bounding box center [1290, 121] width 12 height 12
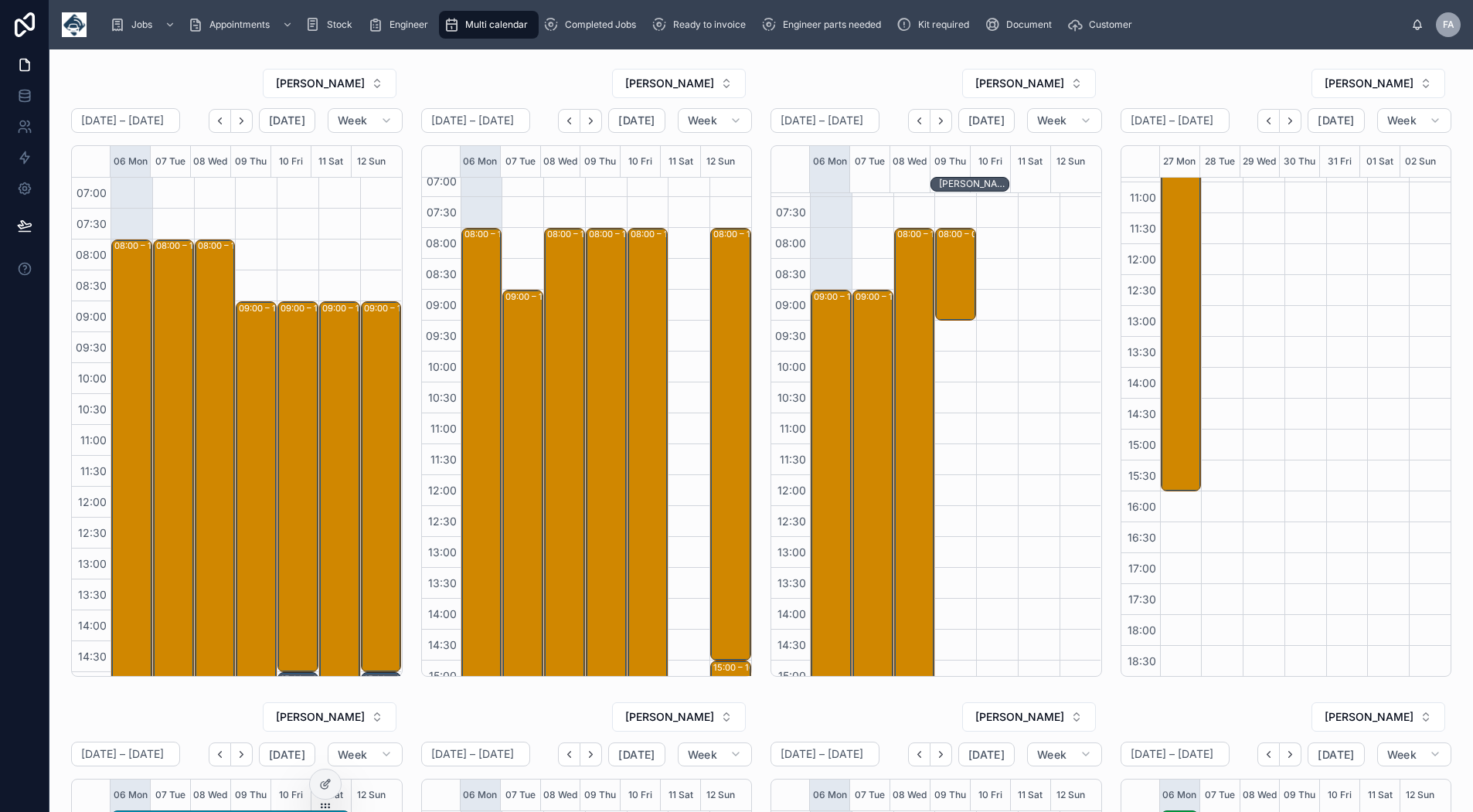
click at [1284, 123] on icon "Next" at bounding box center [1290, 121] width 12 height 12
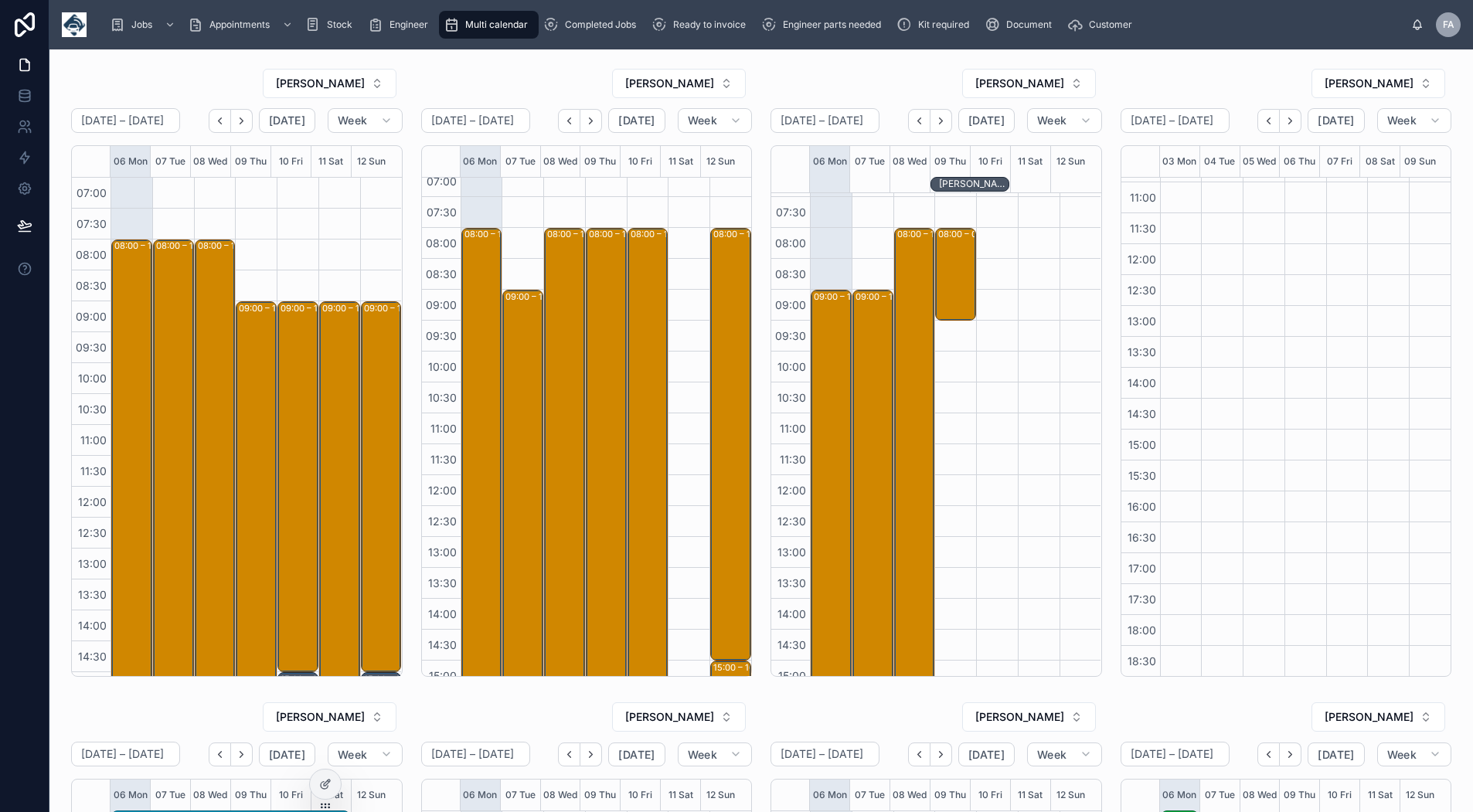
click at [1284, 123] on icon "Next" at bounding box center [1290, 121] width 12 height 12
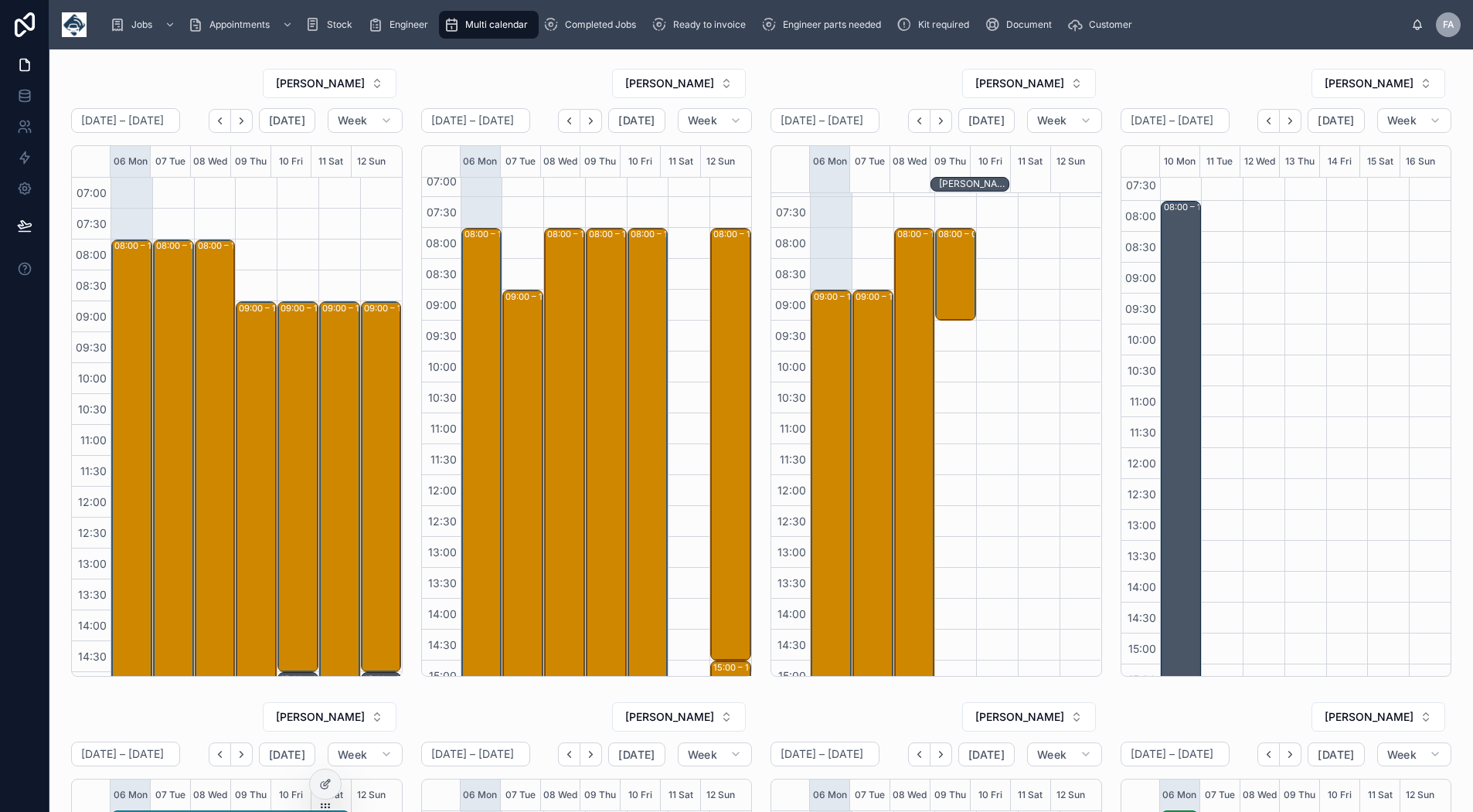
scroll to position [11, 0]
click at [1258, 128] on button "Back" at bounding box center [1269, 121] width 23 height 24
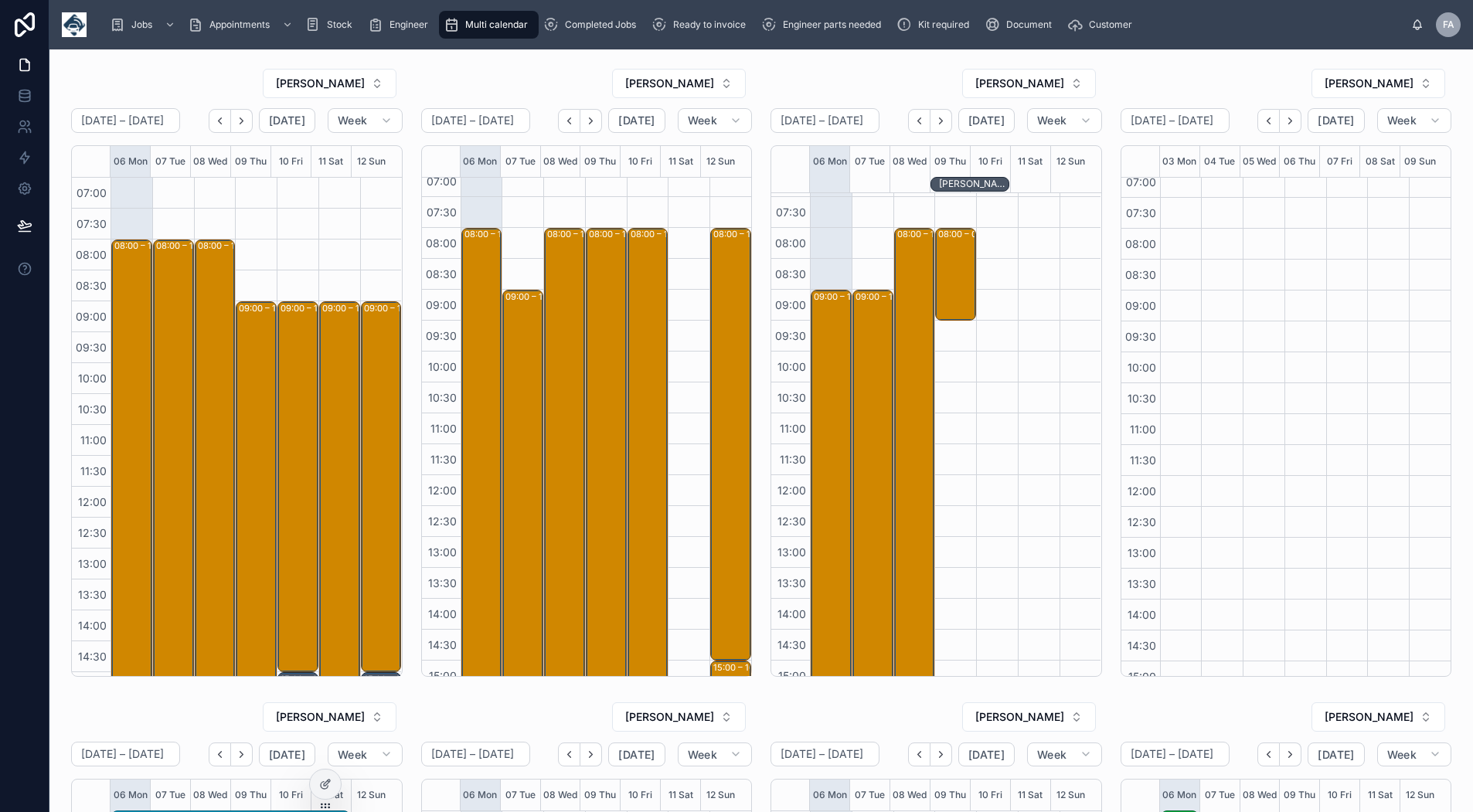
click at [1258, 128] on button "Back" at bounding box center [1269, 121] width 23 height 24
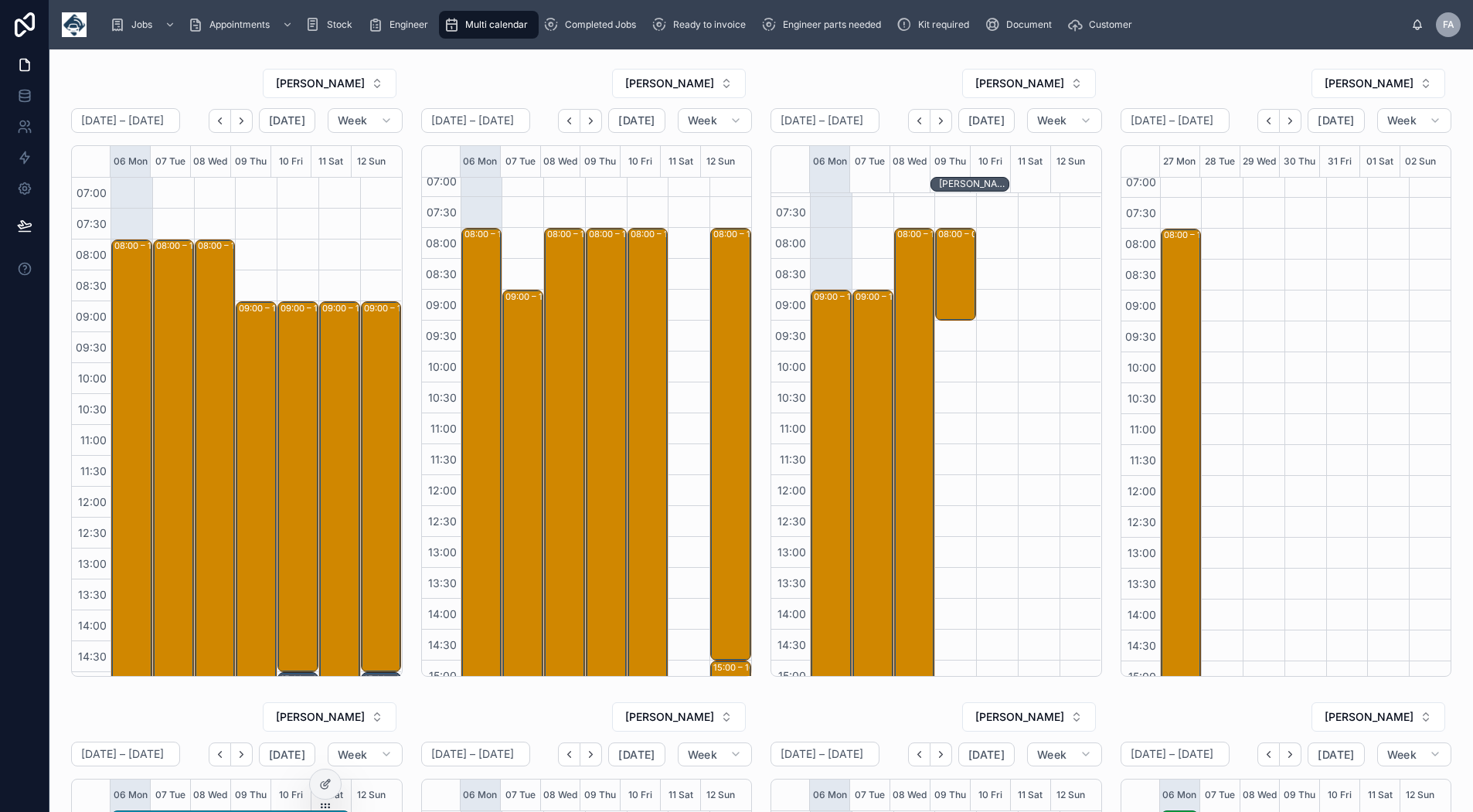
click at [1258, 128] on button "Back" at bounding box center [1269, 121] width 23 height 24
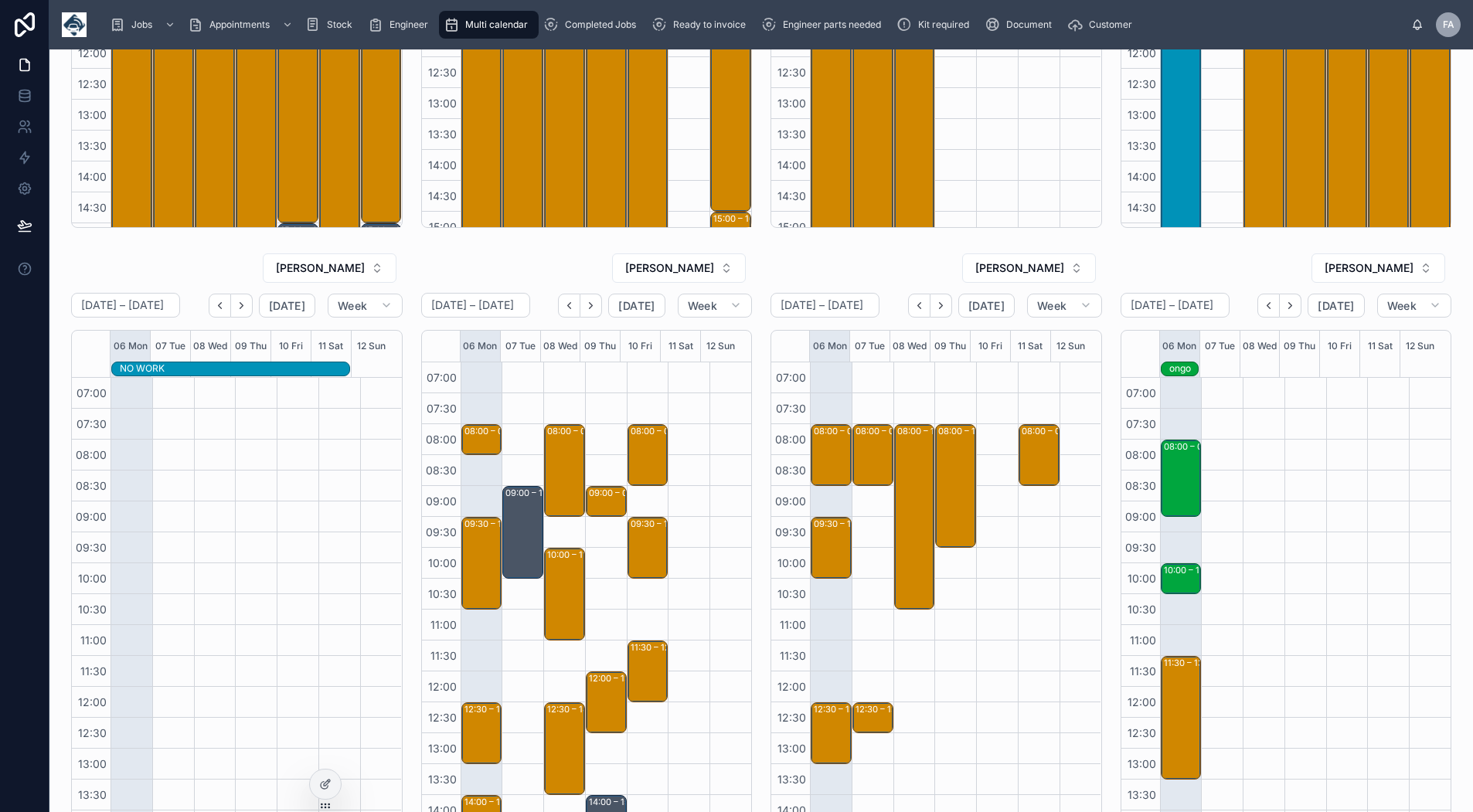
click at [1284, 308] on icon "Next" at bounding box center [1290, 306] width 12 height 12
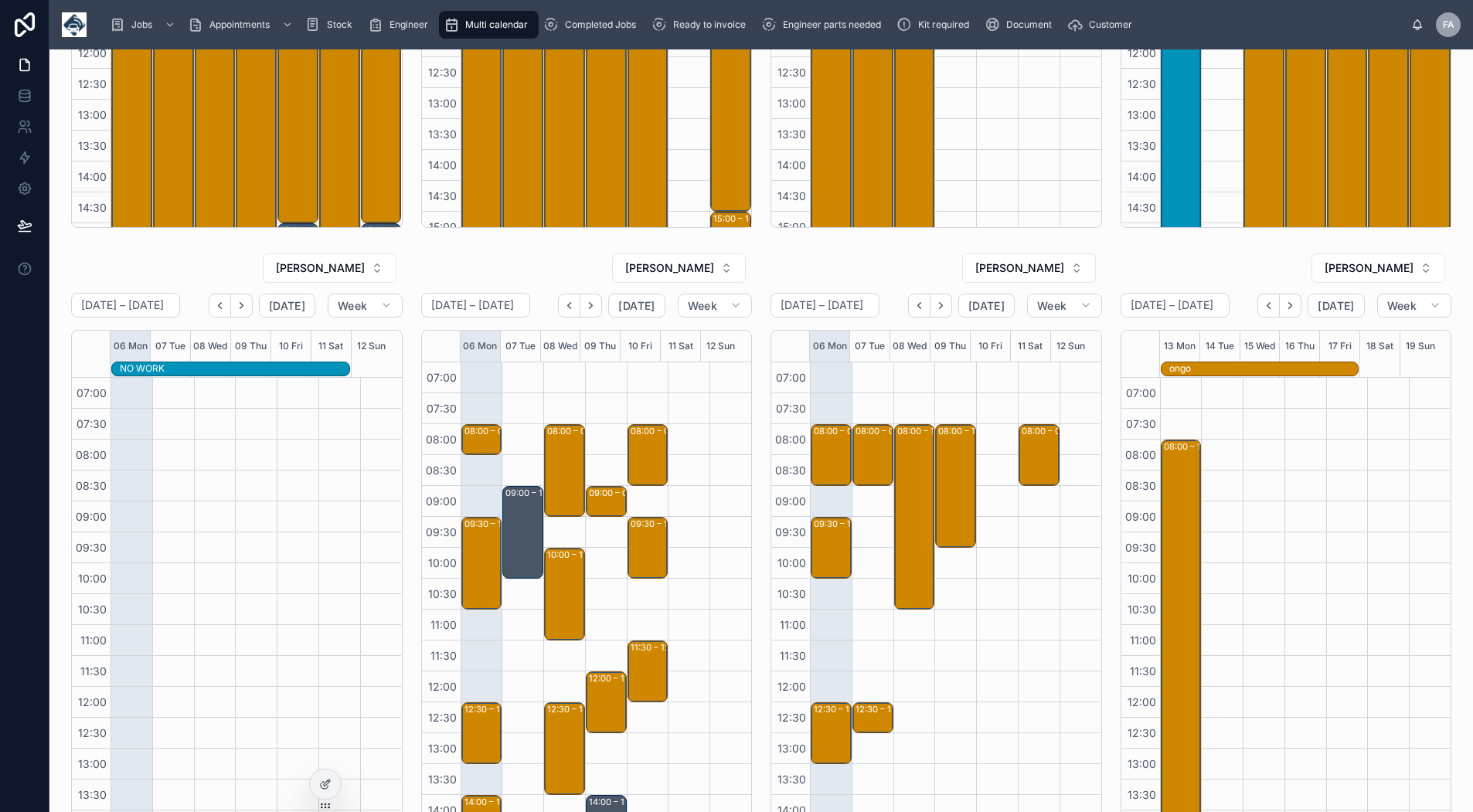
click at [1263, 307] on icon "Back" at bounding box center [1269, 306] width 12 height 12
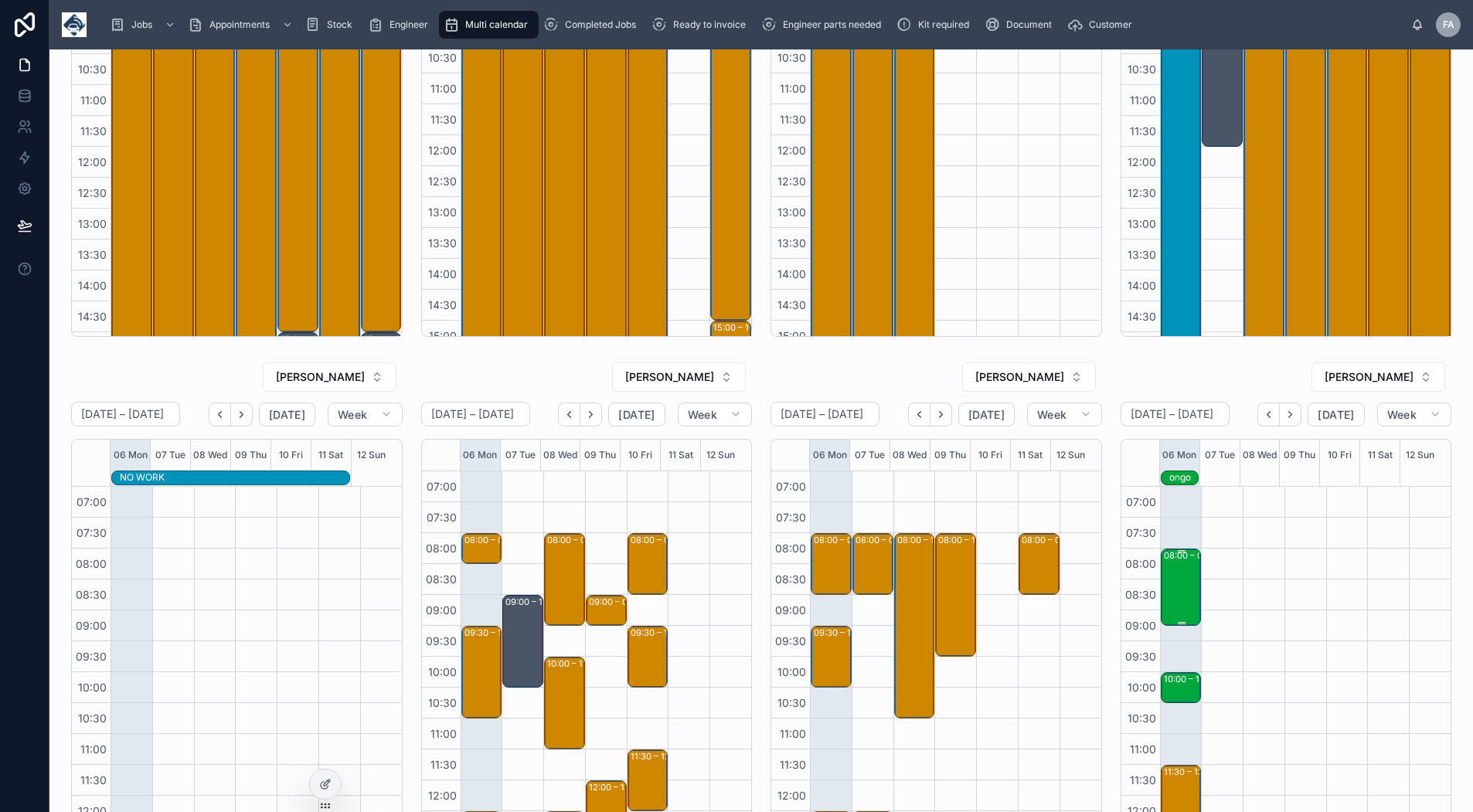
scroll to position [294, 0]
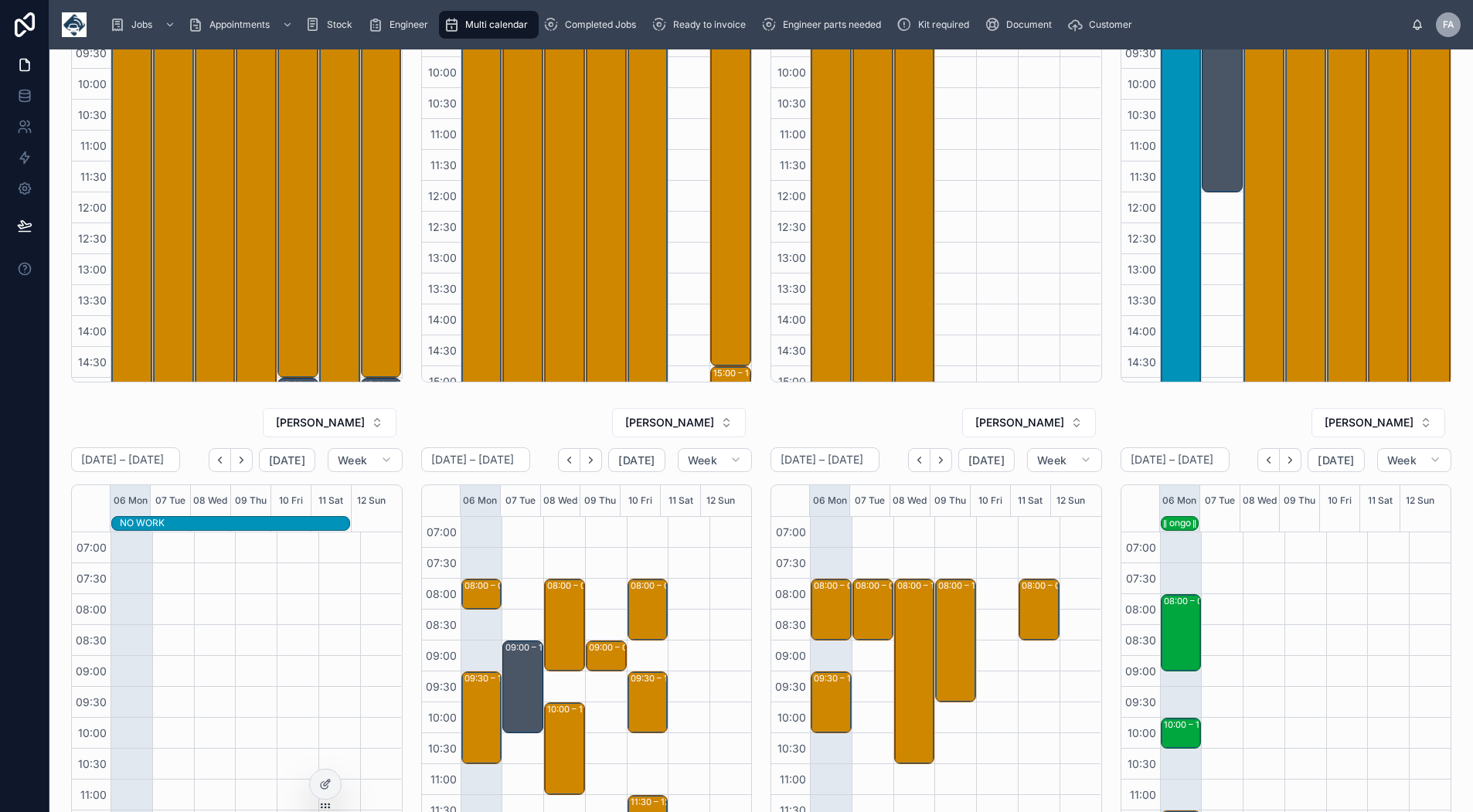
click at [1170, 519] on div "ongo" at bounding box center [1180, 523] width 22 height 13
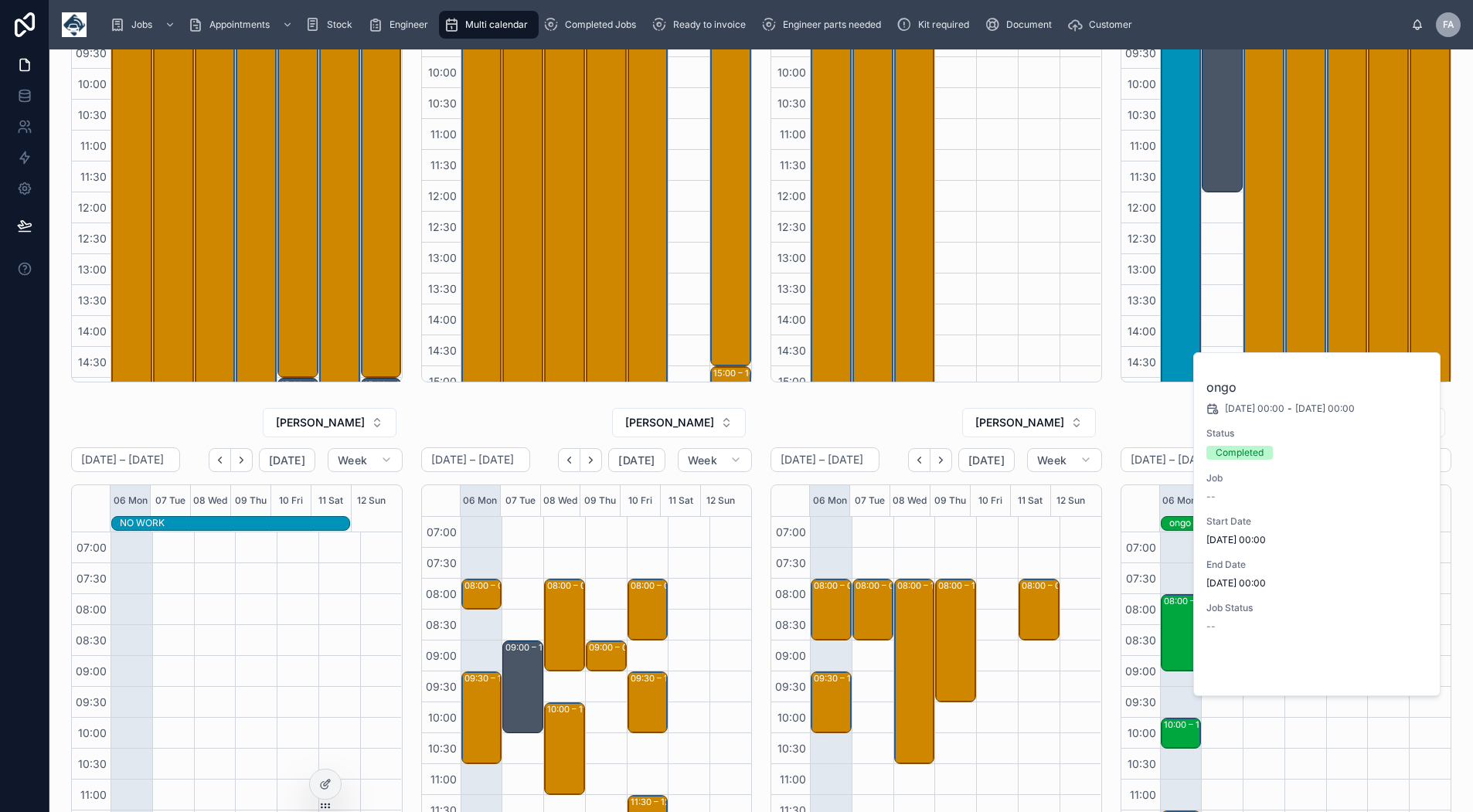
click at [1381, 669] on span "Open" at bounding box center [1388, 669] width 28 height 14
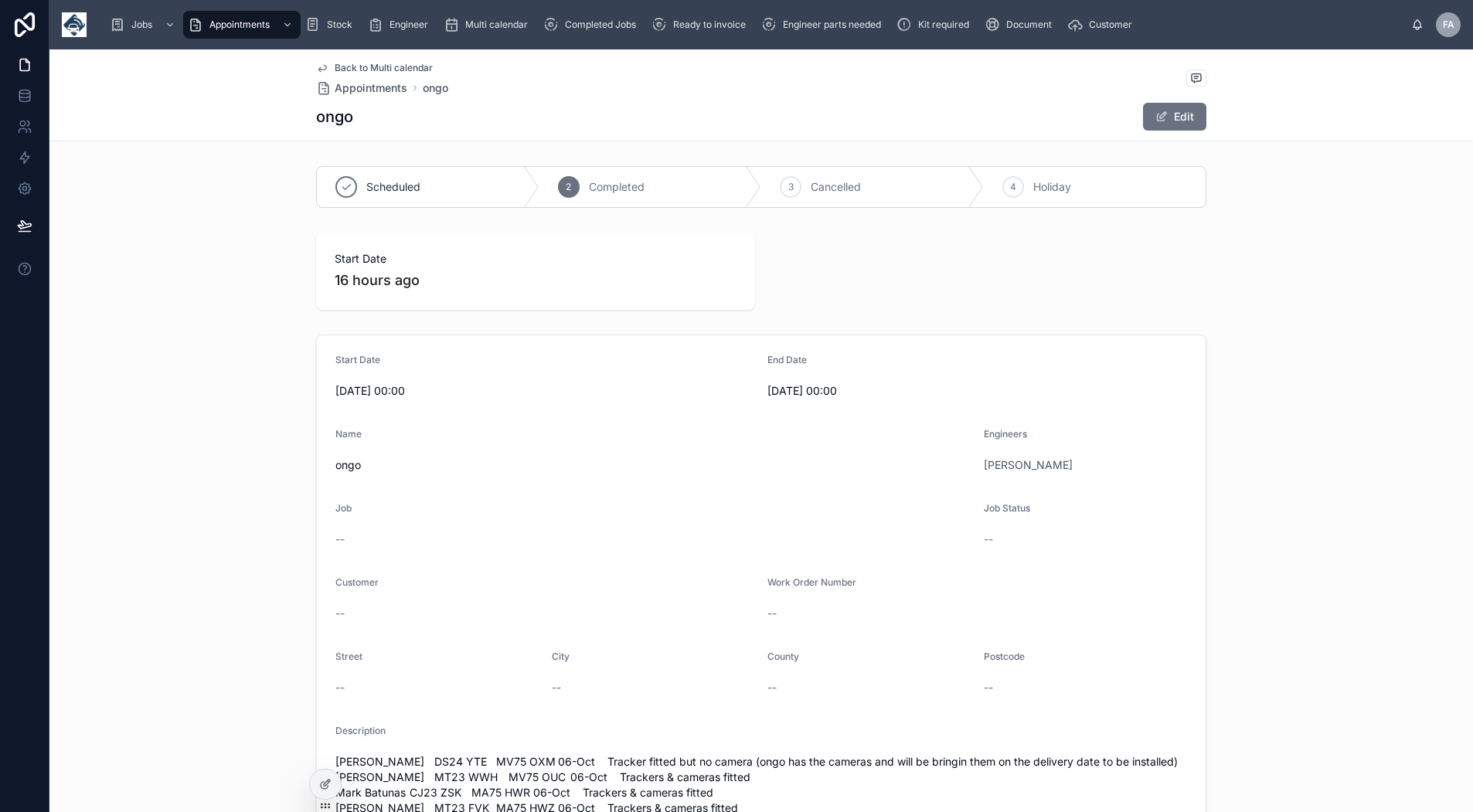
click at [1146, 119] on button "Edit" at bounding box center [1175, 116] width 63 height 28
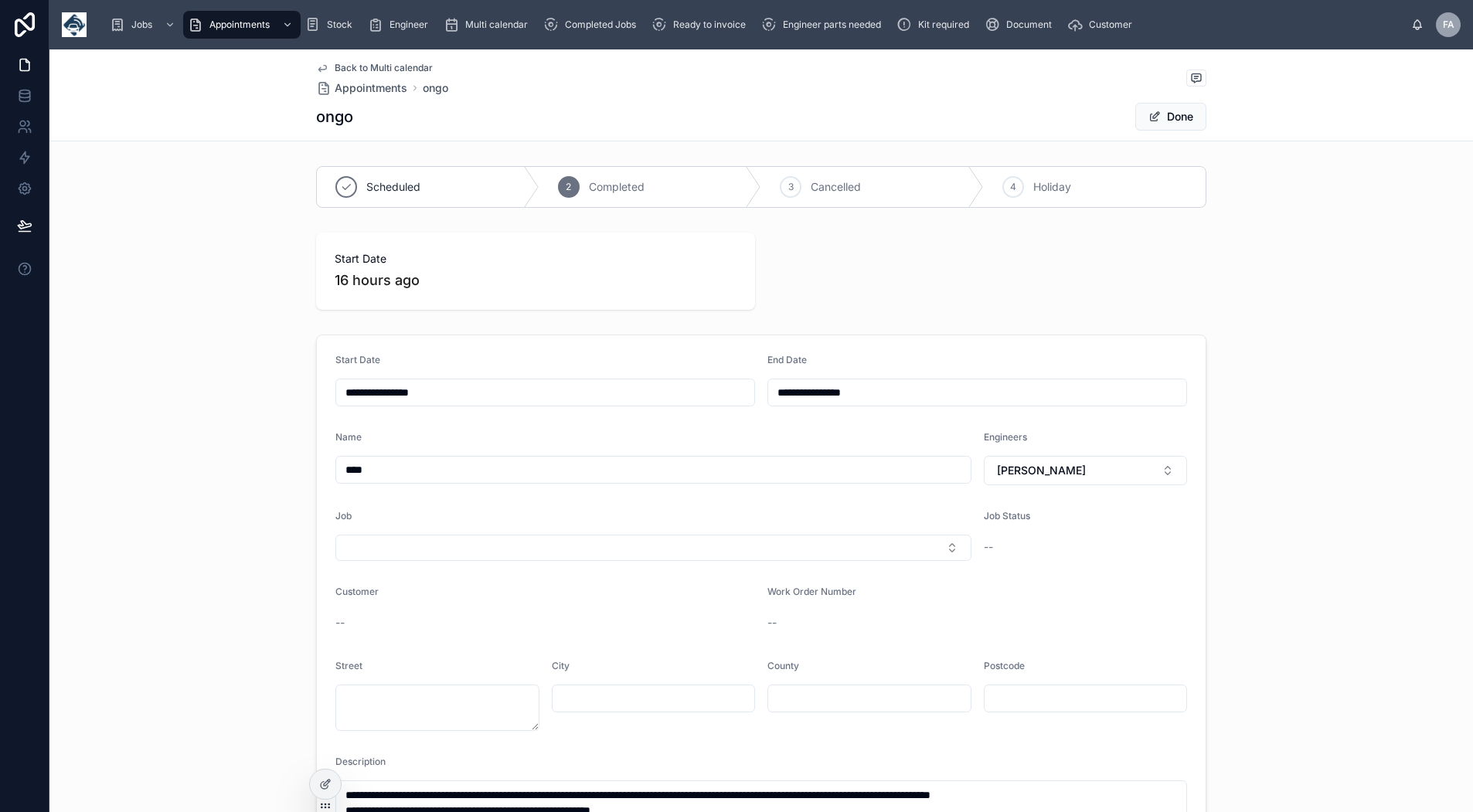
click at [349, 396] on input "**********" at bounding box center [545, 393] width 418 height 22
click at [566, 552] on button "10" at bounding box center [567, 553] width 28 height 28
type input "**********"
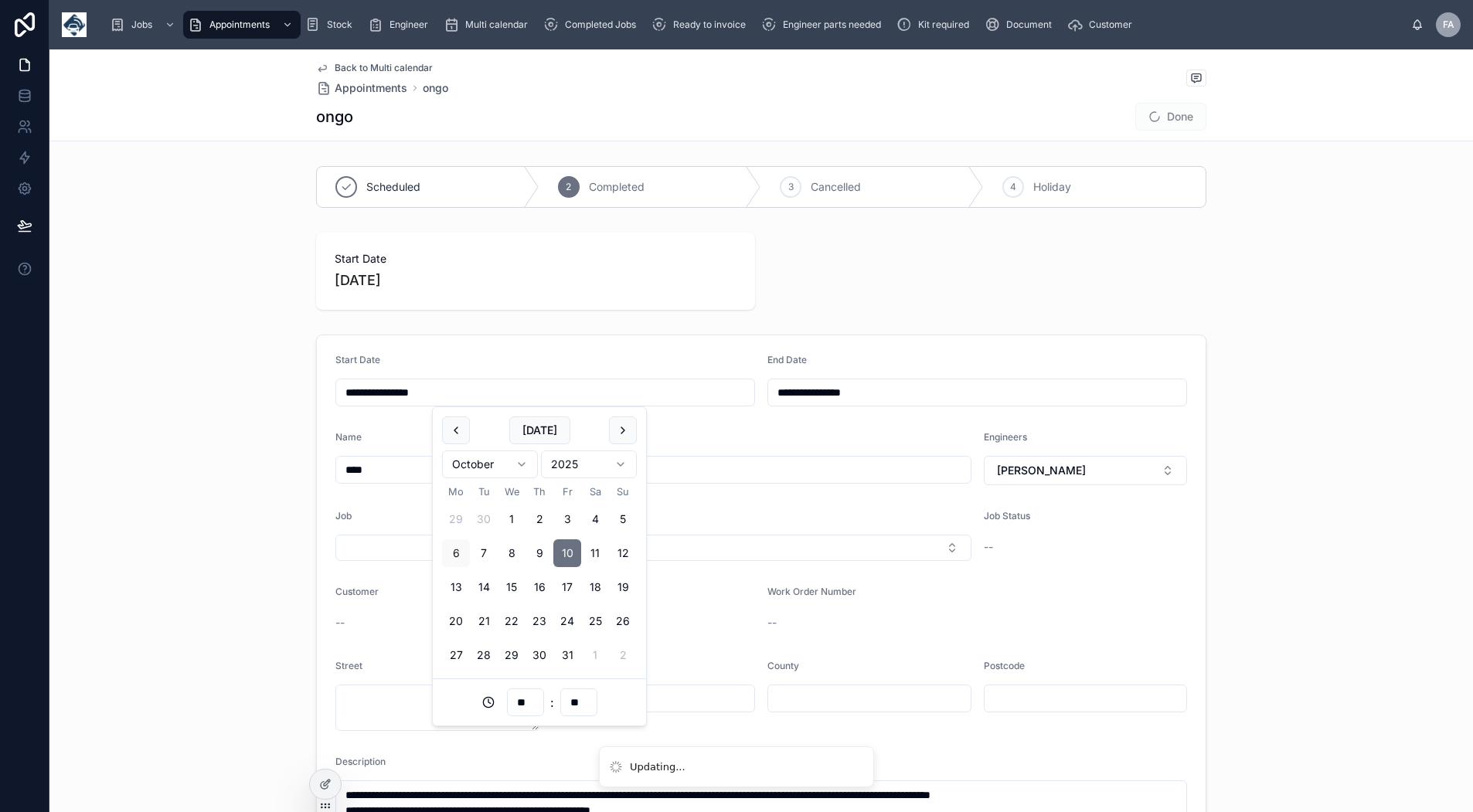
click at [780, 396] on input "**********" at bounding box center [977, 393] width 418 height 22
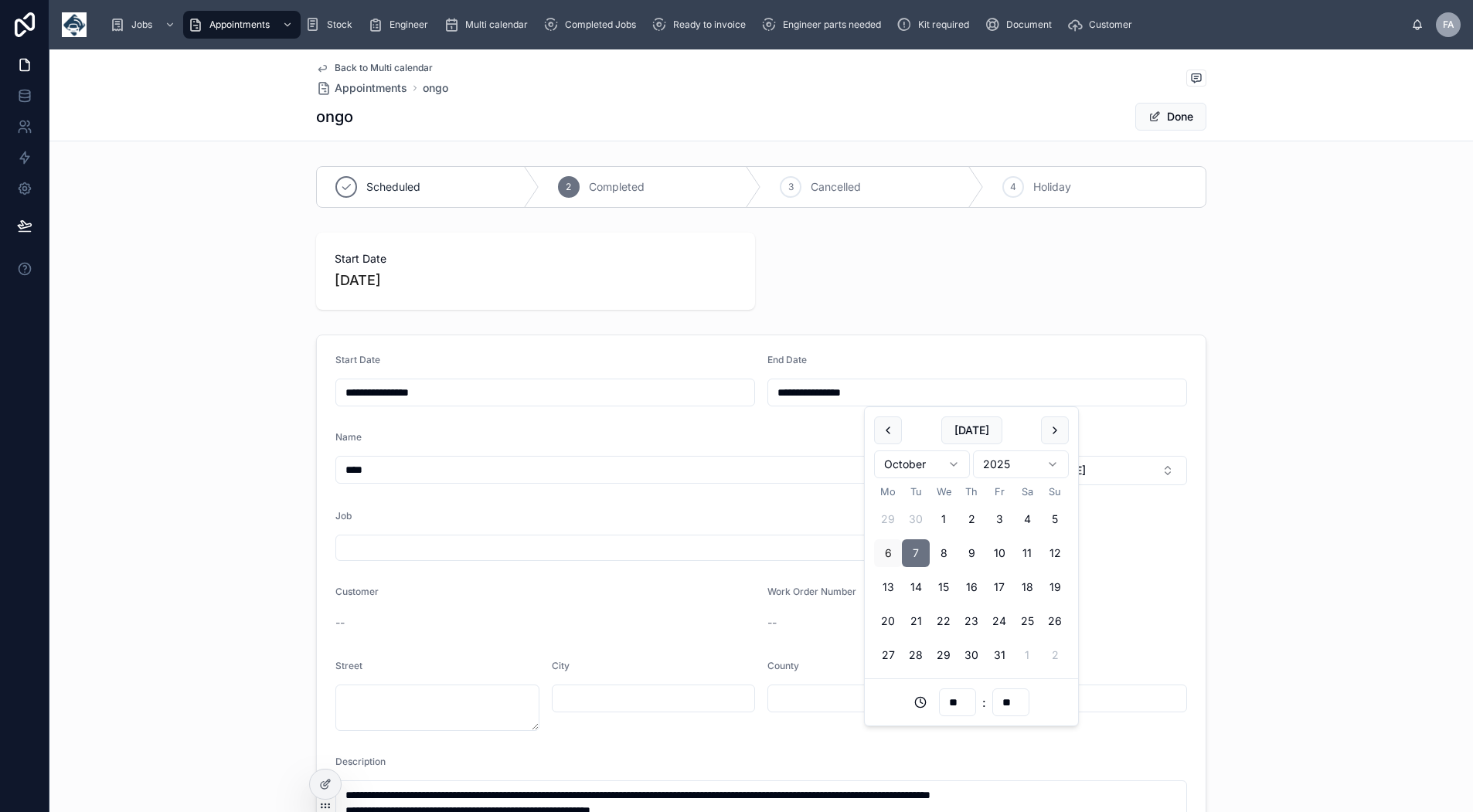
click at [999, 554] on button "10" at bounding box center [999, 553] width 28 height 28
type input "**********"
click at [1175, 114] on button "Done" at bounding box center [1170, 116] width 71 height 28
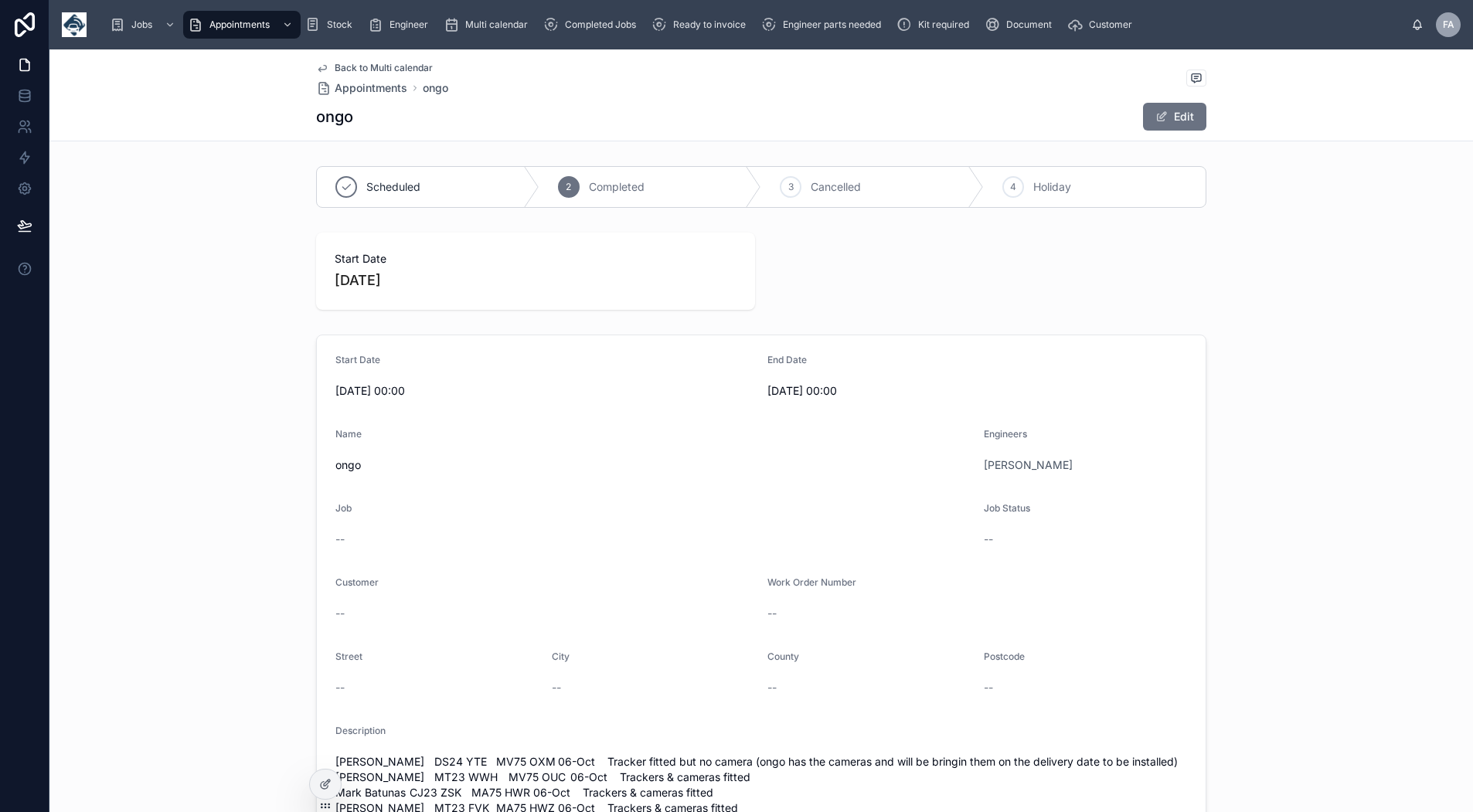
click at [390, 66] on span "Back to Multi calendar" at bounding box center [384, 68] width 98 height 13
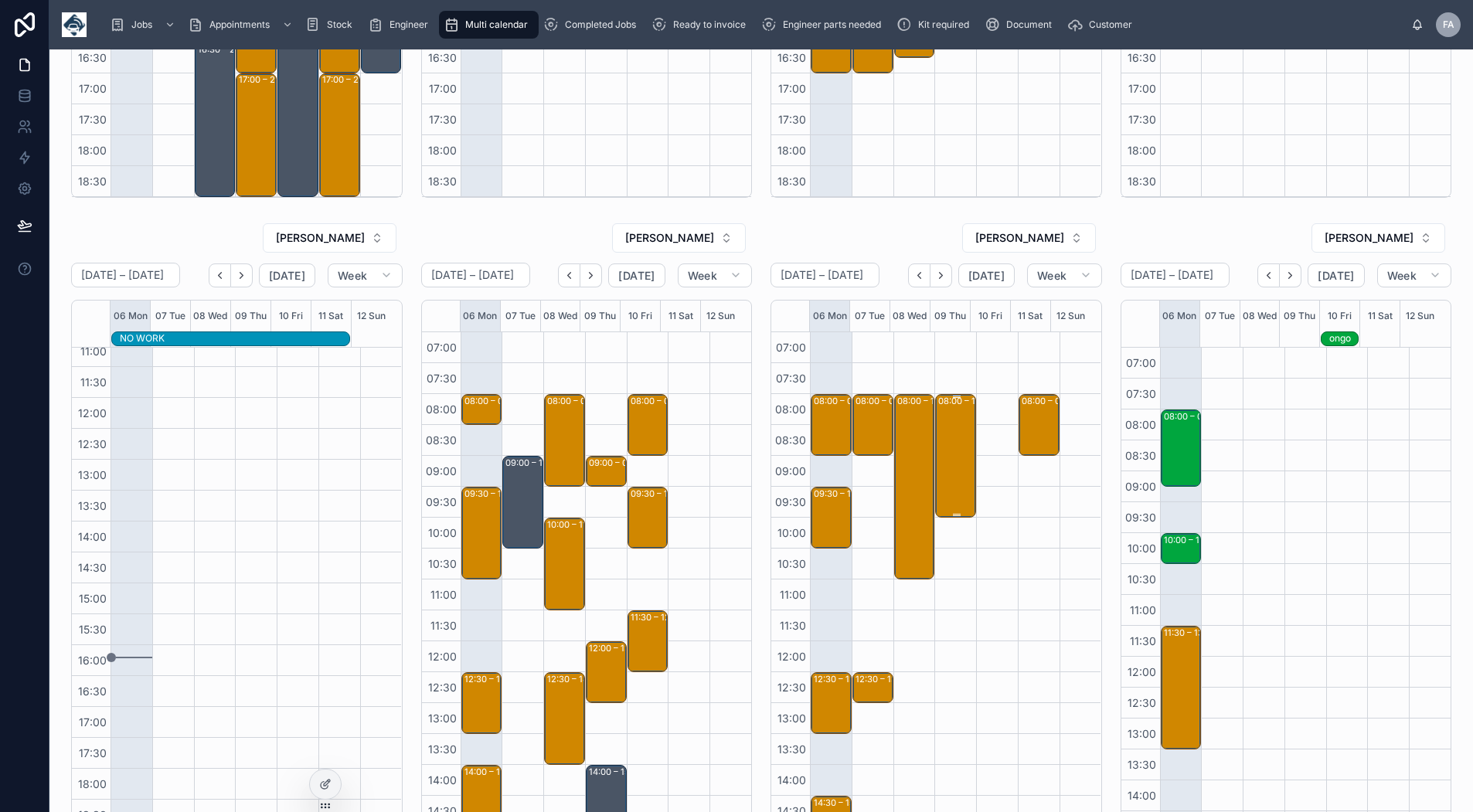
scroll to position [464, 0]
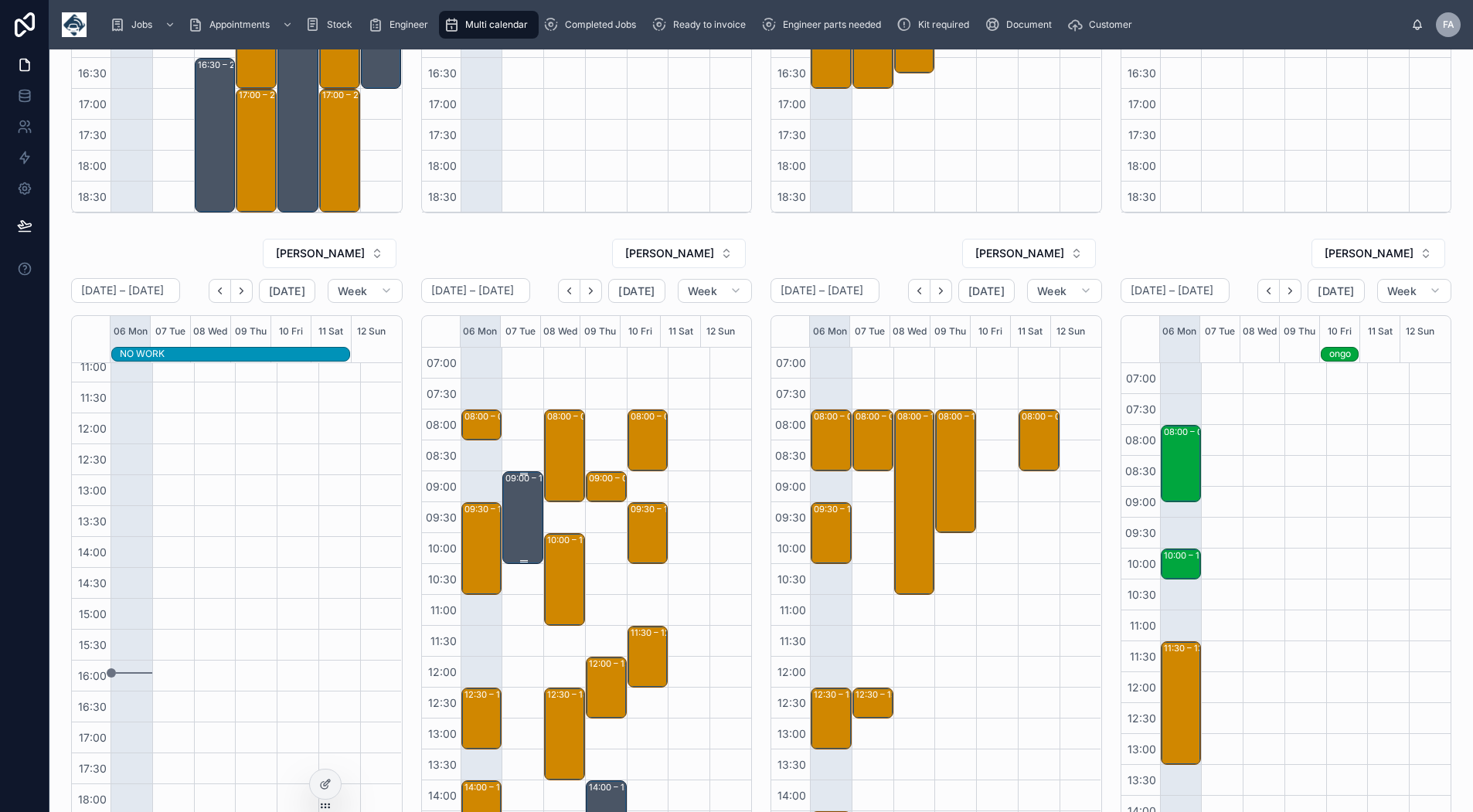
click at [522, 530] on div "09:00 – 10:30 Sam - appointment" at bounding box center [524, 518] width 37 height 90
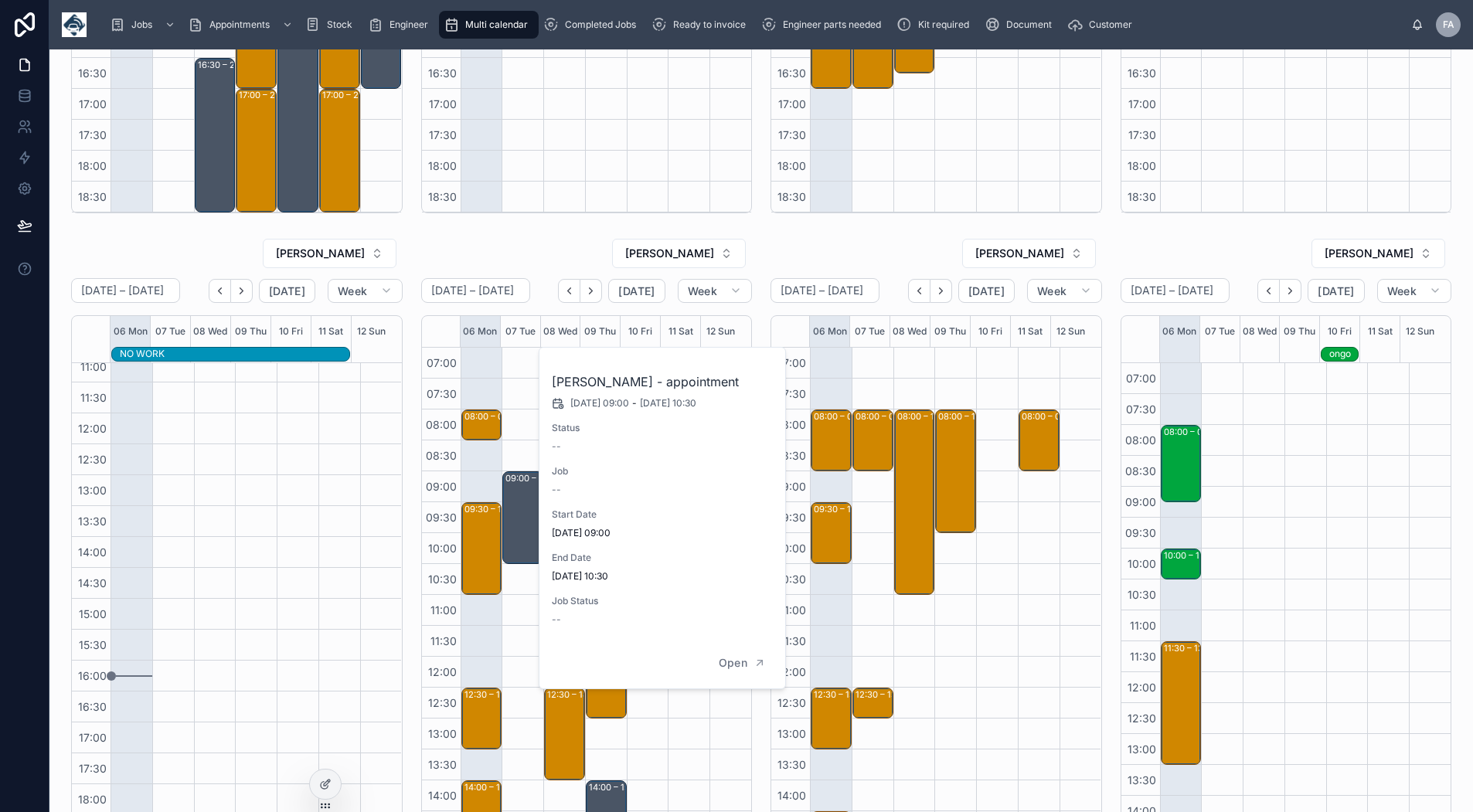
click at [754, 751] on div "SAM CAMPBELL October 06 – 12 Today Week 06 Mon 07 Tue 08 Wed 09 Thu 10 Fri 11 S…" at bounding box center [587, 542] width 350 height 621
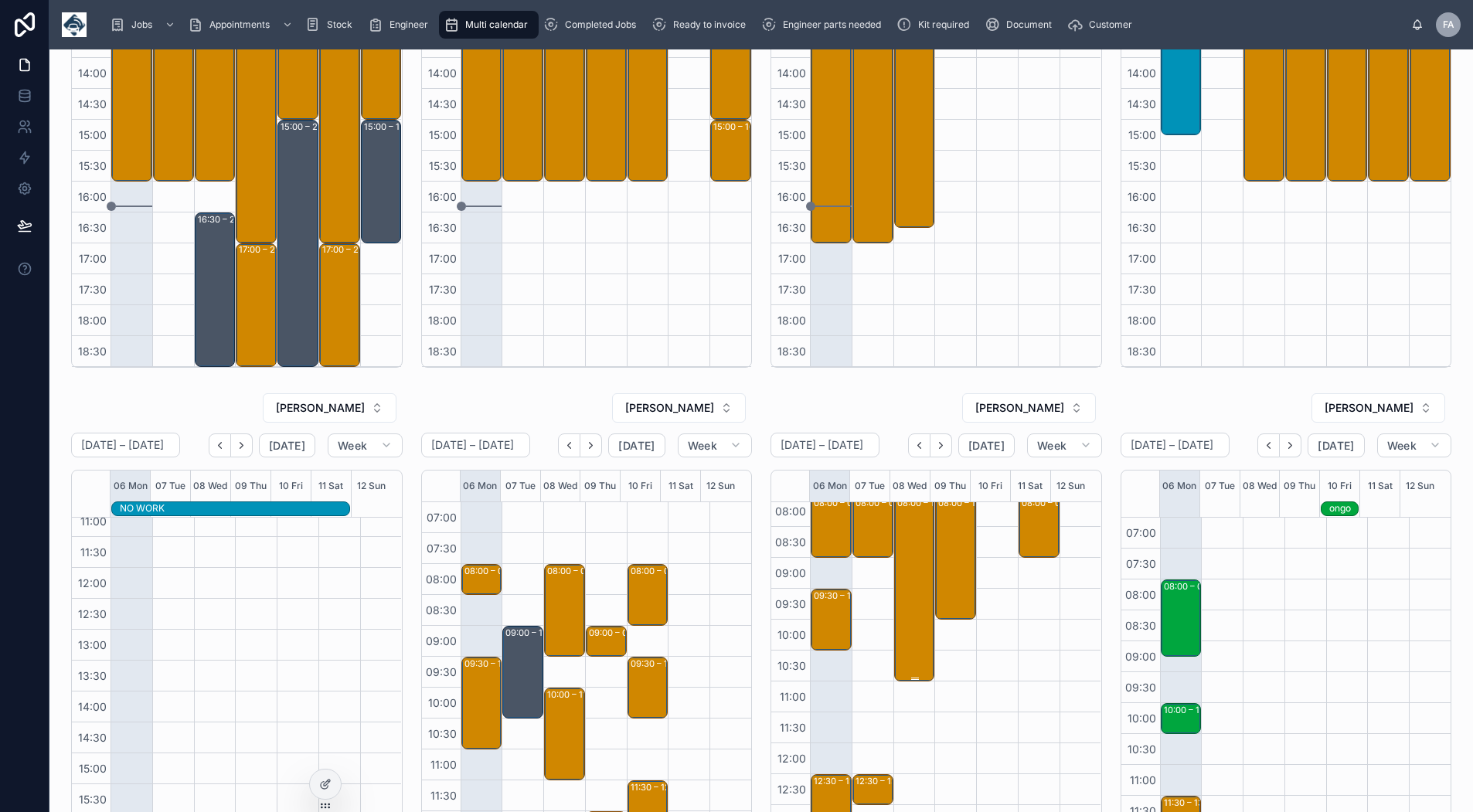
scroll to position [0, 0]
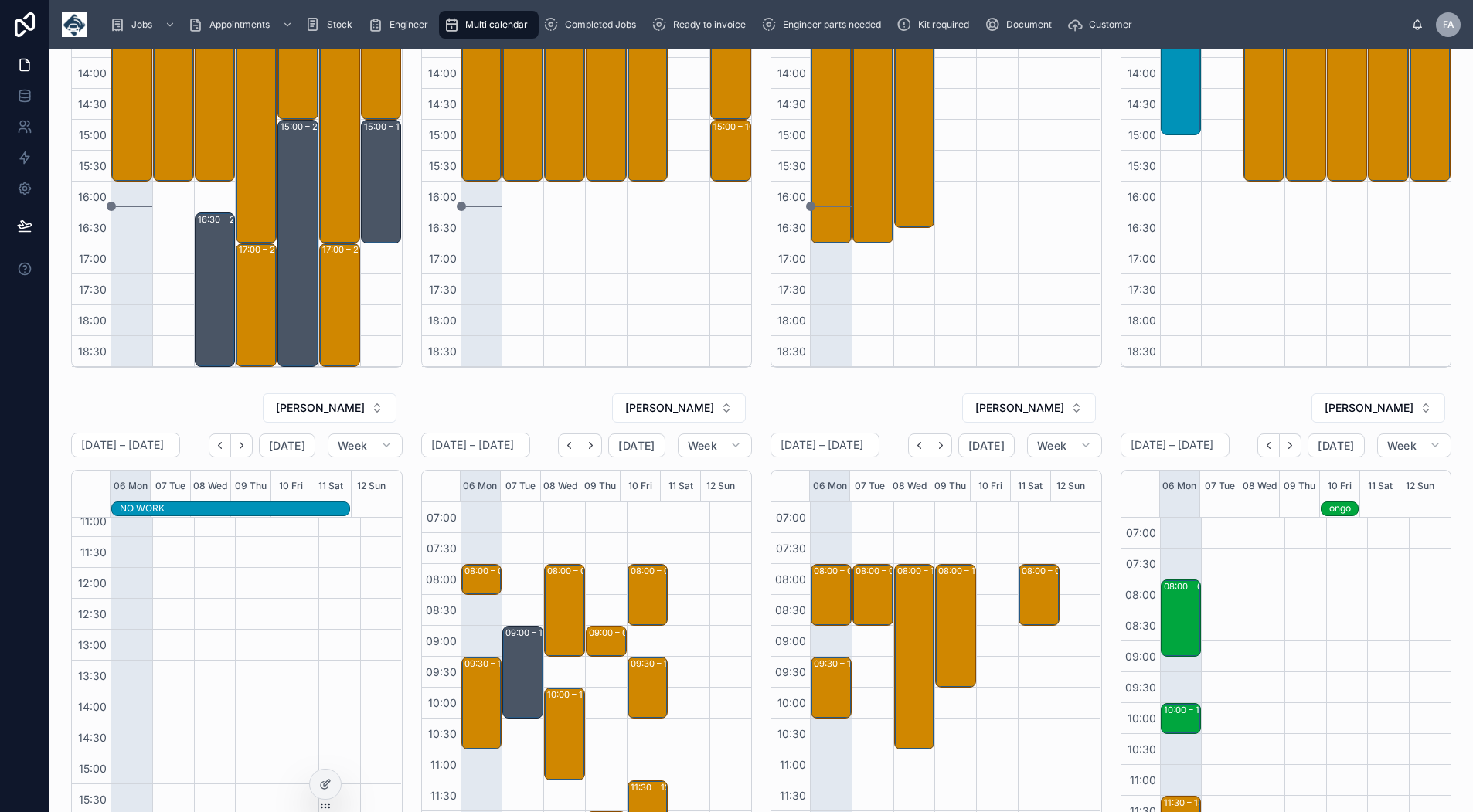
drag, startPoint x: 1453, startPoint y: 502, endPoint x: 1450, endPoint y: 591, distance: 89.1
click at [1450, 591] on div "ROB T October 06 – 12 Today Week 06 Mon 07 Tue 08 Wed 09 Thu 10 Fri 11 Sat 12 S…" at bounding box center [761, 424] width 1424 height 1366
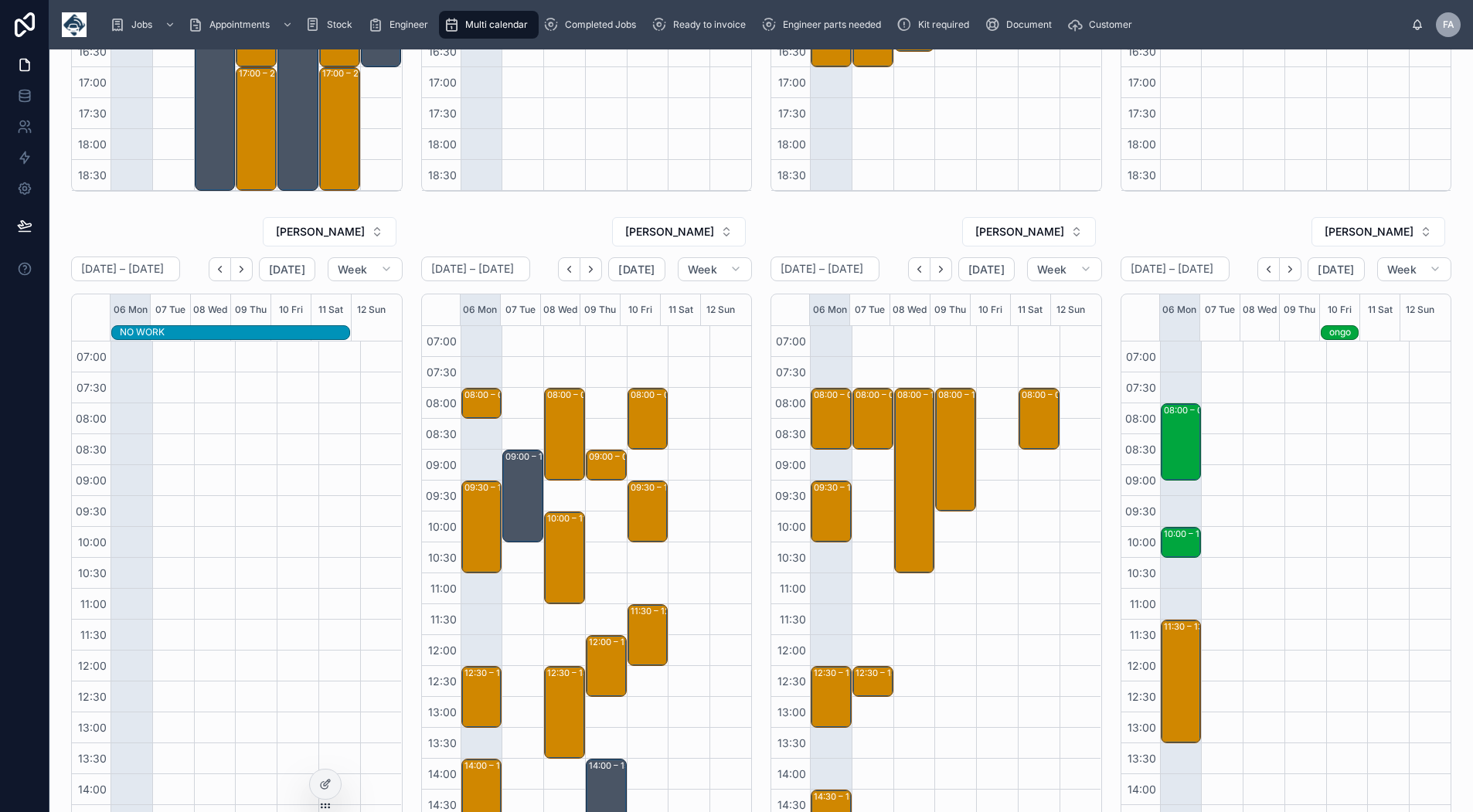
scroll to position [474, 0]
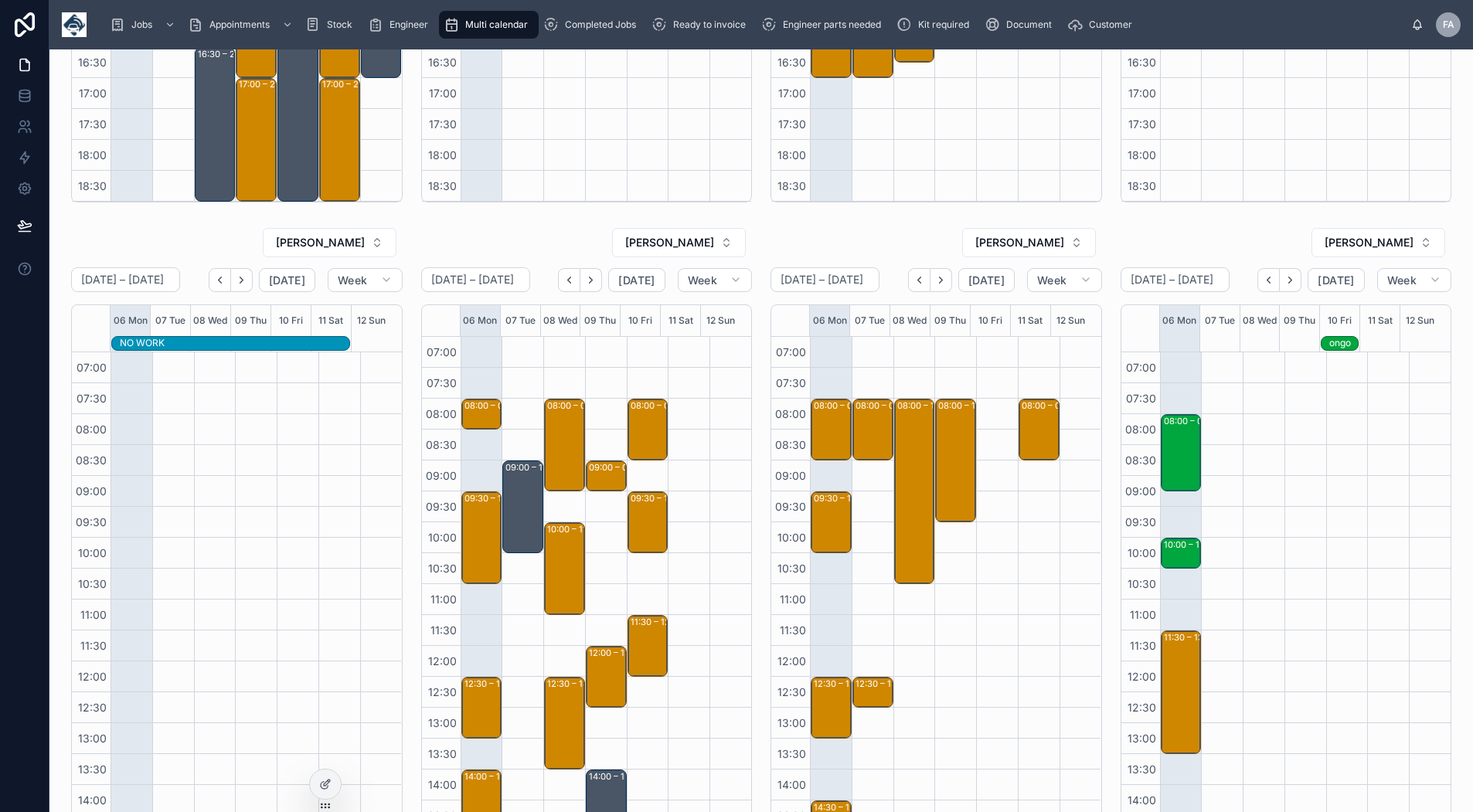
click at [1290, 278] on icon "Next" at bounding box center [1291, 280] width 3 height 6
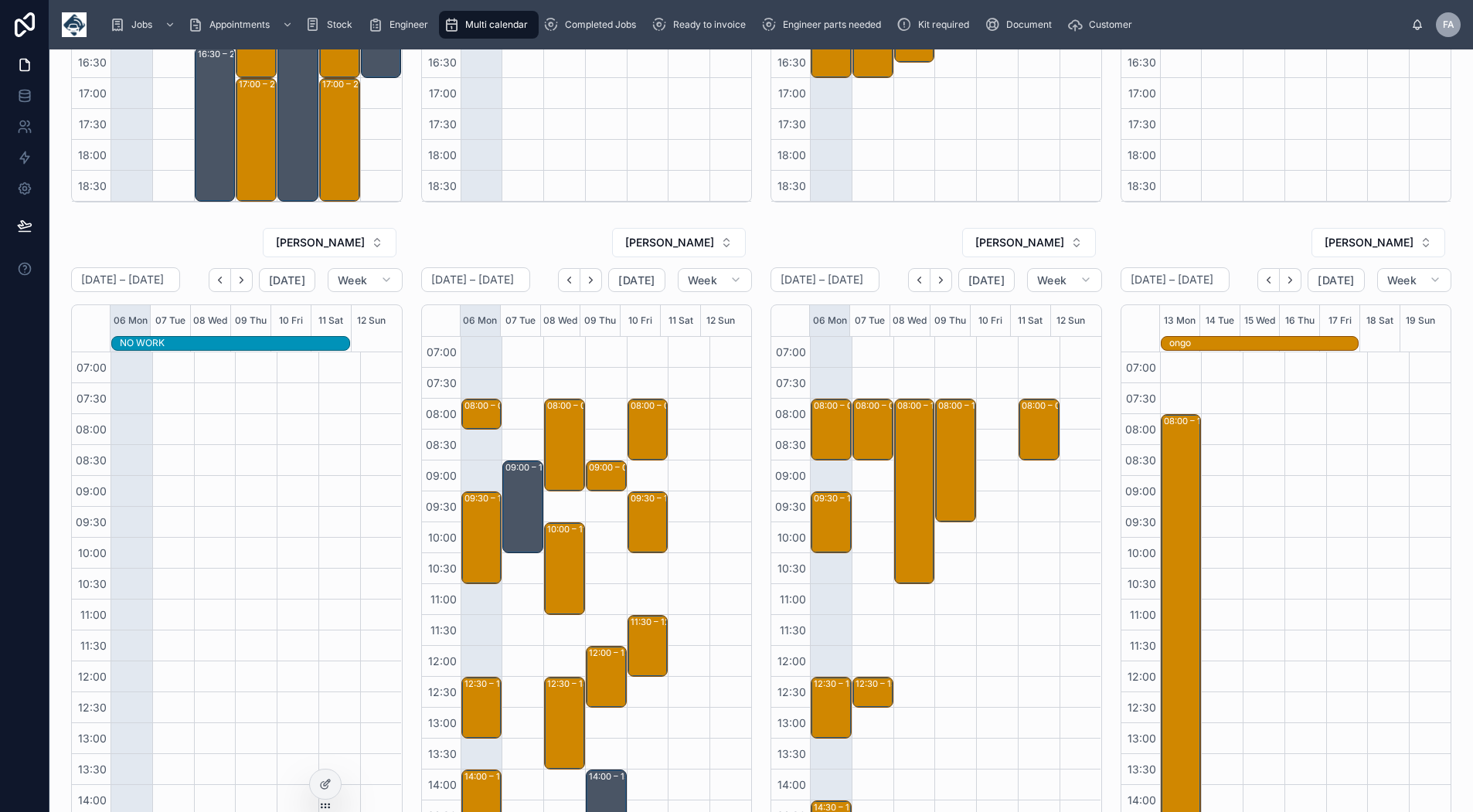
click at [1263, 279] on icon "Back" at bounding box center [1269, 280] width 12 height 12
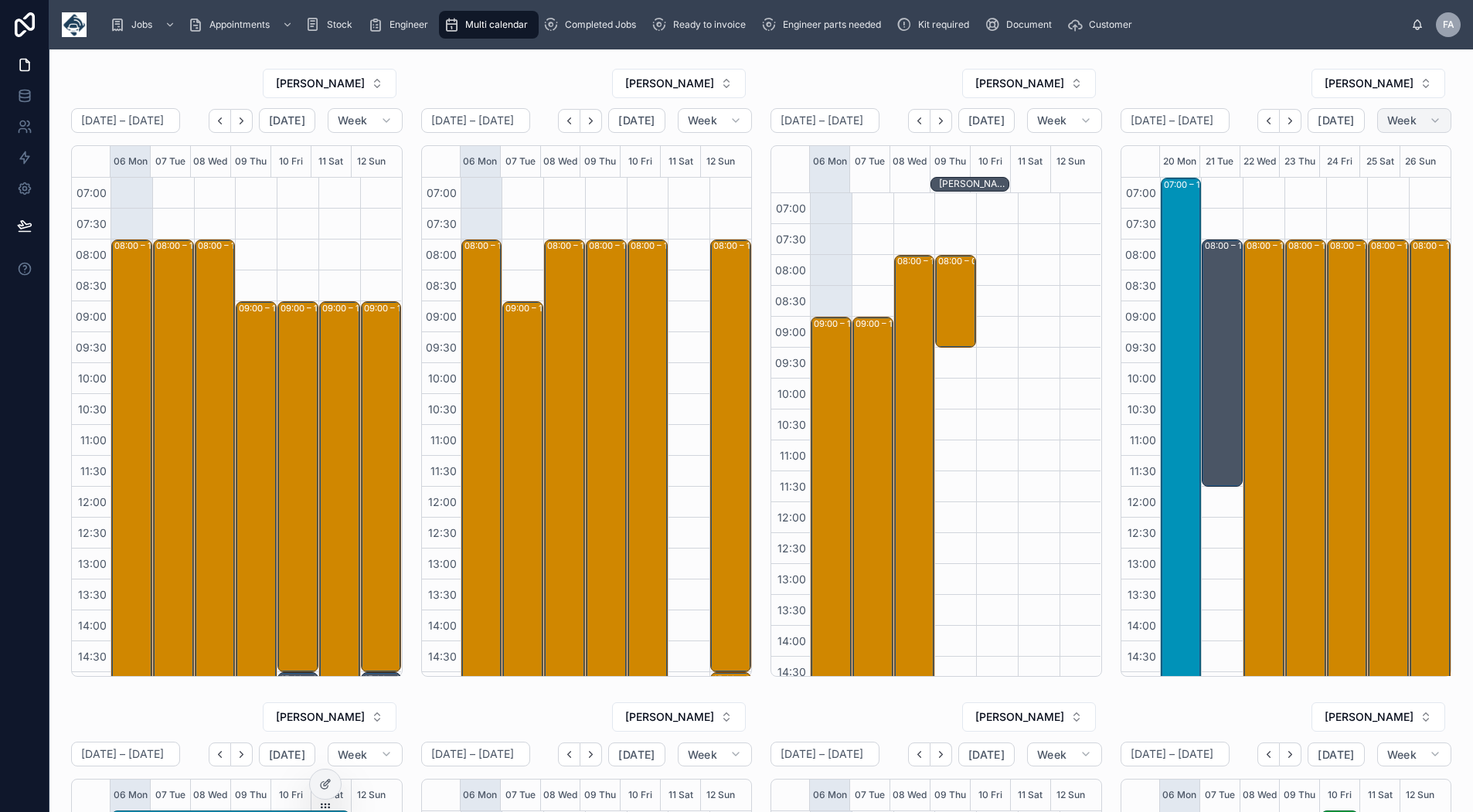
click at [1393, 116] on span "Week" at bounding box center [1402, 120] width 29 height 14
click at [1376, 163] on button "Month" at bounding box center [1370, 158] width 111 height 28
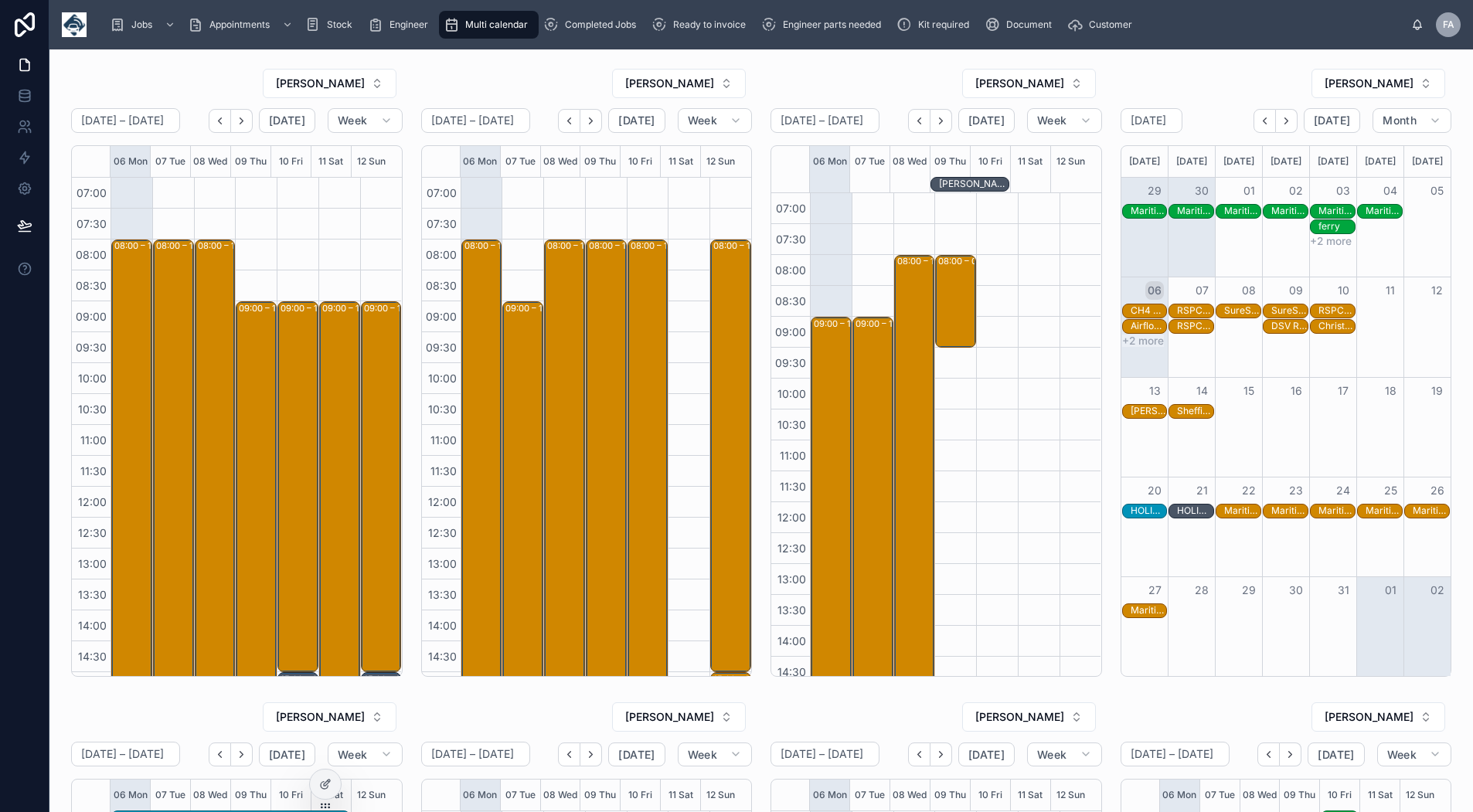
click at [1281, 125] on icon "Next" at bounding box center [1287, 121] width 12 height 12
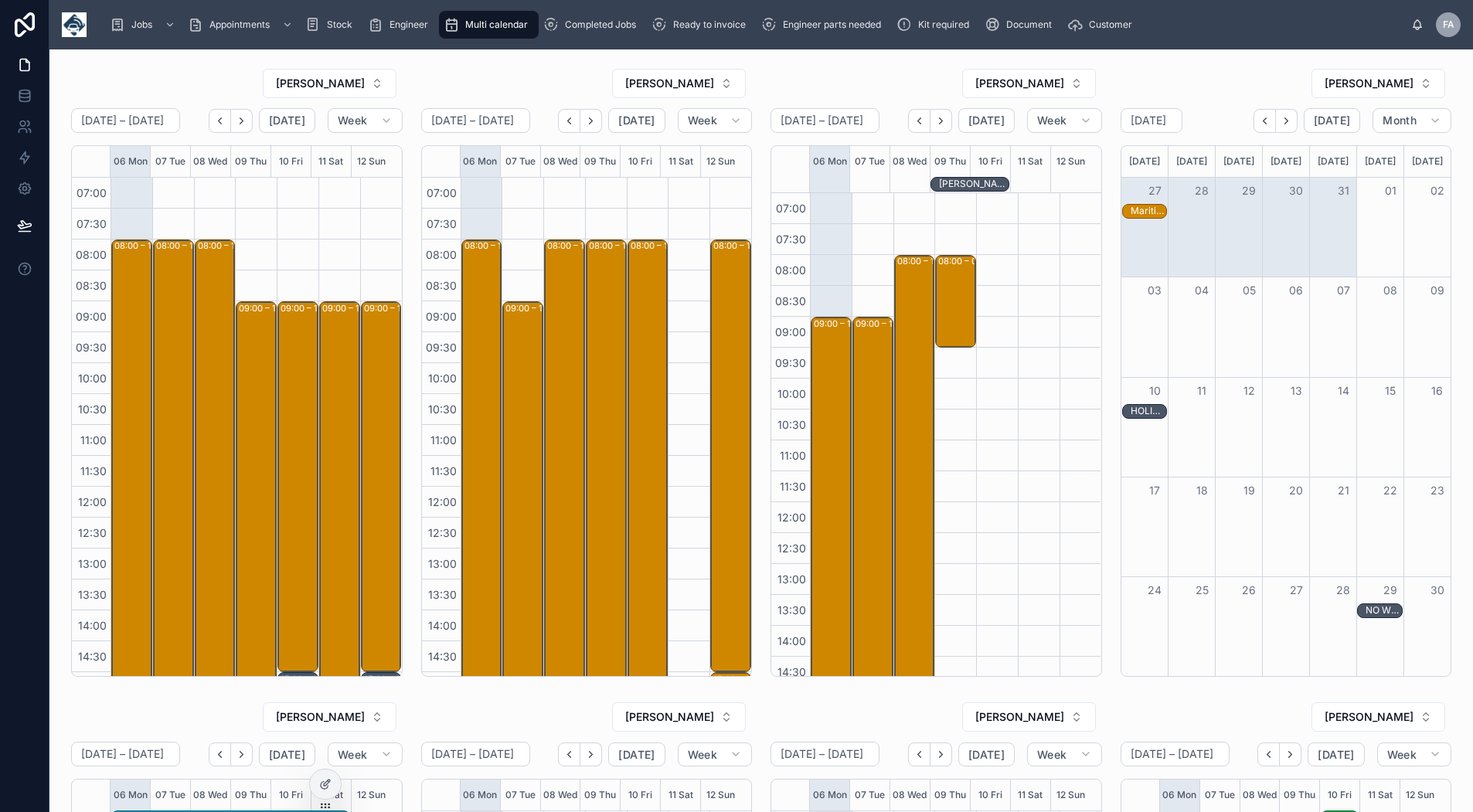
click at [1281, 125] on icon "Next" at bounding box center [1287, 121] width 12 height 12
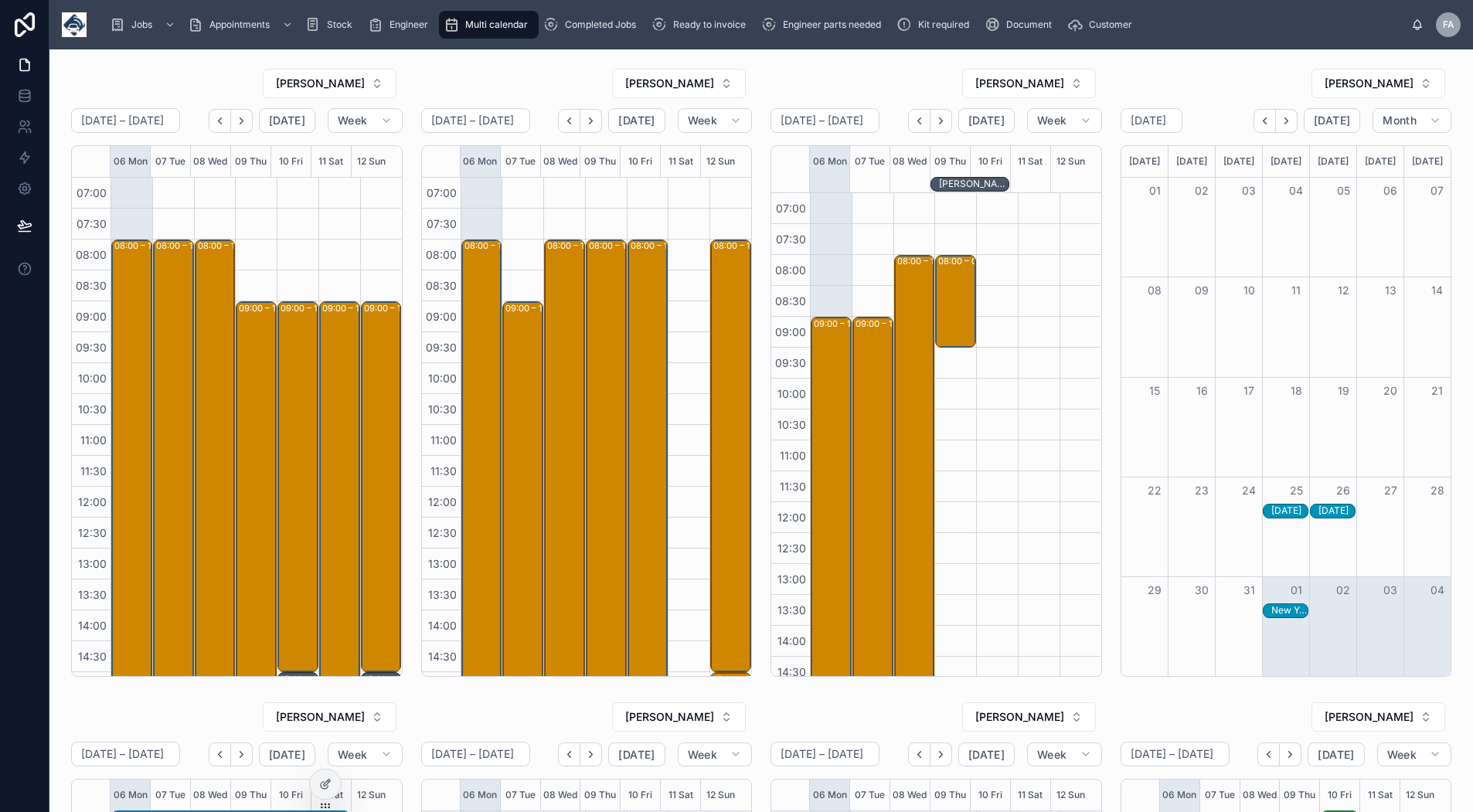
click at [1259, 123] on icon "Back" at bounding box center [1265, 121] width 12 height 12
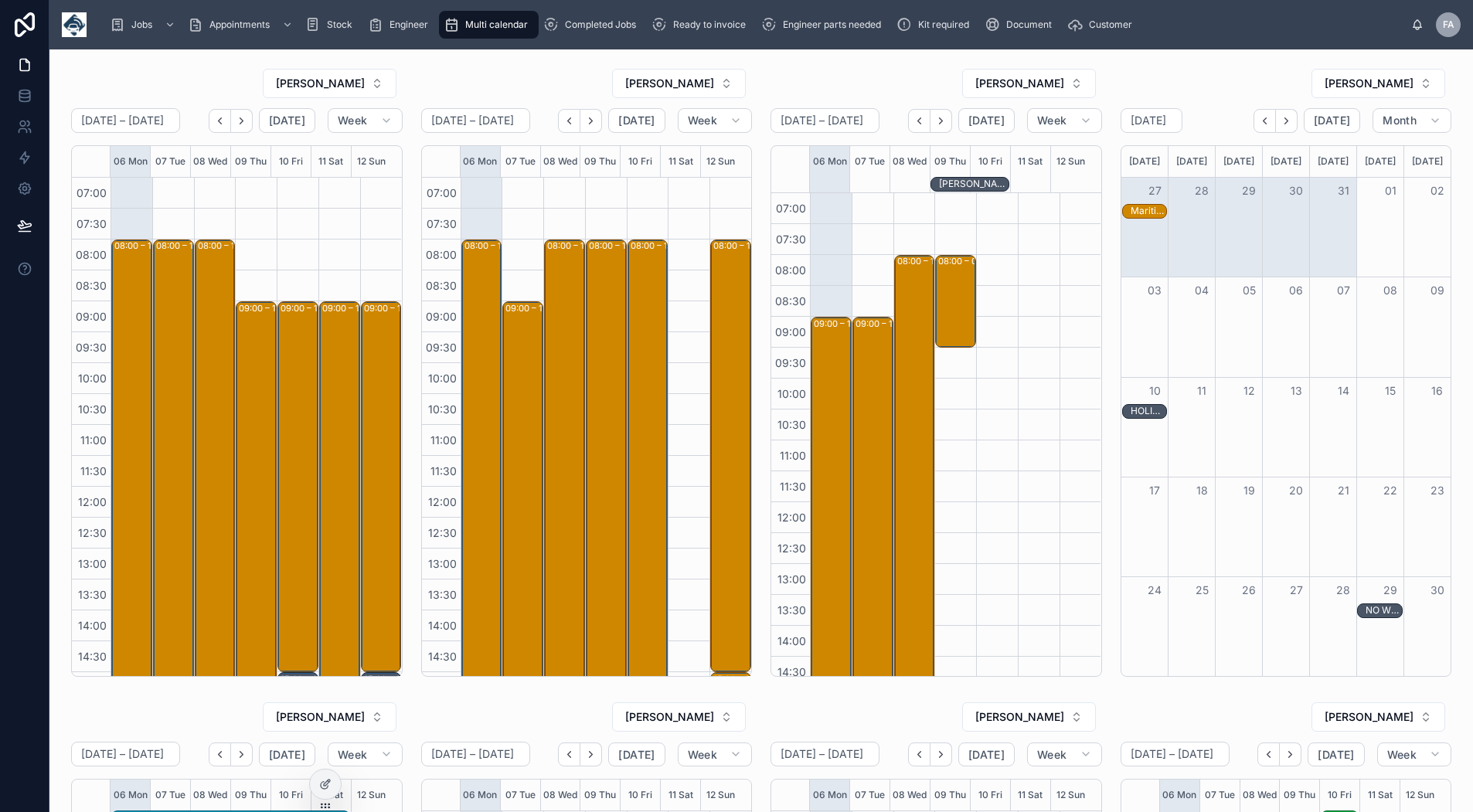
click at [1259, 123] on icon "Back" at bounding box center [1265, 121] width 12 height 12
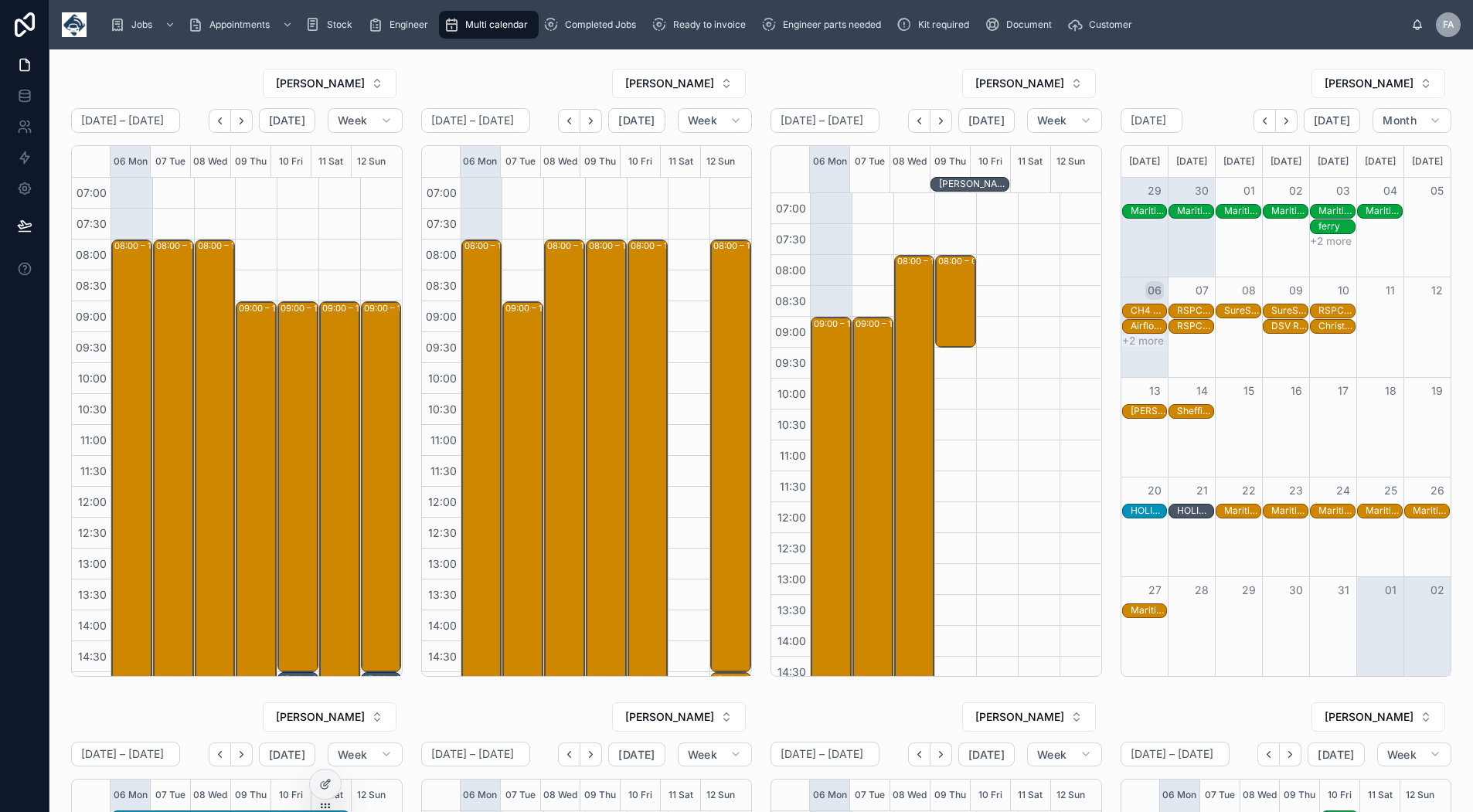
click at [1281, 122] on icon "Next" at bounding box center [1287, 121] width 12 height 12
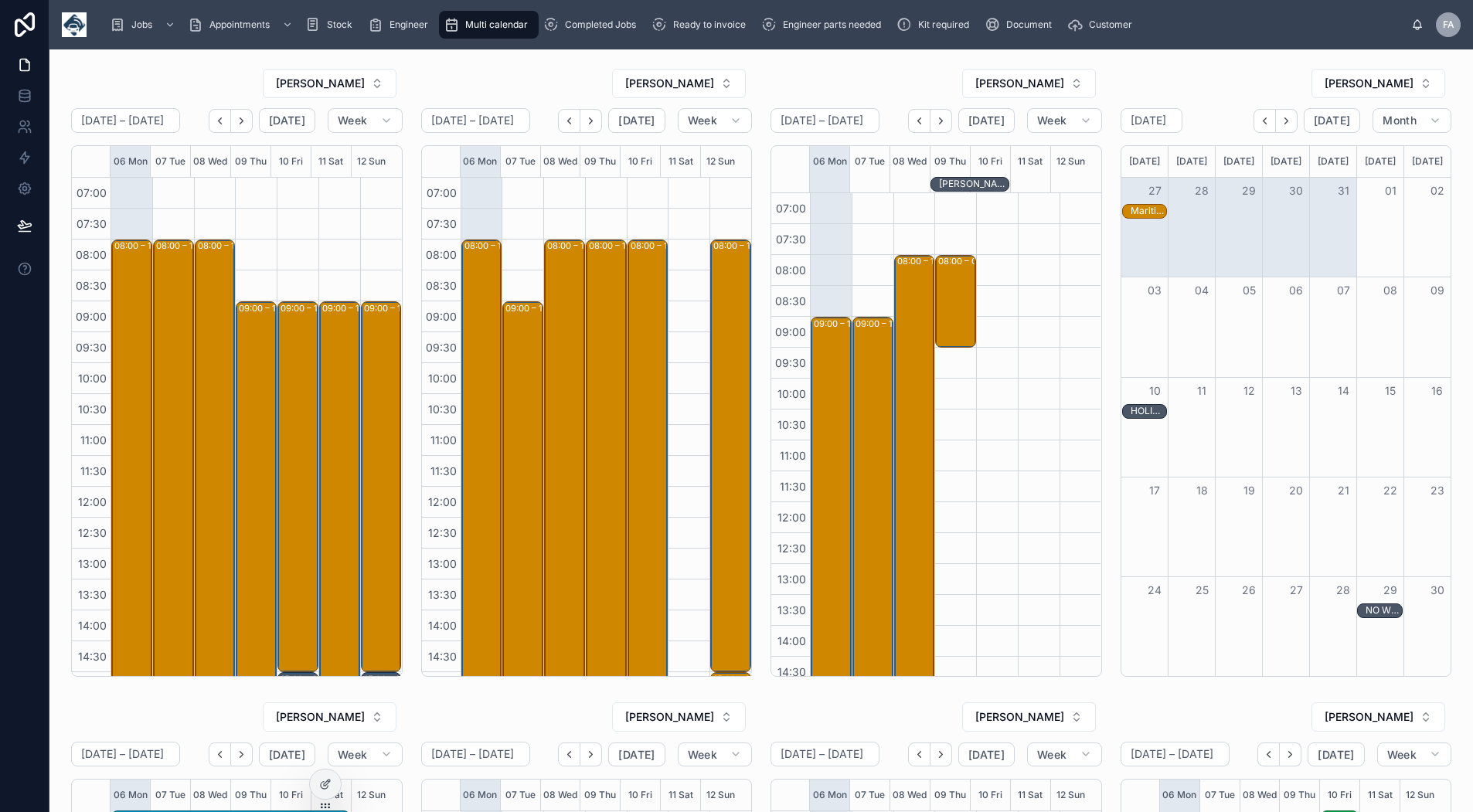
click at [1281, 122] on icon "Next" at bounding box center [1287, 121] width 12 height 12
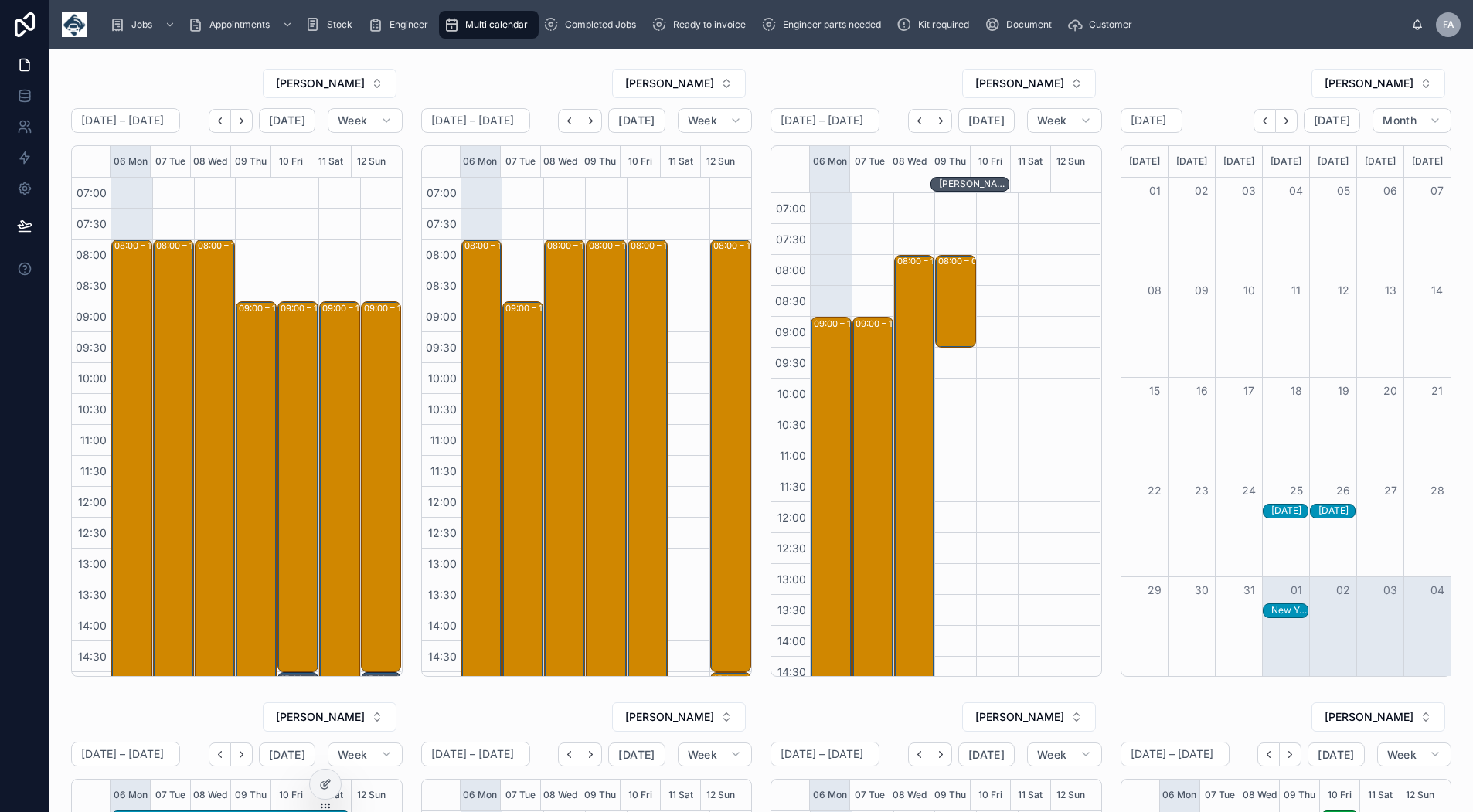
click at [1259, 121] on icon "Back" at bounding box center [1265, 121] width 12 height 12
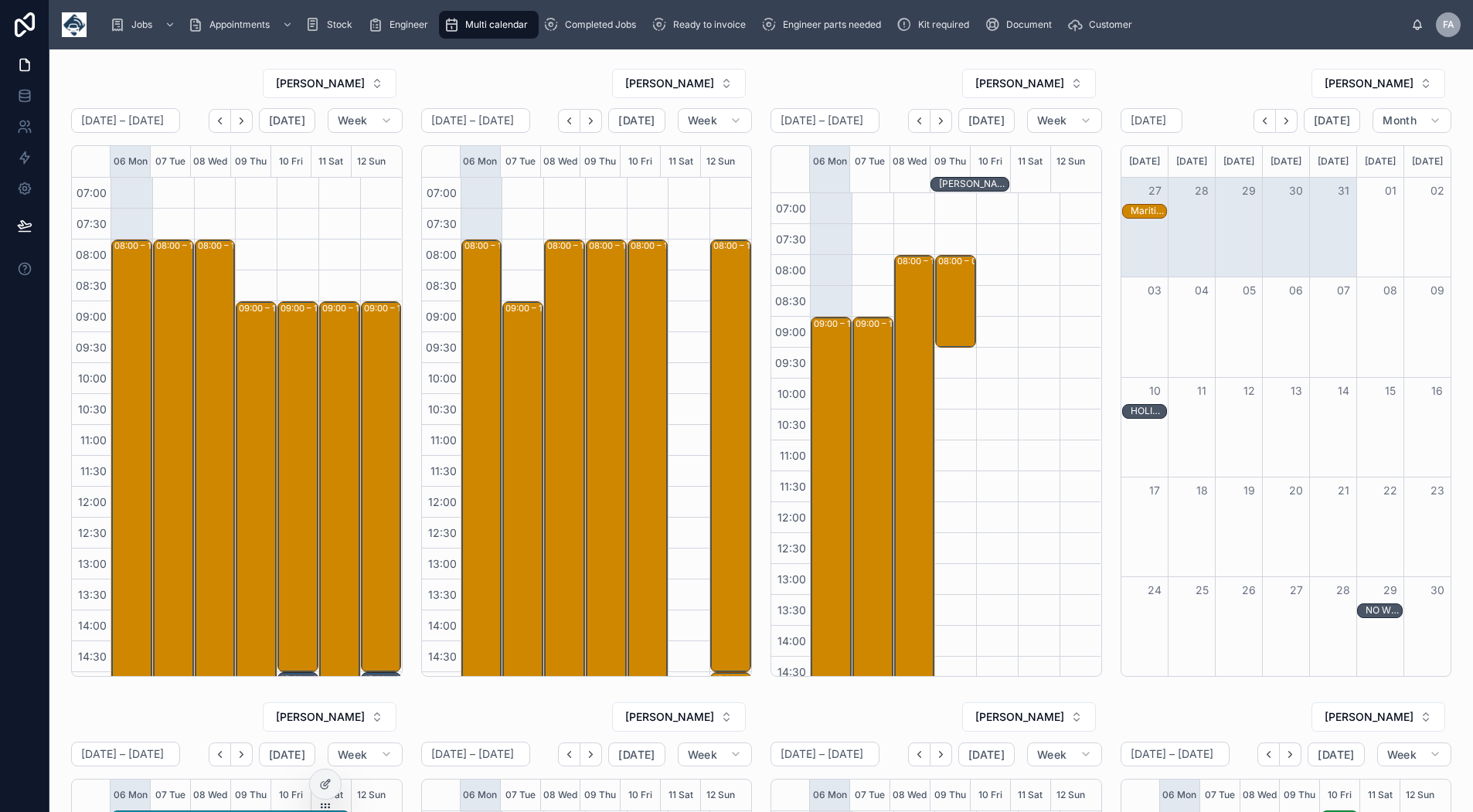
click at [1259, 121] on icon "Back" at bounding box center [1265, 121] width 12 height 12
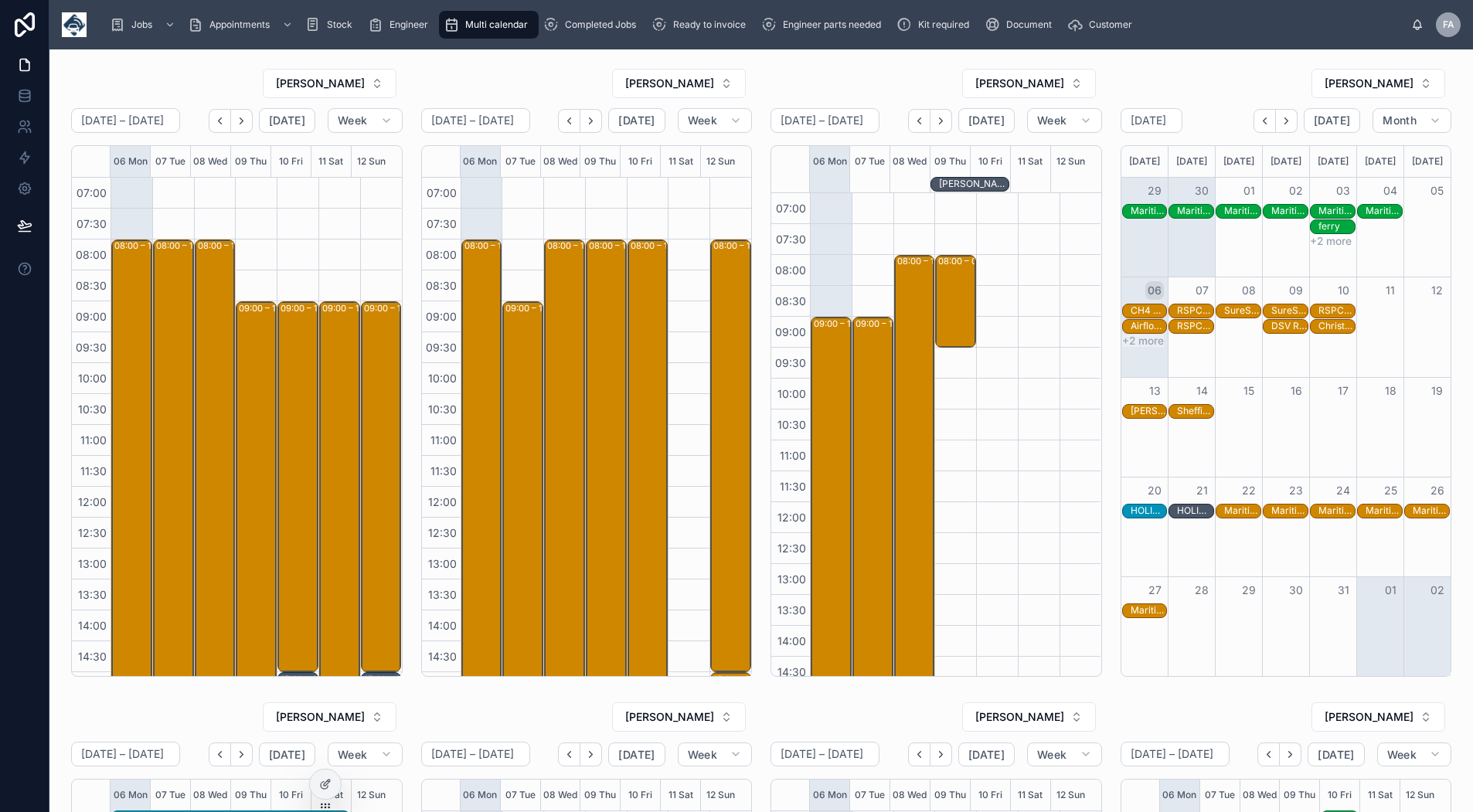
click at [1281, 116] on icon "Next" at bounding box center [1287, 121] width 12 height 12
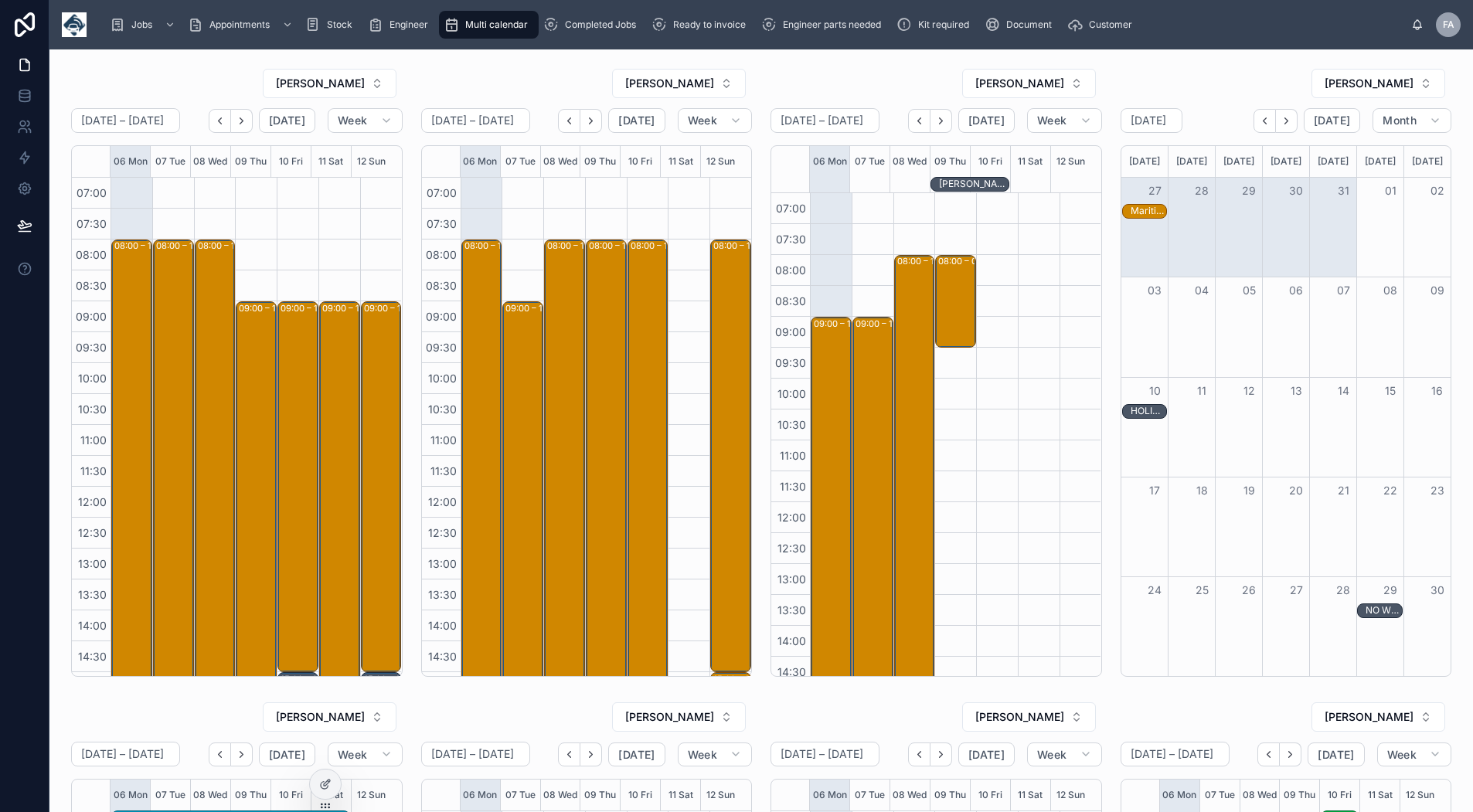
click at [1281, 116] on icon "Next" at bounding box center [1287, 121] width 12 height 12
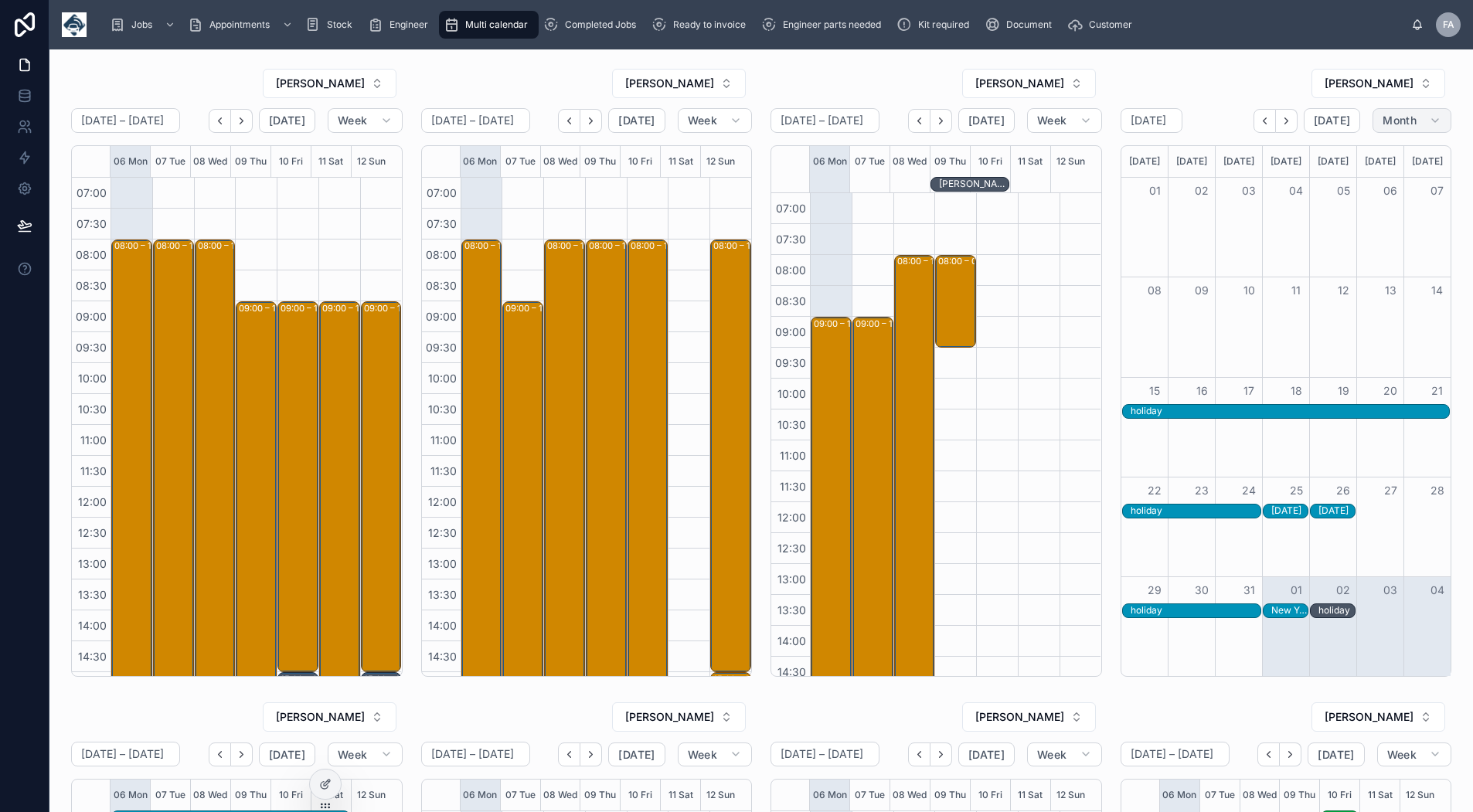
click at [1383, 118] on span "Month" at bounding box center [1400, 120] width 34 height 14
click at [1364, 178] on button "Week" at bounding box center [1370, 187] width 111 height 28
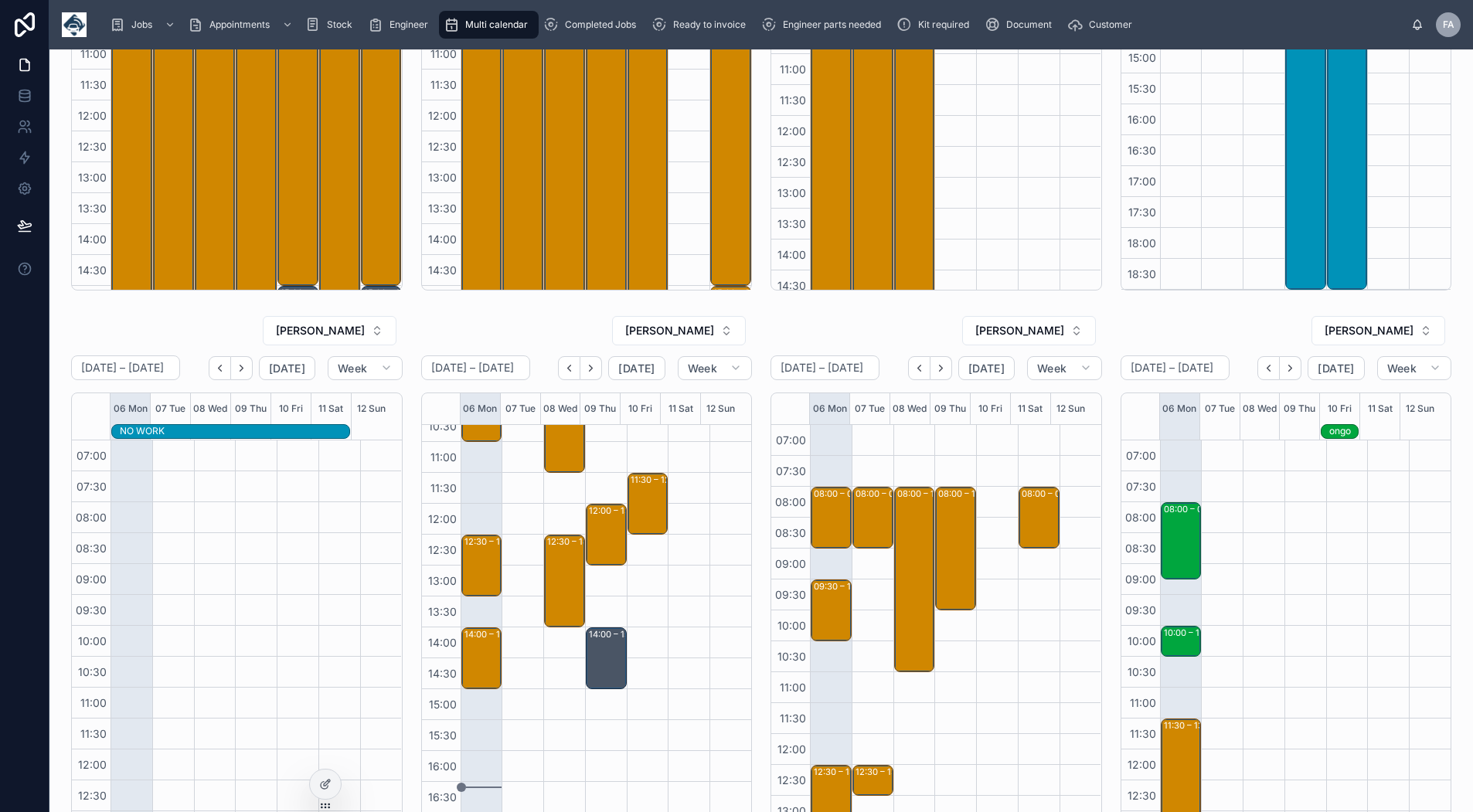
scroll to position [232, 0]
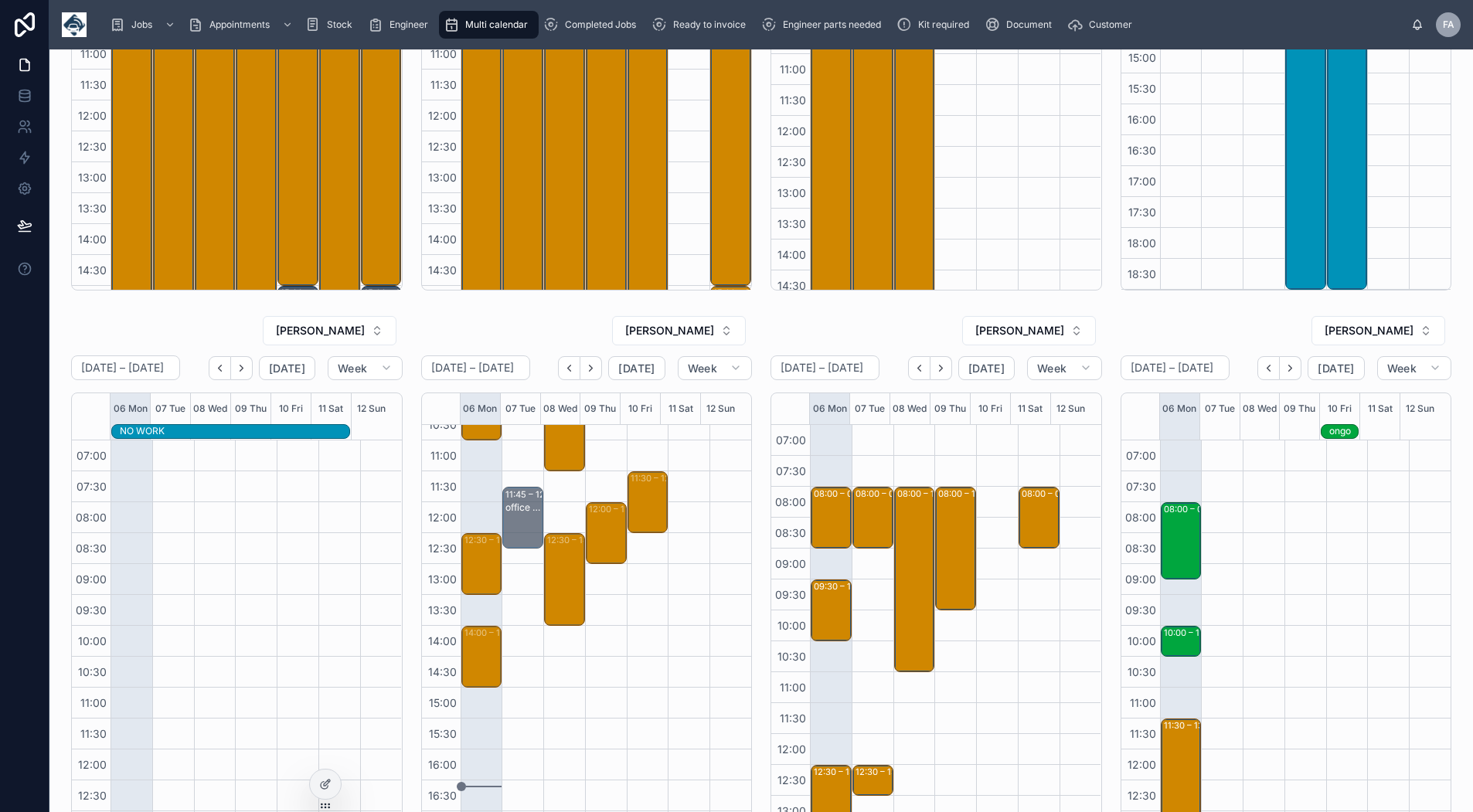
drag, startPoint x: 597, startPoint y: 634, endPoint x: 514, endPoint y: 492, distance: 164.5
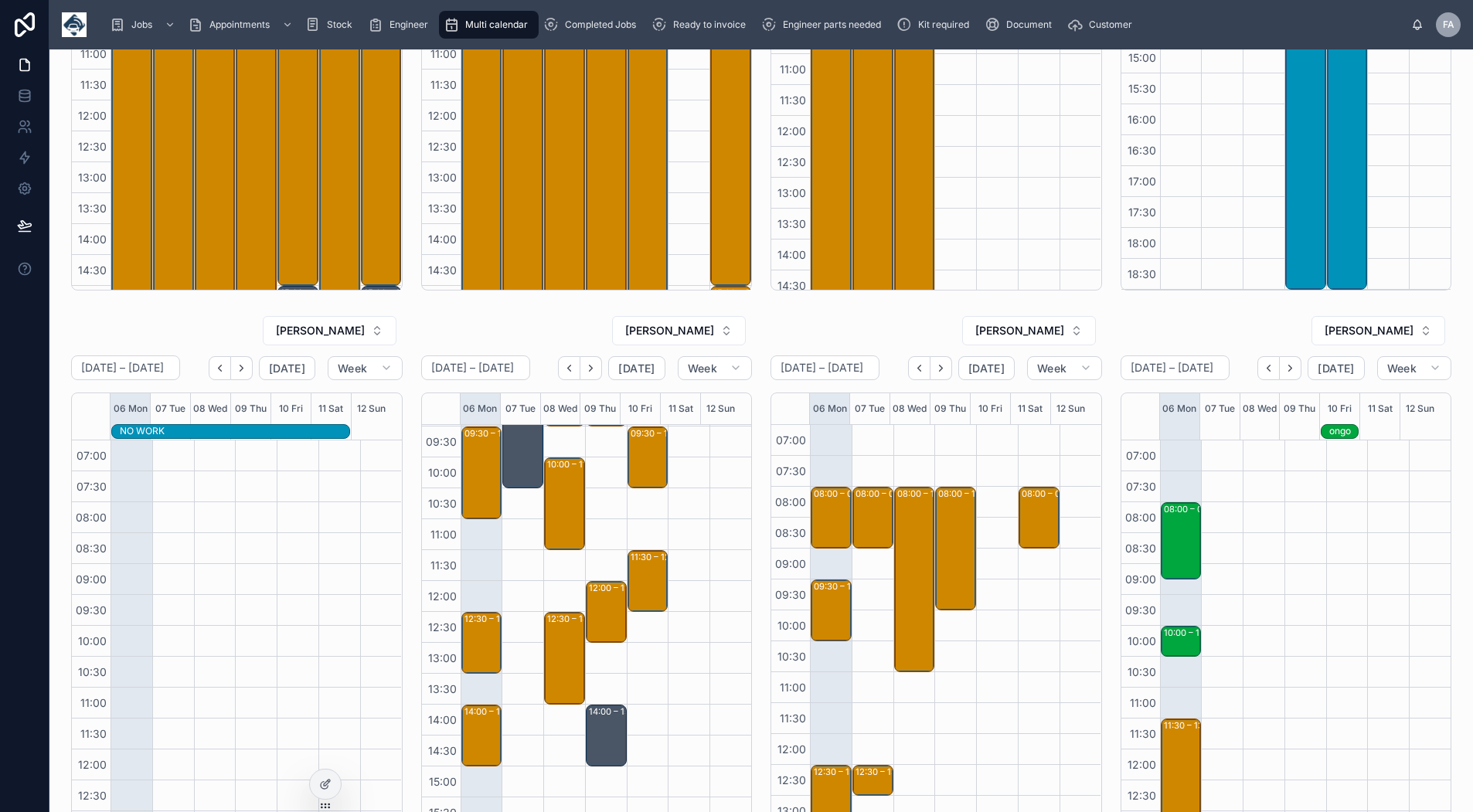
scroll to position [154, 0]
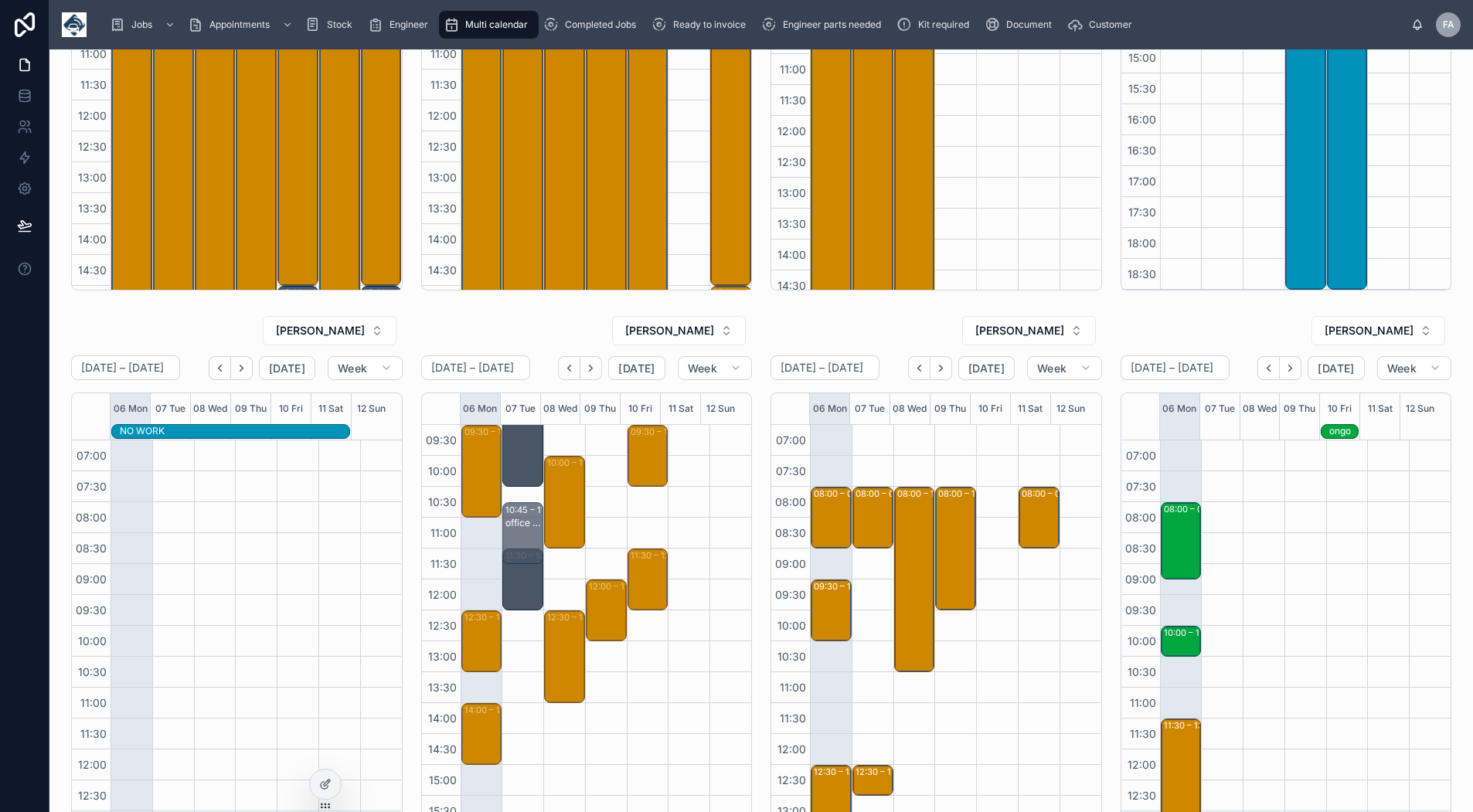
drag, startPoint x: 596, startPoint y: 724, endPoint x: 505, endPoint y: 533, distance: 211.6
drag, startPoint x: 508, startPoint y: 520, endPoint x: 512, endPoint y: 539, distance: 19.4
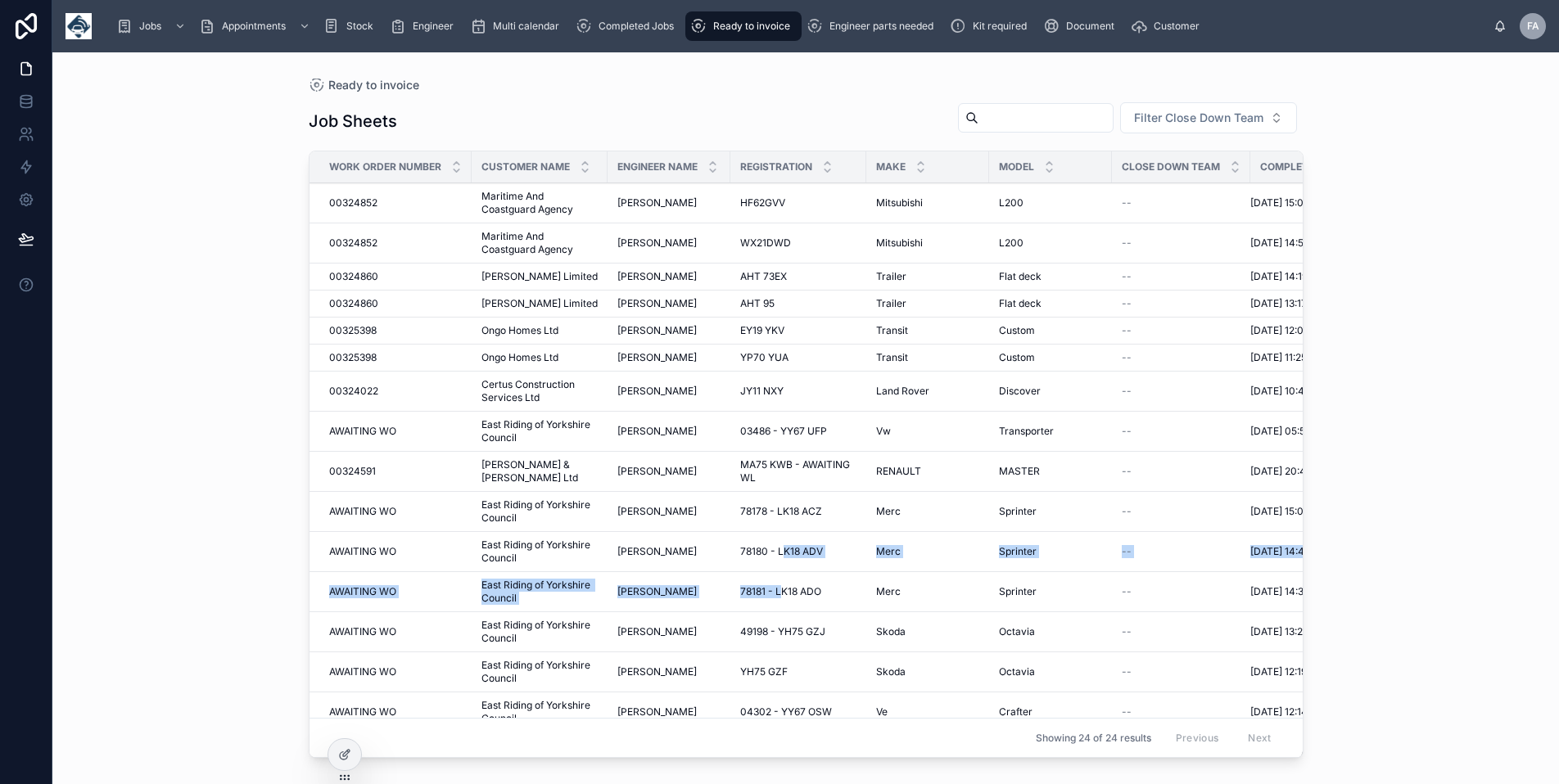
drag, startPoint x: 781, startPoint y: 570, endPoint x: 48, endPoint y: 550, distance: 733.3
click at [766, 563] on td "78180 - LK18 ADV 78180 - LK18 ADV" at bounding box center [798, 551] width 136 height 40
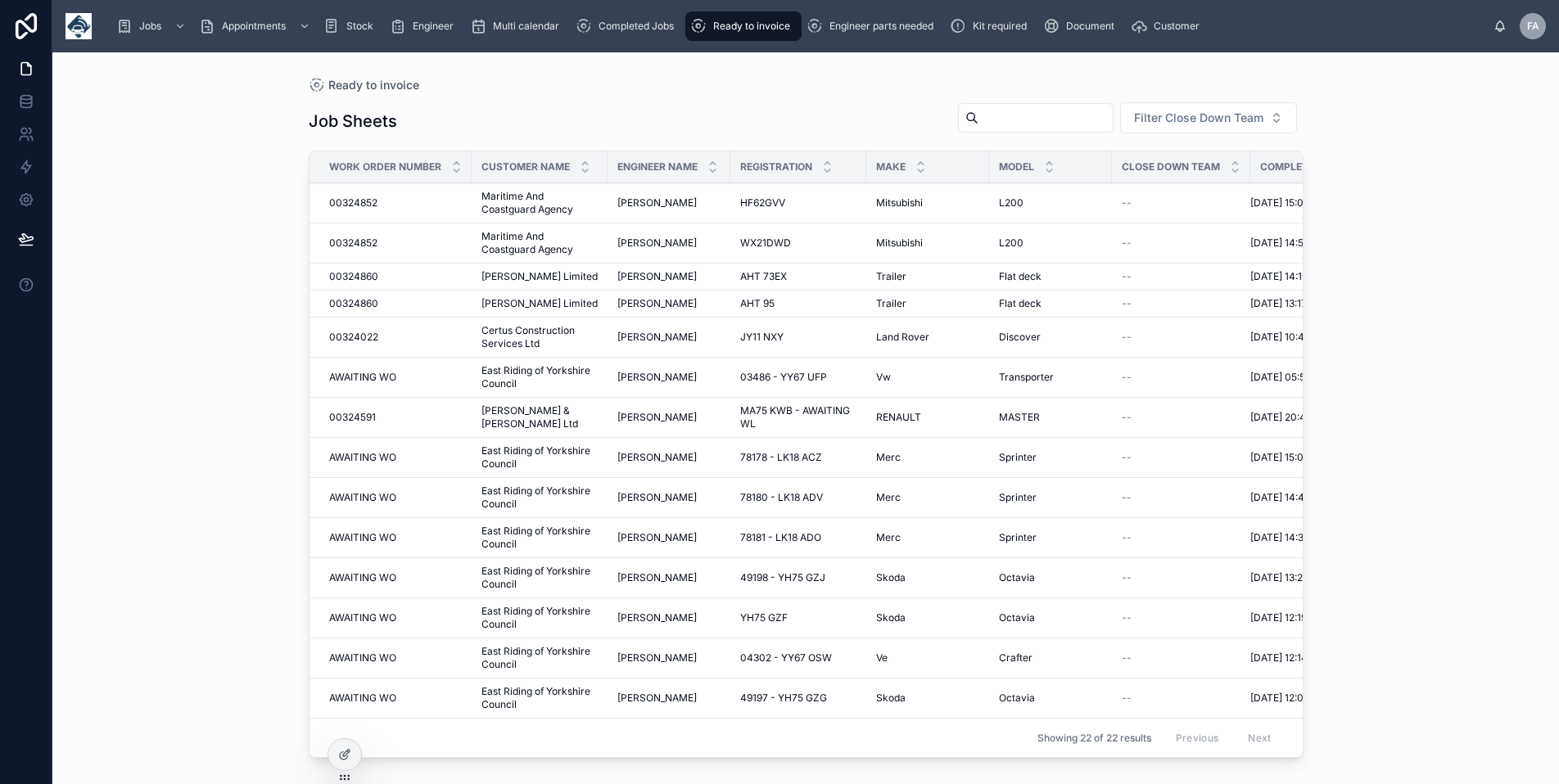
click at [620, 22] on span "Completed Jobs" at bounding box center [635, 26] width 75 height 13
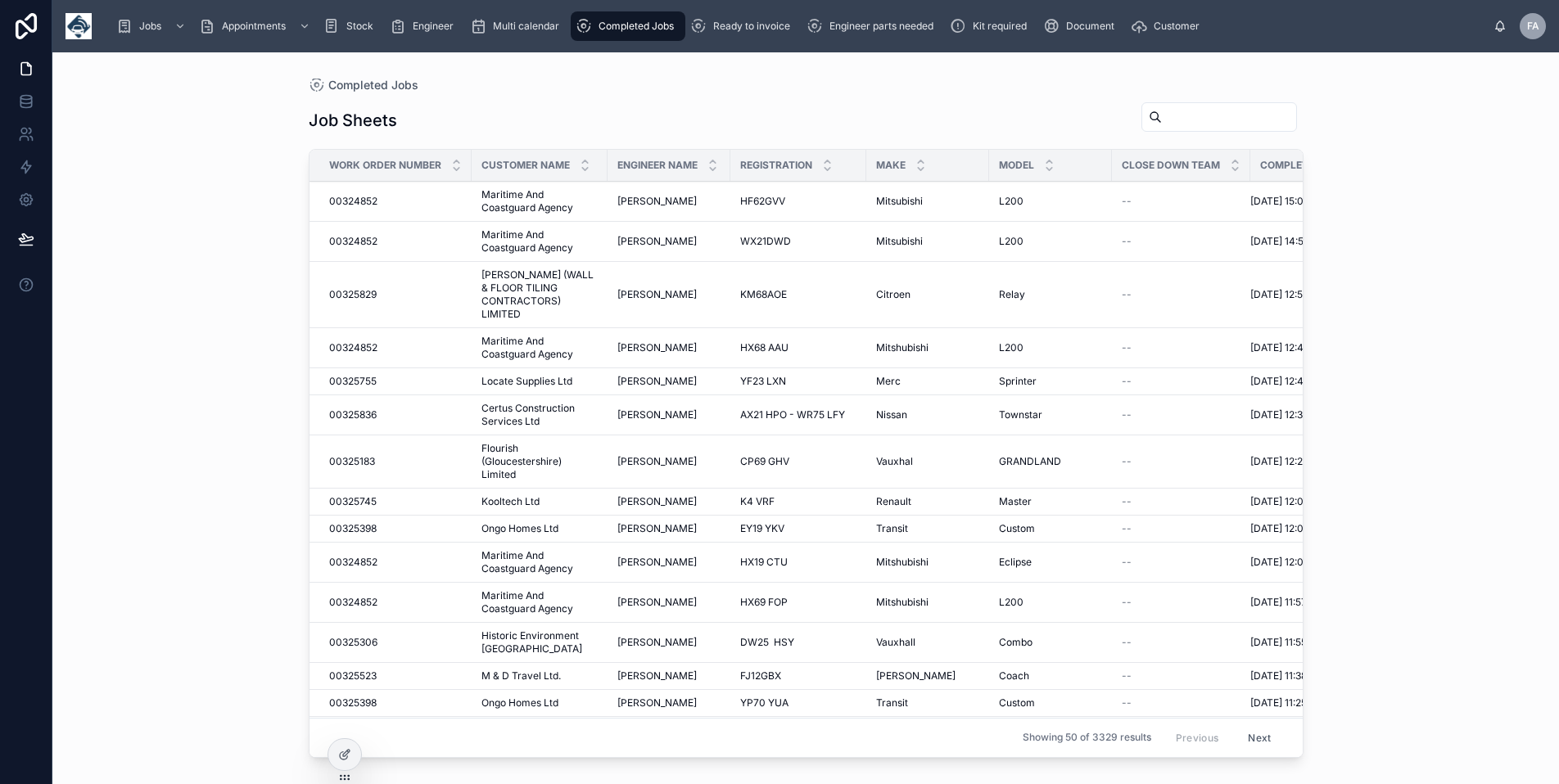
click at [1167, 117] on input "text" at bounding box center [1229, 117] width 134 height 23
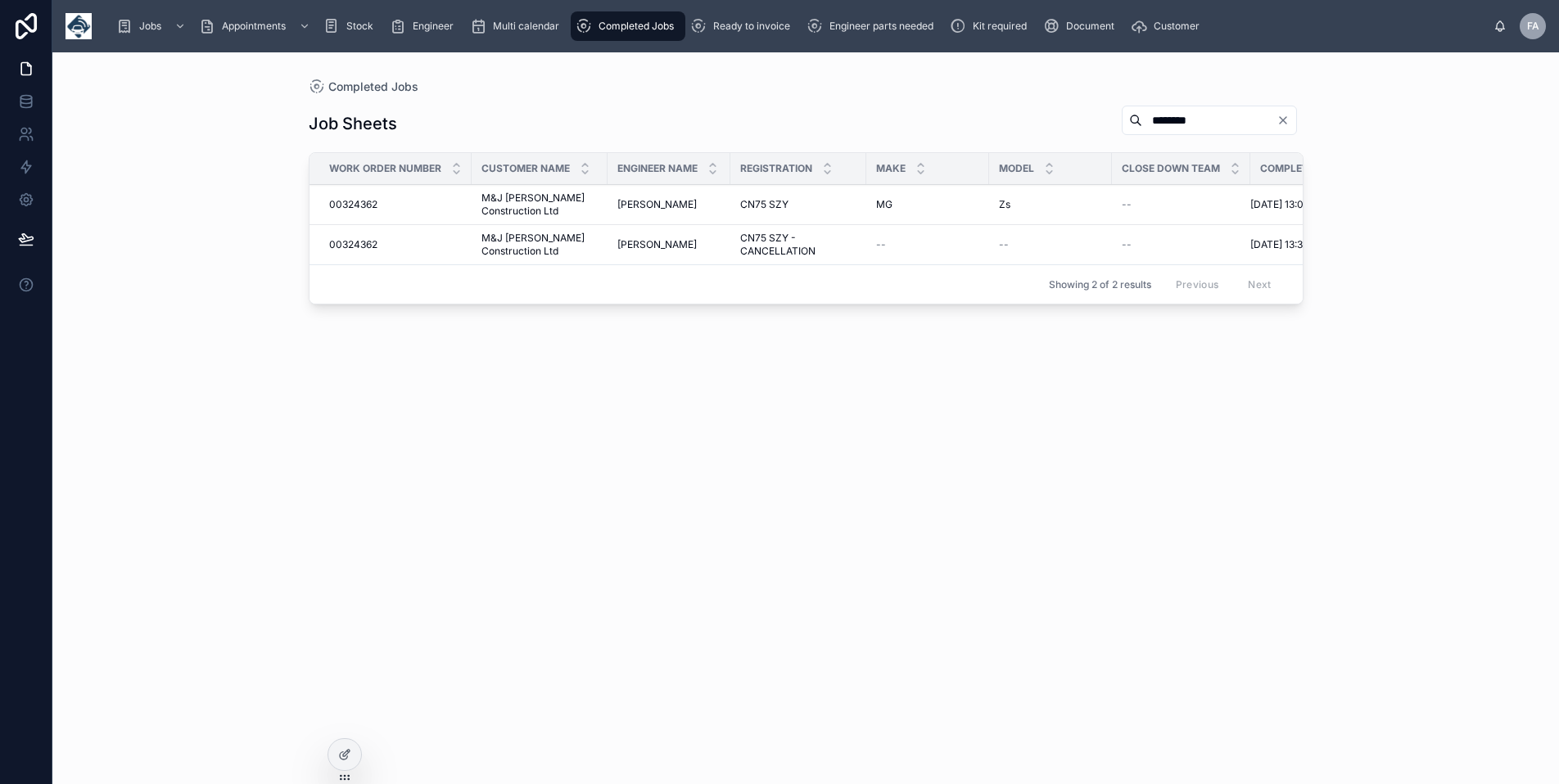
type input "********"
click at [356, 200] on span "00324362" at bounding box center [353, 204] width 49 height 13
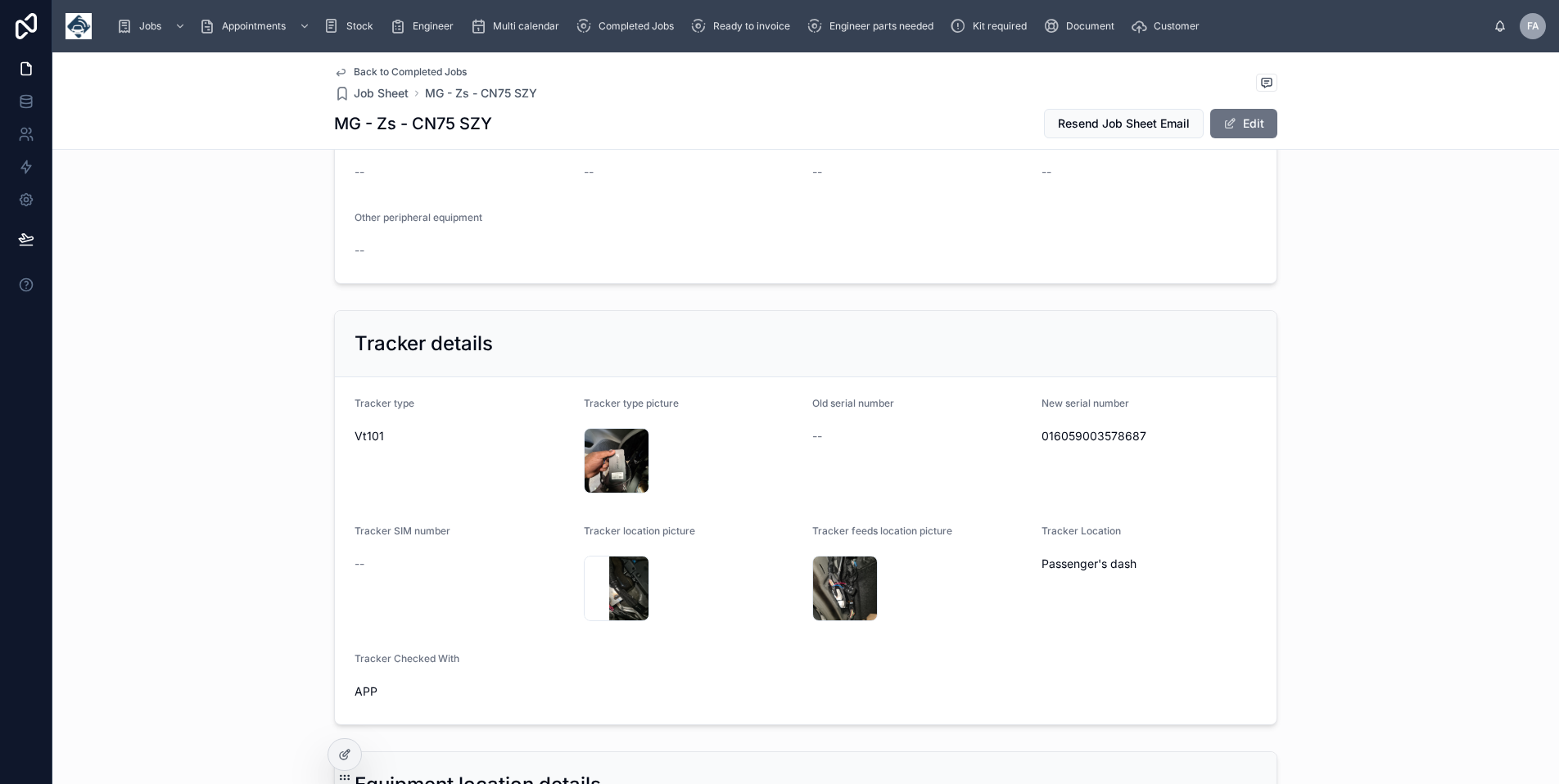
scroll to position [982, 0]
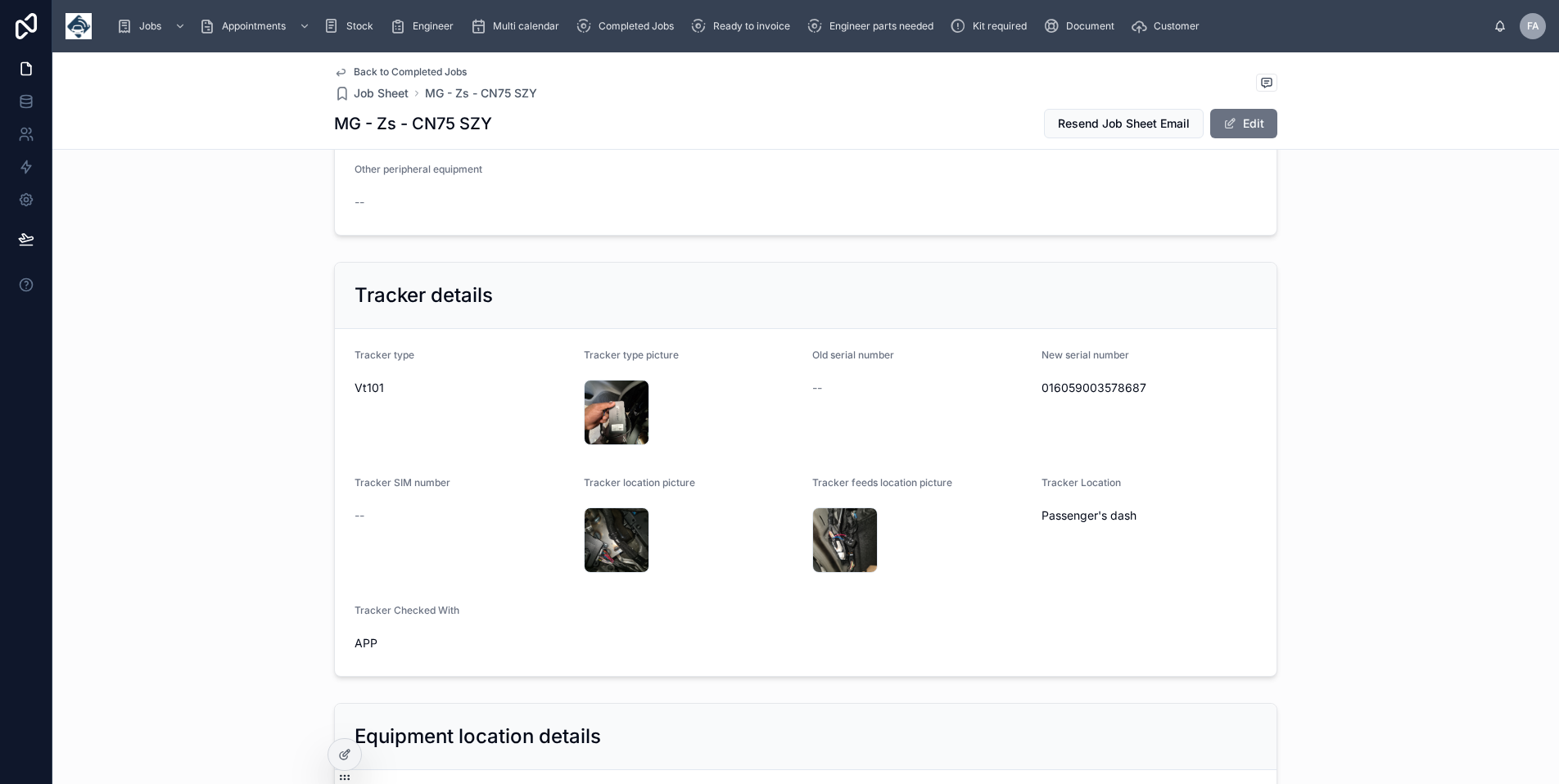
click at [610, 526] on div "20250916_125032 .jpg" at bounding box center [617, 540] width 65 height 65
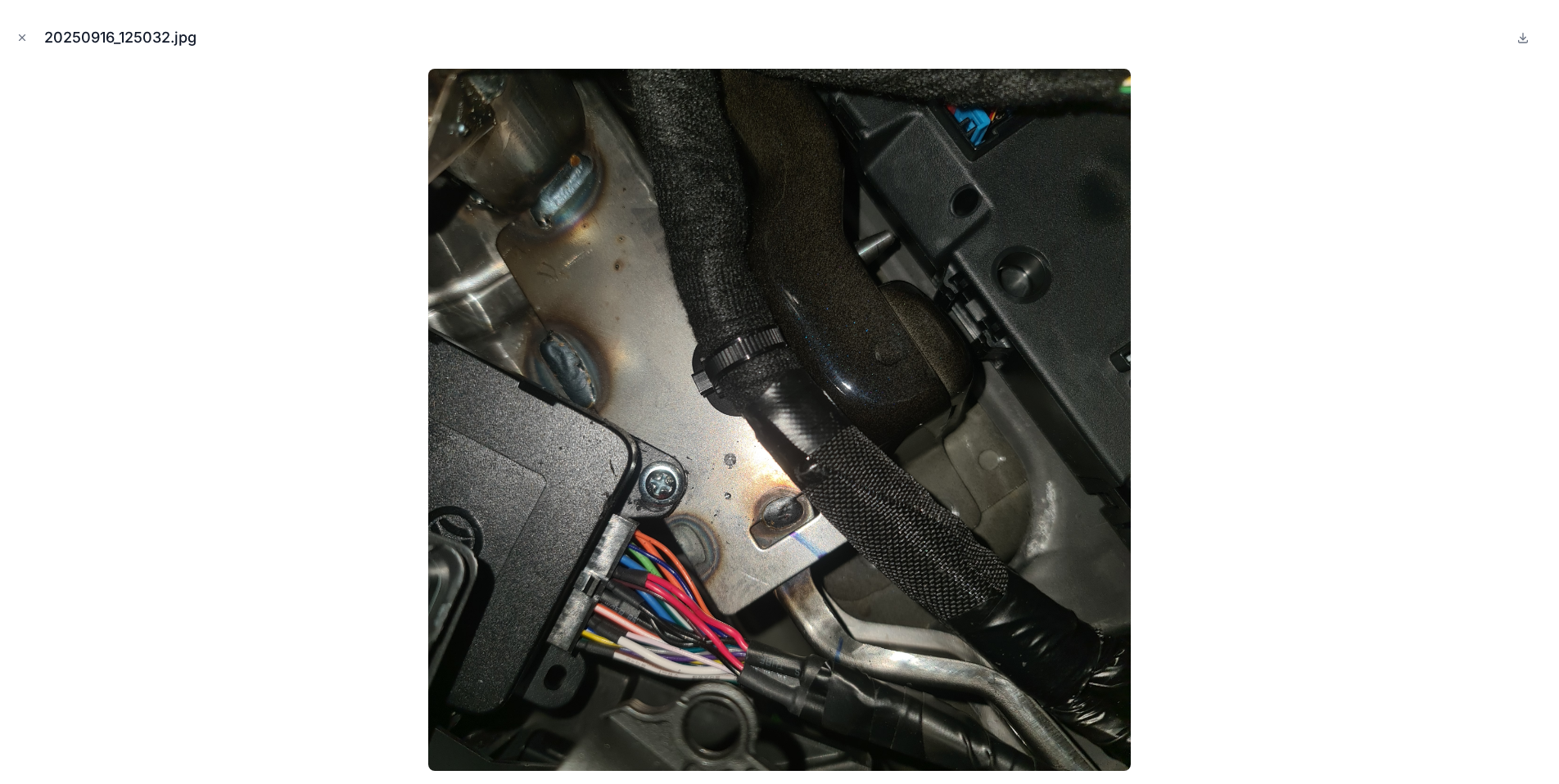
click at [18, 32] on icon "Close modal" at bounding box center [22, 37] width 11 height 11
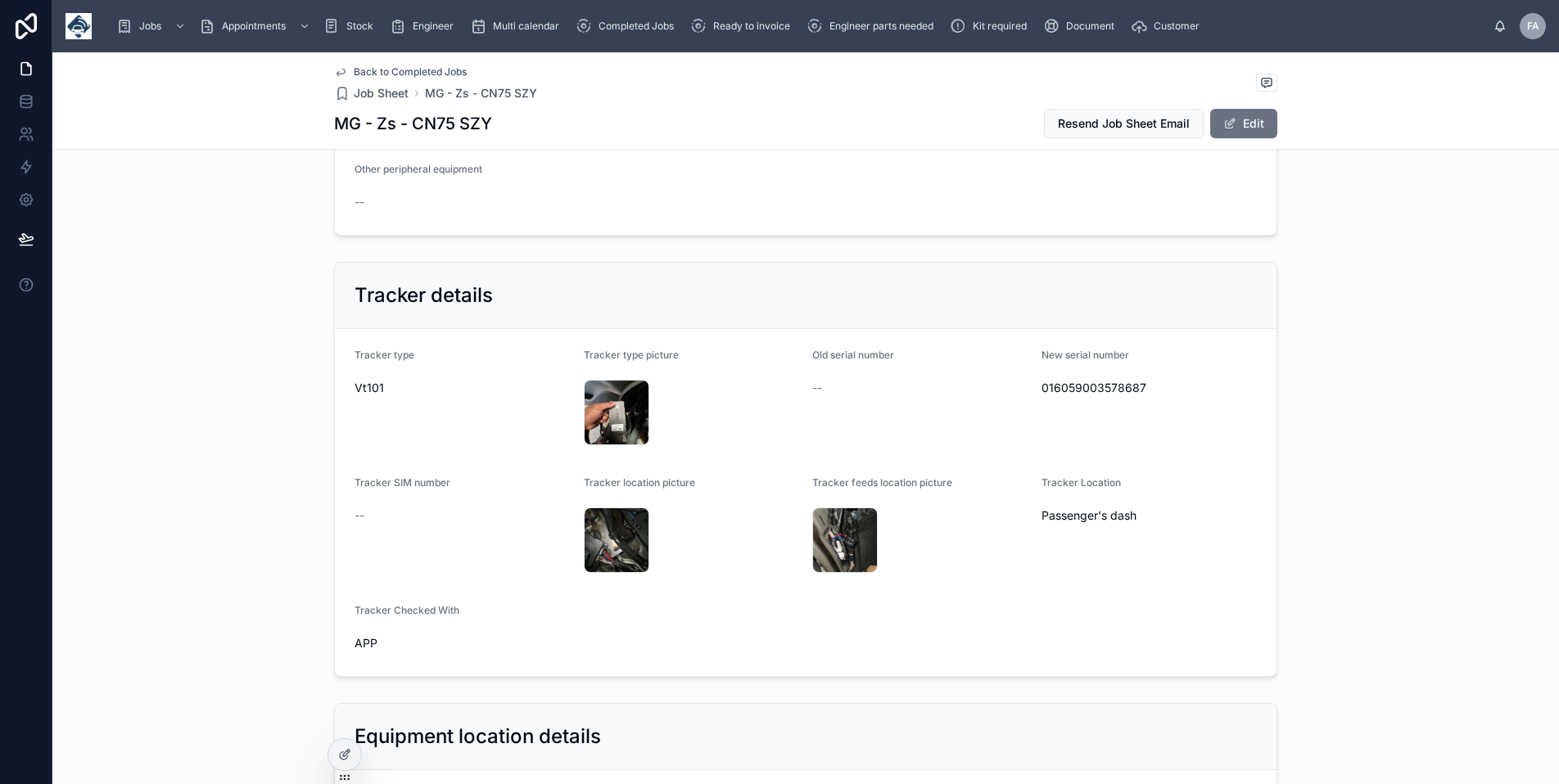
click at [833, 533] on div "20250916_125028 .jpg" at bounding box center [844, 540] width 65 height 65
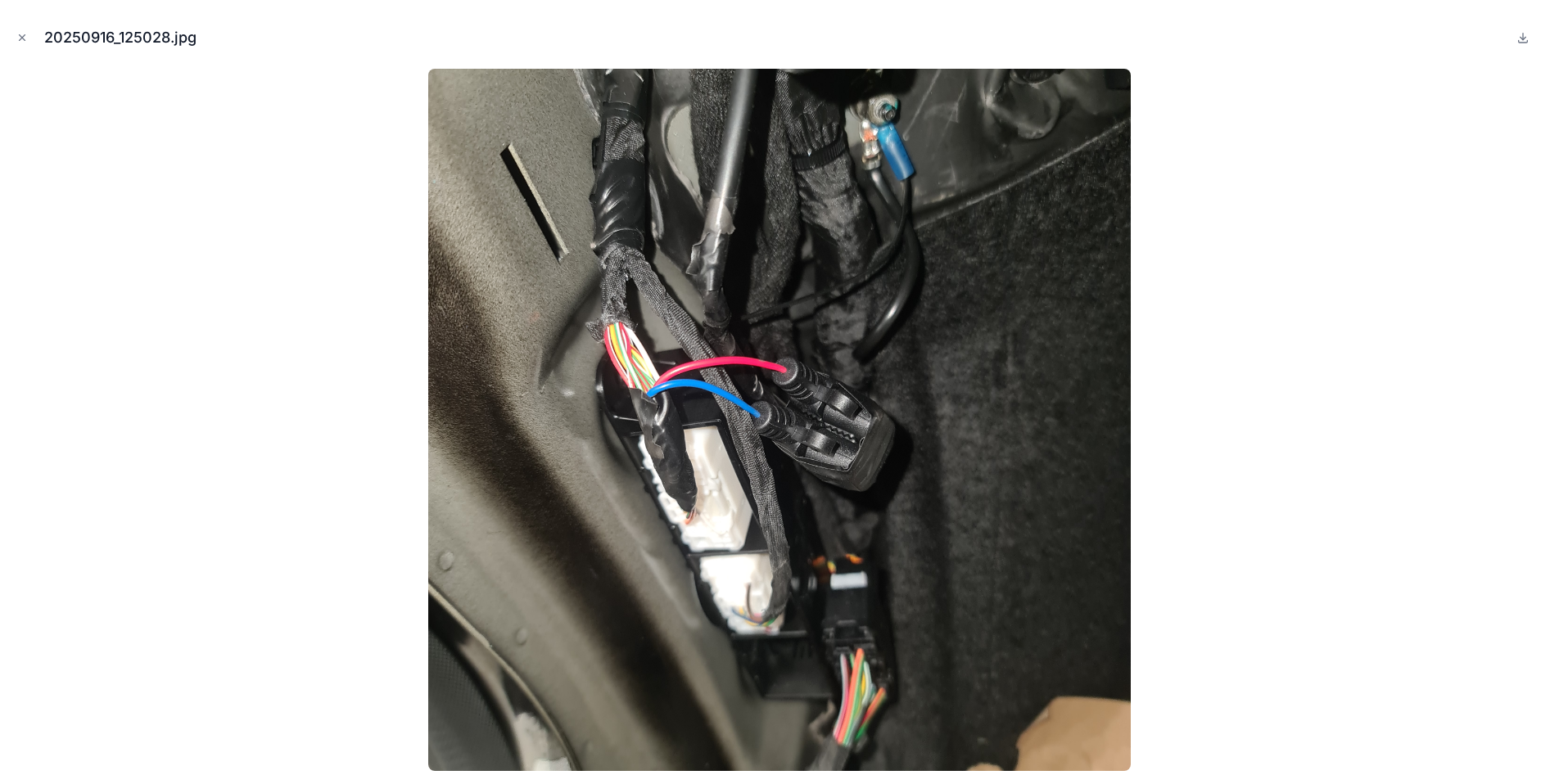
click at [22, 41] on icon "Close modal" at bounding box center [22, 37] width 11 height 11
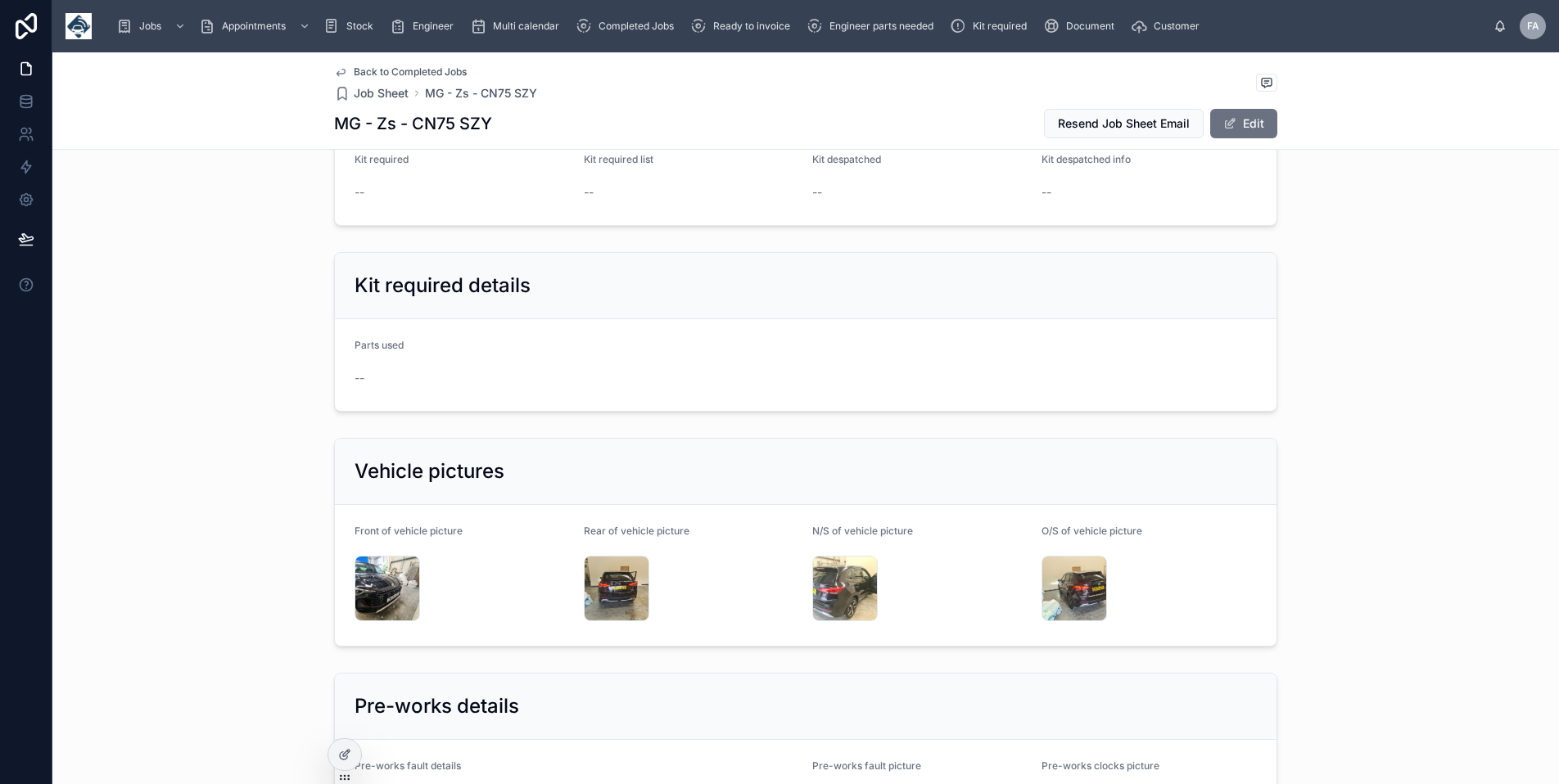
scroll to position [2291, 0]
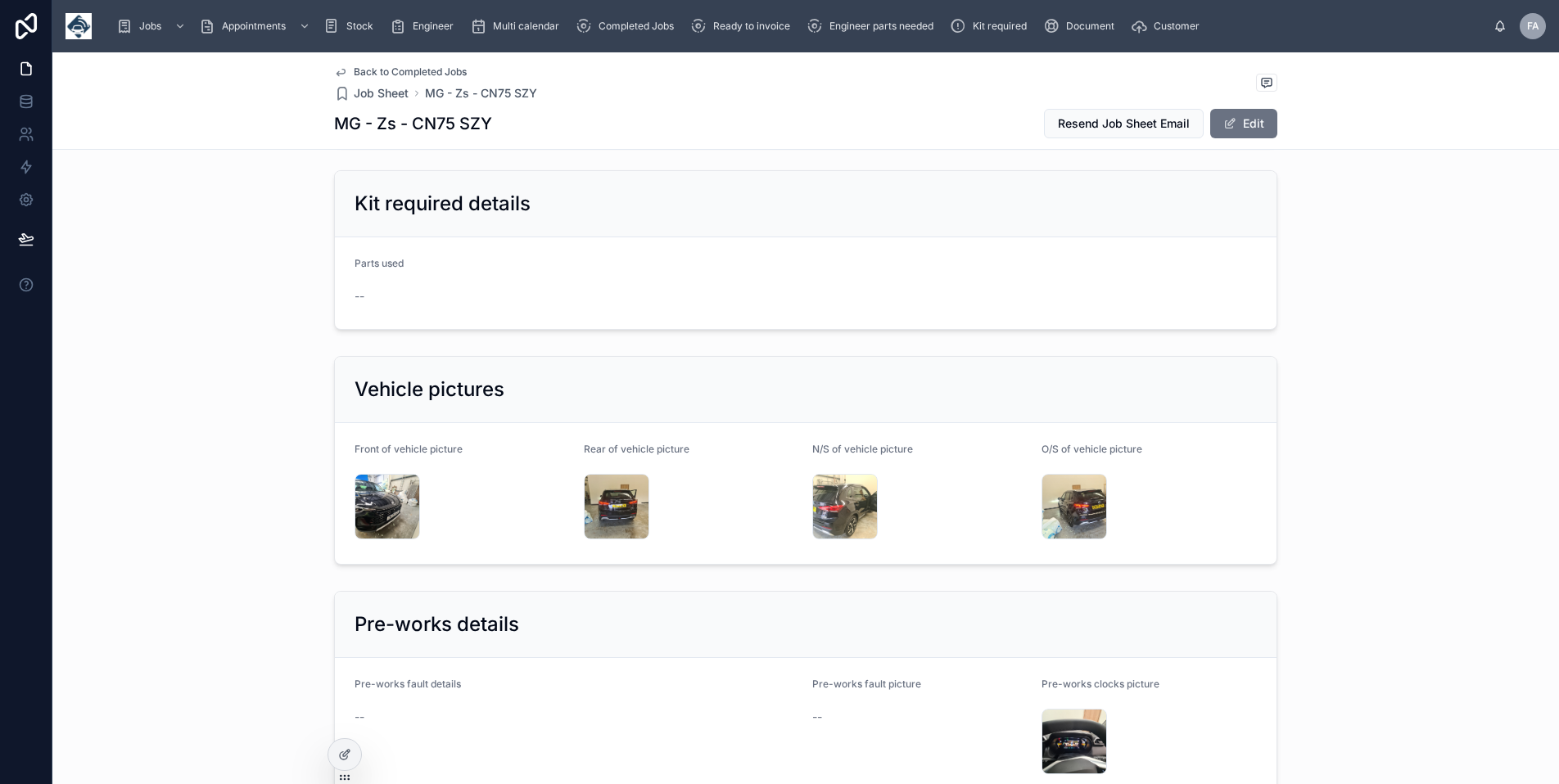
click at [372, 499] on div "20250916_122804 .jpg" at bounding box center [387, 507] width 65 height 65
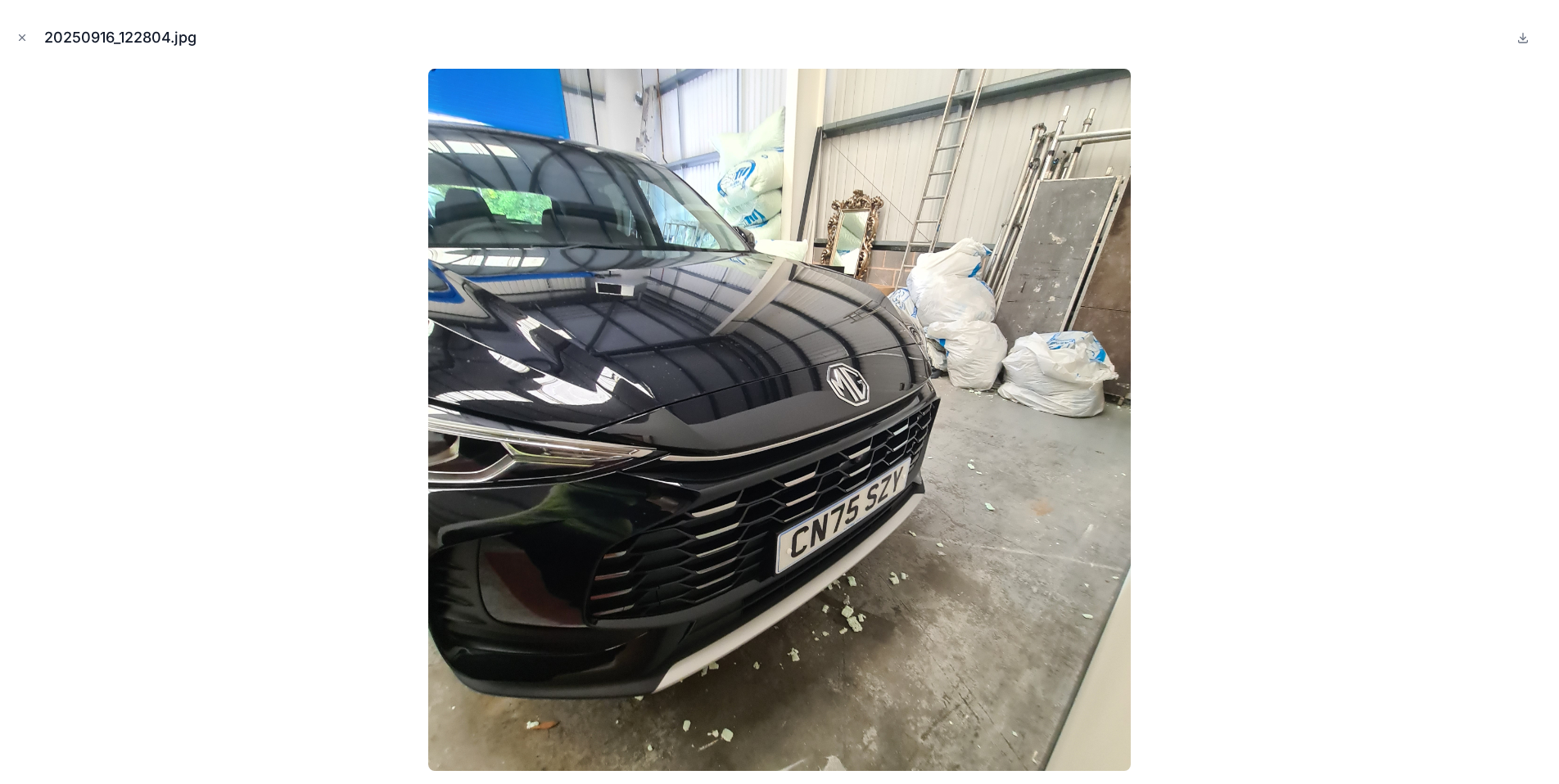
click at [19, 41] on icon "Close modal" at bounding box center [22, 37] width 11 height 11
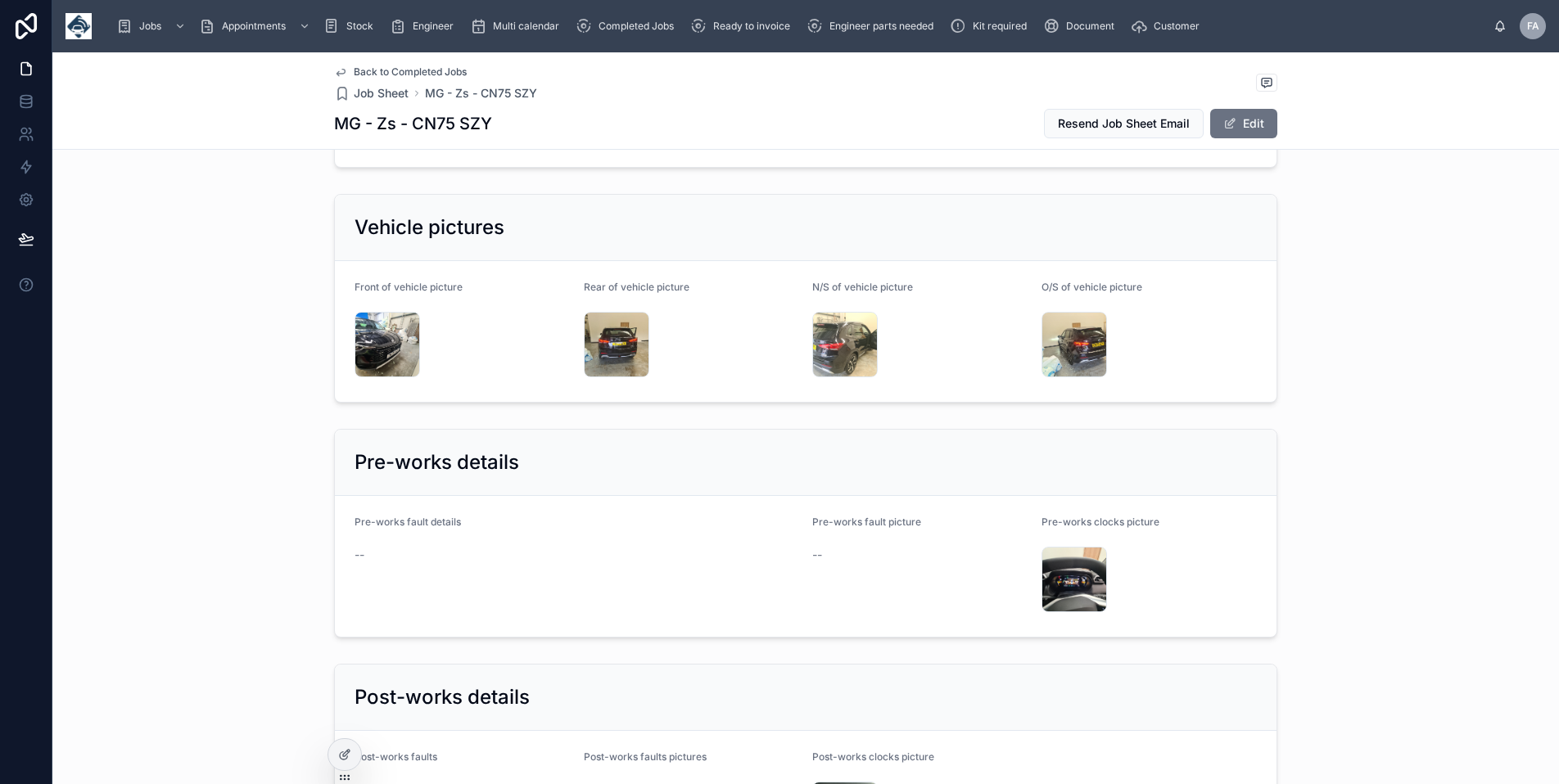
scroll to position [2454, 0]
click at [1082, 566] on div "20250916_122821 .jpg" at bounding box center [1074, 577] width 65 height 65
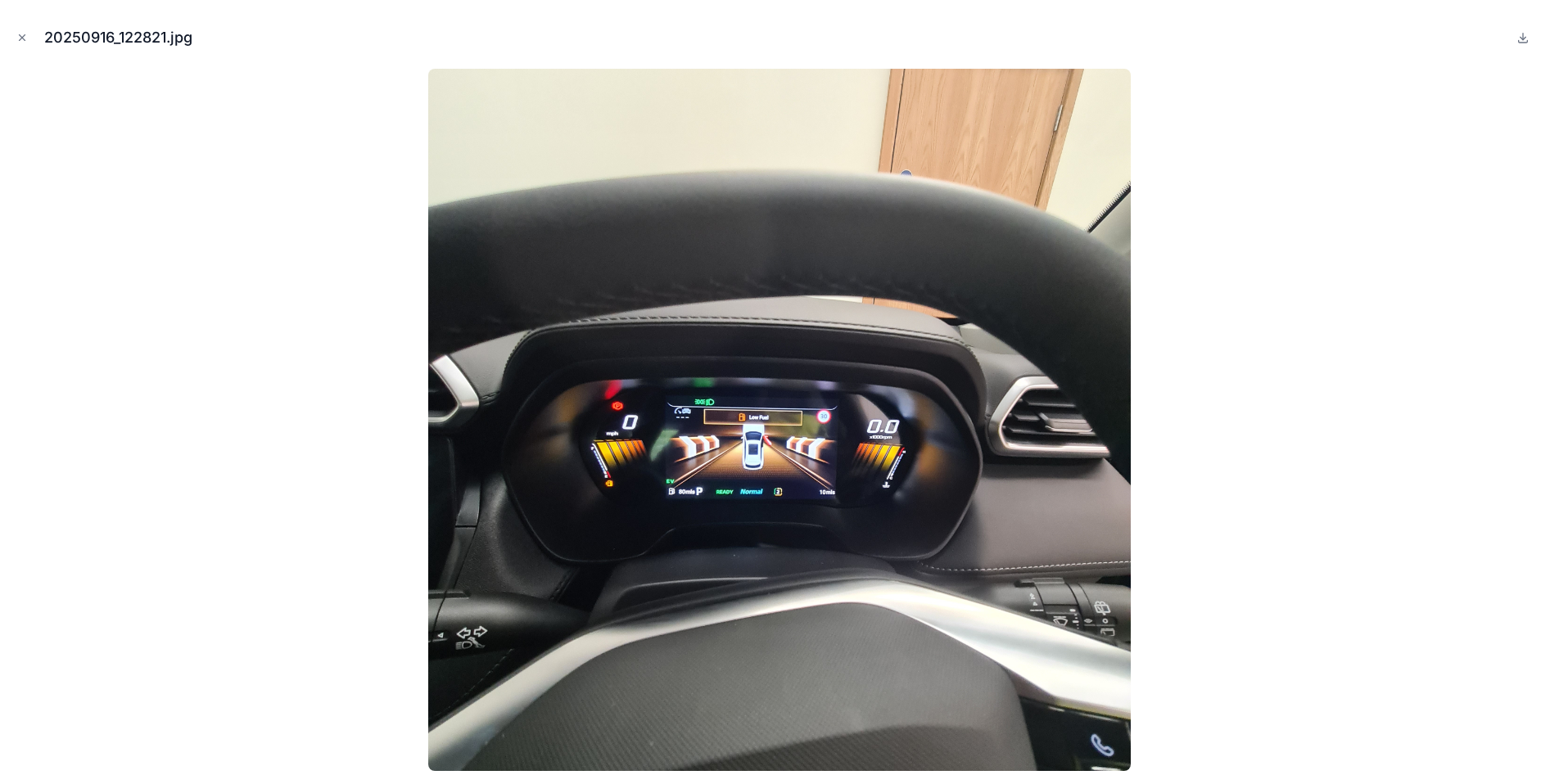
click at [18, 40] on icon "Close modal" at bounding box center [22, 37] width 11 height 11
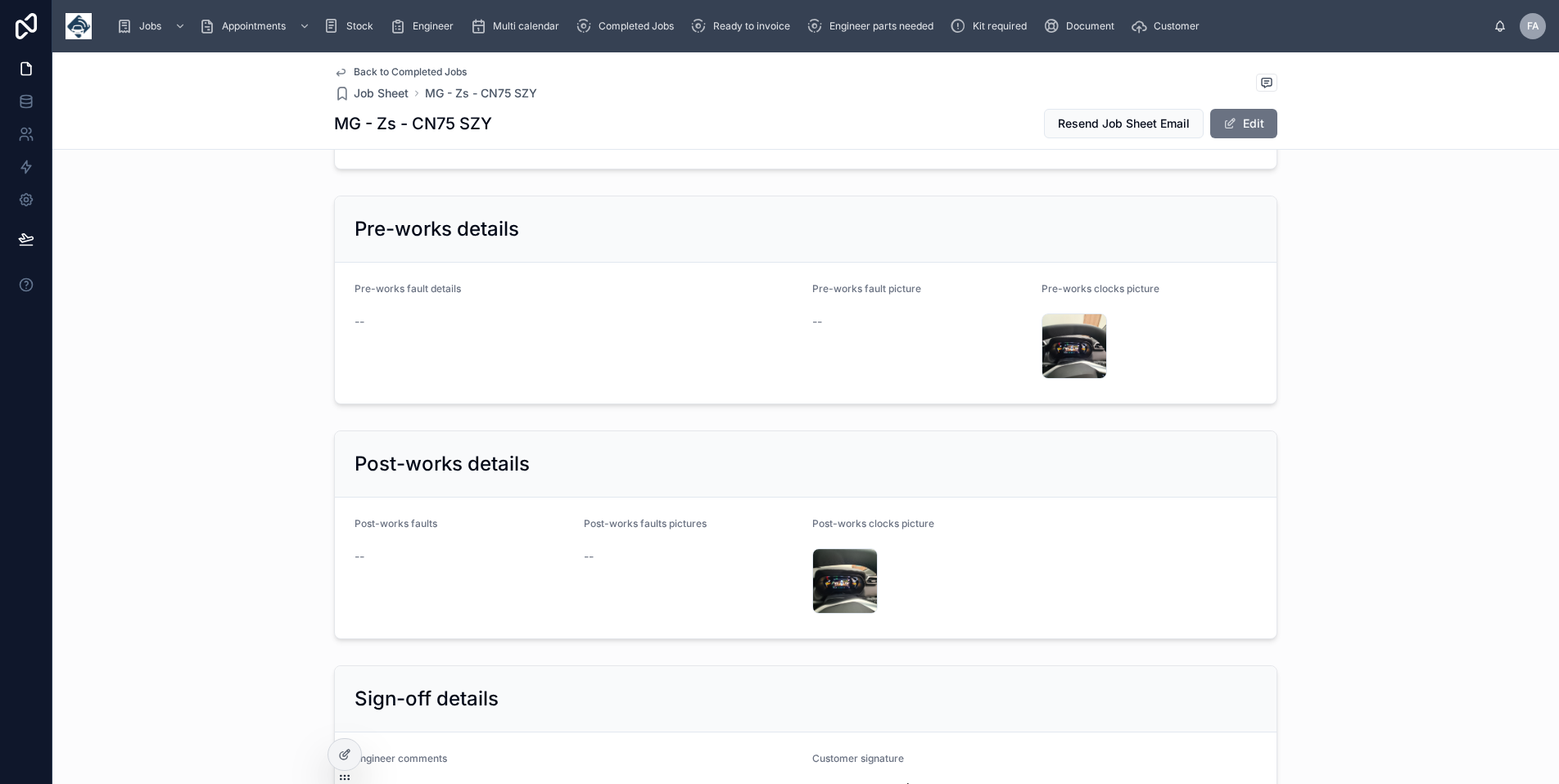
scroll to position [2700, 0]
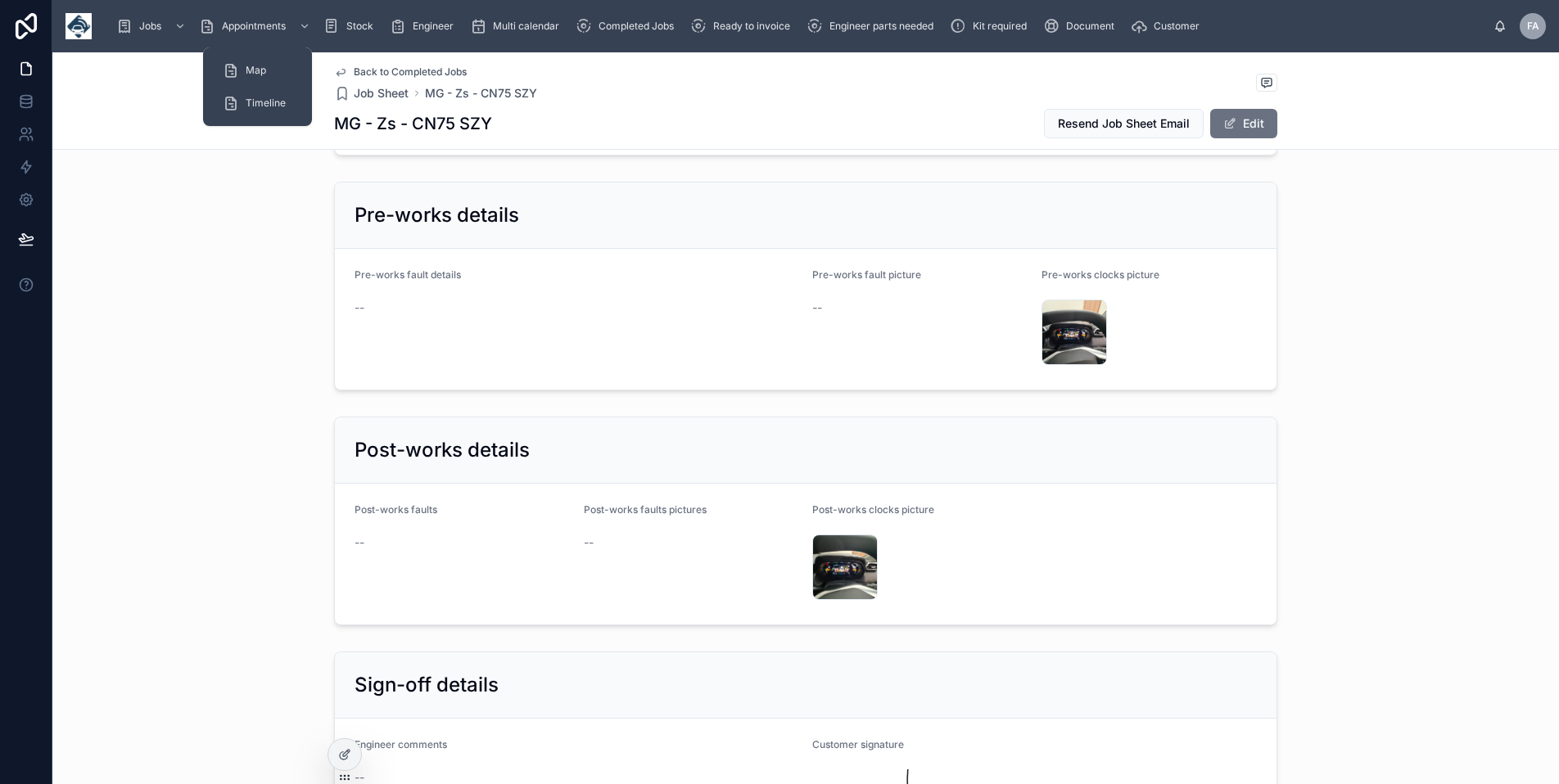
click at [226, 16] on div "Appointments" at bounding box center [256, 26] width 115 height 26
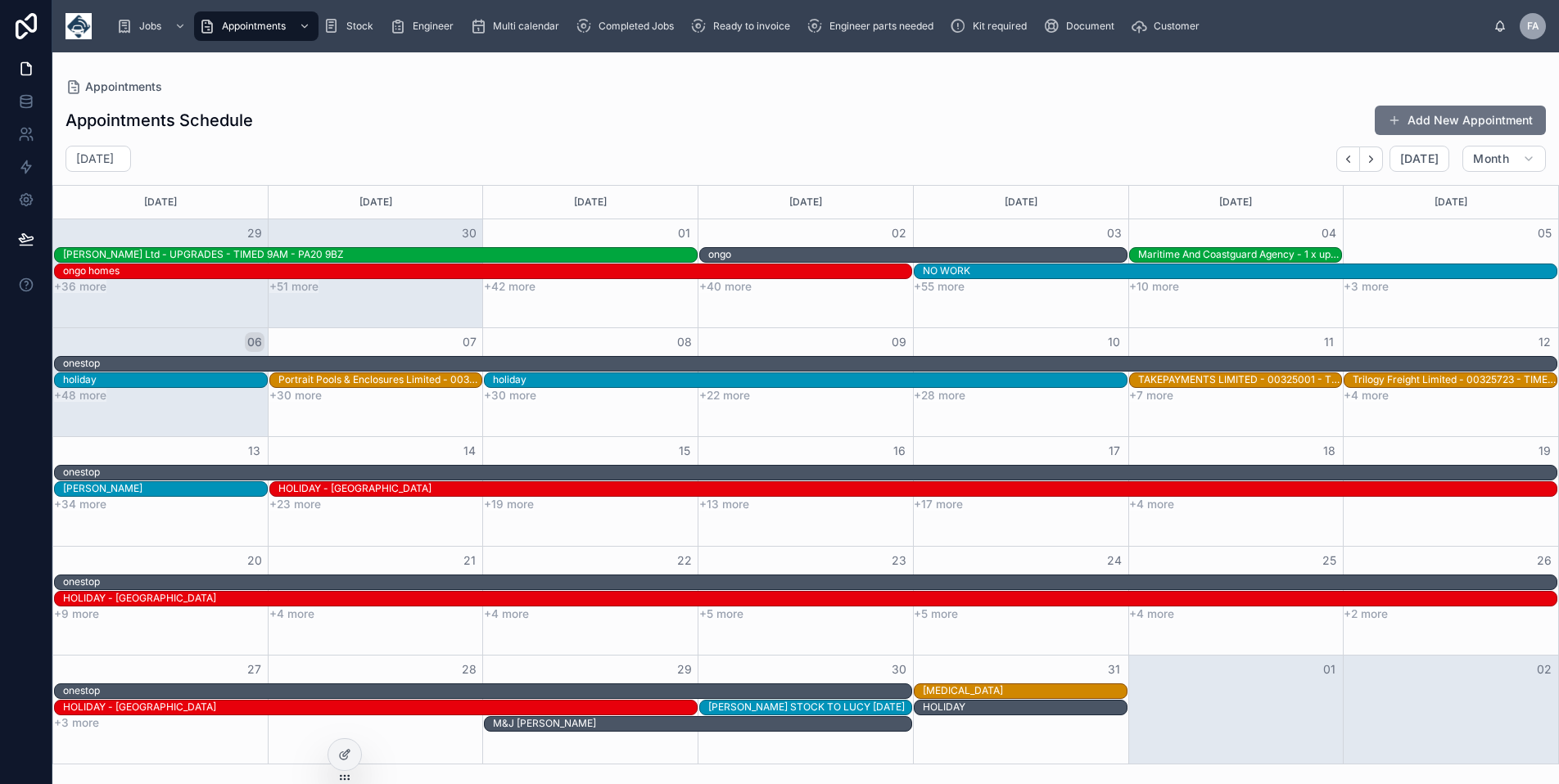
click at [1417, 111] on button "Add New Appointment" at bounding box center [1460, 120] width 171 height 29
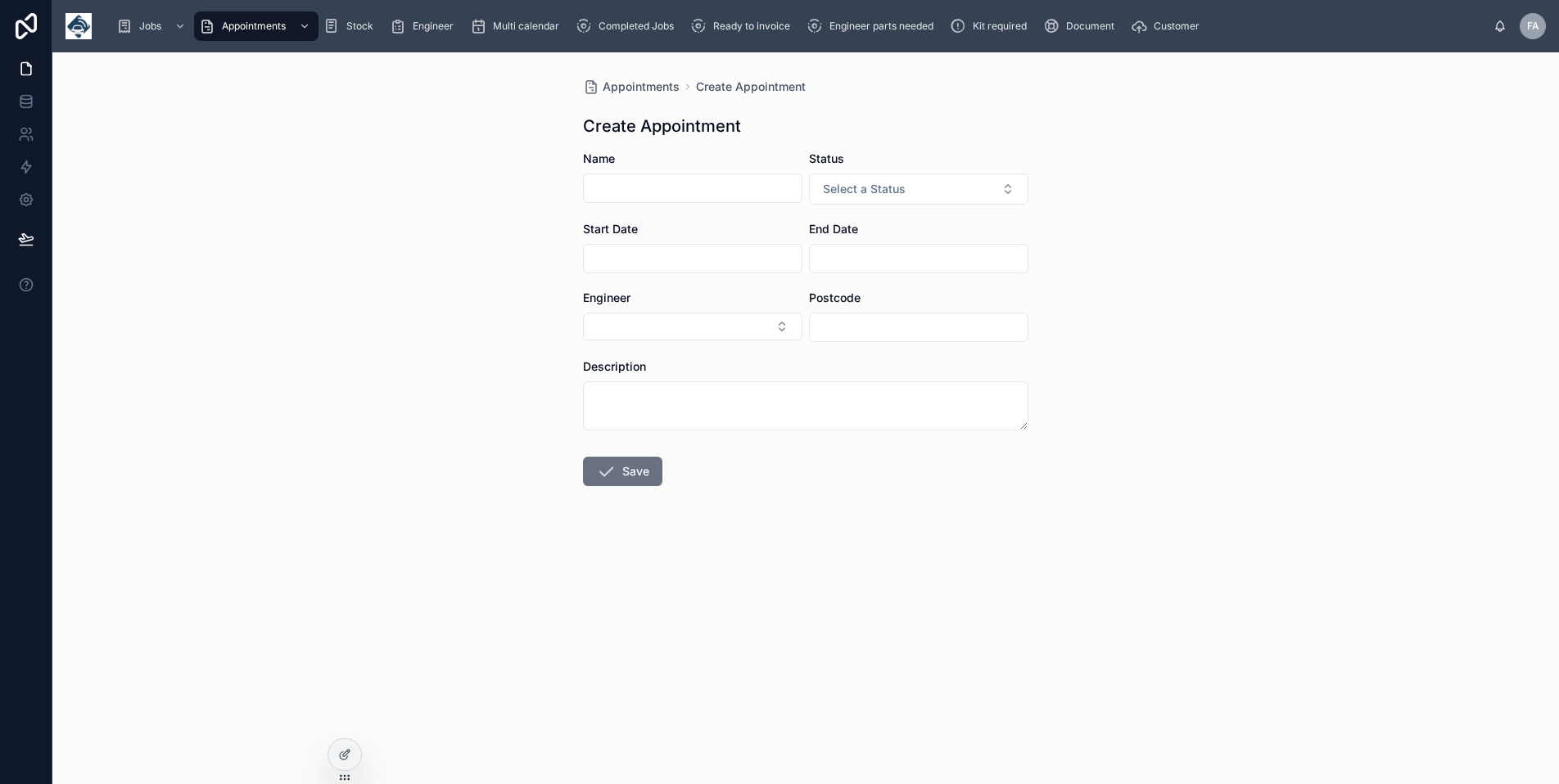
click at [732, 185] on input "text" at bounding box center [692, 188] width 218 height 23
type input "*******"
click at [879, 182] on span "Select a Status" at bounding box center [864, 189] width 83 height 17
click at [843, 279] on div "Holiday" at bounding box center [839, 279] width 35 height 15
click at [685, 253] on input "text" at bounding box center [692, 259] width 218 height 23
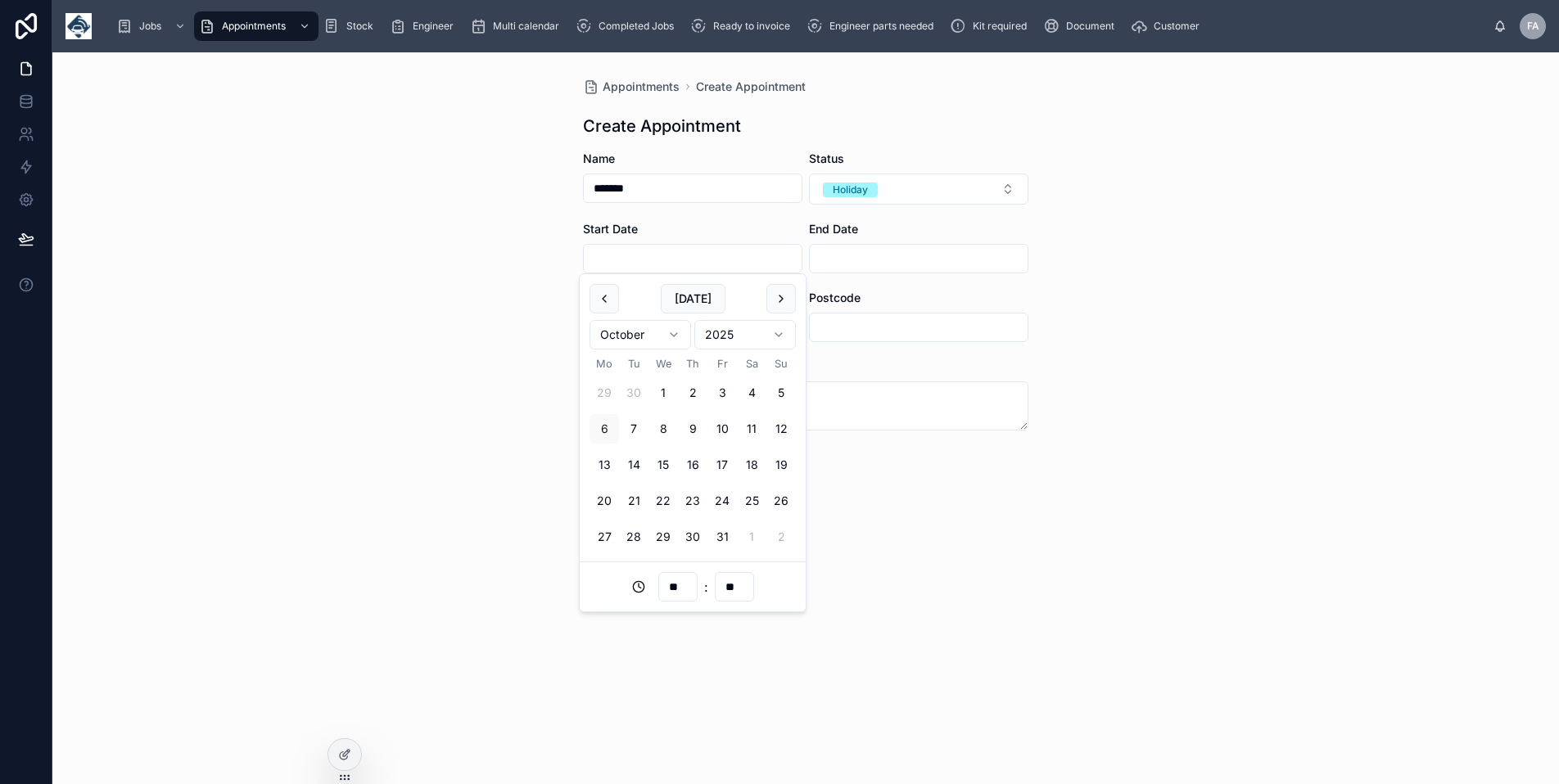
click at [786, 295] on button at bounding box center [780, 298] width 29 height 29
click at [600, 464] on button "15" at bounding box center [603, 464] width 29 height 29
click at [692, 496] on button "25" at bounding box center [692, 501] width 29 height 29
click at [602, 462] on button "15" at bounding box center [603, 464] width 29 height 29
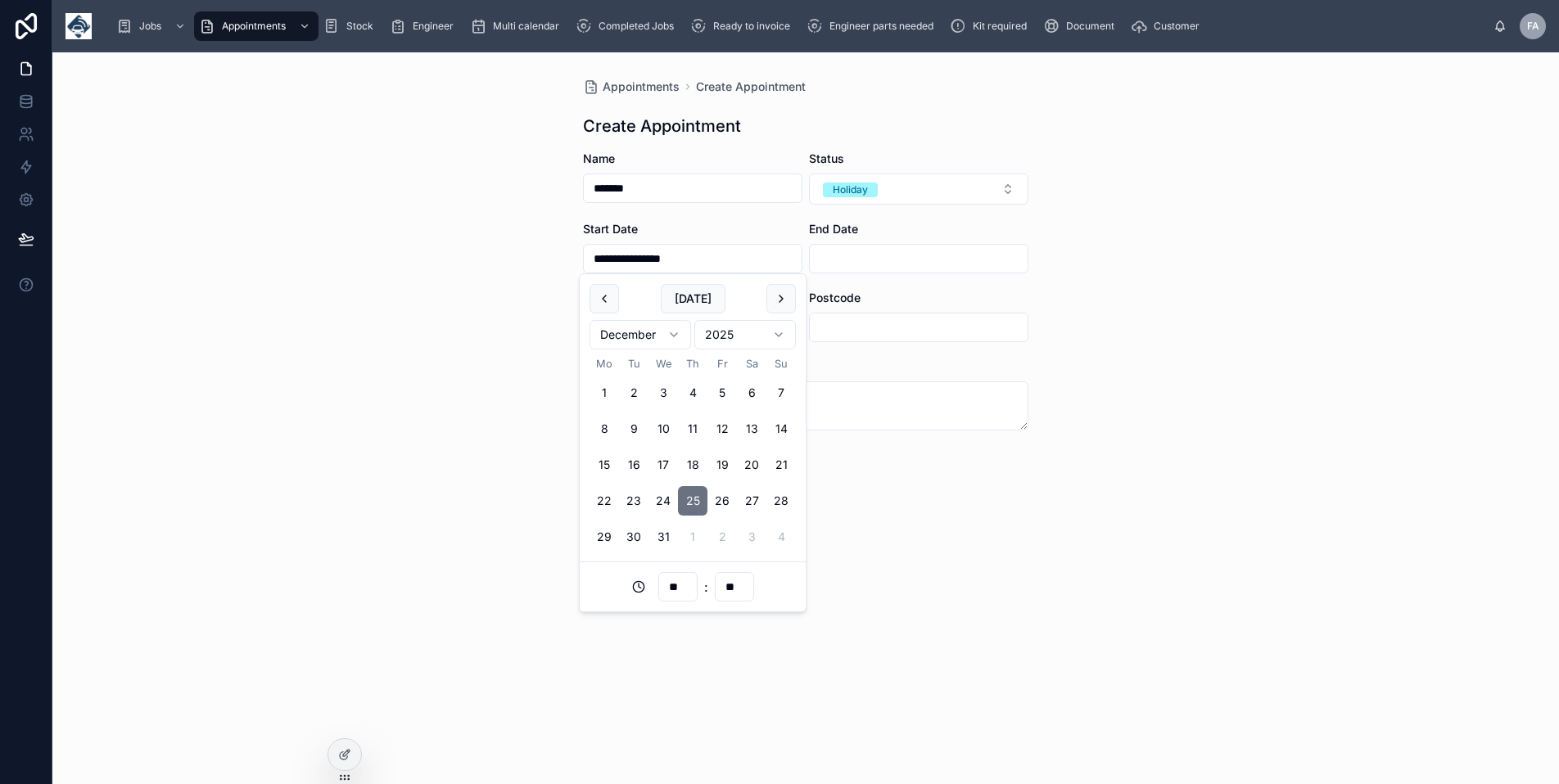
type input "**********"
click at [840, 262] on input "text" at bounding box center [919, 259] width 218 height 23
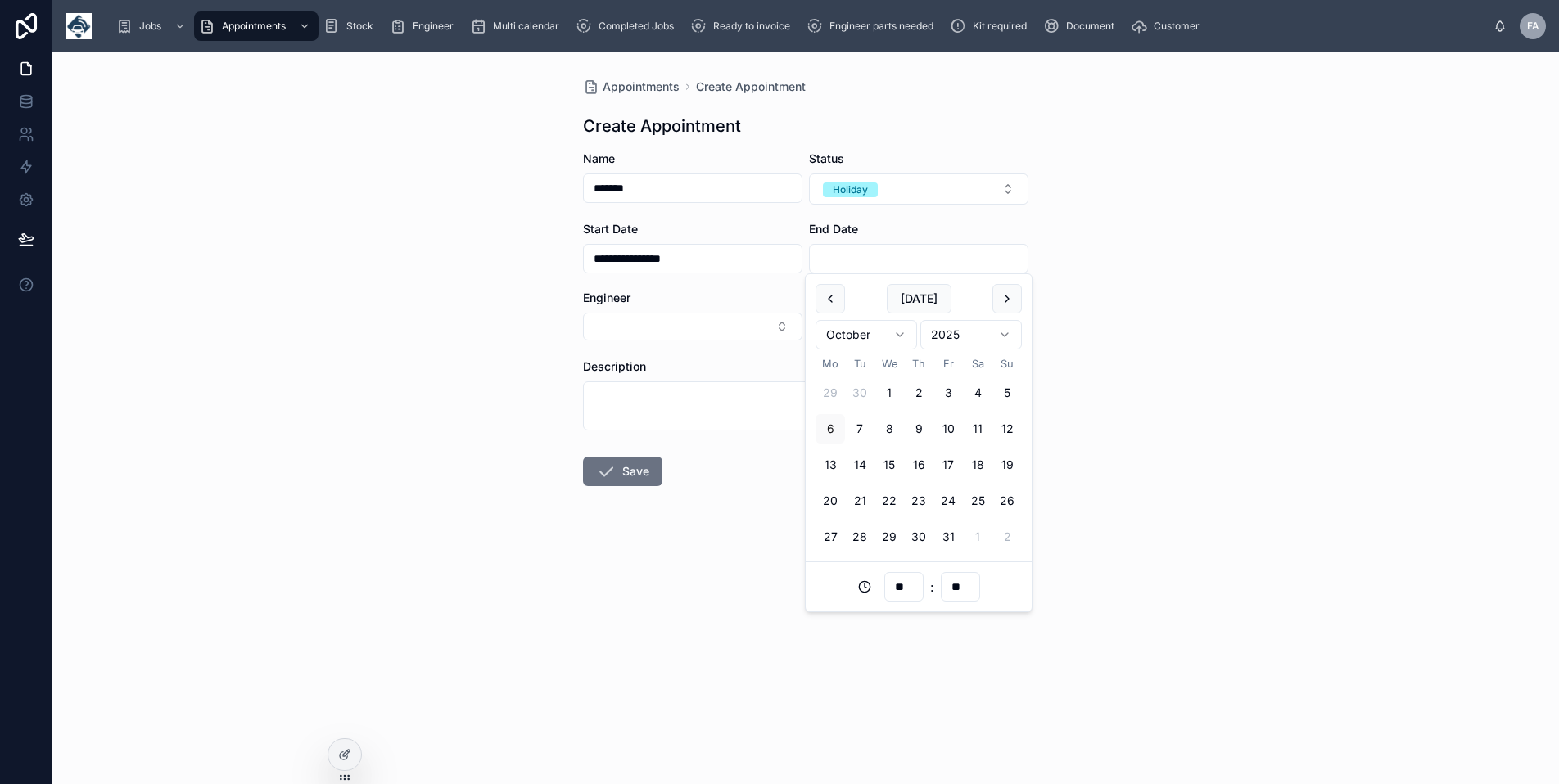
click at [995, 305] on button at bounding box center [1006, 298] width 29 height 29
click at [998, 304] on button at bounding box center [1006, 298] width 29 height 29
click at [916, 495] on button "25" at bounding box center [918, 501] width 29 height 29
type input "**********"
click at [705, 316] on button "Select Button" at bounding box center [692, 327] width 219 height 28
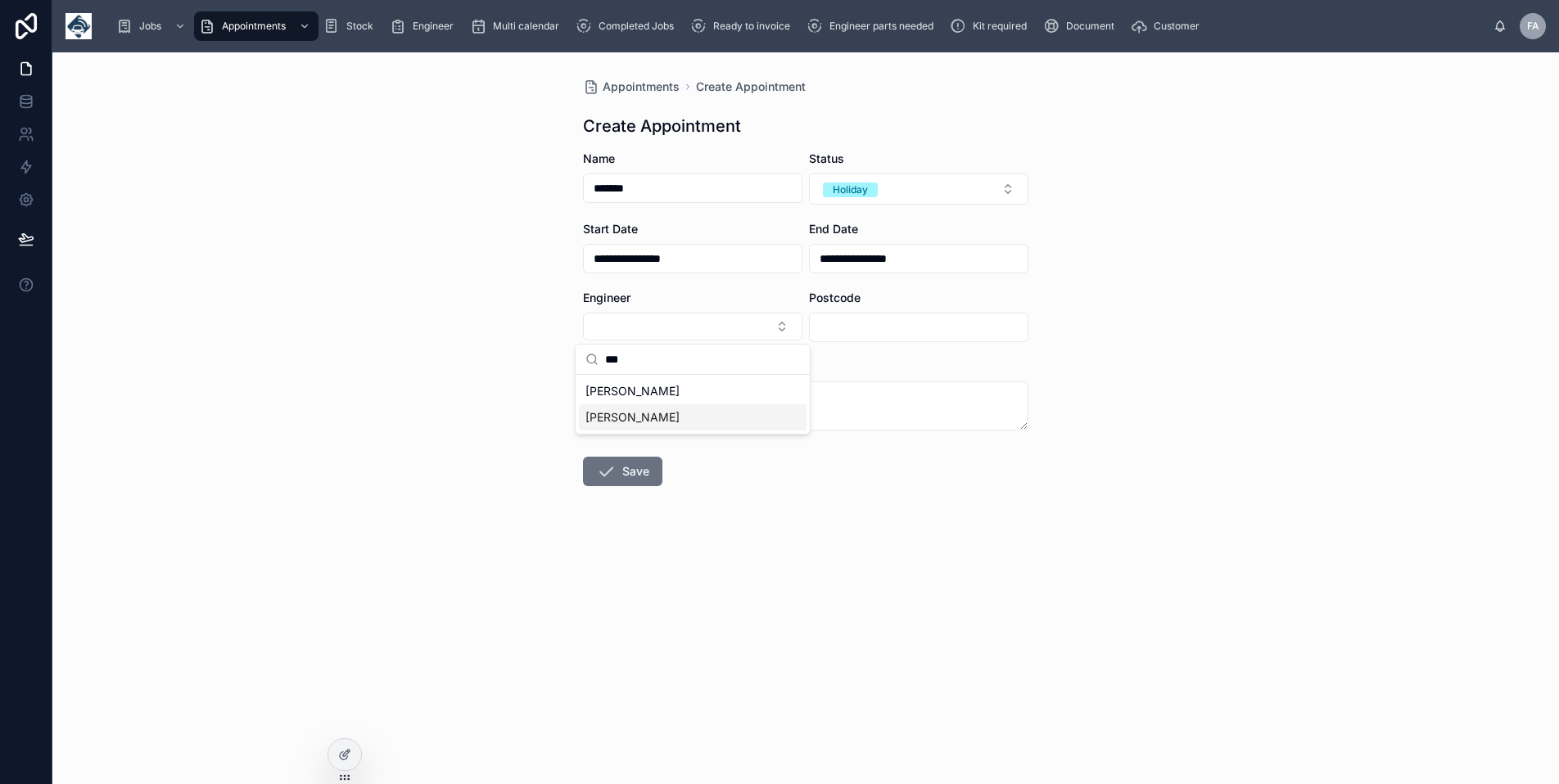
type input "***"
click at [654, 424] on span "[PERSON_NAME]" at bounding box center [632, 417] width 95 height 17
click at [618, 473] on button "Save" at bounding box center [623, 472] width 79 height 29
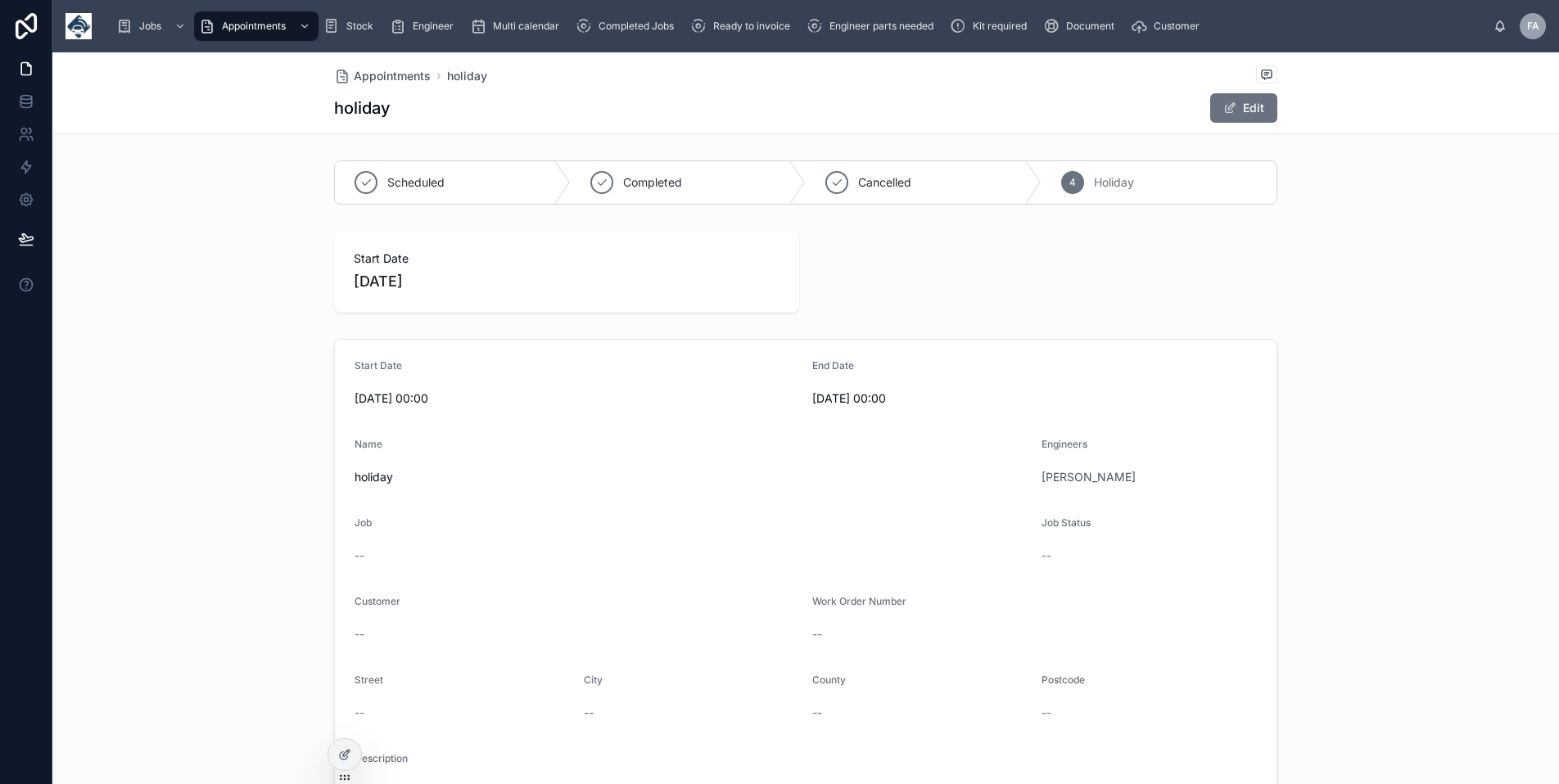
click at [365, 76] on span "Appointments" at bounding box center [391, 76] width 77 height 17
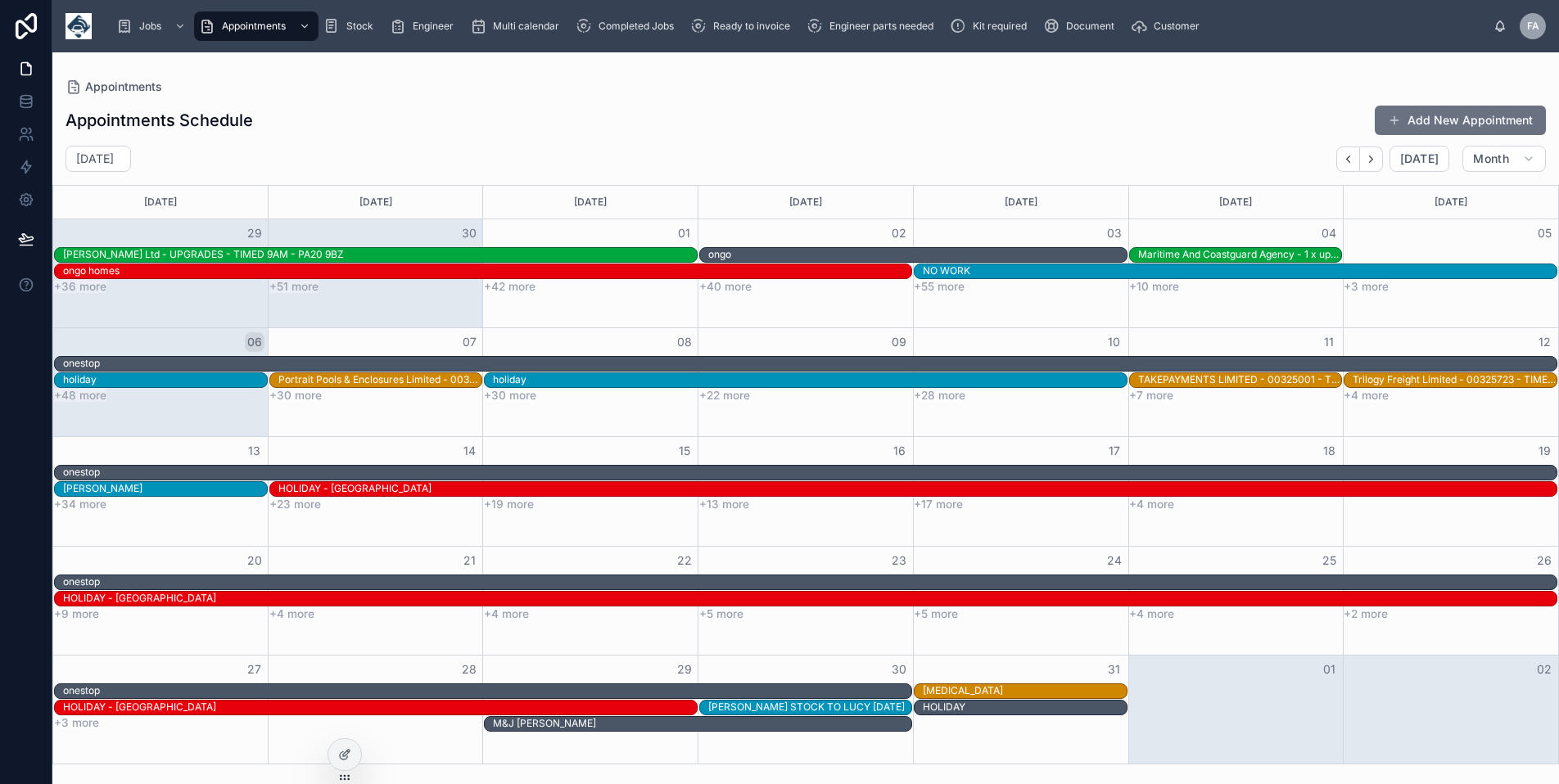
click at [1495, 113] on button "Add New Appointment" at bounding box center [1460, 120] width 171 height 29
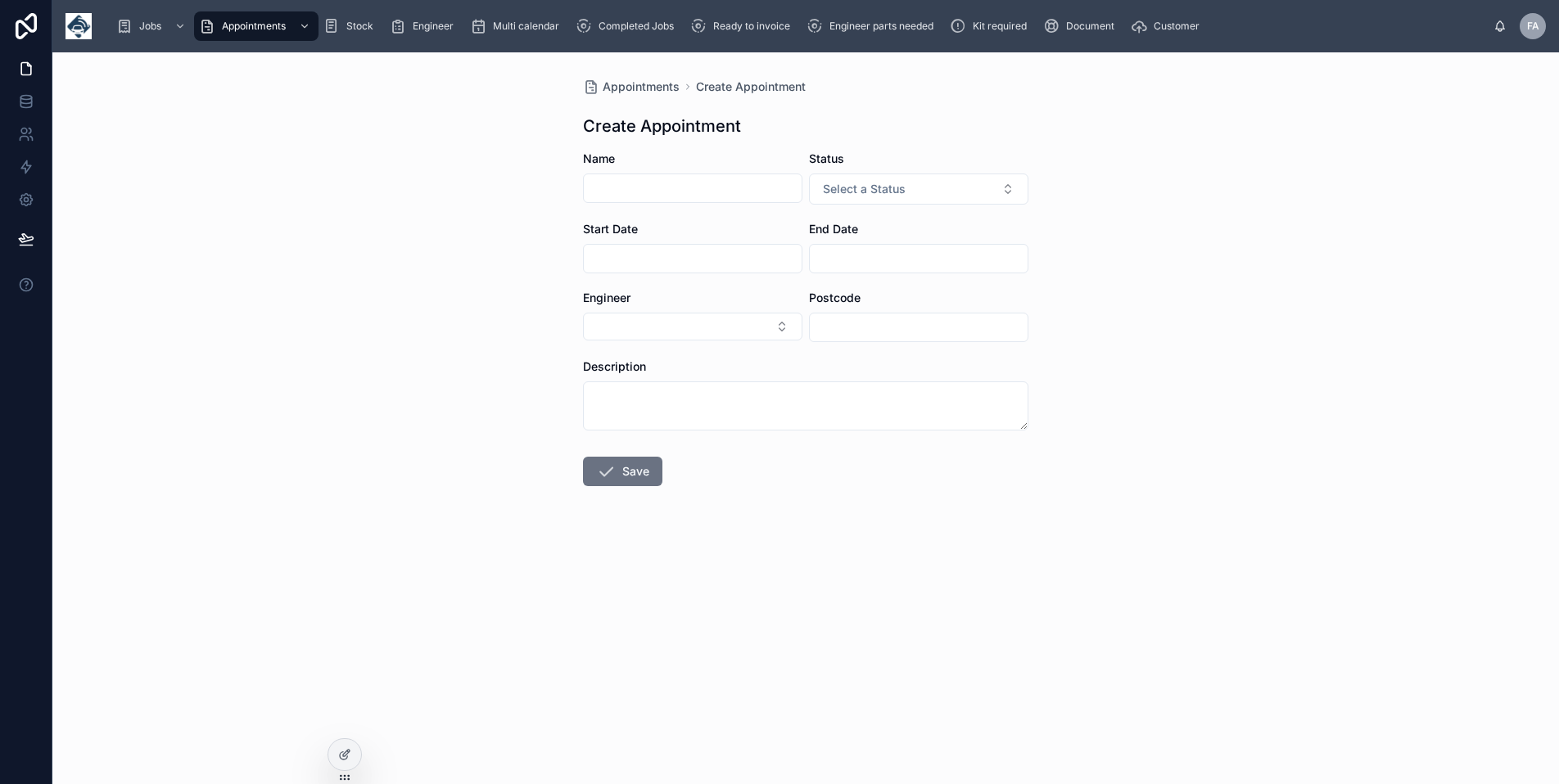
click at [725, 171] on div "Name" at bounding box center [692, 177] width 219 height 54
click at [715, 184] on input "text" at bounding box center [692, 188] width 218 height 23
type input "*******"
click at [829, 185] on span "Select a Status" at bounding box center [864, 189] width 83 height 17
click at [841, 285] on div "Holiday" at bounding box center [839, 279] width 35 height 15
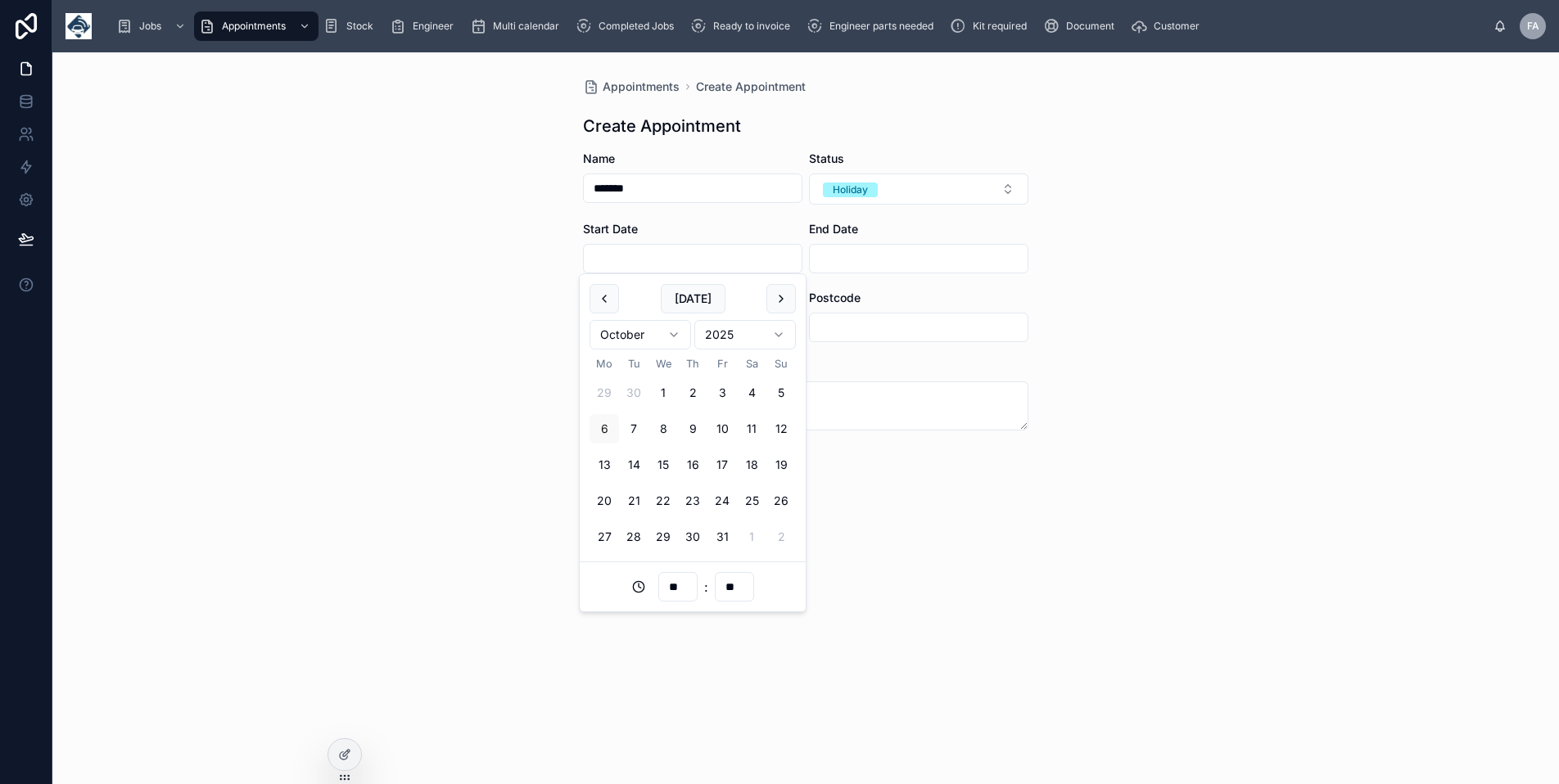
click at [725, 258] on input "text" at bounding box center [692, 259] width 218 height 23
click at [783, 294] on button at bounding box center [780, 298] width 29 height 29
click at [602, 538] on button "29" at bounding box center [603, 536] width 29 height 29
type input "**********"
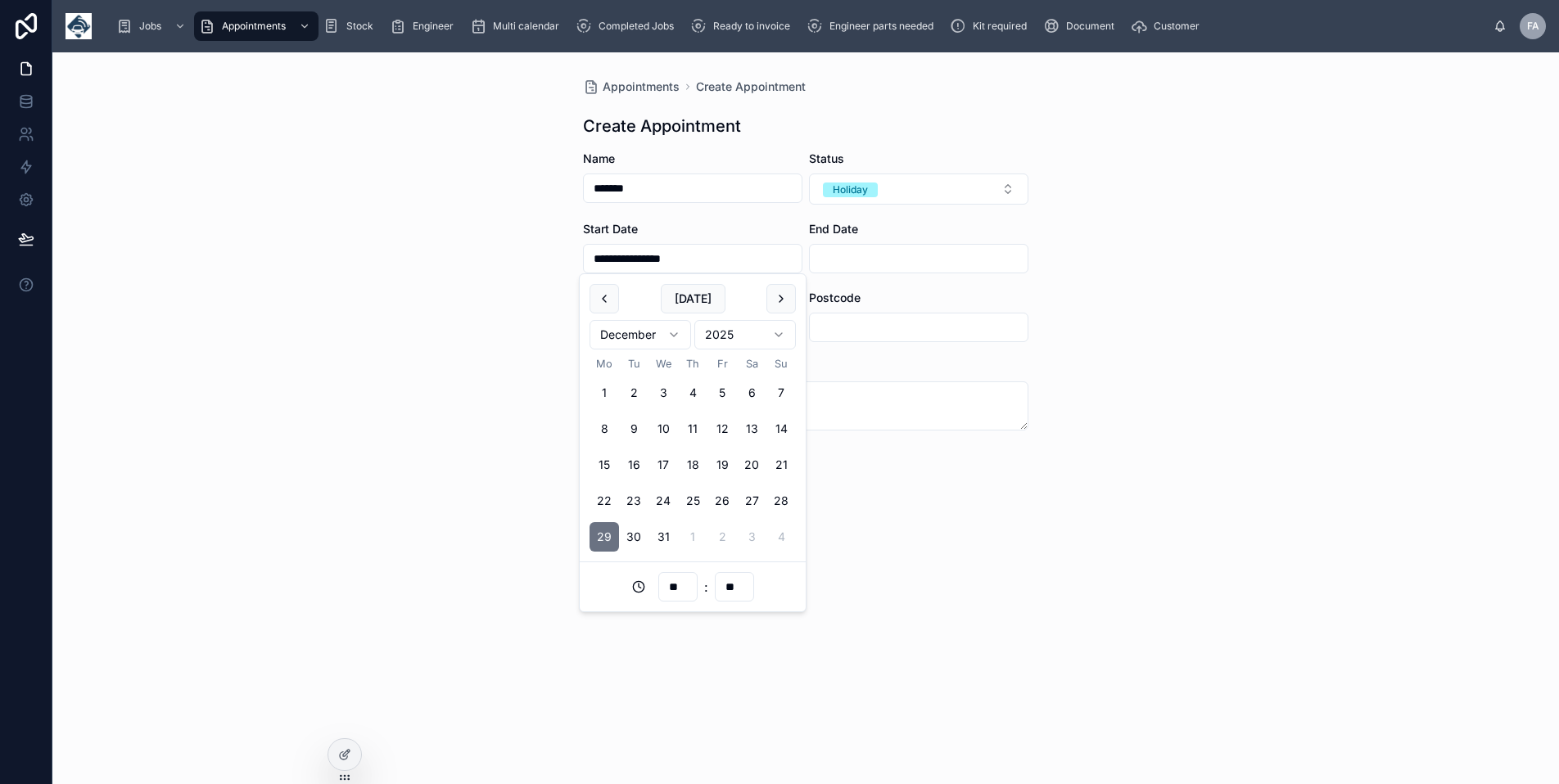
click at [886, 253] on input "text" at bounding box center [919, 259] width 218 height 23
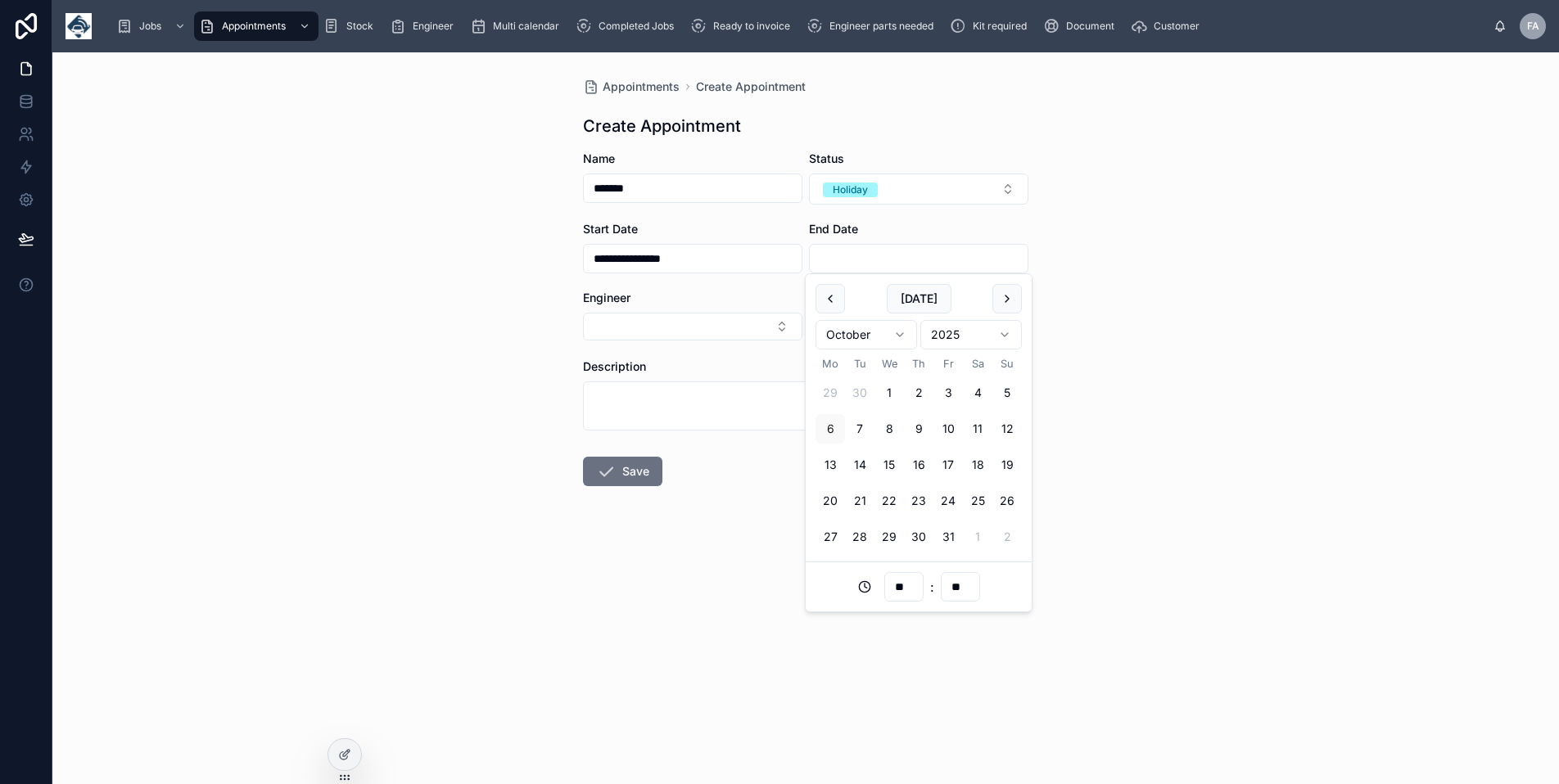
click at [1004, 291] on button at bounding box center [1006, 298] width 29 height 29
click at [917, 536] on button "1" at bounding box center [918, 536] width 29 height 29
type input "**********"
click at [669, 327] on button "Select Button" at bounding box center [692, 327] width 219 height 28
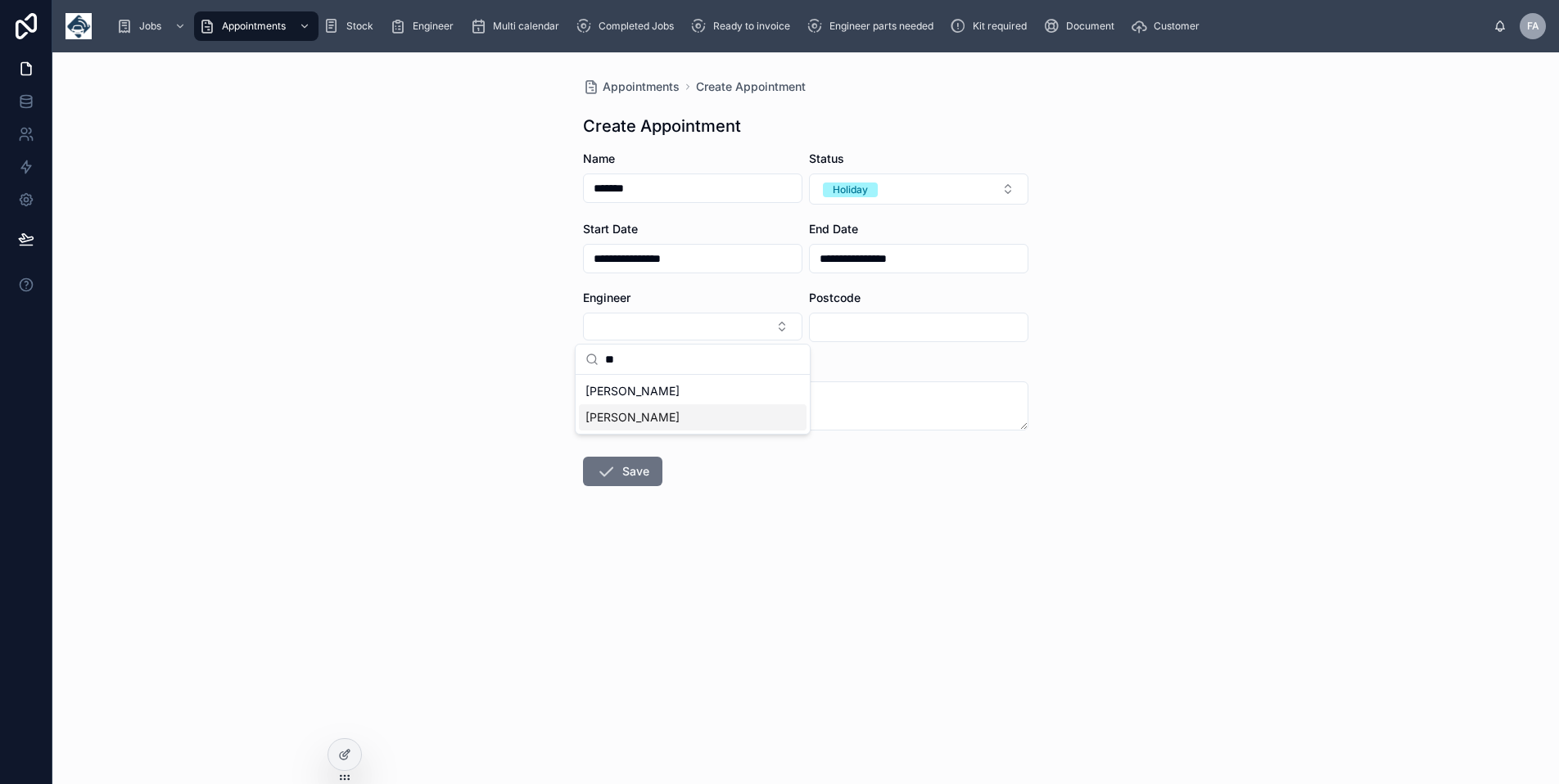
type input "**"
click at [654, 415] on span "[PERSON_NAME]" at bounding box center [632, 417] width 95 height 17
click at [622, 484] on button "Save" at bounding box center [623, 472] width 79 height 29
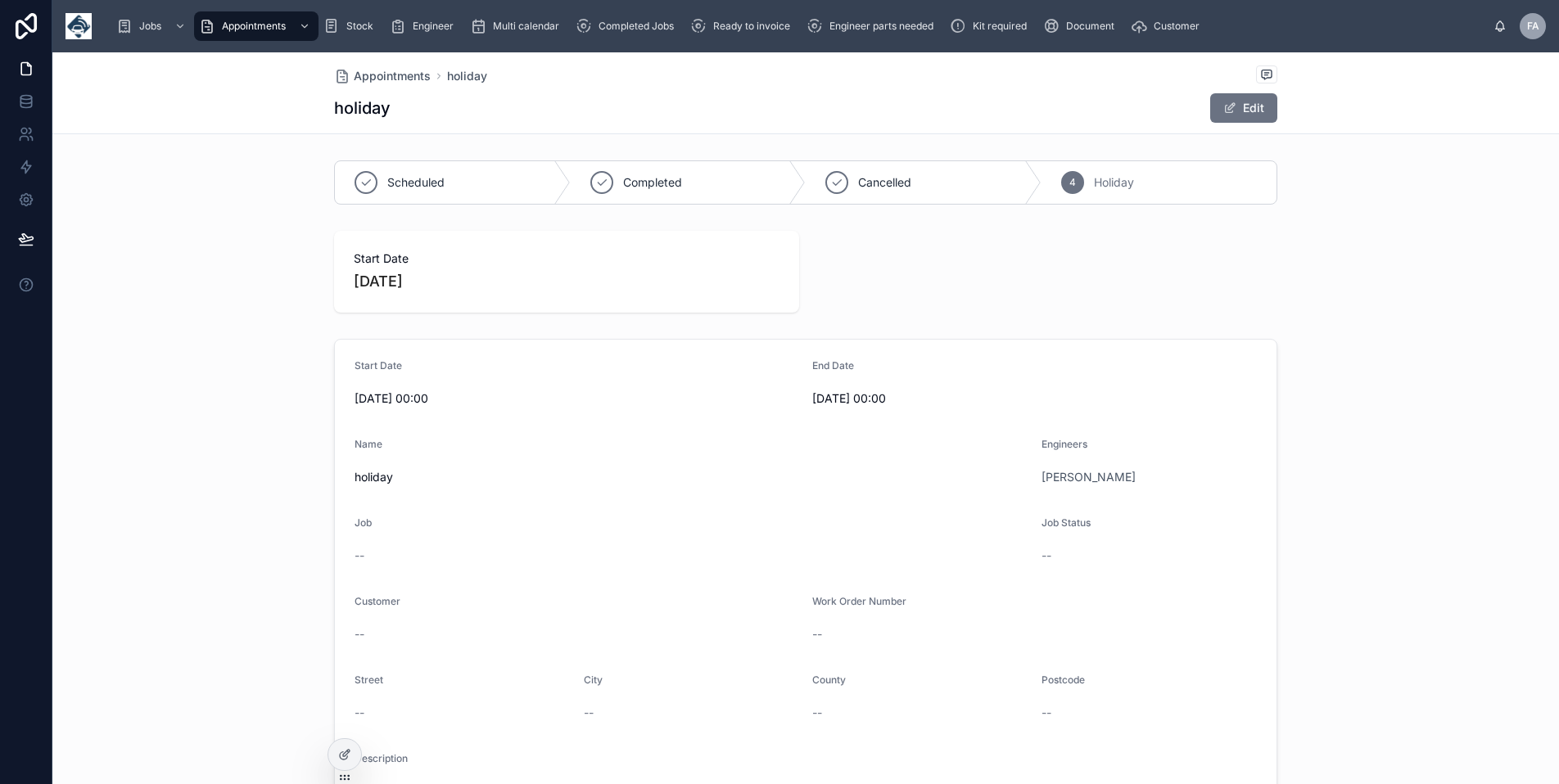
click at [375, 77] on span "Appointments" at bounding box center [391, 76] width 77 height 17
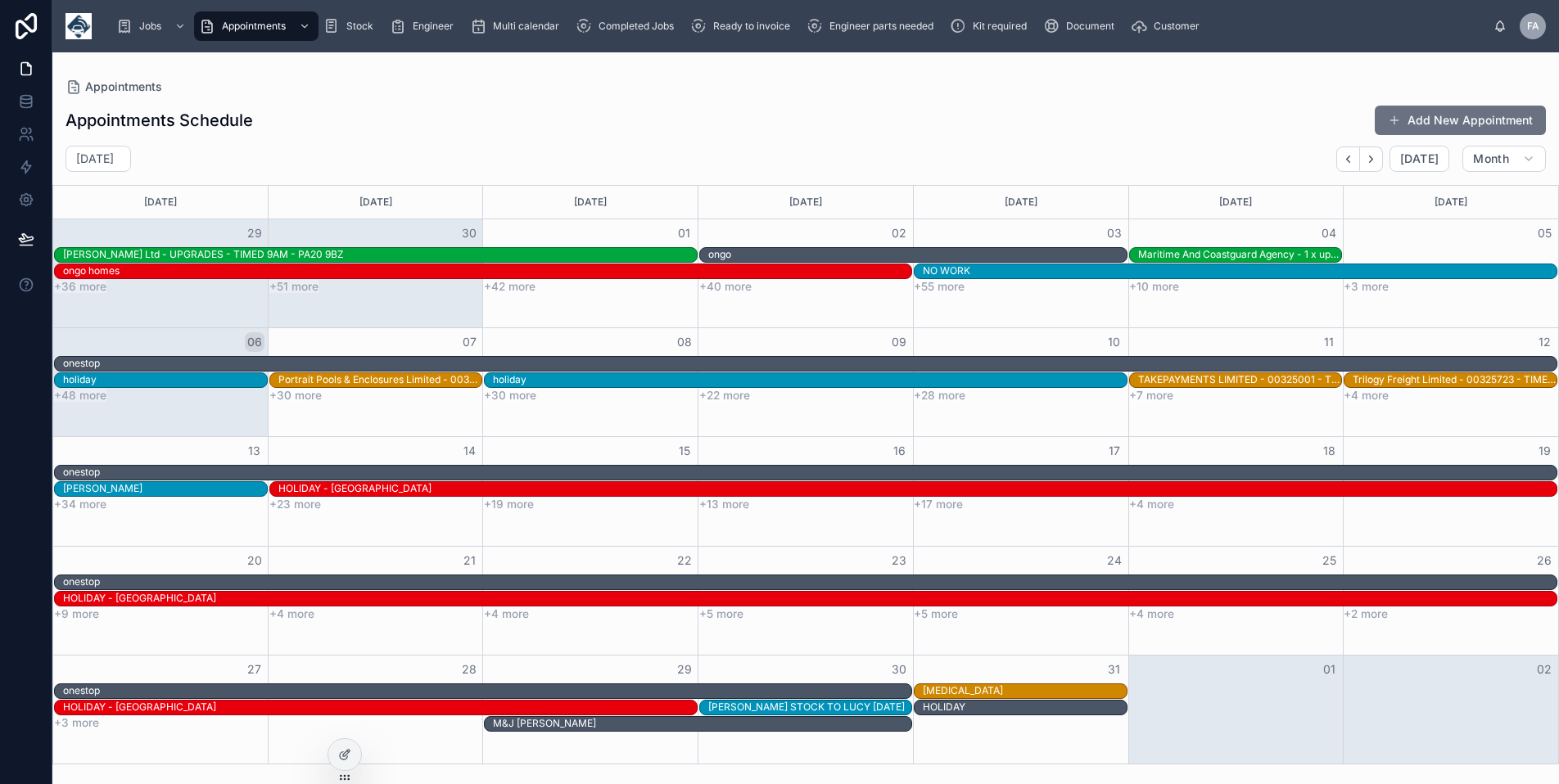
click at [1414, 123] on button "Add New Appointment" at bounding box center [1460, 120] width 171 height 29
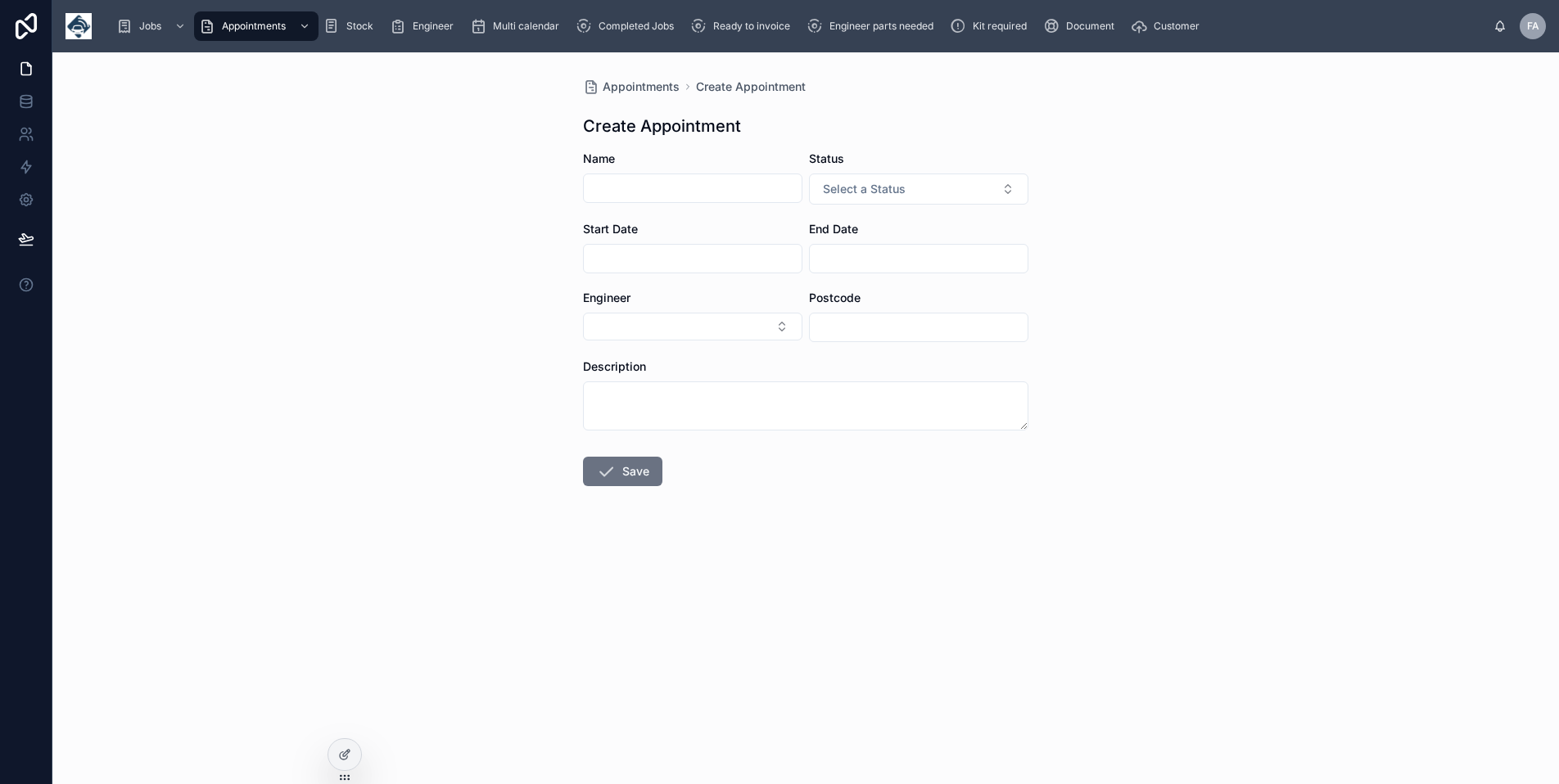
click at [685, 187] on input "text" at bounding box center [692, 188] width 218 height 23
type input "*******"
click at [663, 268] on input "text" at bounding box center [692, 259] width 218 height 23
click at [785, 298] on button at bounding box center [780, 298] width 29 height 29
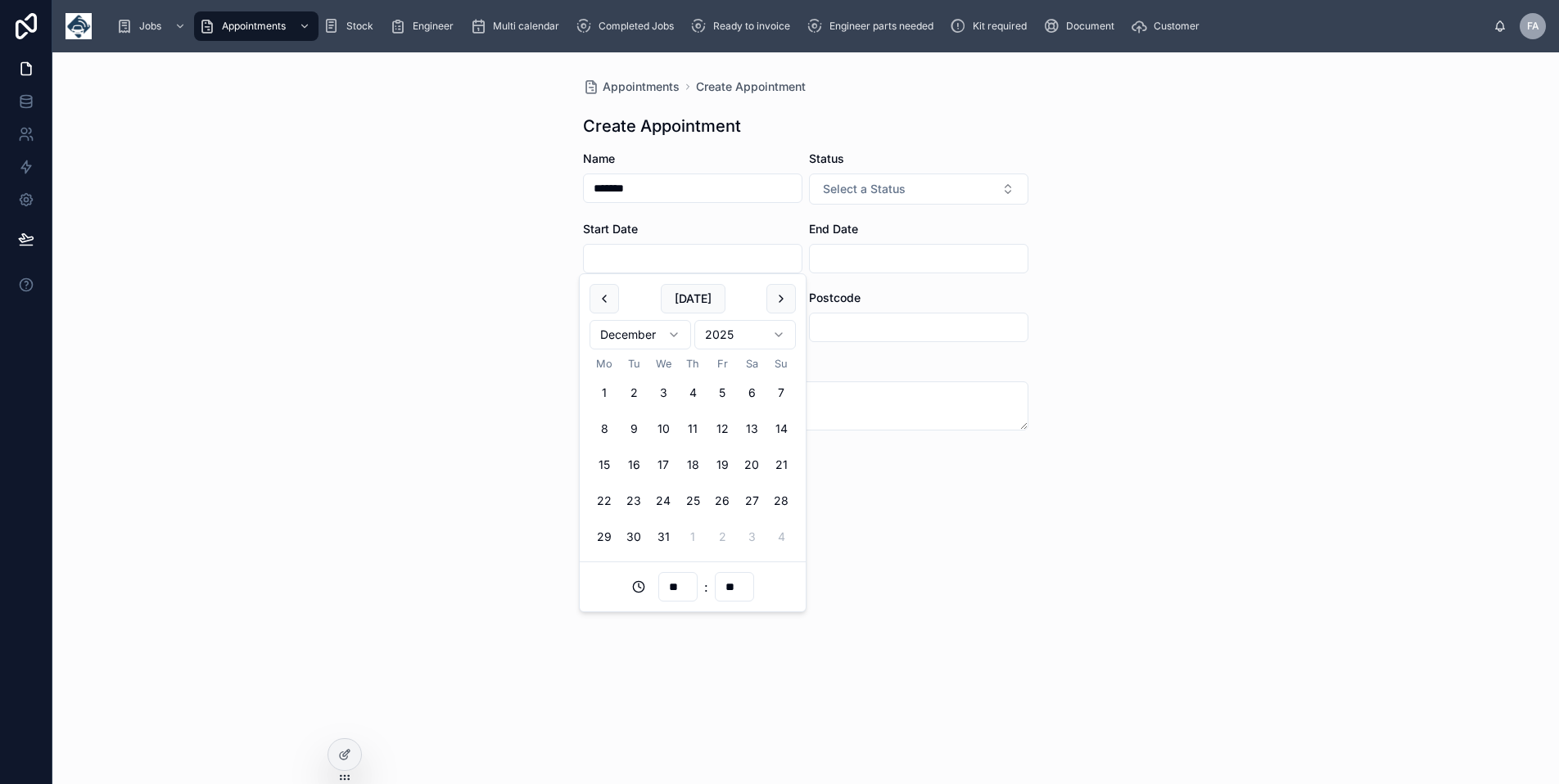
click at [724, 541] on button "2" at bounding box center [722, 536] width 29 height 29
type input "**********"
click at [891, 256] on input "text" at bounding box center [919, 259] width 218 height 23
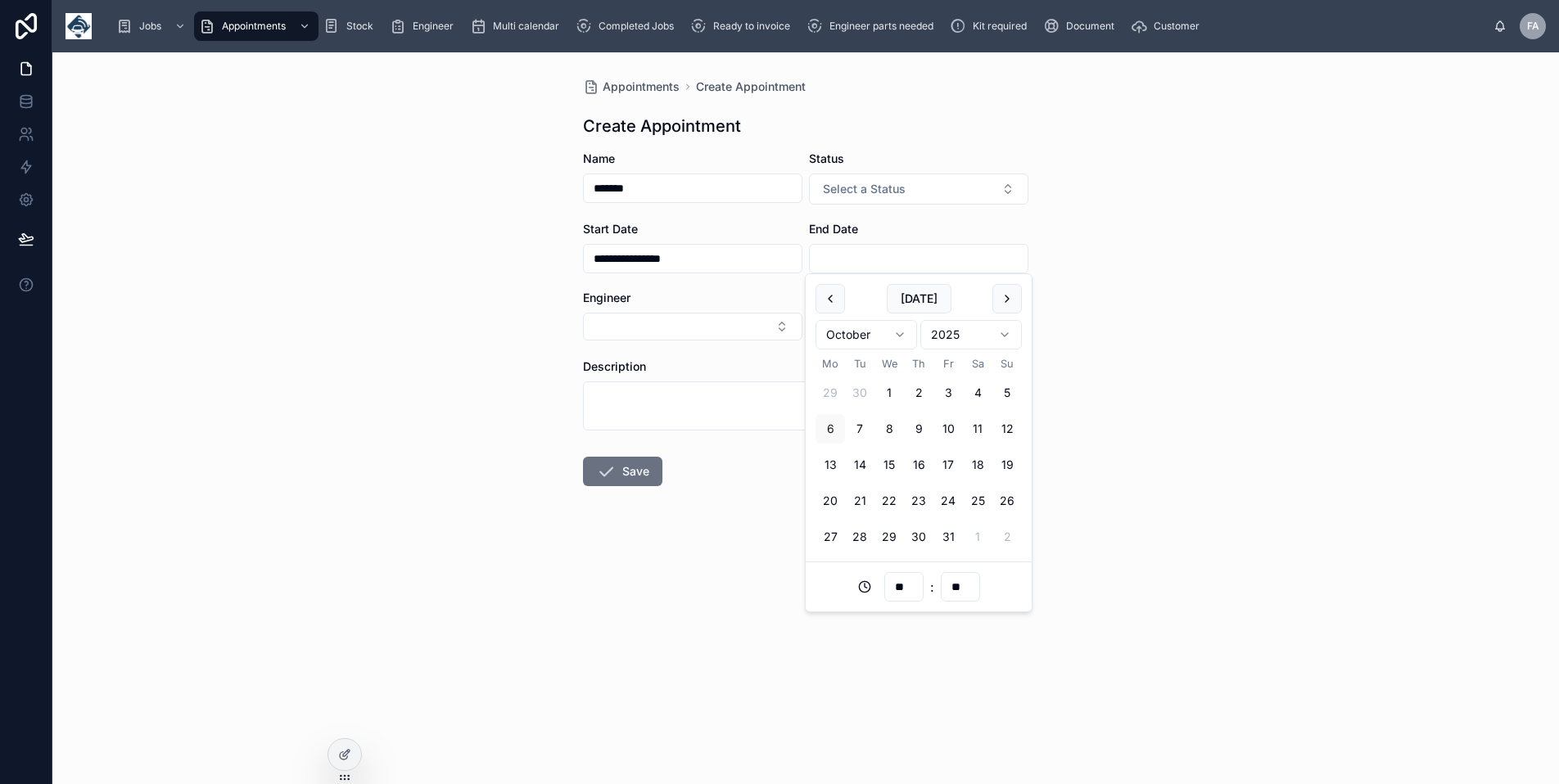
click at [1001, 293] on button at bounding box center [1006, 298] width 29 height 29
click at [977, 540] on button "3" at bounding box center [977, 536] width 29 height 29
type input "**********"
click at [696, 339] on button "Select Button" at bounding box center [692, 327] width 219 height 28
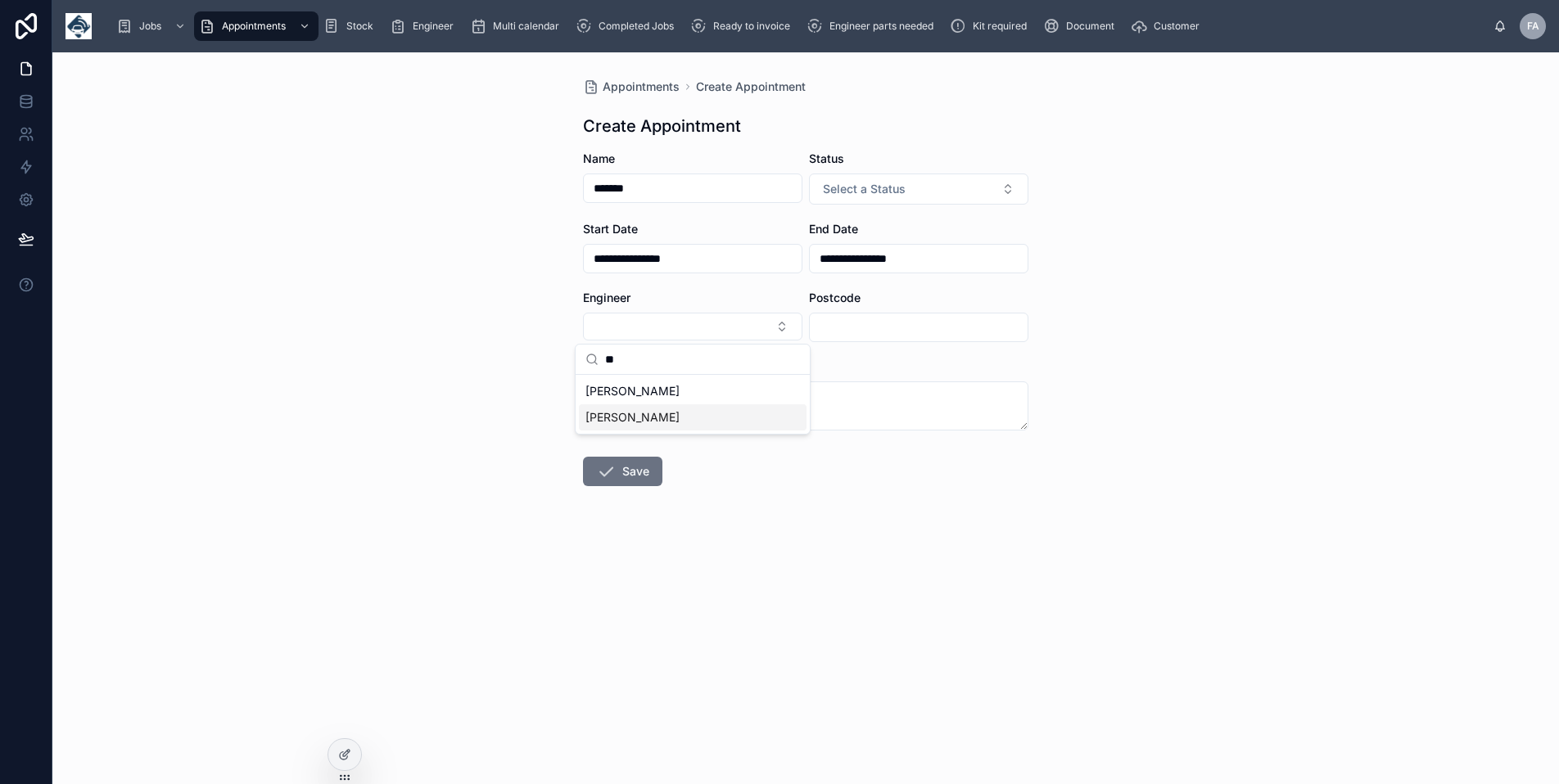
type input "**"
click at [675, 422] on span "[PERSON_NAME]" at bounding box center [632, 417] width 95 height 17
click at [605, 474] on icon at bounding box center [606, 473] width 19 height 19
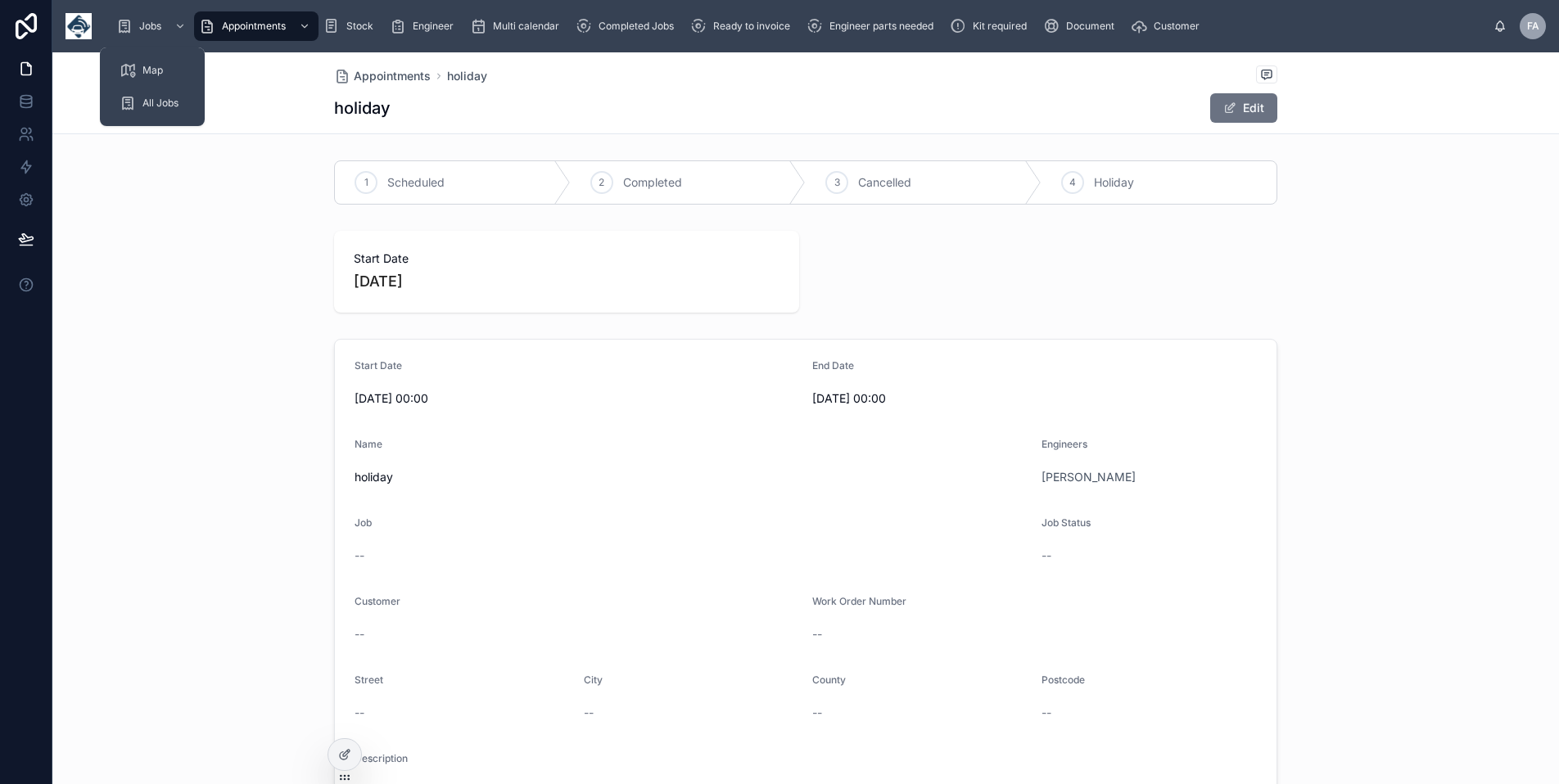
click at [163, 23] on div "Jobs" at bounding box center [153, 26] width 72 height 26
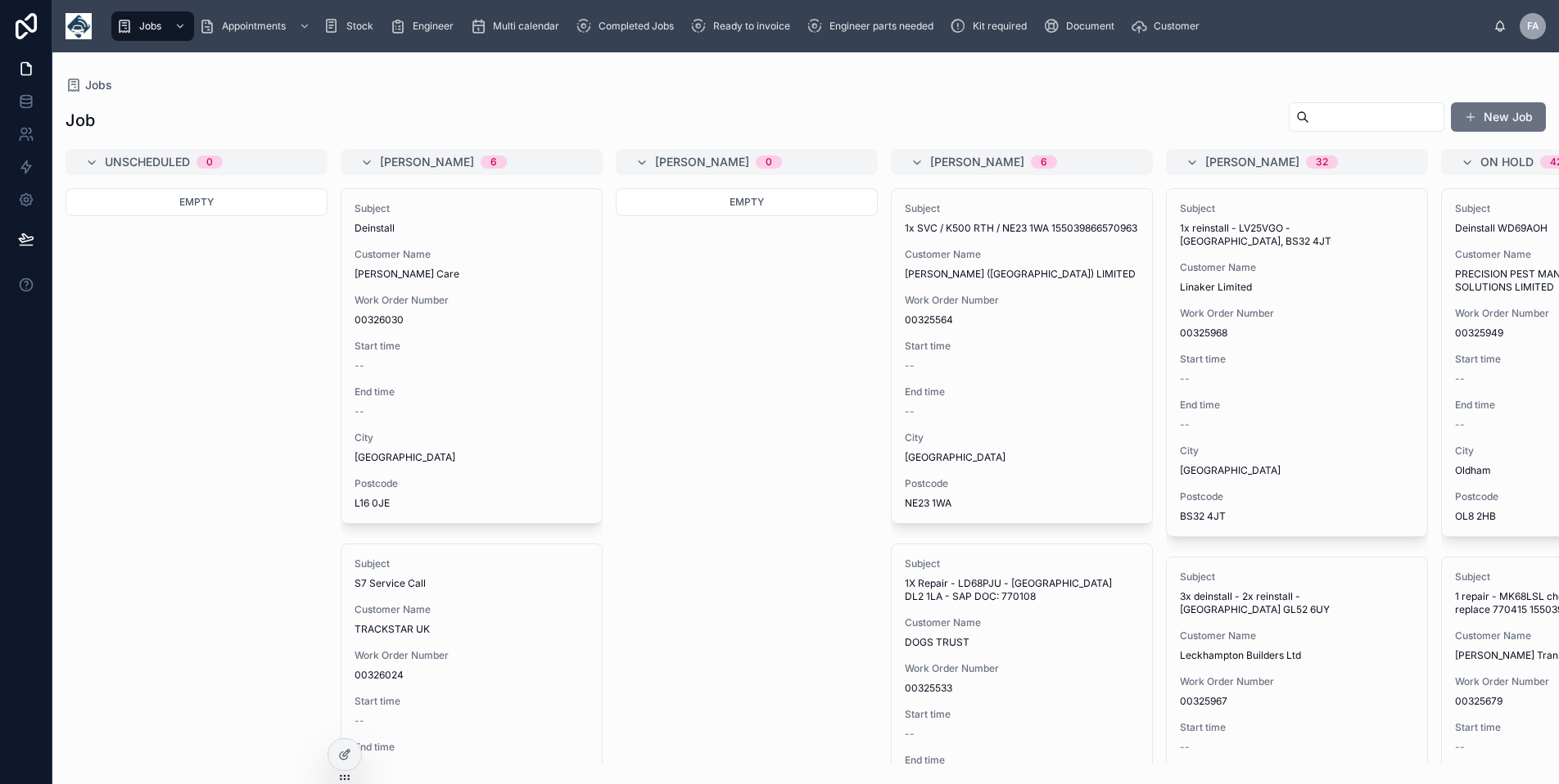
click at [632, 26] on span "Completed Jobs" at bounding box center [635, 26] width 75 height 13
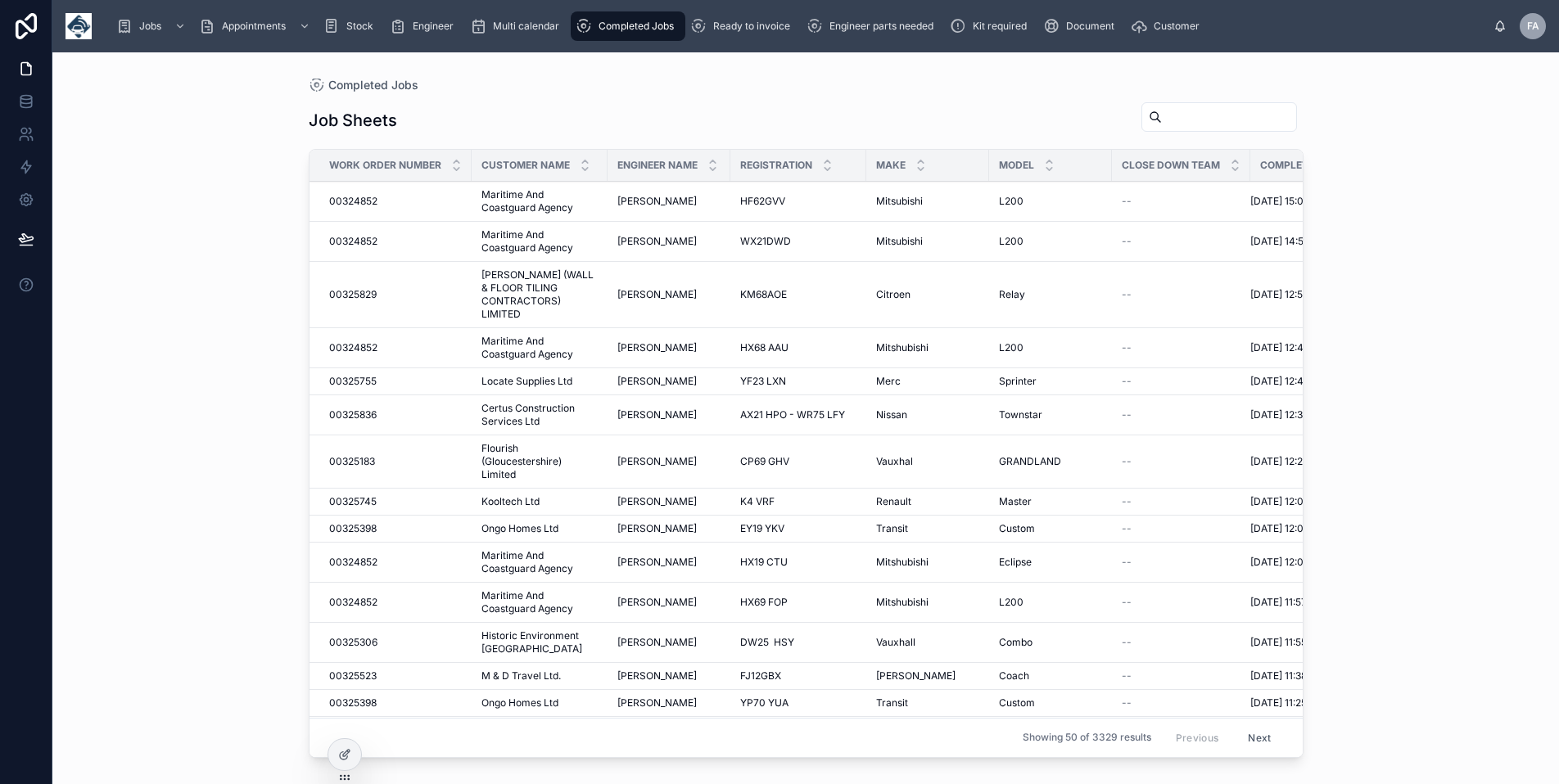
click at [1162, 111] on input "text" at bounding box center [1229, 117] width 134 height 23
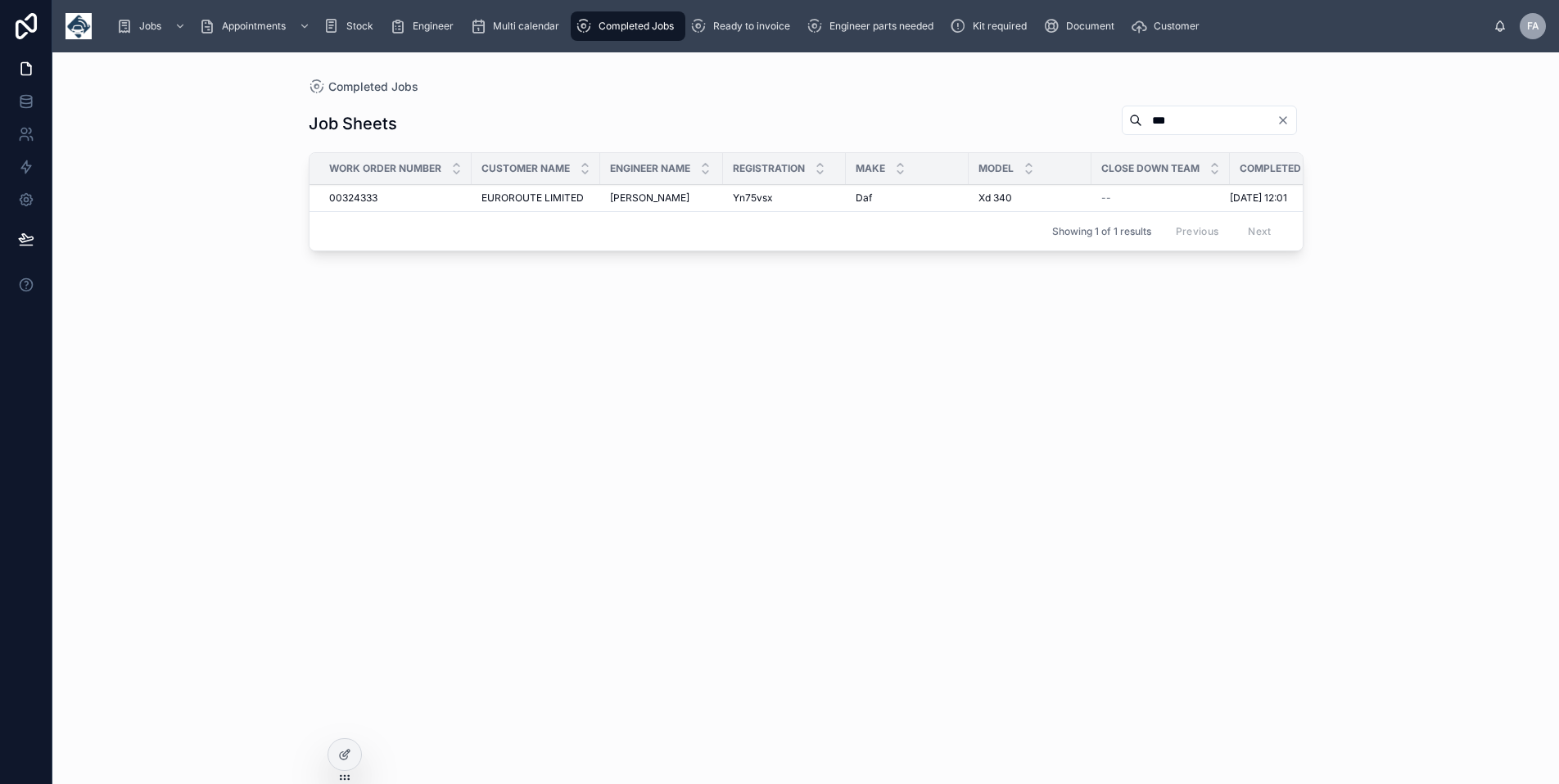
type input "***"
click at [348, 192] on span "00324333" at bounding box center [353, 198] width 49 height 13
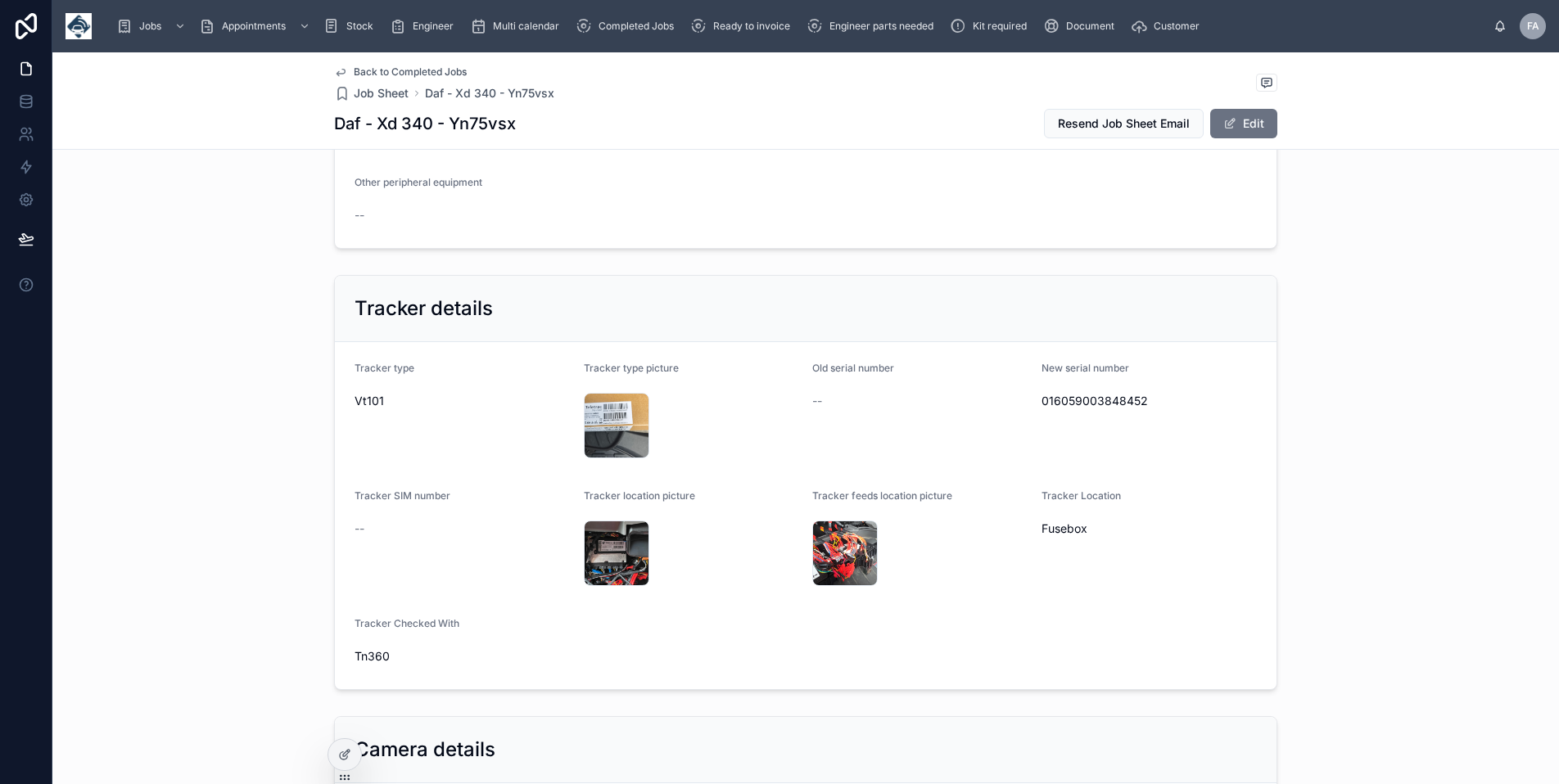
scroll to position [1145, 0]
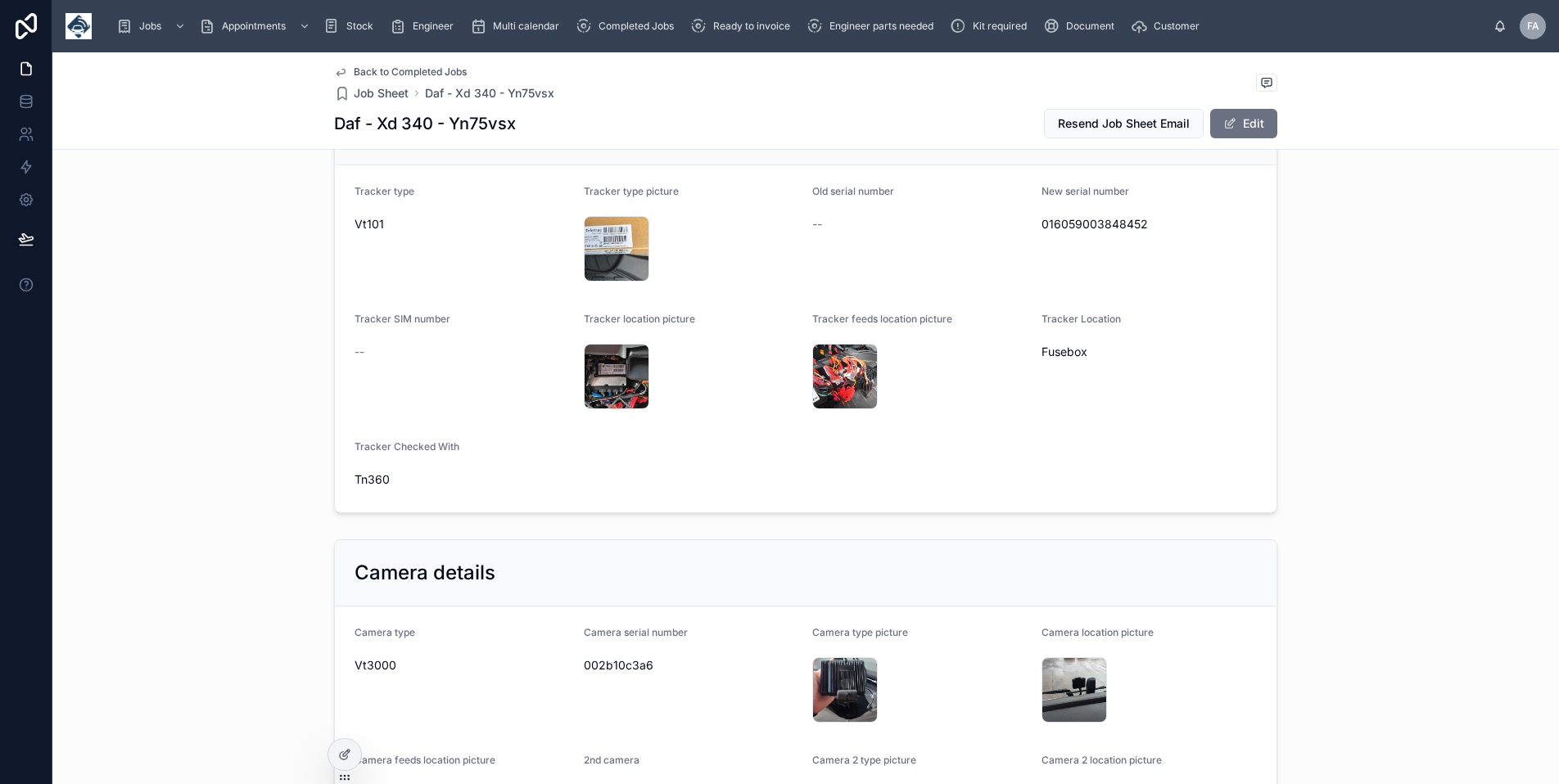
click at [837, 365] on div "17579314861608905583630749493675 .jpg" at bounding box center [844, 376] width 65 height 65
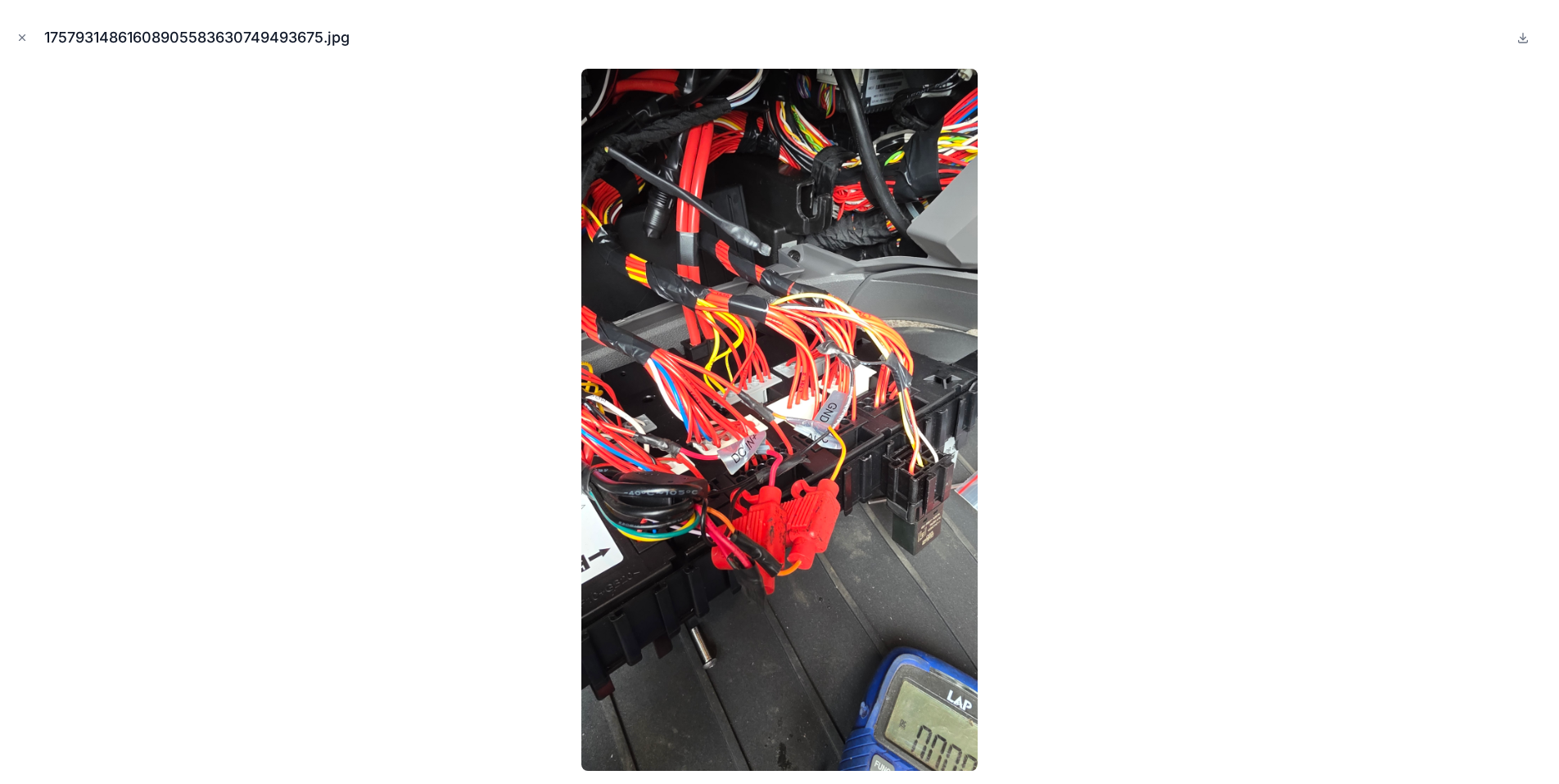
click at [833, 421] on img at bounding box center [779, 419] width 396 height 702
click at [820, 426] on img at bounding box center [779, 419] width 396 height 702
click at [1517, 34] on icon at bounding box center [1522, 37] width 13 height 13
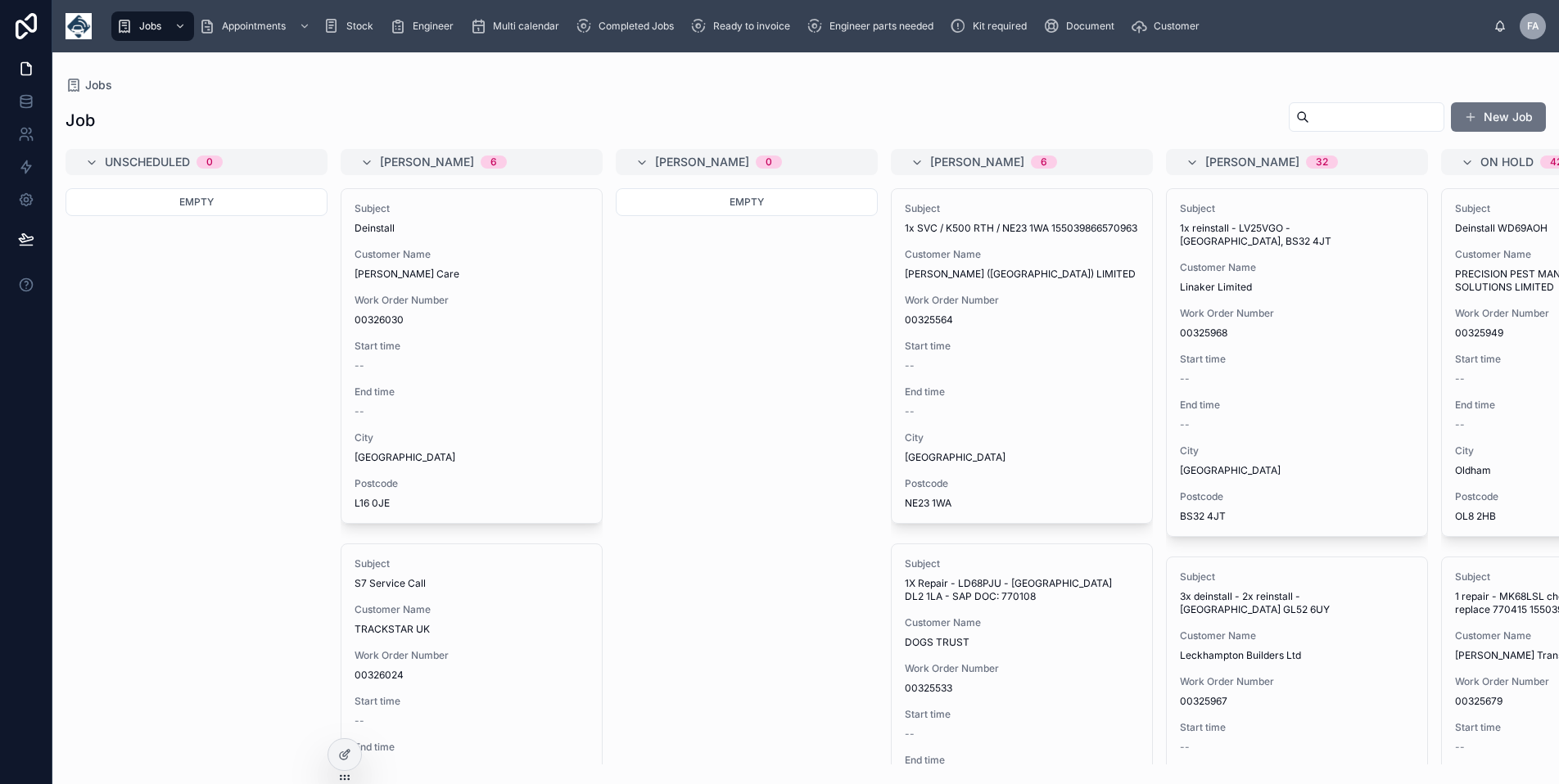
click at [716, 33] on div "Ready to invoice" at bounding box center [743, 26] width 106 height 26
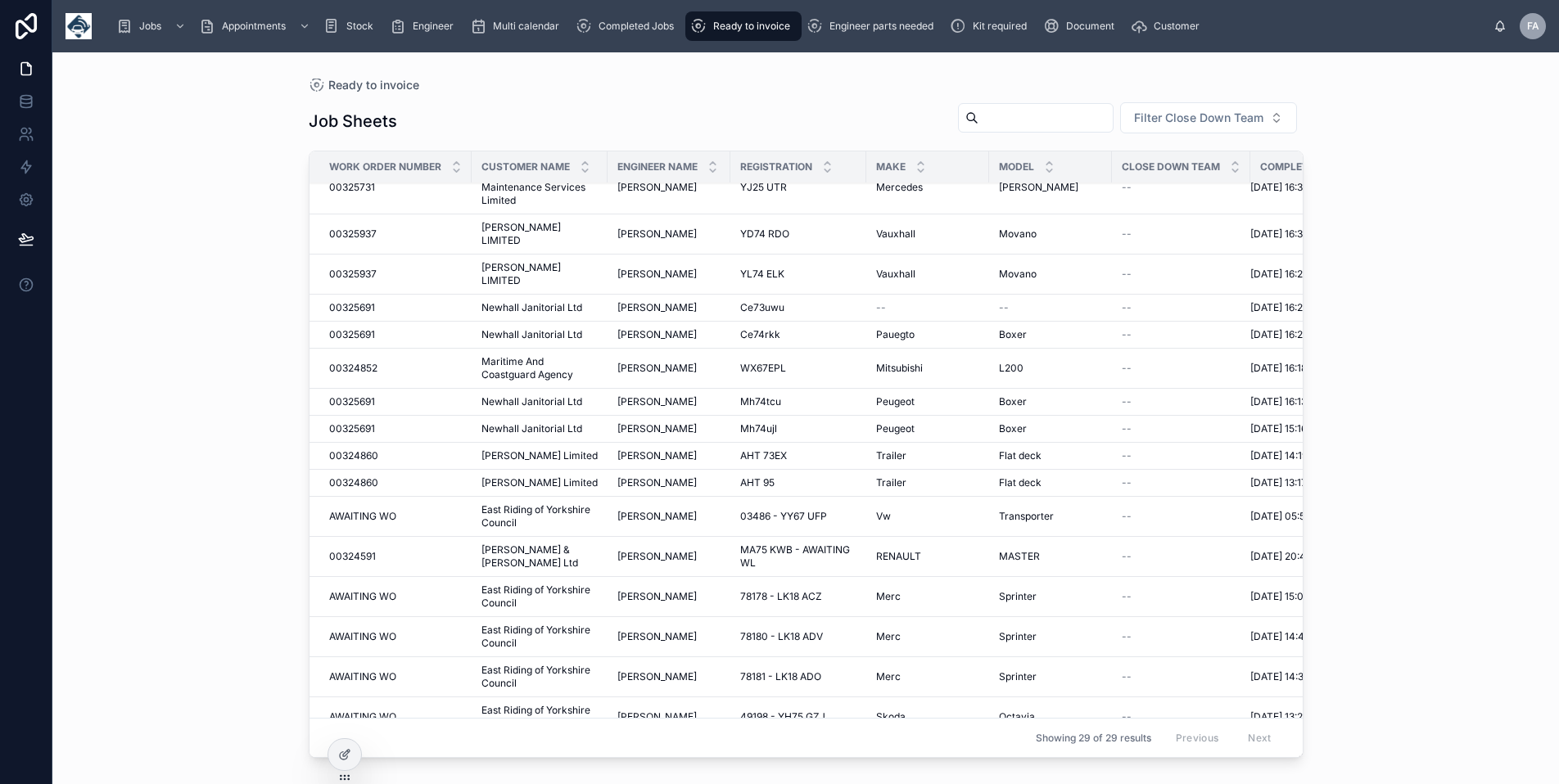
scroll to position [163, 0]
